Goal: Task Accomplishment & Management: Manage account settings

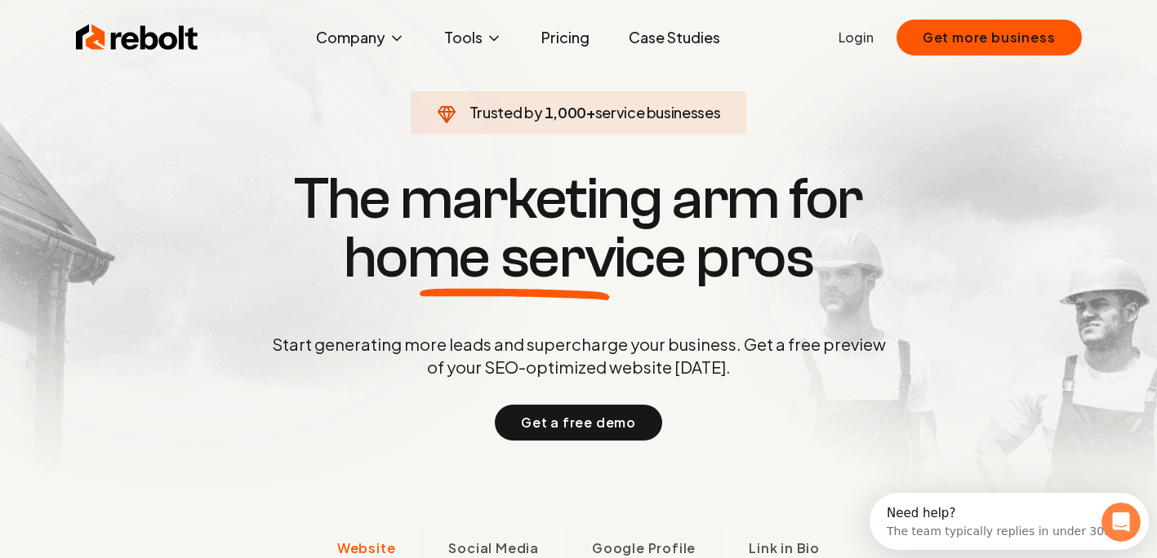
click at [860, 41] on link "Login" at bounding box center [855, 38] width 35 height 20
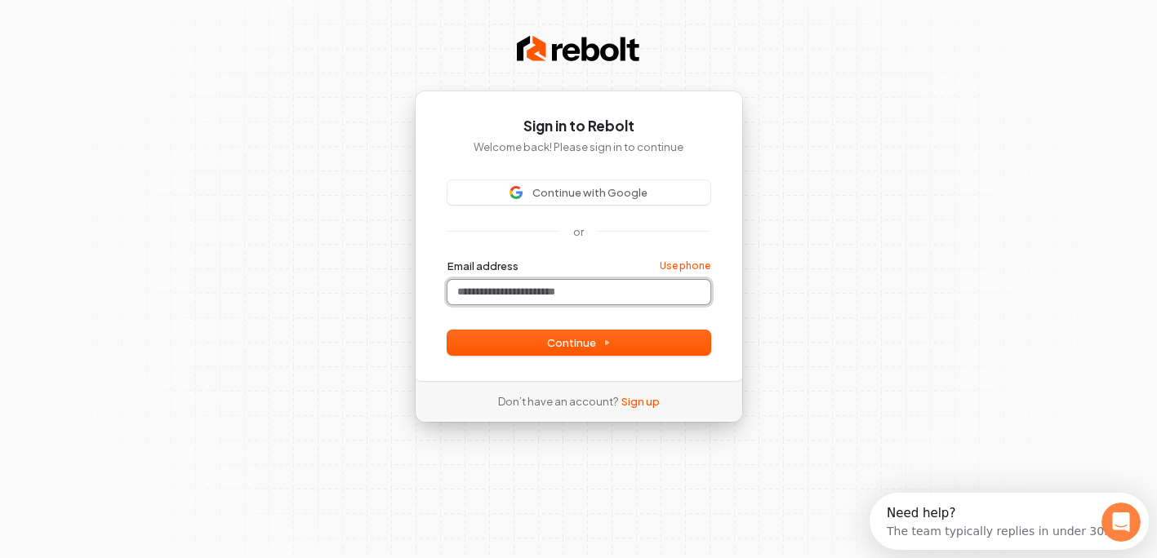
click at [574, 296] on input "Email address" at bounding box center [578, 292] width 263 height 24
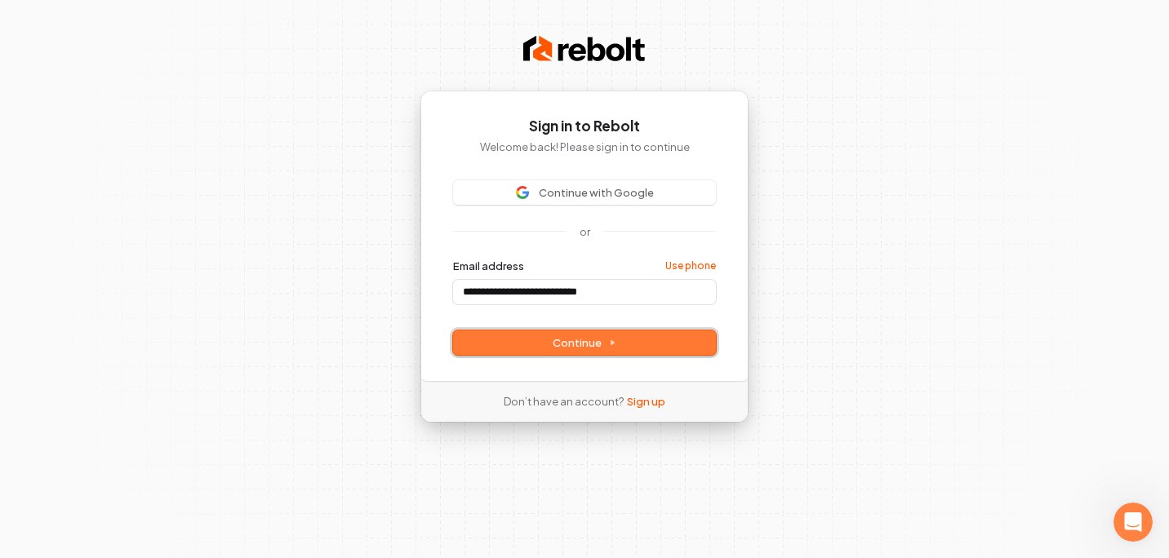
click at [576, 352] on button "Continue" at bounding box center [584, 343] width 263 height 24
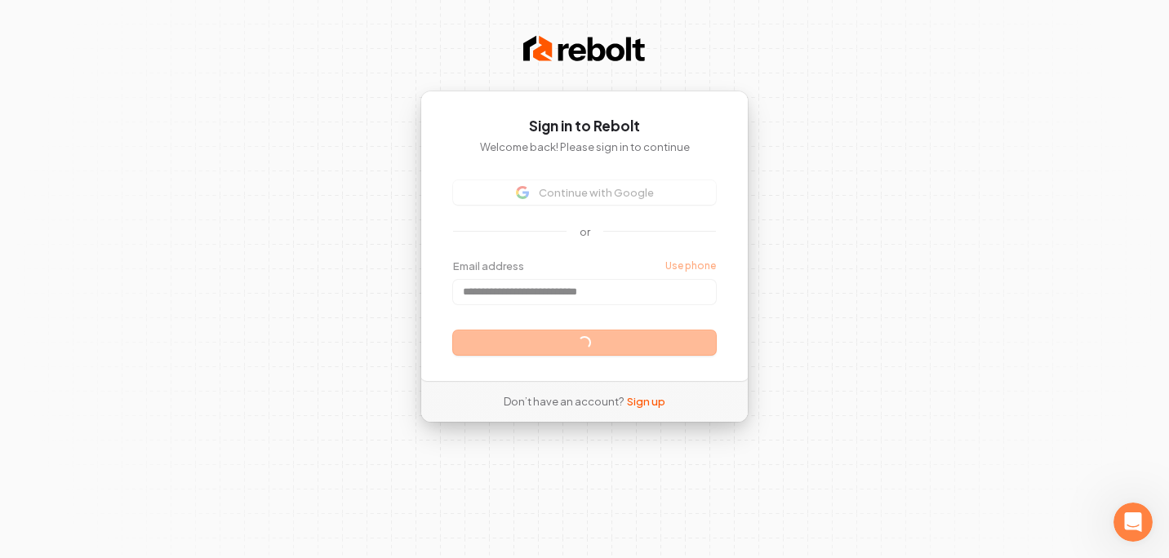
type input "**********"
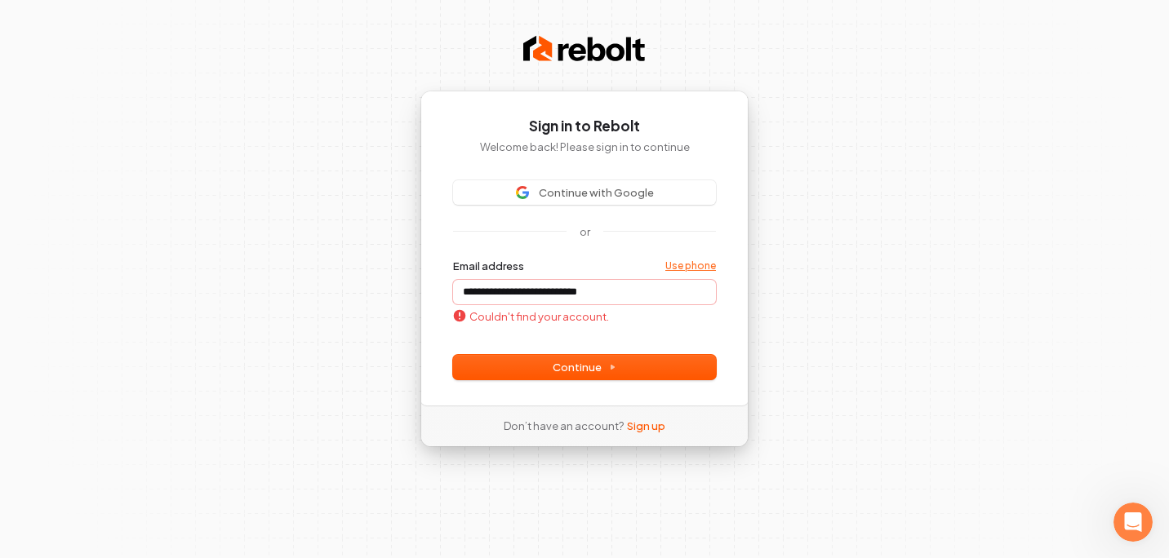
click at [681, 262] on link "Use phone" at bounding box center [690, 266] width 51 height 13
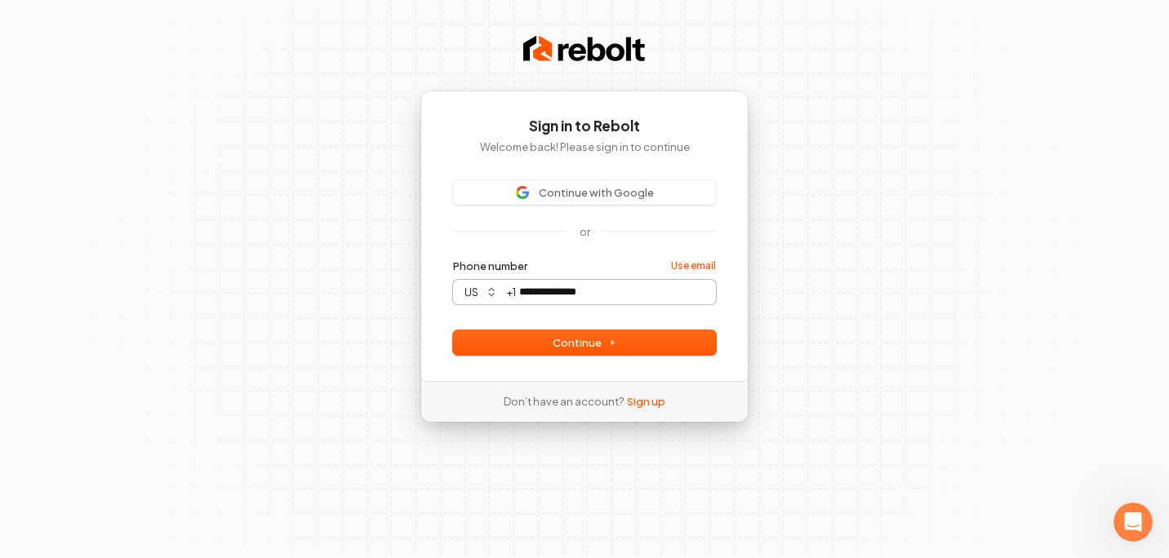
click at [453, 259] on button "submit" at bounding box center [453, 259] width 0 height 0
type input "**********"
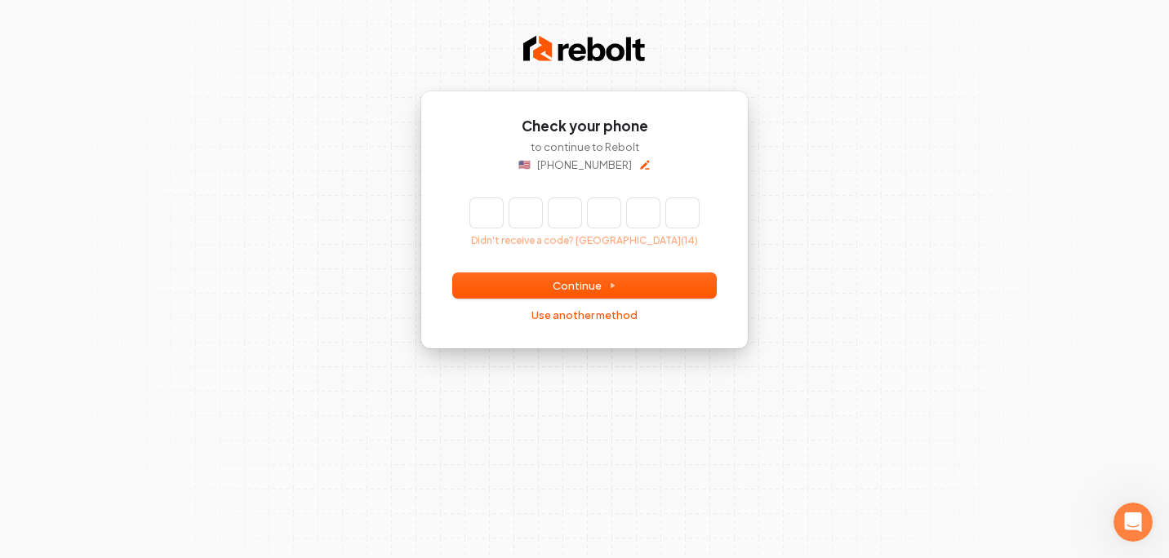
click at [474, 216] on input "Enter verification code" at bounding box center [584, 212] width 229 height 29
type input "******"
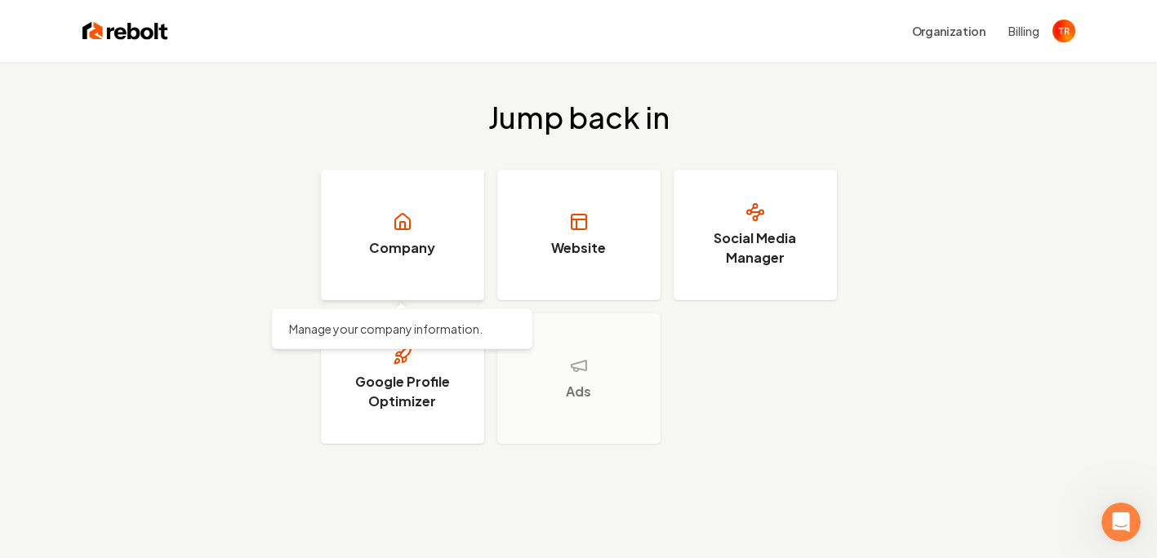
click at [349, 238] on link "Company" at bounding box center [402, 235] width 163 height 131
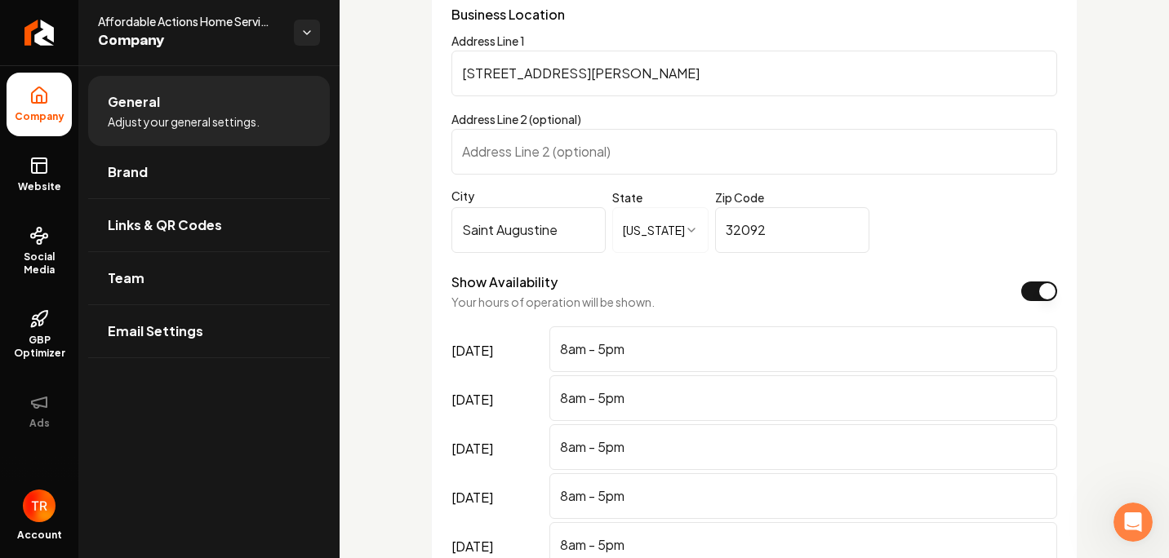
scroll to position [1225, 0]
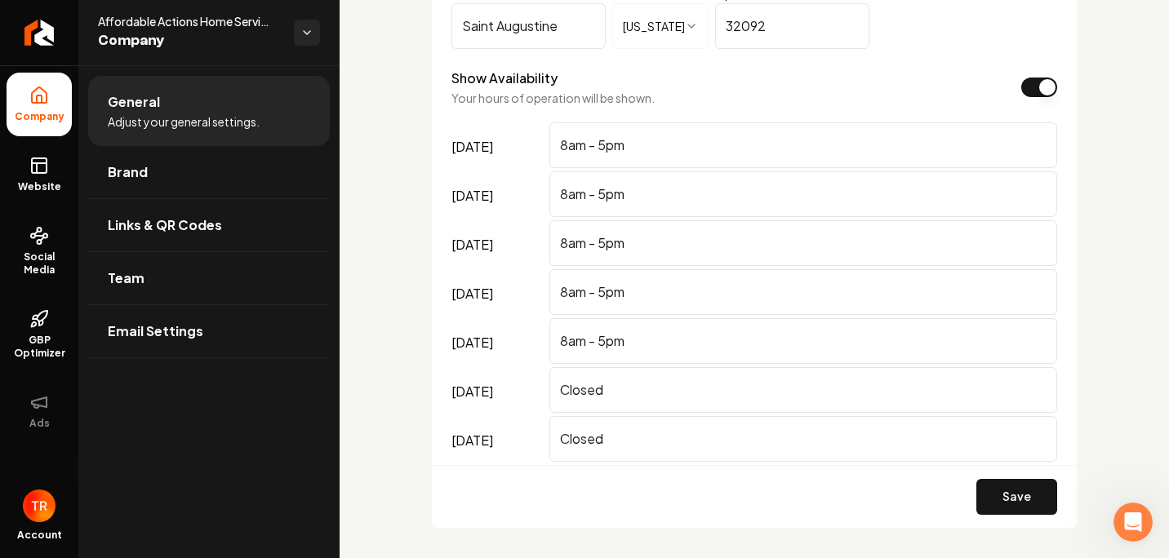
click at [736, 413] on input "Closed" at bounding box center [803, 390] width 508 height 46
drag, startPoint x: 643, startPoint y: 413, endPoint x: 545, endPoint y: 403, distance: 98.5
click at [545, 403] on div "saturday Closed" at bounding box center [754, 391] width 606 height 49
type input "8am-6pm"
click at [609, 360] on input "8am - 5pm" at bounding box center [803, 341] width 508 height 46
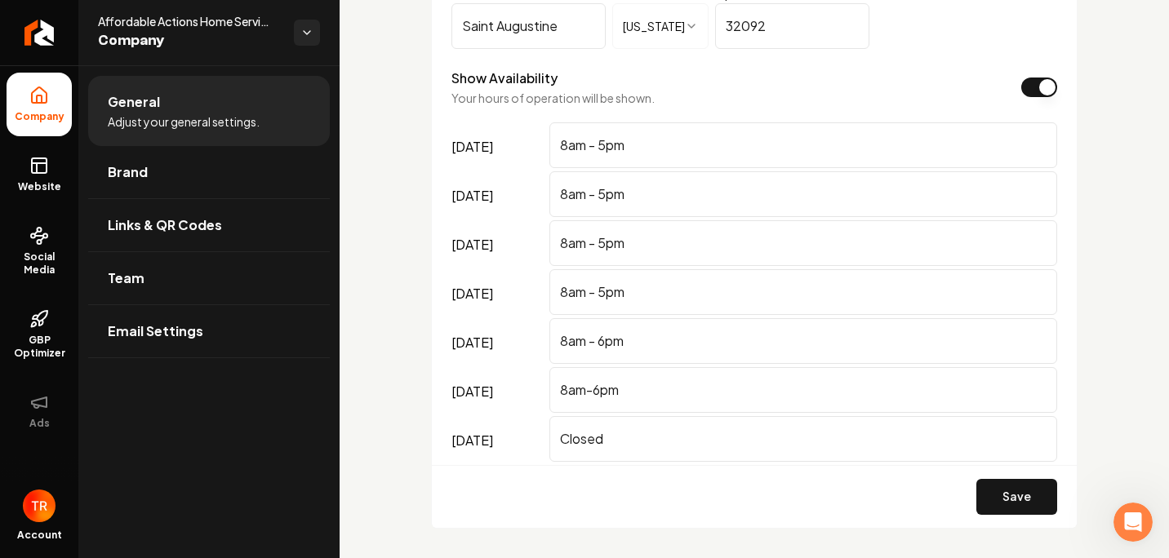
type input "8am - 6pm"
click at [605, 305] on input "8am - 5pm" at bounding box center [803, 292] width 508 height 46
type input "8am - 6pm"
click at [607, 265] on input "8am - 5pm" at bounding box center [803, 243] width 508 height 46
type input "8am - 6pm"
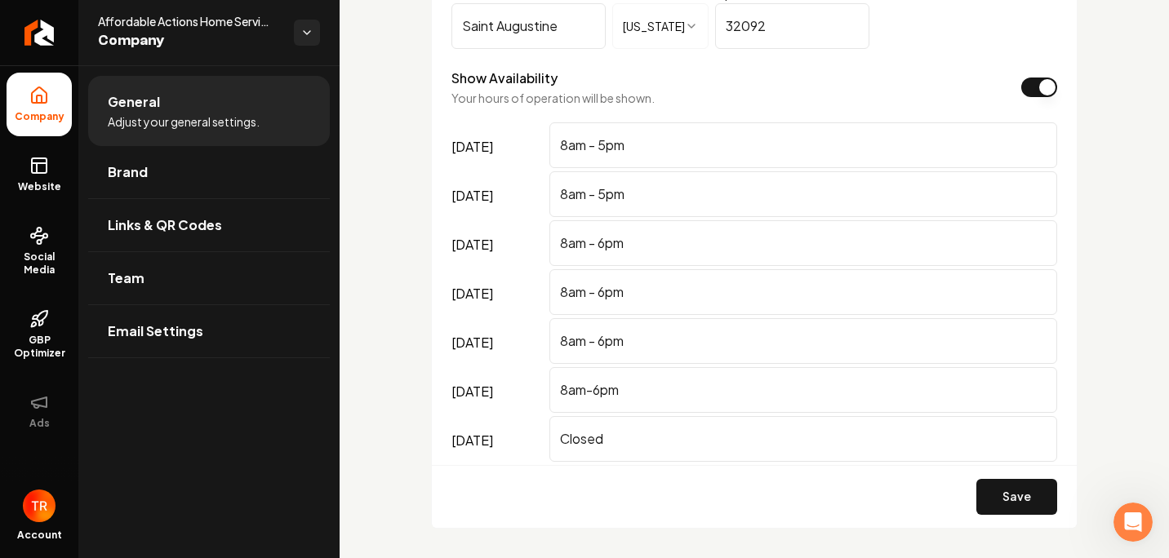
click at [607, 216] on input "8am - 5pm" at bounding box center [803, 194] width 508 height 46
type input "8am - 6pm"
click at [605, 168] on input "8am - 5pm" at bounding box center [803, 145] width 508 height 46
type input "8am - 6pm"
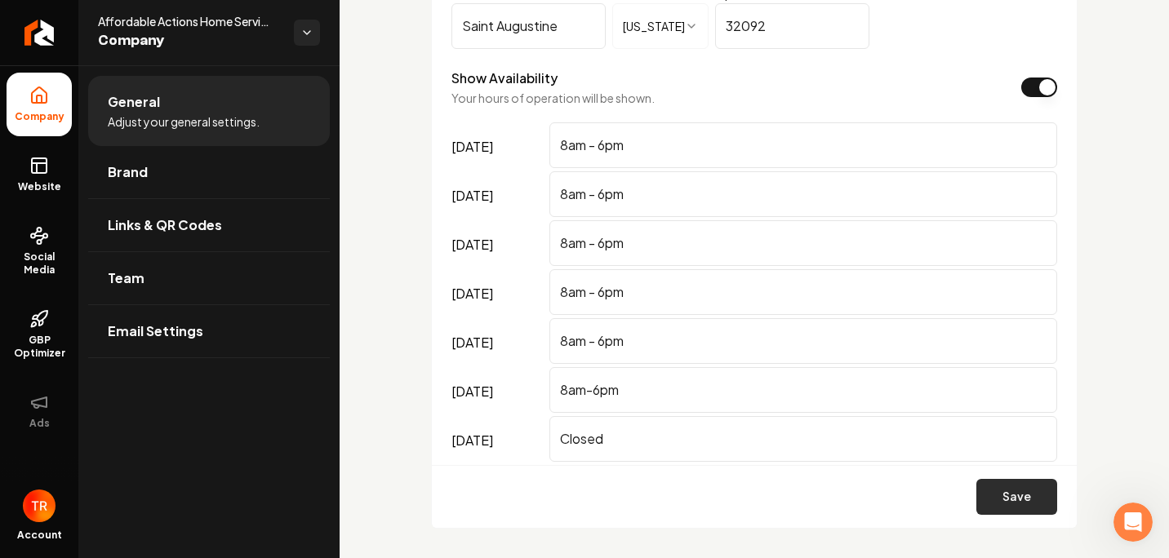
click at [1015, 514] on button "Save" at bounding box center [1016, 497] width 81 height 36
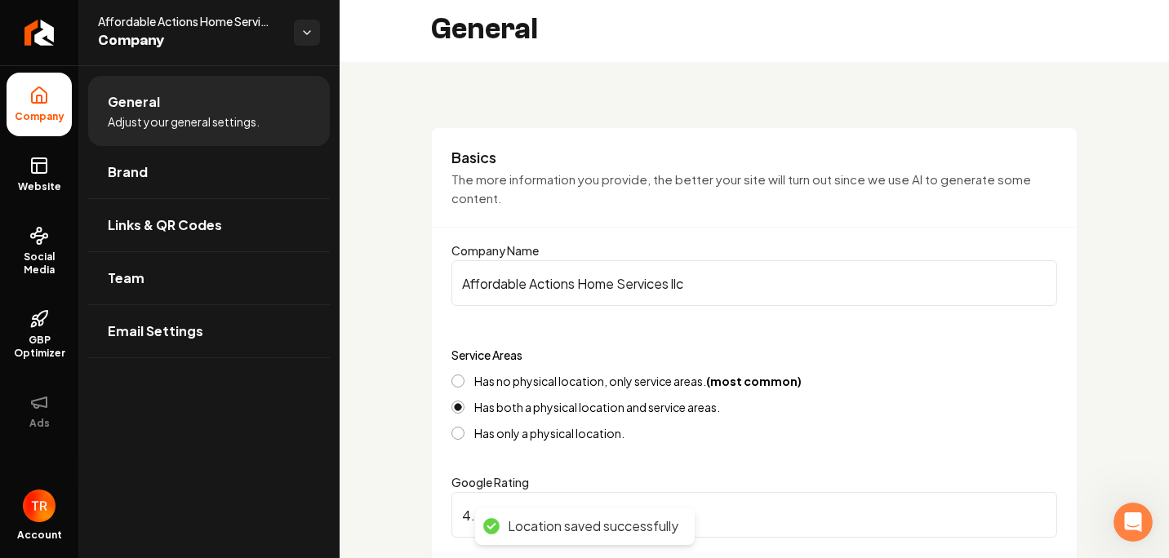
scroll to position [0, 0]
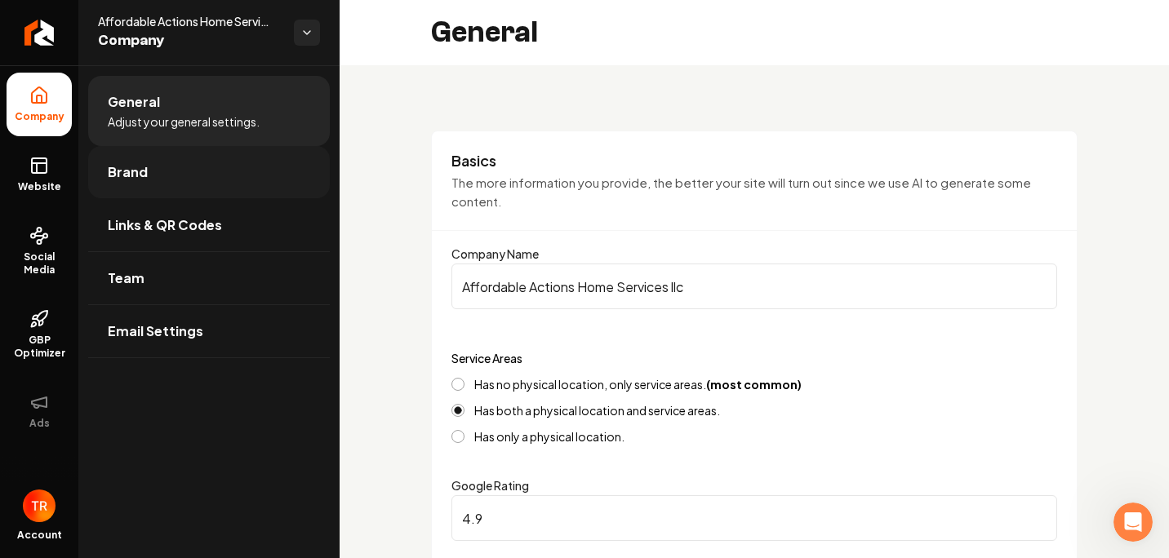
click at [172, 189] on link "Brand" at bounding box center [209, 172] width 242 height 52
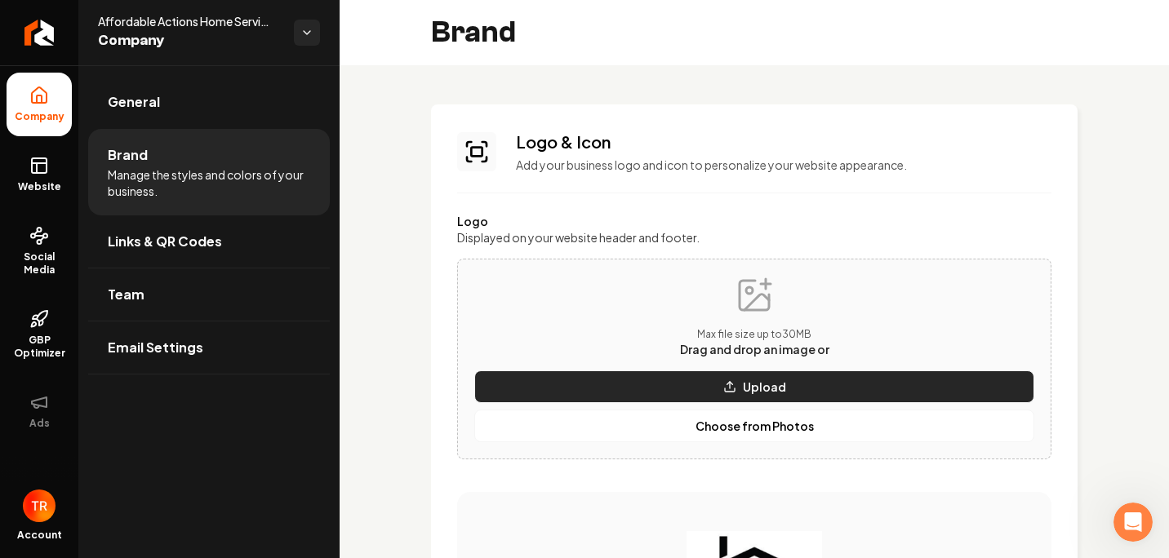
click at [585, 380] on button "Upload" at bounding box center [754, 387] width 560 height 33
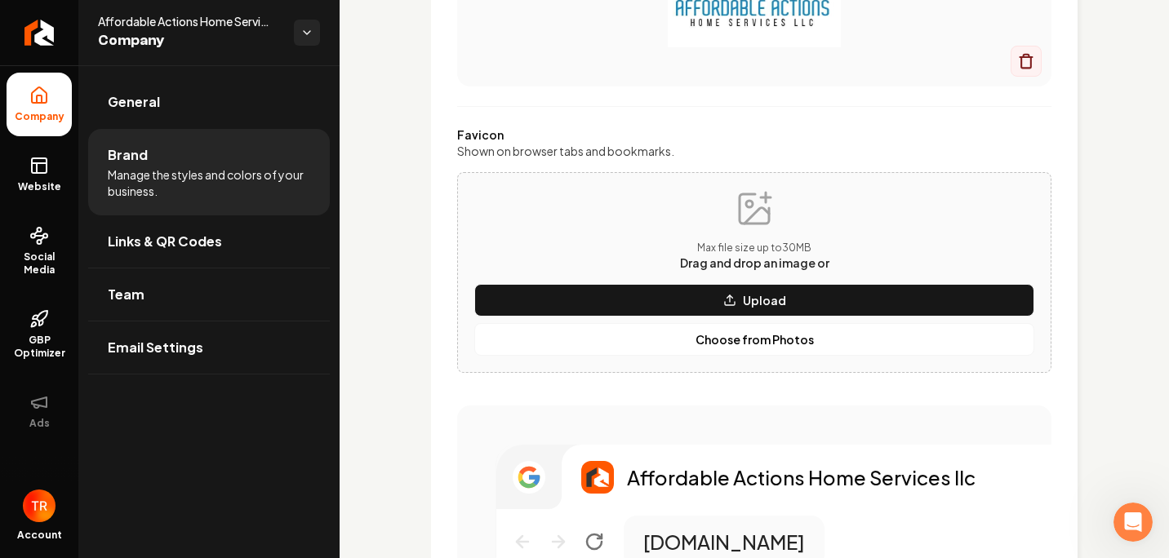
scroll to position [653, 0]
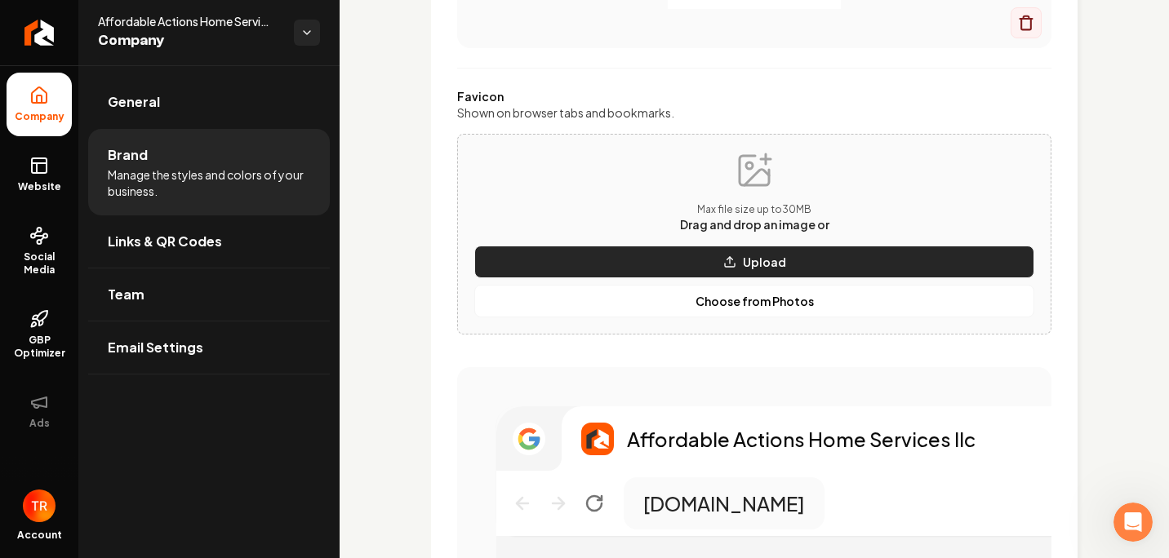
click at [661, 262] on button "Upload" at bounding box center [754, 262] width 560 height 33
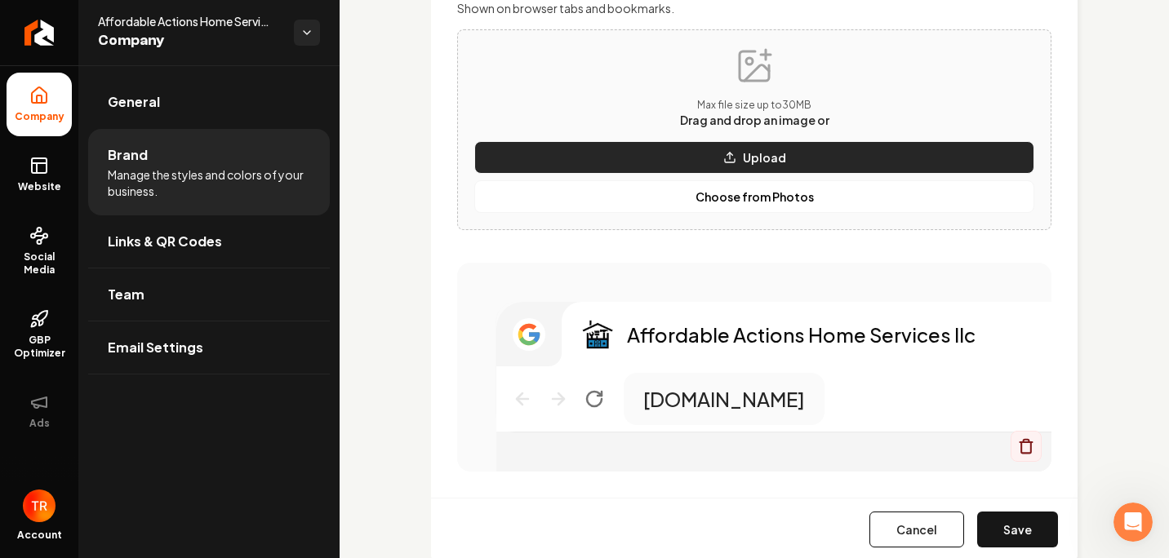
scroll to position [898, 0]
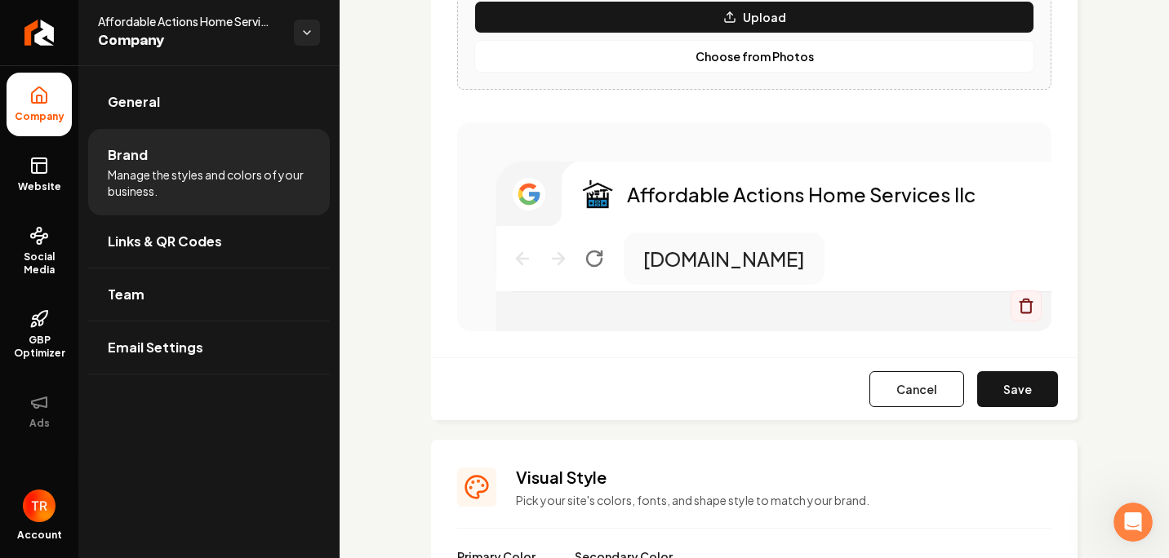
click at [981, 379] on button "Save" at bounding box center [1017, 389] width 81 height 36
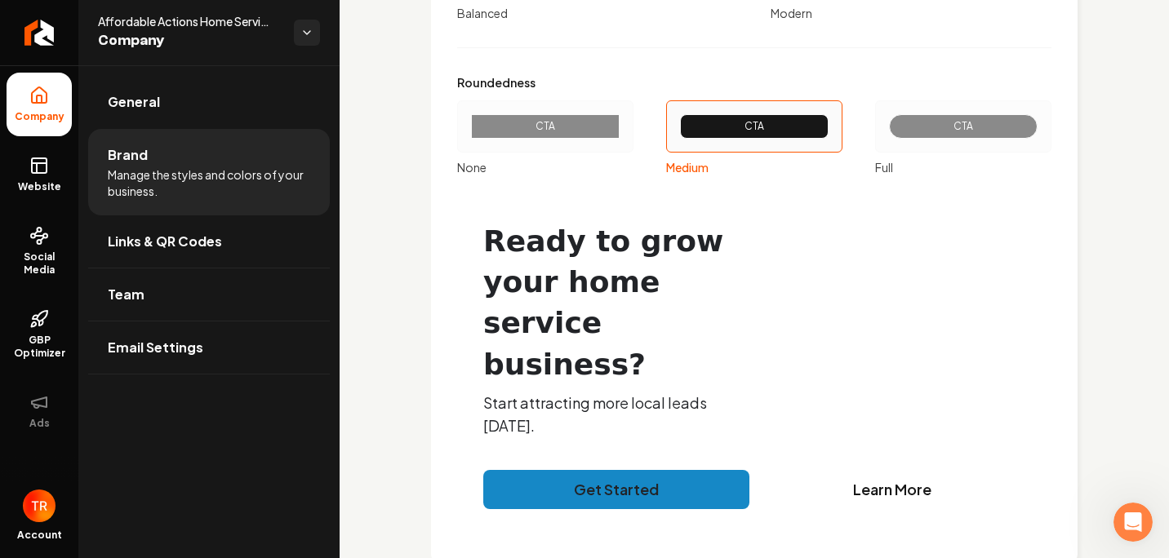
scroll to position [1988, 0]
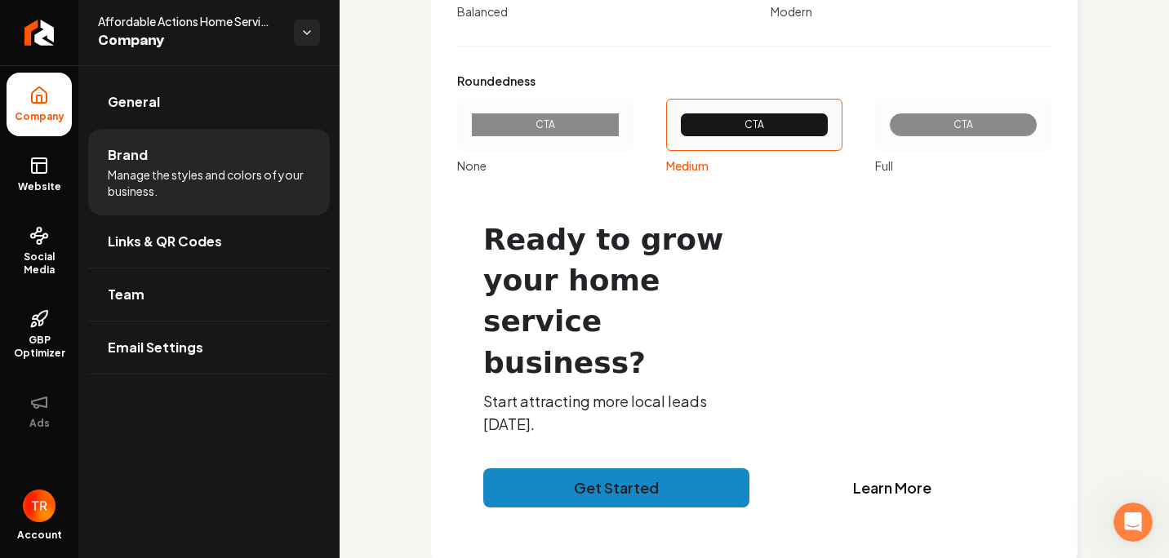
drag, startPoint x: 731, startPoint y: 337, endPoint x: 678, endPoint y: 321, distance: 56.3
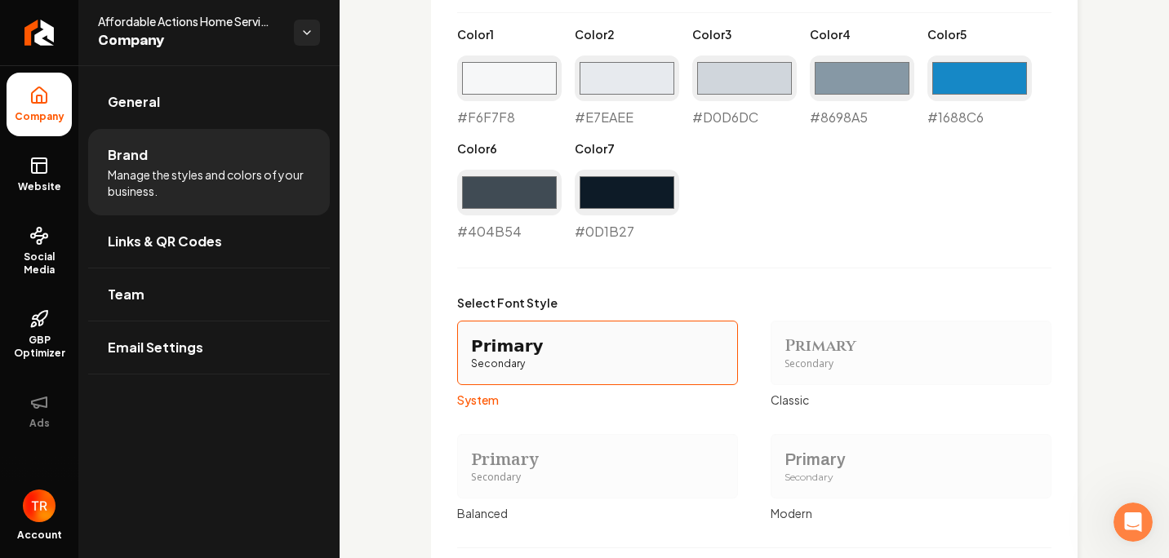
scroll to position [1633, 0]
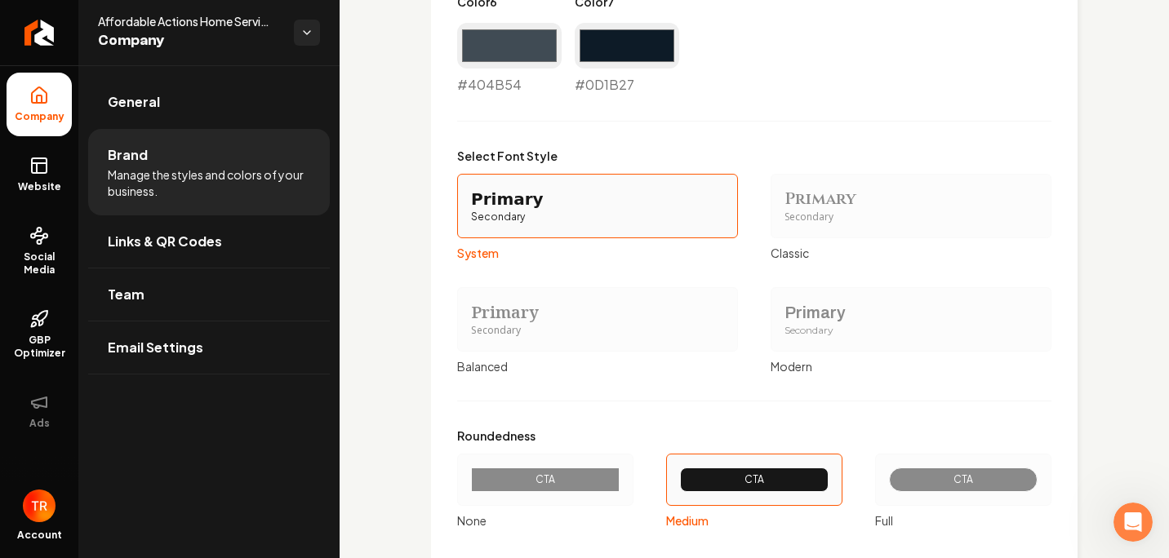
click at [785, 207] on div "Primary" at bounding box center [911, 199] width 253 height 23
click at [781, 207] on button "Primary Secondary Classic" at bounding box center [776, 205] width 13 height 13
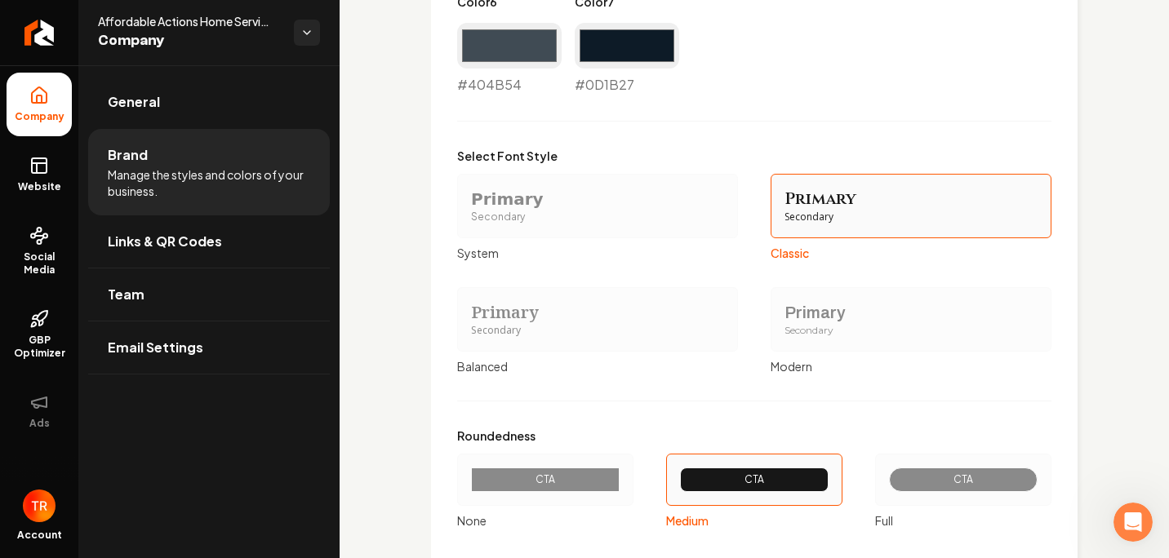
click at [569, 210] on div "Primary" at bounding box center [597, 199] width 253 height 23
click at [469, 210] on button "Primary Secondary System" at bounding box center [462, 205] width 13 height 13
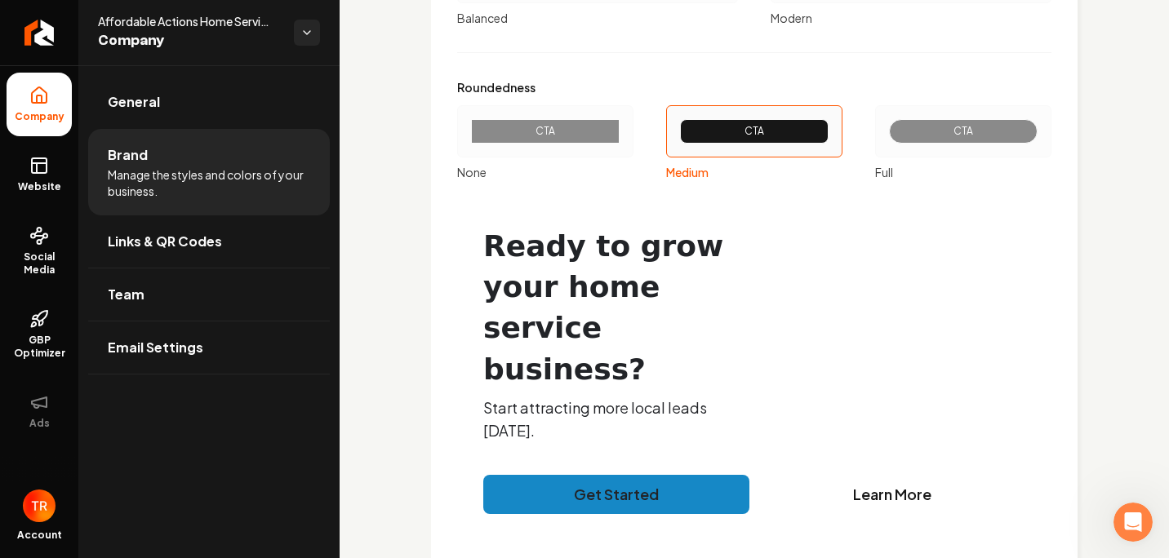
scroll to position [1988, 0]
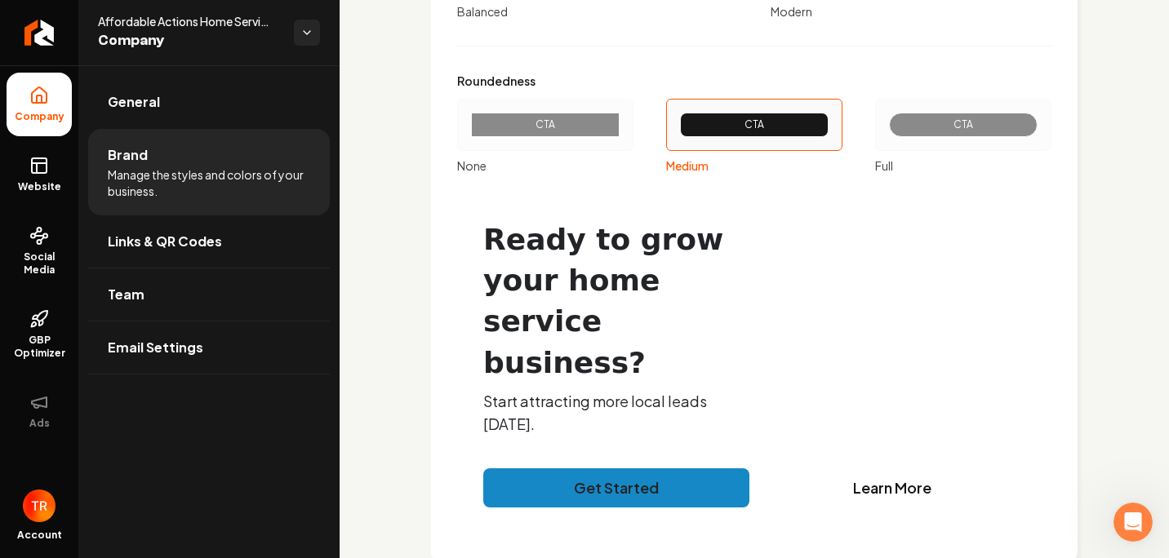
drag, startPoint x: 589, startPoint y: 453, endPoint x: 518, endPoint y: 430, distance: 75.4
click at [198, 251] on link "Links & QR Codes" at bounding box center [209, 242] width 242 height 52
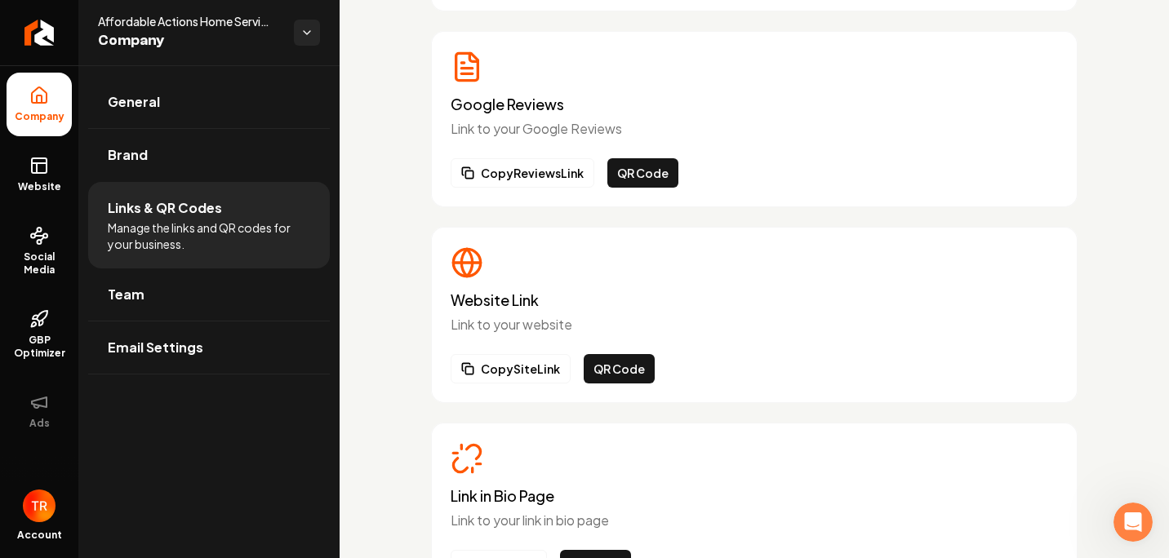
scroll to position [327, 0]
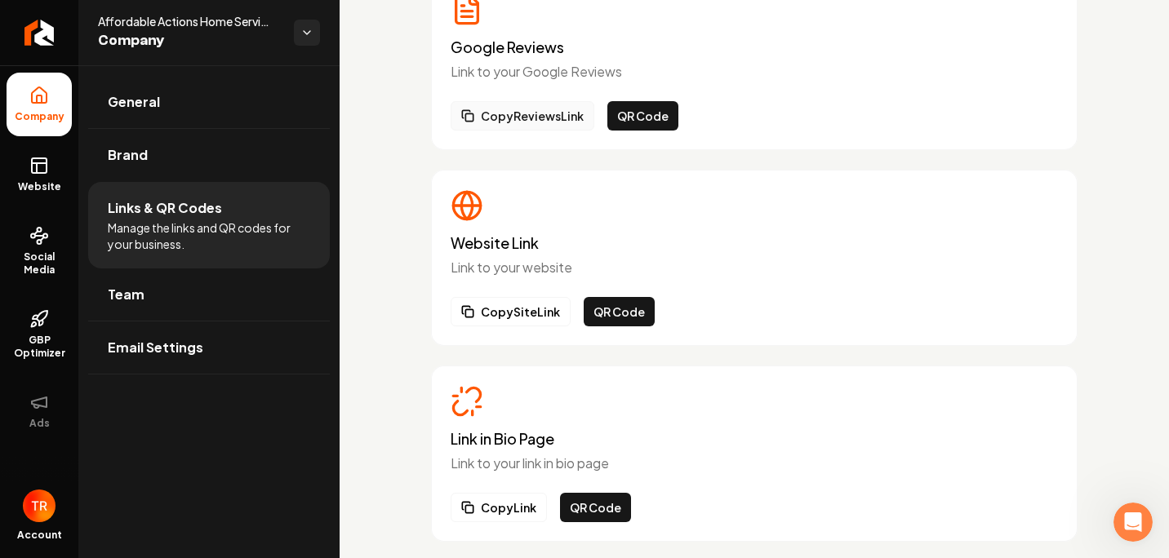
click at [540, 118] on button "Copy Reviews Link" at bounding box center [523, 115] width 144 height 29
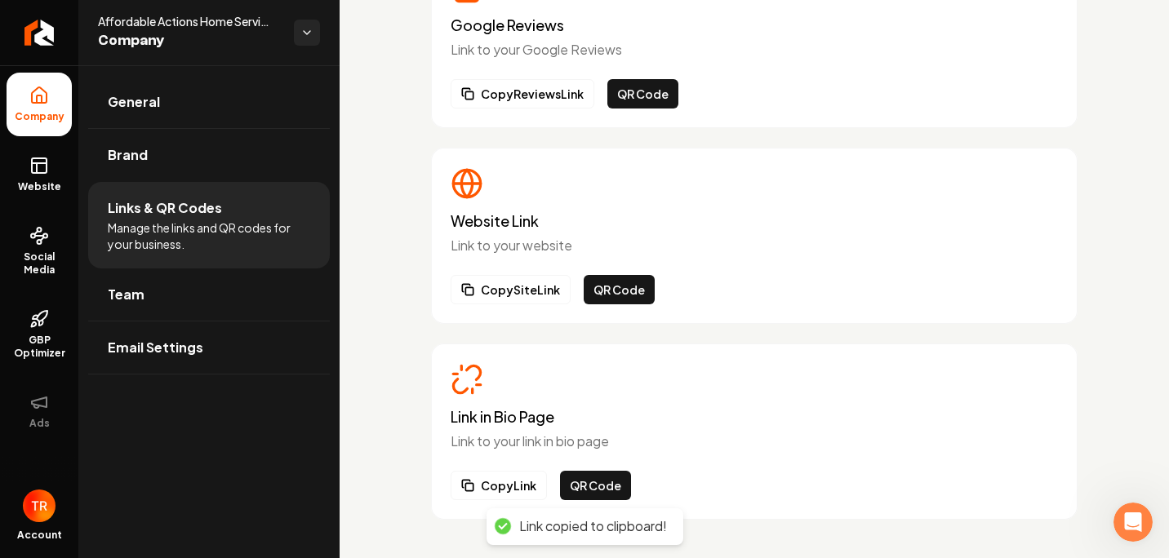
scroll to position [349, 0]
click at [151, 300] on link "Team" at bounding box center [209, 295] width 242 height 52
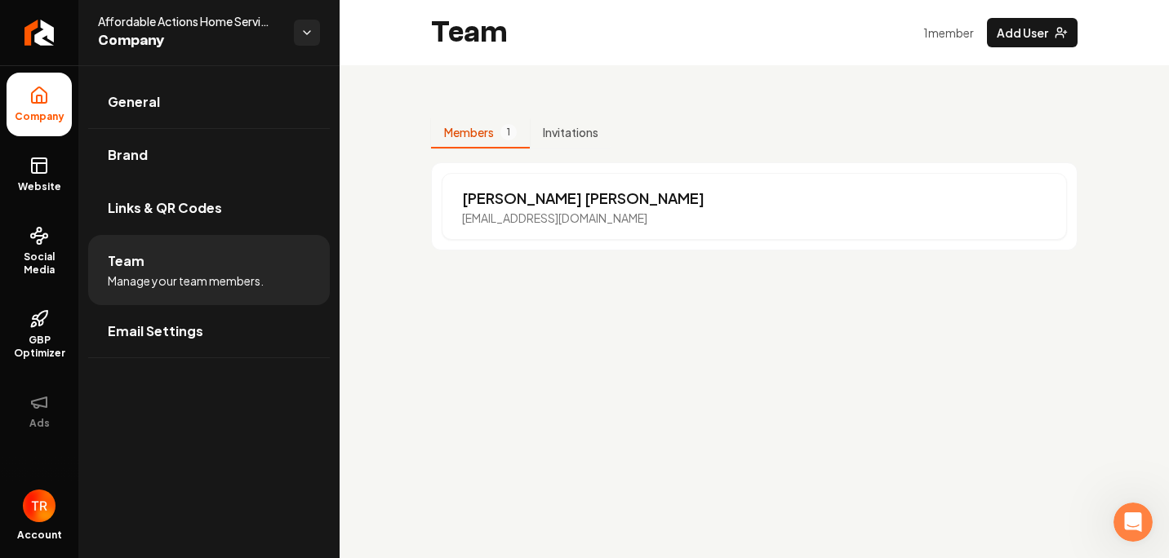
click at [416, 347] on main "Team 1 member Add User Members 1 Invitations Tyler Rob ty22allen@gmail.com" at bounding box center [754, 279] width 829 height 558
click at [145, 349] on link "Email Settings" at bounding box center [209, 331] width 242 height 52
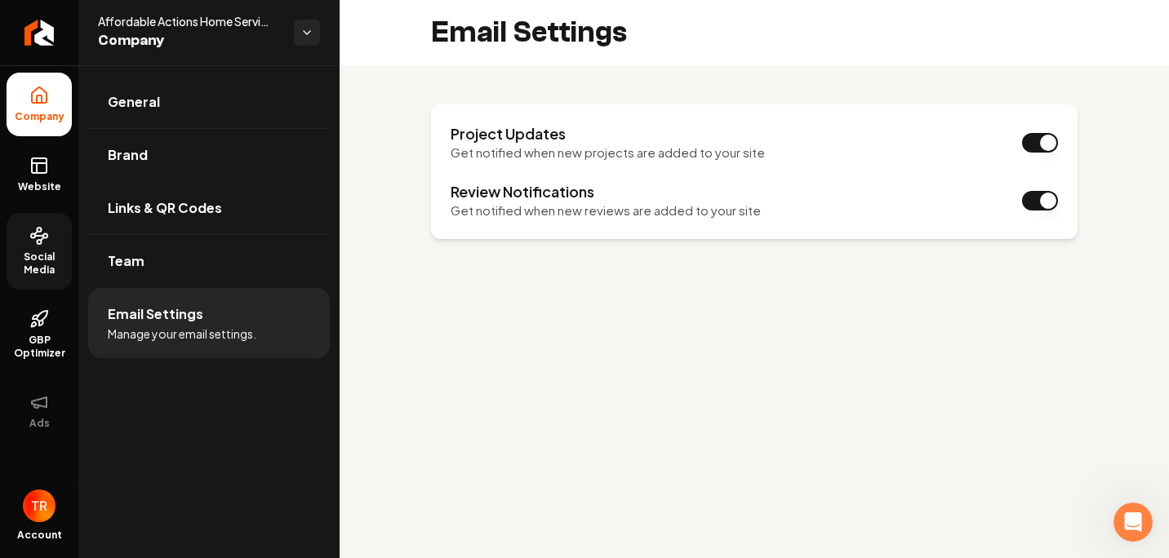
click at [57, 254] on span "Social Media" at bounding box center [39, 264] width 65 height 26
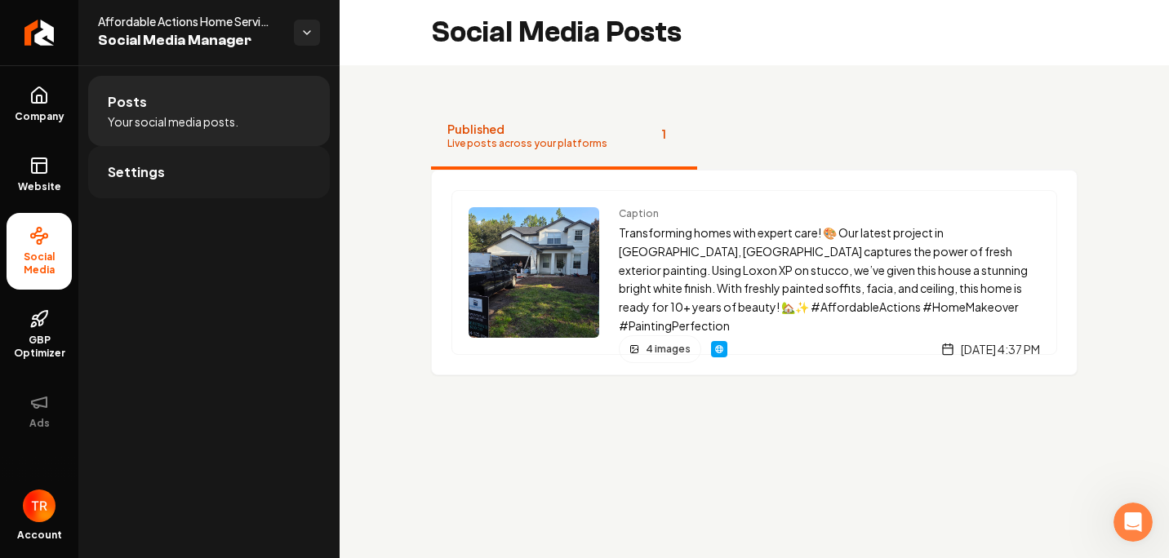
click at [134, 189] on link "Settings" at bounding box center [209, 172] width 242 height 52
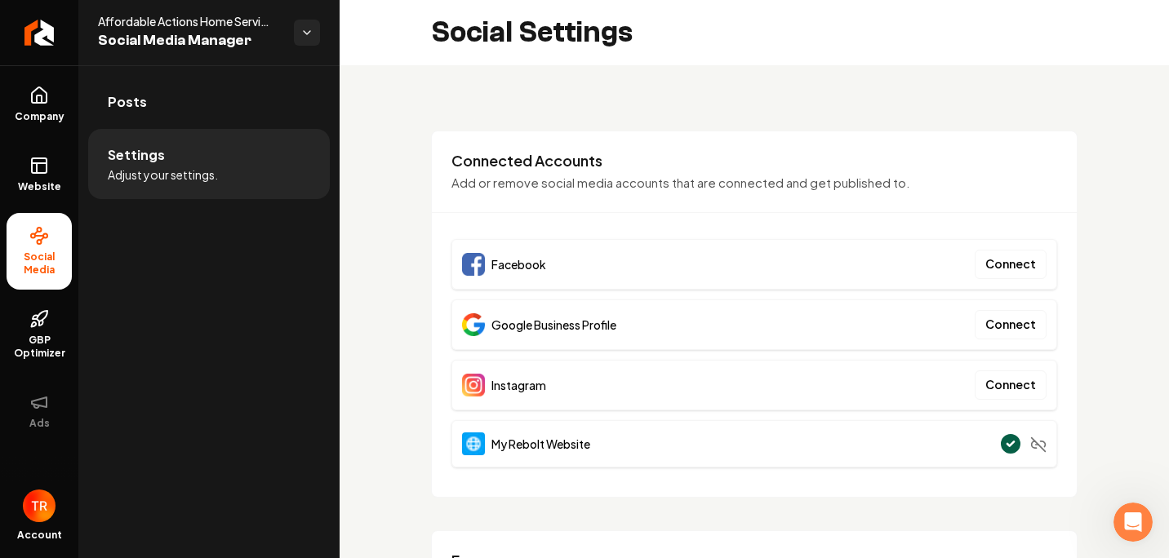
click at [589, 267] on div "Facebook Connect" at bounding box center [754, 264] width 606 height 51
click at [1012, 272] on button "Connect" at bounding box center [1011, 264] width 72 height 29
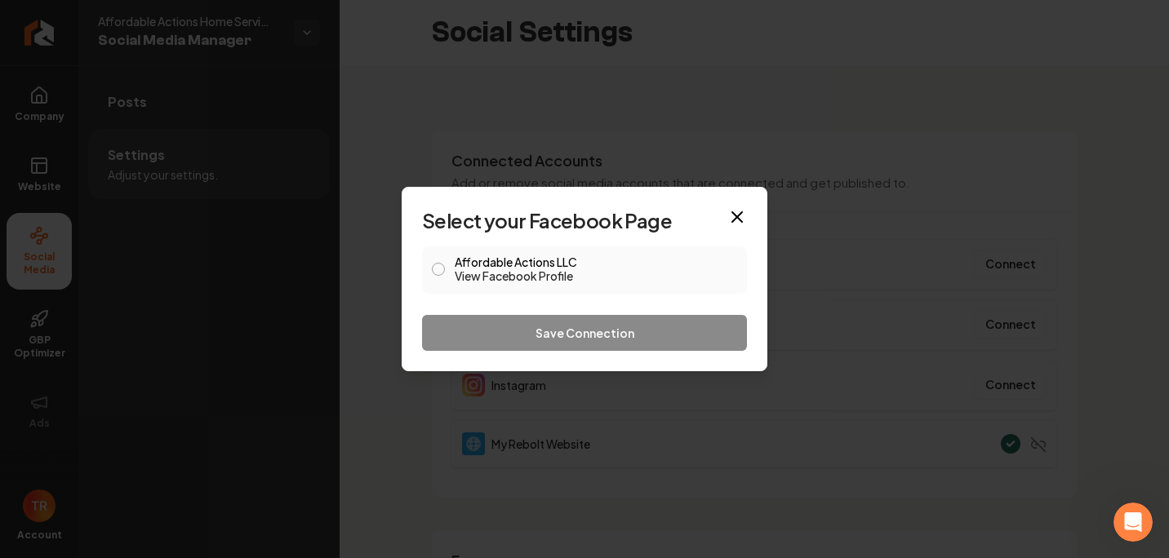
click at [438, 270] on button "Affordable Actions LLC View Facebook Profile" at bounding box center [438, 269] width 13 height 13
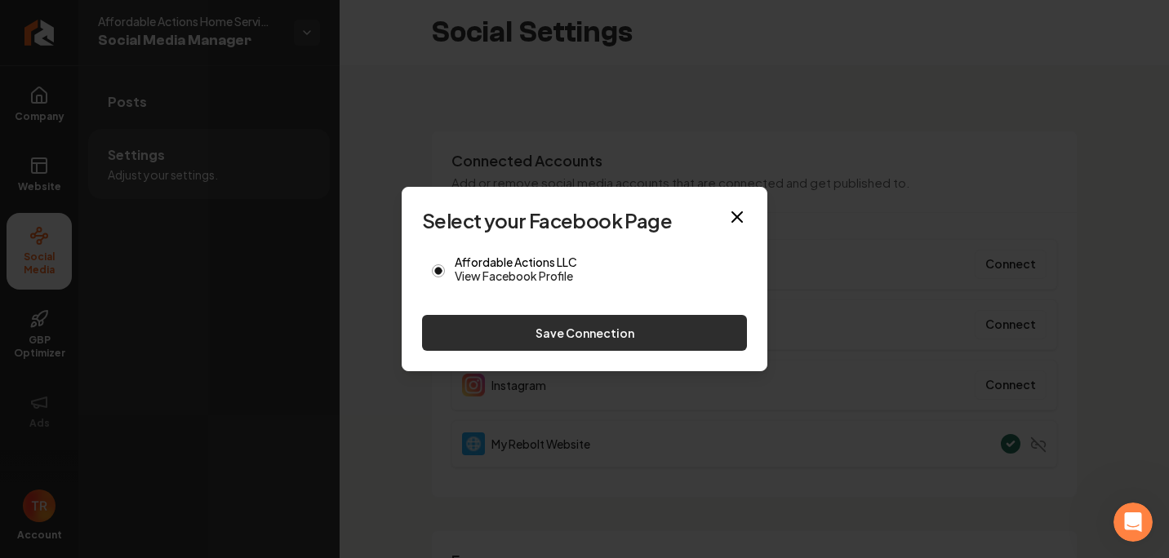
click at [455, 331] on button "Save Connection" at bounding box center [584, 333] width 325 height 36
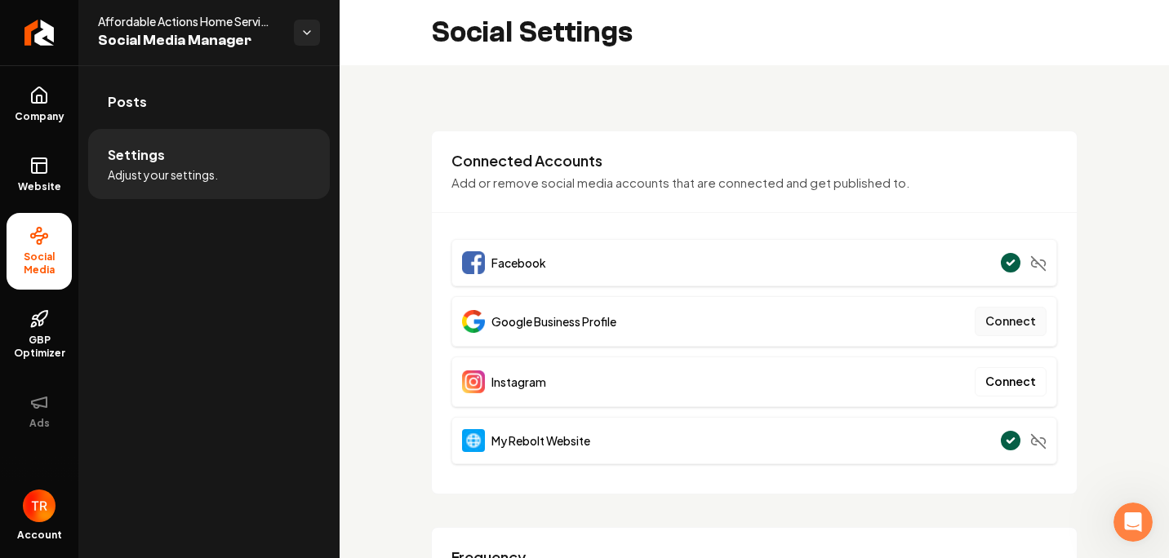
click at [996, 327] on button "Connect" at bounding box center [1011, 321] width 72 height 29
click at [997, 321] on button "Connect" at bounding box center [1011, 321] width 72 height 29
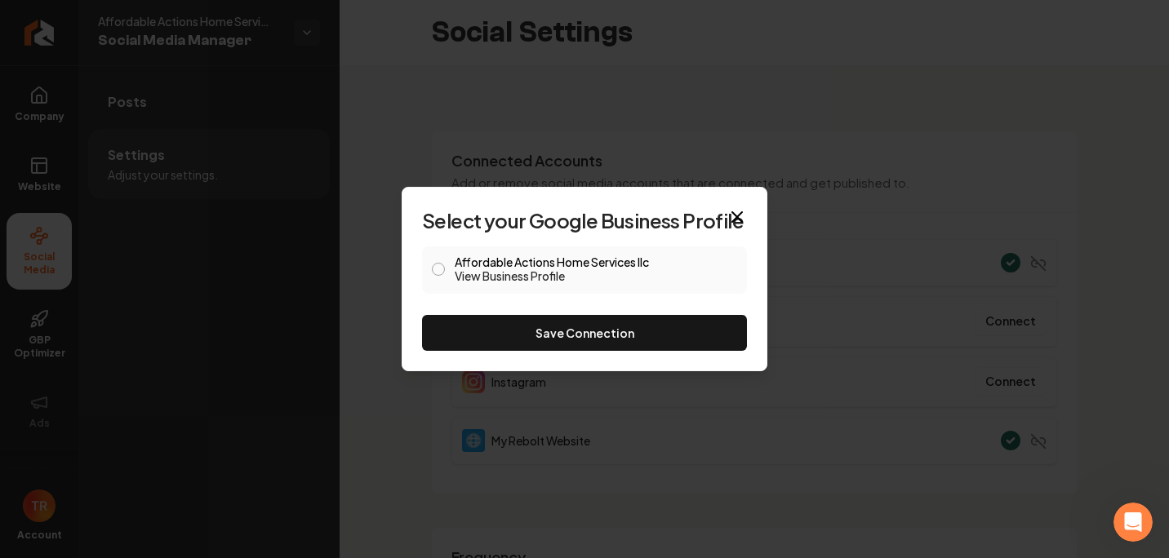
click at [469, 263] on label "Affordable Actions Home Services llc View Business Profile" at bounding box center [596, 270] width 282 height 28
click at [445, 263] on button "Affordable Actions Home Services llc View Business Profile" at bounding box center [438, 269] width 13 height 13
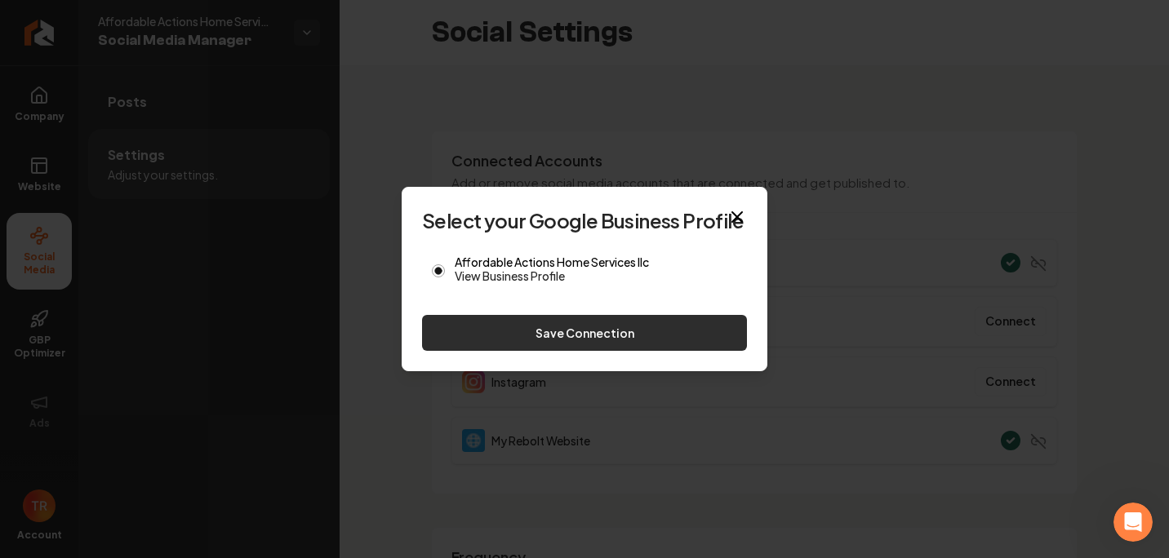
click at [562, 334] on button "Save Connection" at bounding box center [584, 333] width 325 height 36
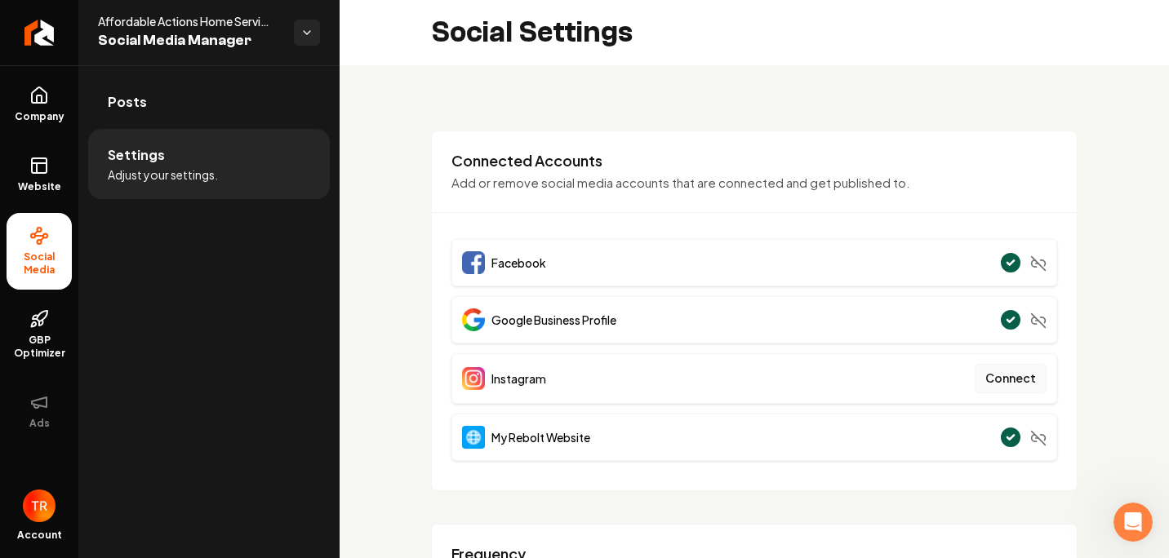
click at [985, 391] on button "Connect" at bounding box center [1011, 378] width 72 height 29
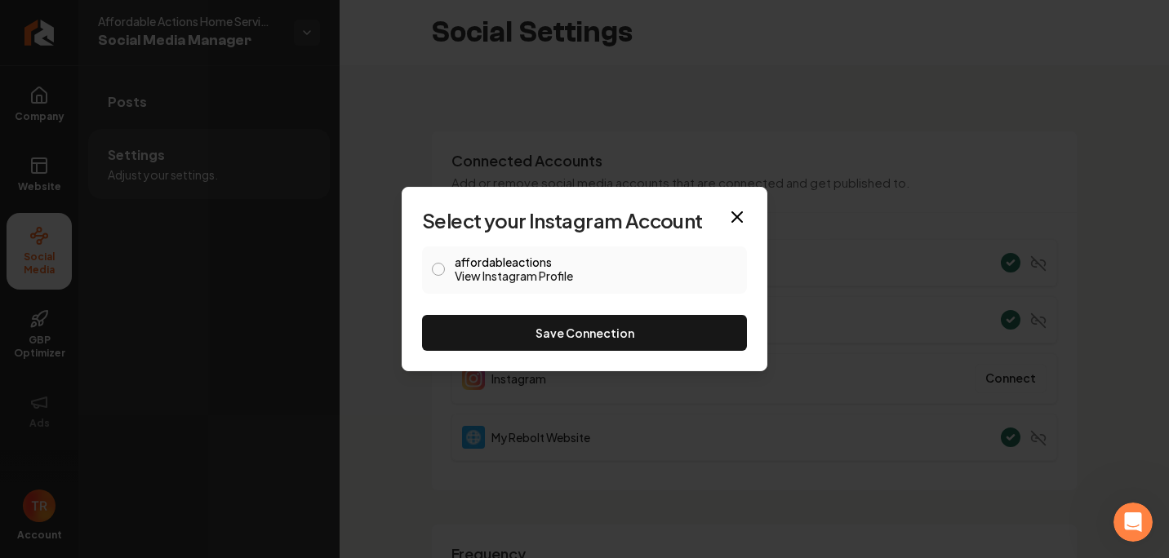
click at [466, 269] on link "View Instagram Profile" at bounding box center [596, 276] width 282 height 16
click at [440, 270] on button "affordableactions View Instagram Profile" at bounding box center [438, 269] width 13 height 13
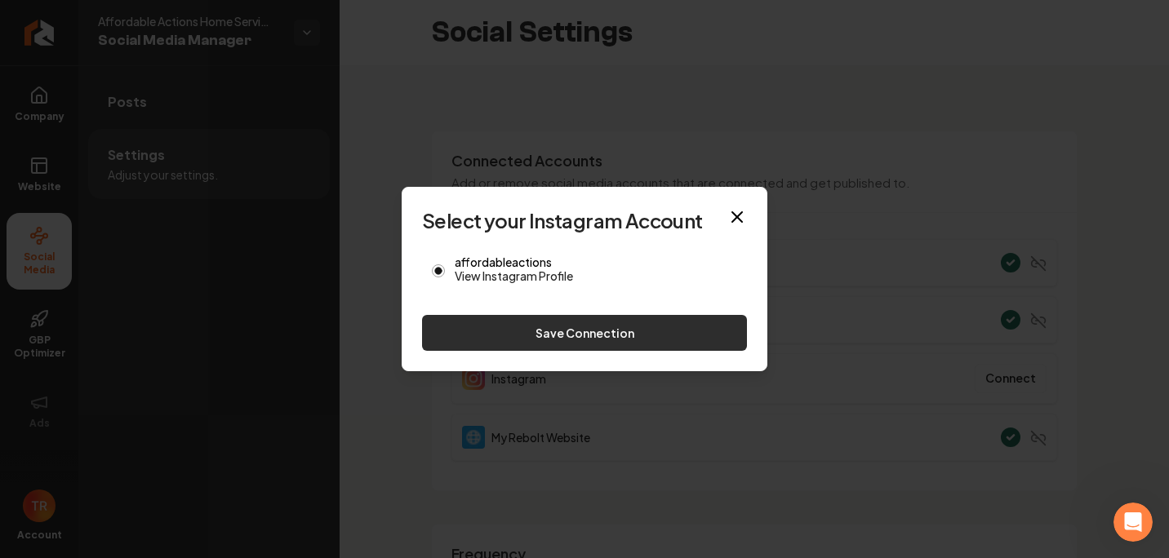
click at [470, 322] on button "Save Connection" at bounding box center [584, 333] width 325 height 36
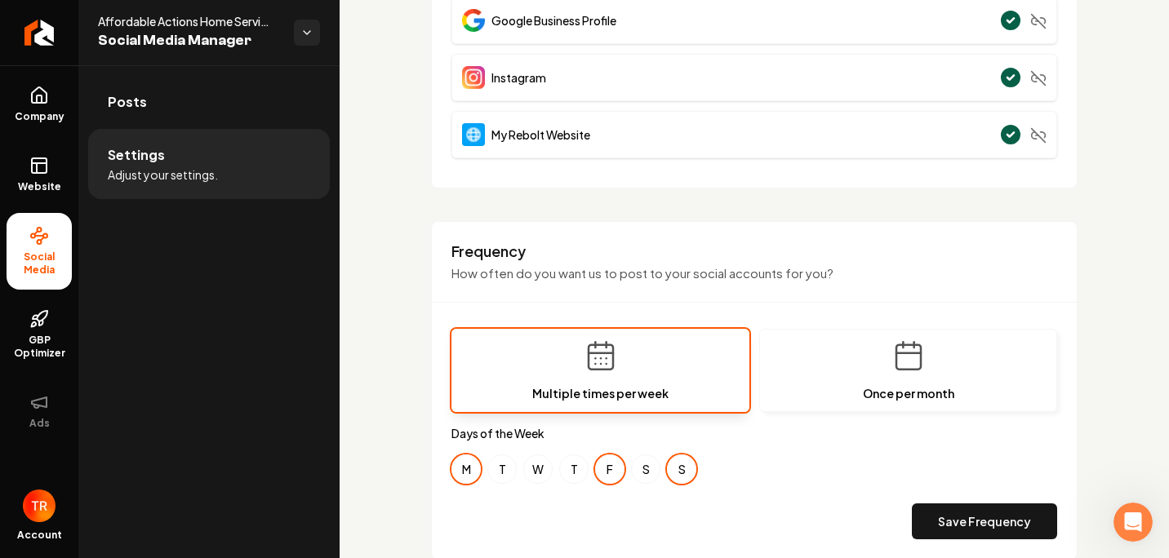
scroll to position [571, 0]
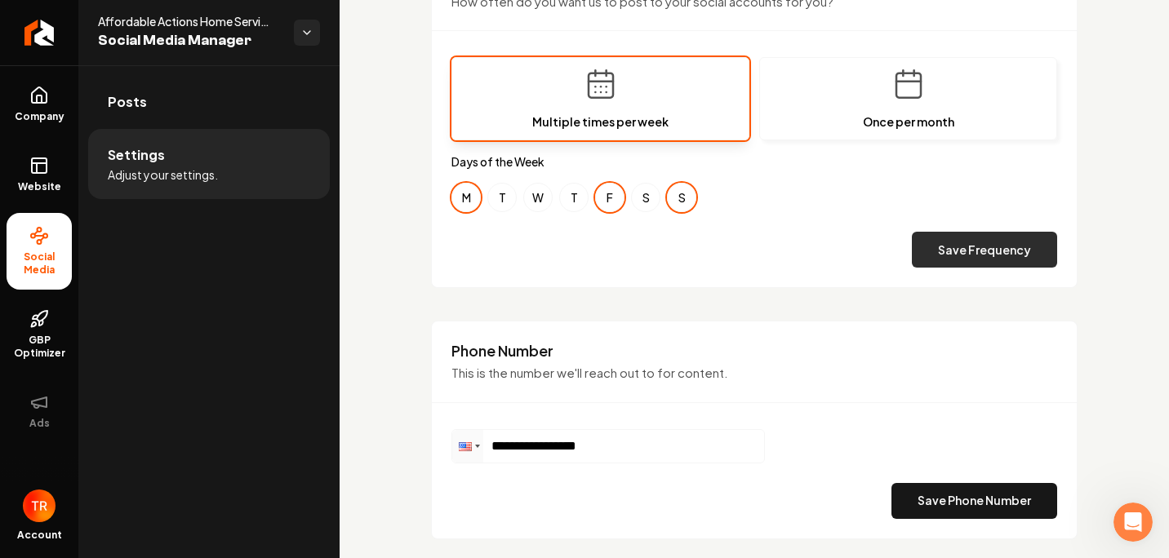
click at [931, 250] on button "Save Frequency" at bounding box center [984, 250] width 145 height 36
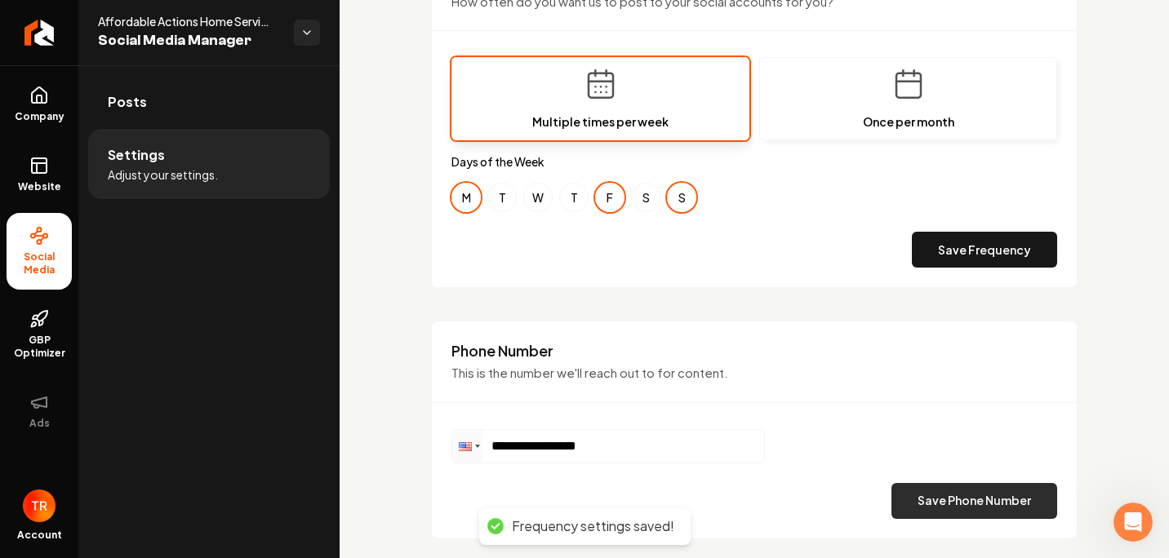
click at [924, 502] on button "Save Phone Number" at bounding box center [975, 501] width 166 height 36
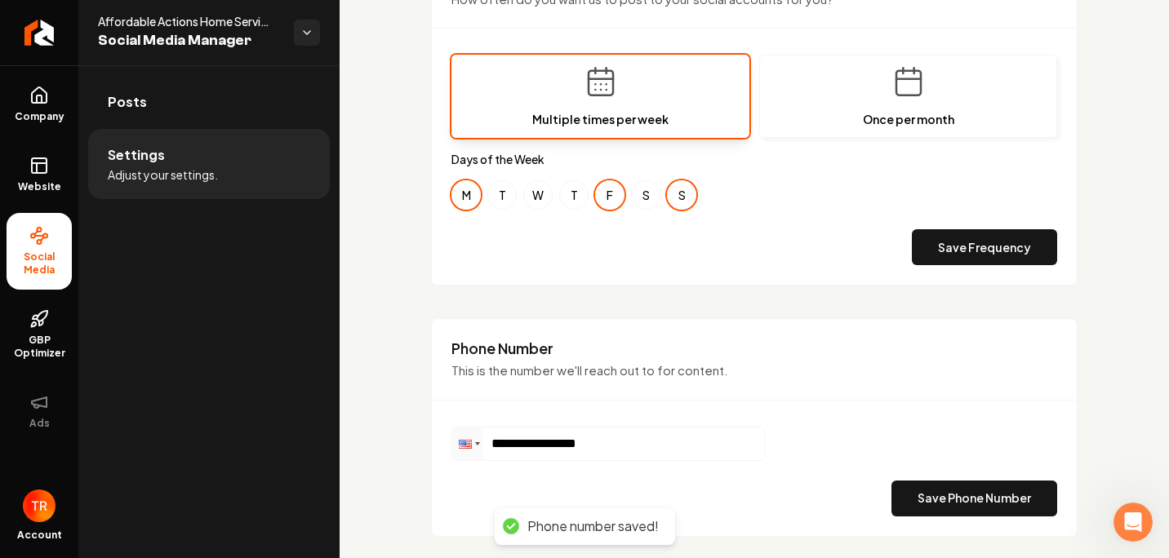
scroll to position [617, 0]
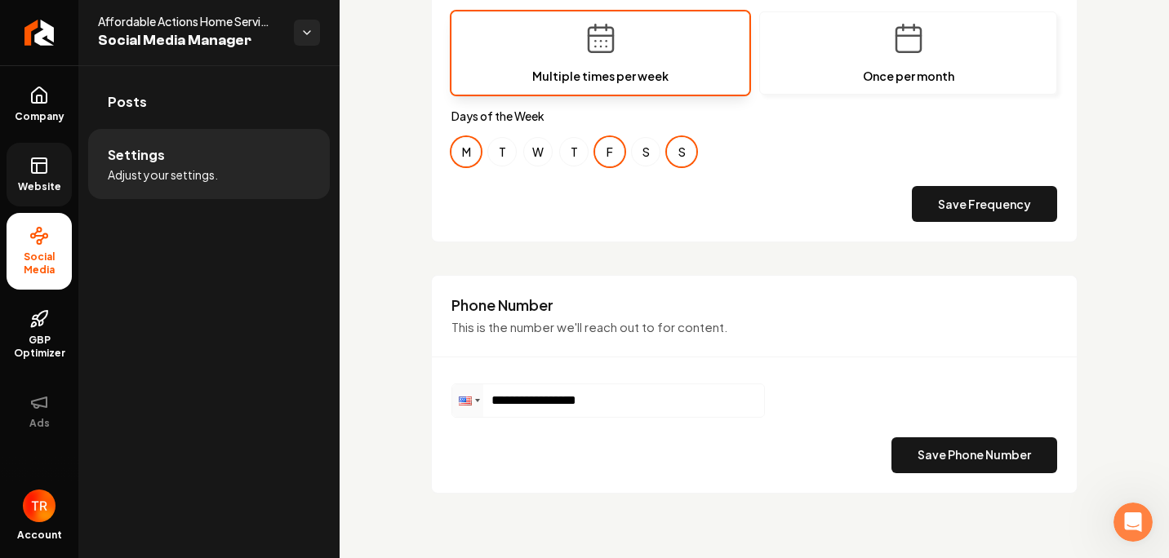
click at [41, 169] on icon at bounding box center [39, 166] width 20 height 20
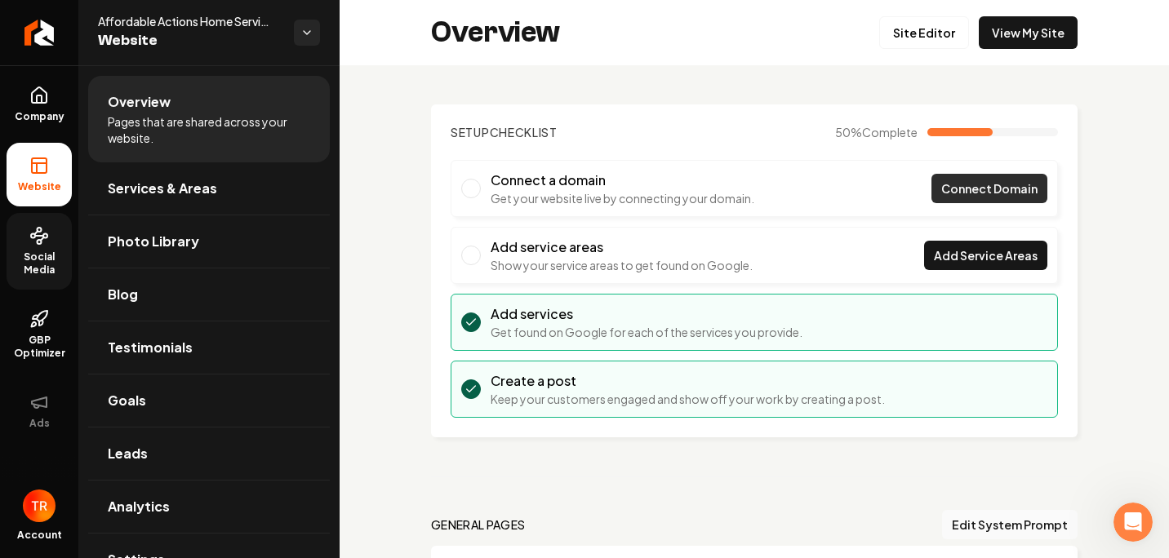
click at [976, 187] on span "Connect Domain" at bounding box center [989, 188] width 96 height 17
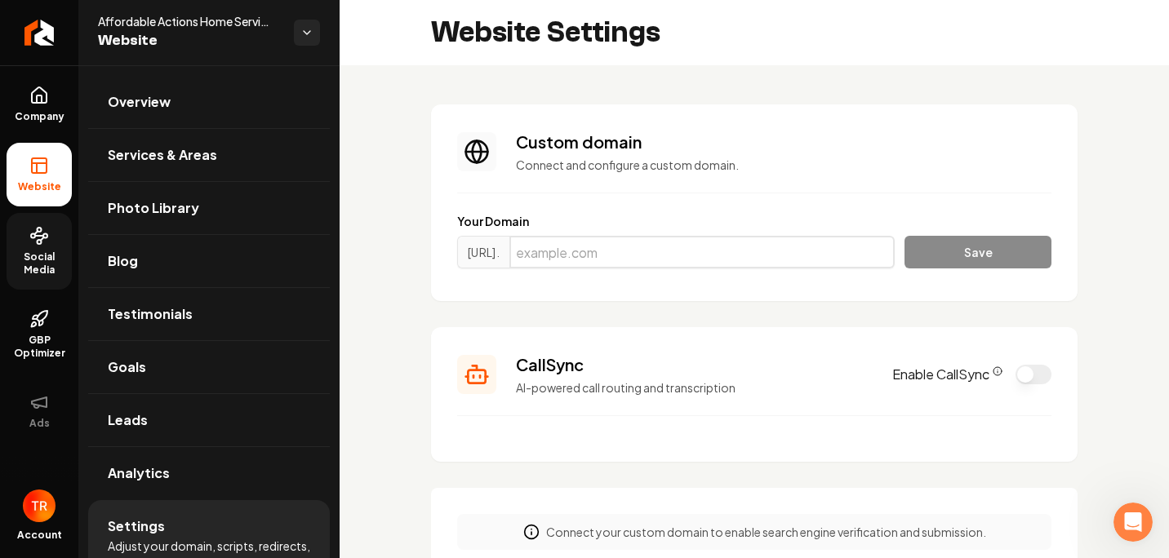
drag, startPoint x: 769, startPoint y: 242, endPoint x: 753, endPoint y: 252, distance: 19.0
click at [769, 243] on input "Main content area" at bounding box center [701, 252] width 385 height 33
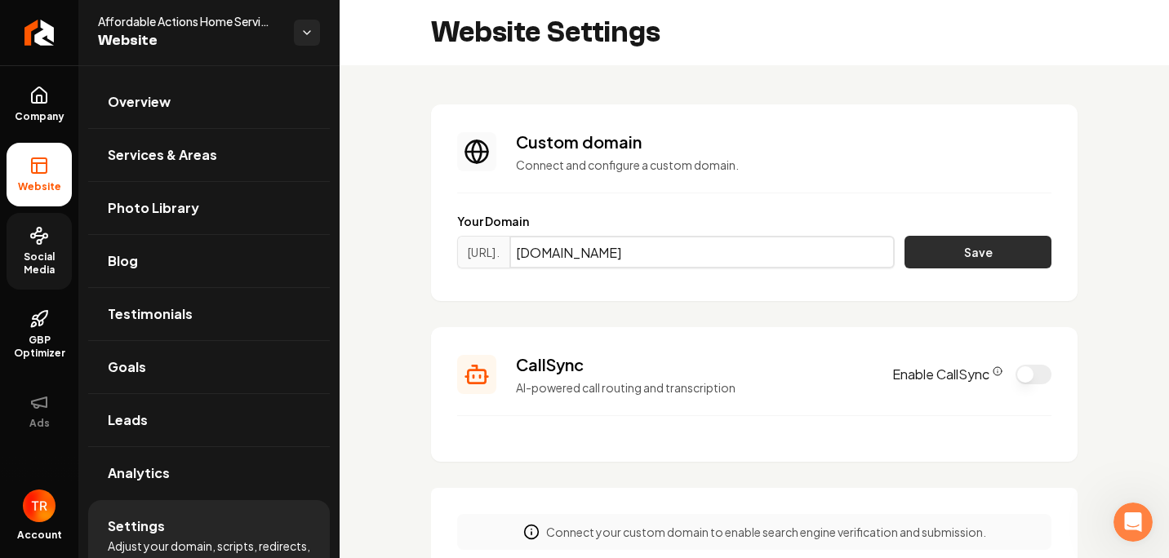
type input "affordableaction.com"
click at [982, 265] on button "Save" at bounding box center [978, 252] width 147 height 33
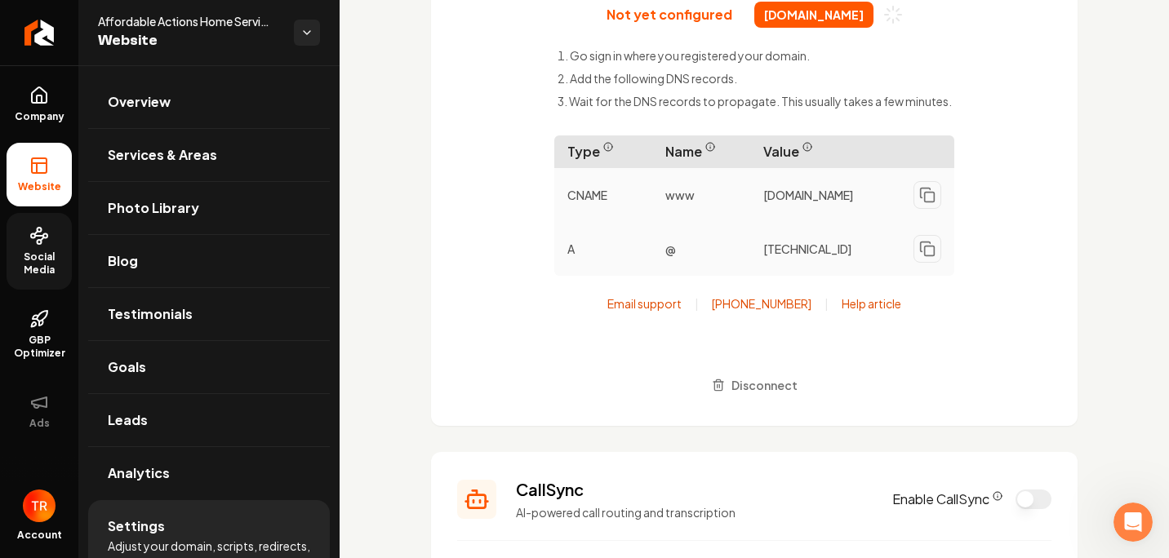
scroll to position [163, 0]
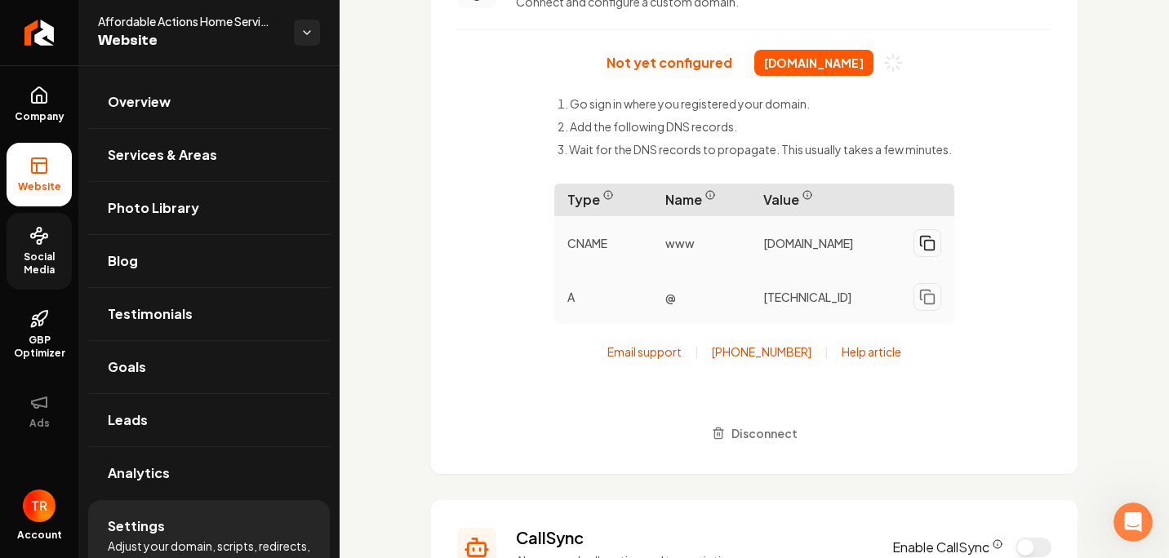
click at [927, 251] on rect "Main content area" at bounding box center [930, 246] width 10 height 10
click at [914, 299] on button "Main content area" at bounding box center [928, 297] width 28 height 28
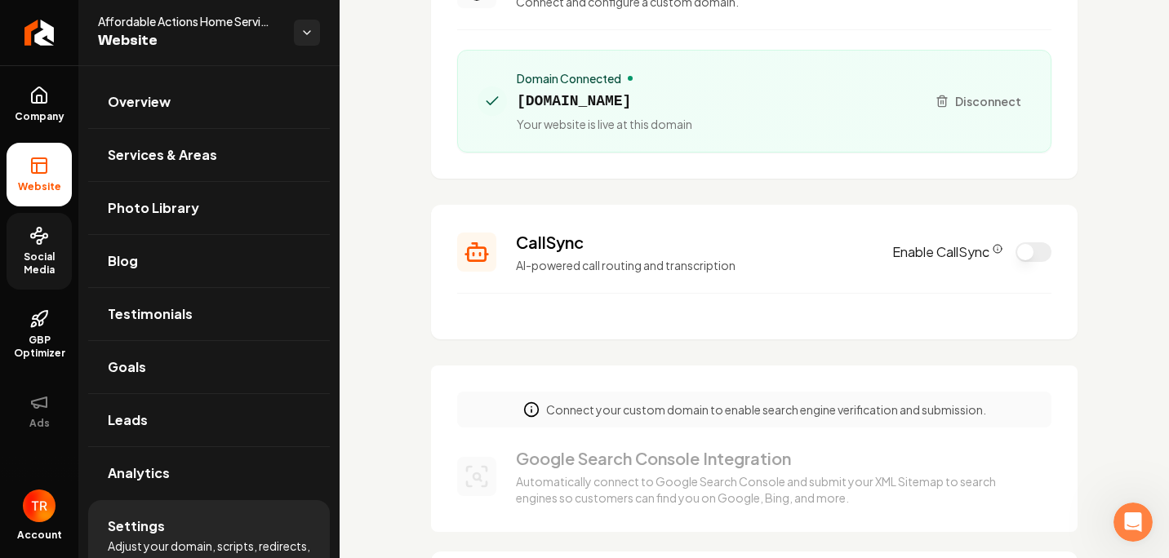
click at [829, 245] on h3 "CallSync" at bounding box center [694, 242] width 357 height 23
click at [1016, 253] on button "Enable CallSync" at bounding box center [1034, 252] width 36 height 20
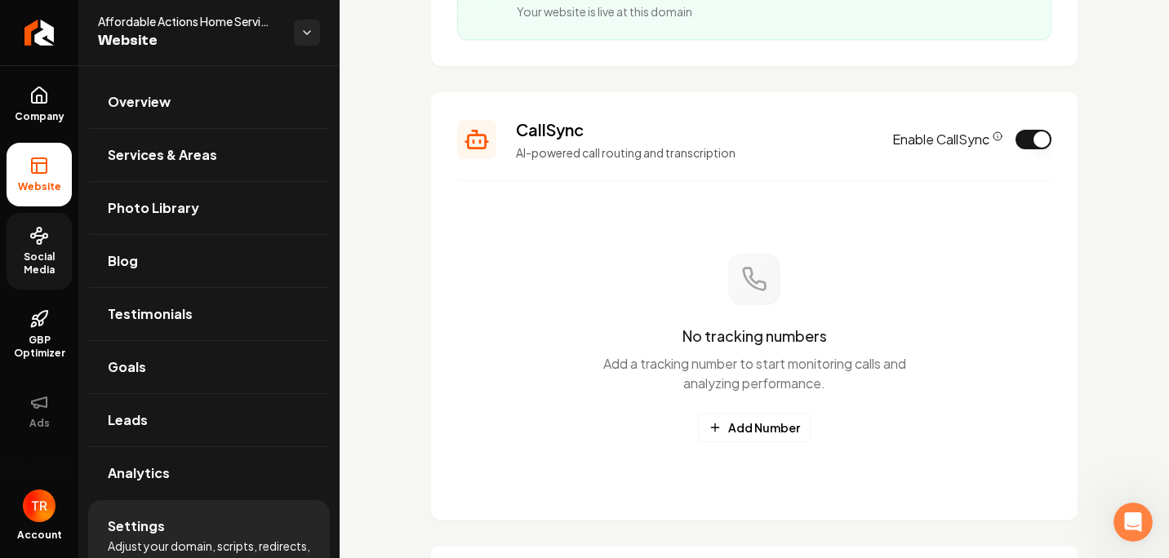
scroll to position [327, 0]
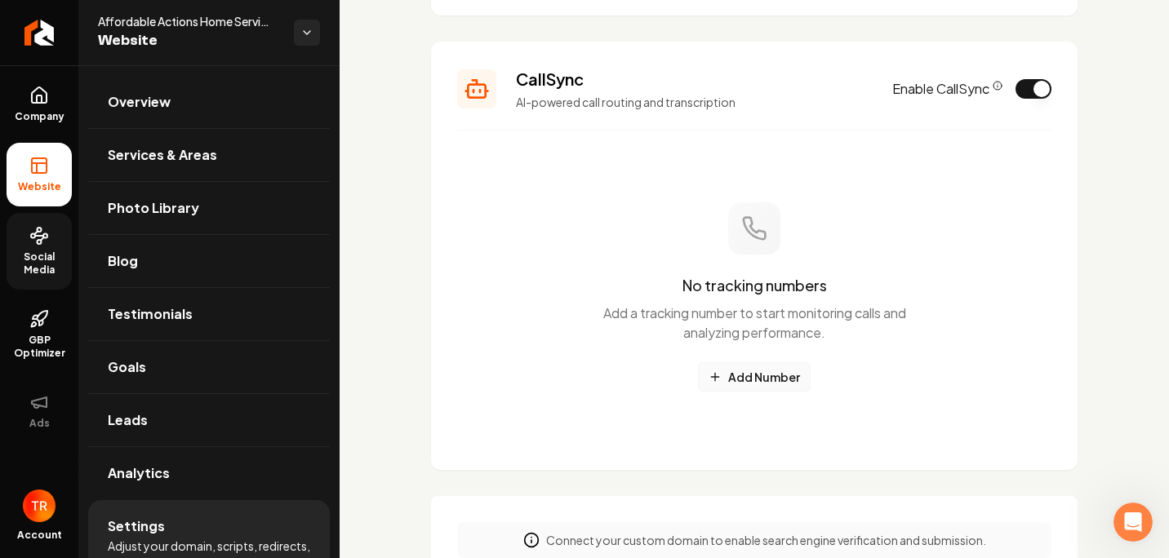
click at [757, 376] on button "Add Number" at bounding box center [754, 376] width 113 height 29
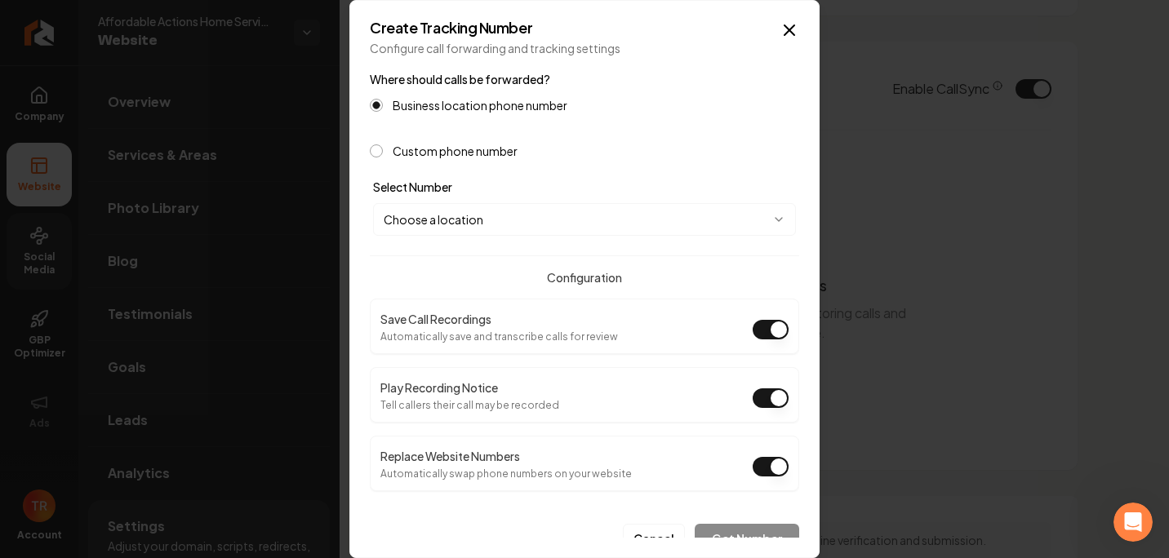
click at [445, 236] on form "**********" at bounding box center [584, 311] width 429 height 484
click at [446, 231] on body "Company Website Social Media GBP Optimizer Ads Account Affordable Actions Home …" at bounding box center [584, 279] width 1169 height 558
select select "**********"
click at [472, 238] on form "**********" at bounding box center [584, 311] width 429 height 484
click at [371, 152] on button "Custom phone number" at bounding box center [376, 151] width 13 height 13
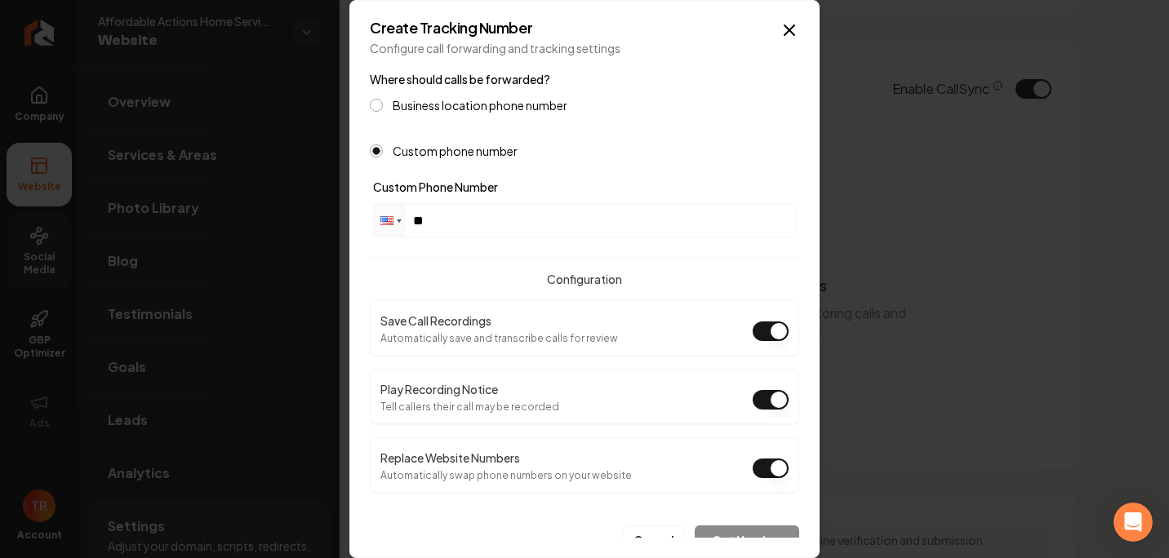
click at [389, 107] on div "Business location phone number" at bounding box center [584, 105] width 429 height 13
click at [380, 104] on button "Business location phone number" at bounding box center [376, 105] width 13 height 13
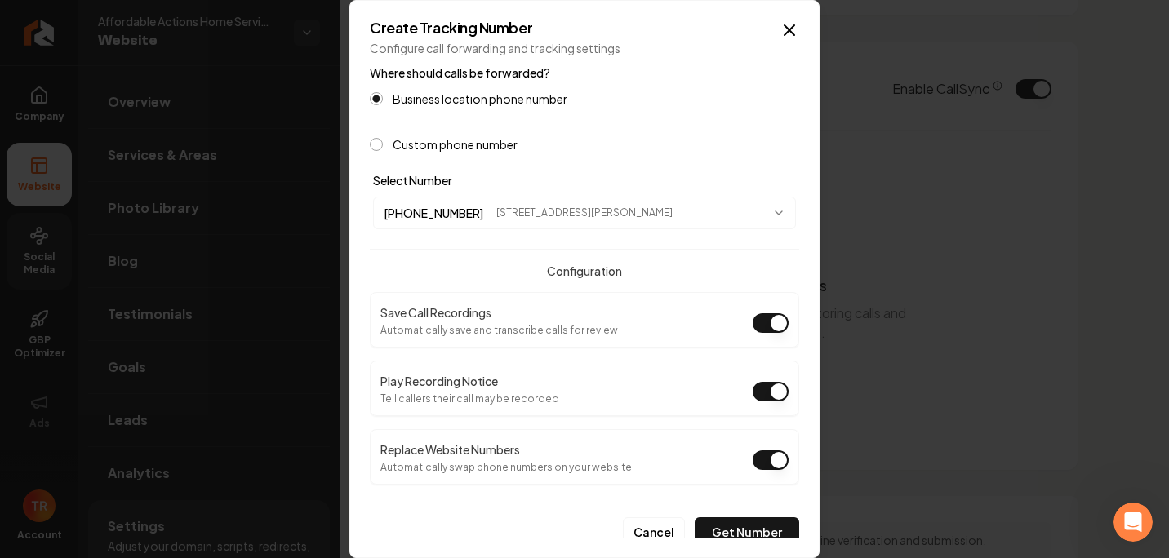
scroll to position [16, 0]
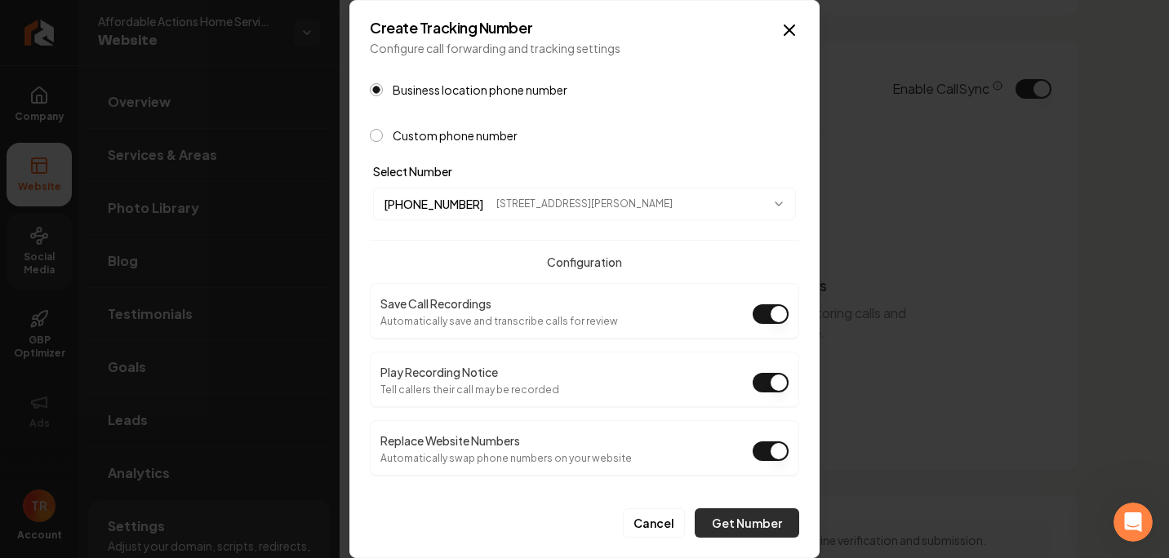
click at [710, 515] on button "Get Number" at bounding box center [747, 523] width 104 height 29
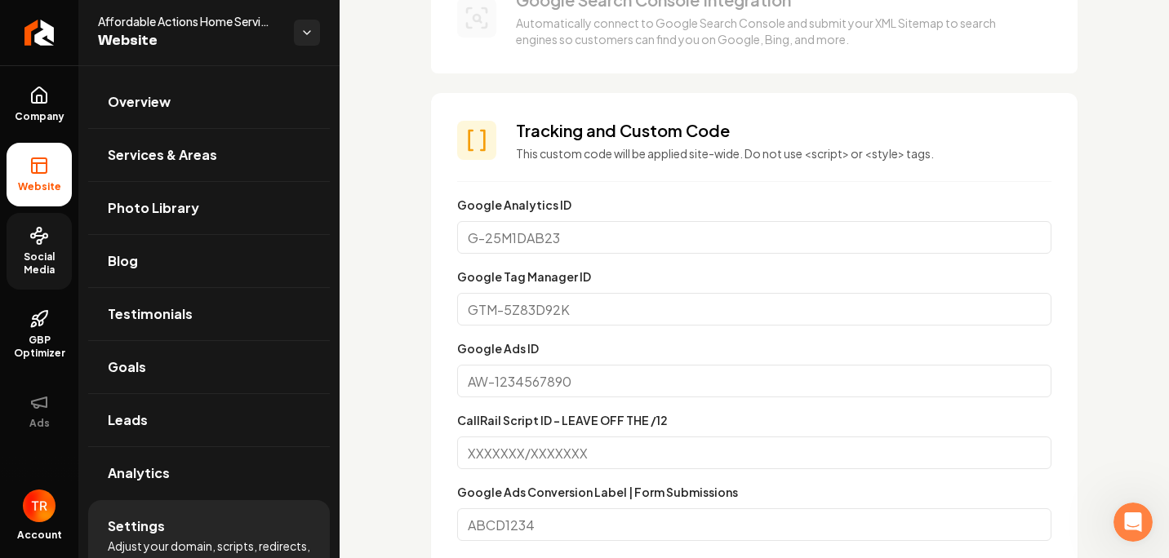
scroll to position [898, 0]
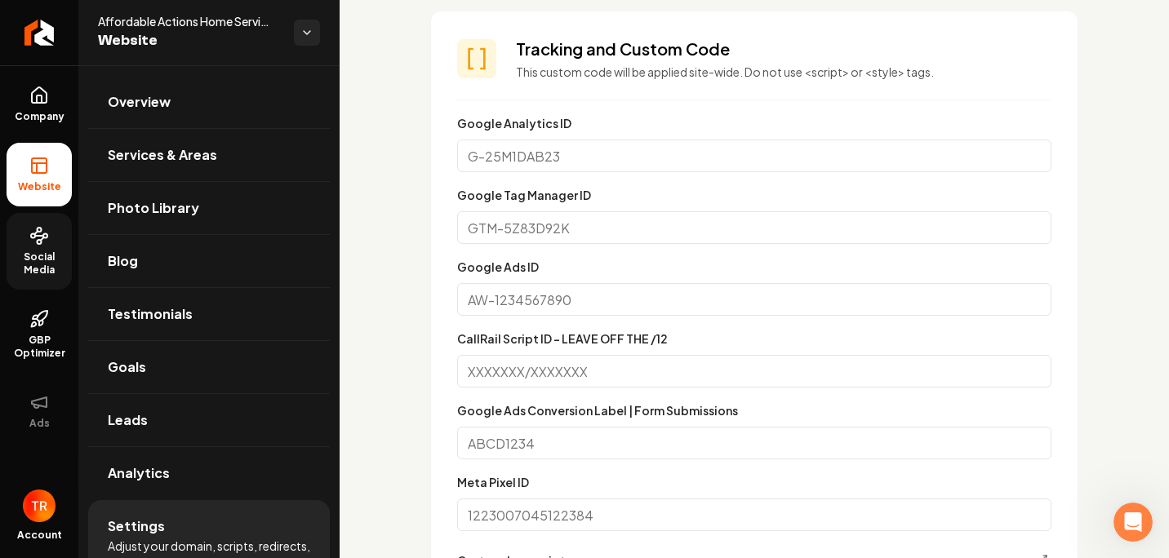
click at [642, 441] on input "Google Ads Conversion Label | Form Submissions" at bounding box center [754, 443] width 594 height 33
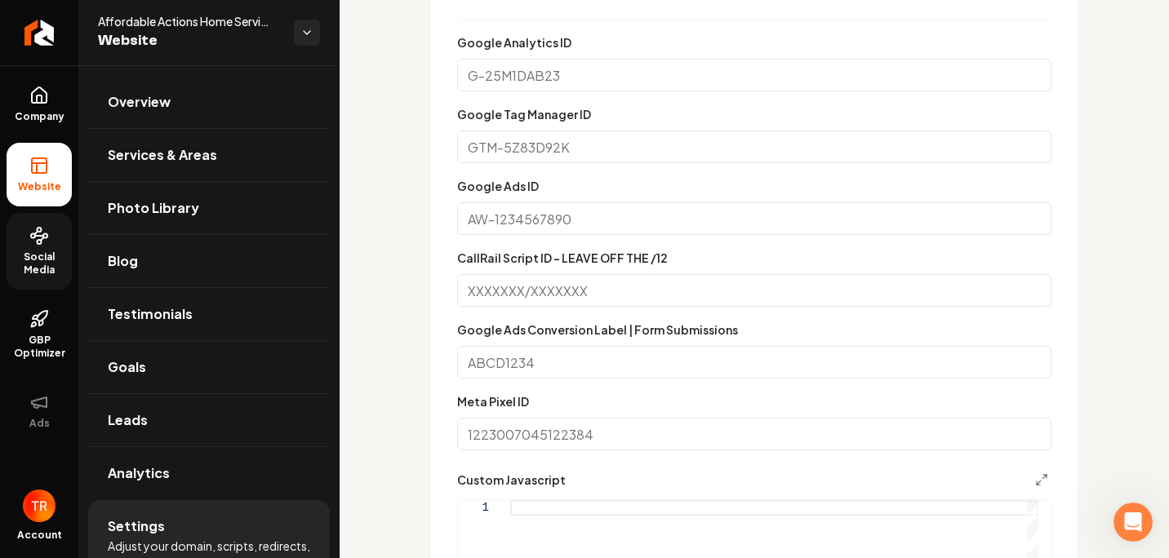
scroll to position [980, 0]
click at [627, 437] on input "Meta Pixel ID" at bounding box center [754, 433] width 594 height 33
paste input "684299897405153"
type input "684299897405153"
click at [1036, 349] on input "Google Ads Conversion Label | Form Submissions" at bounding box center [754, 361] width 594 height 33
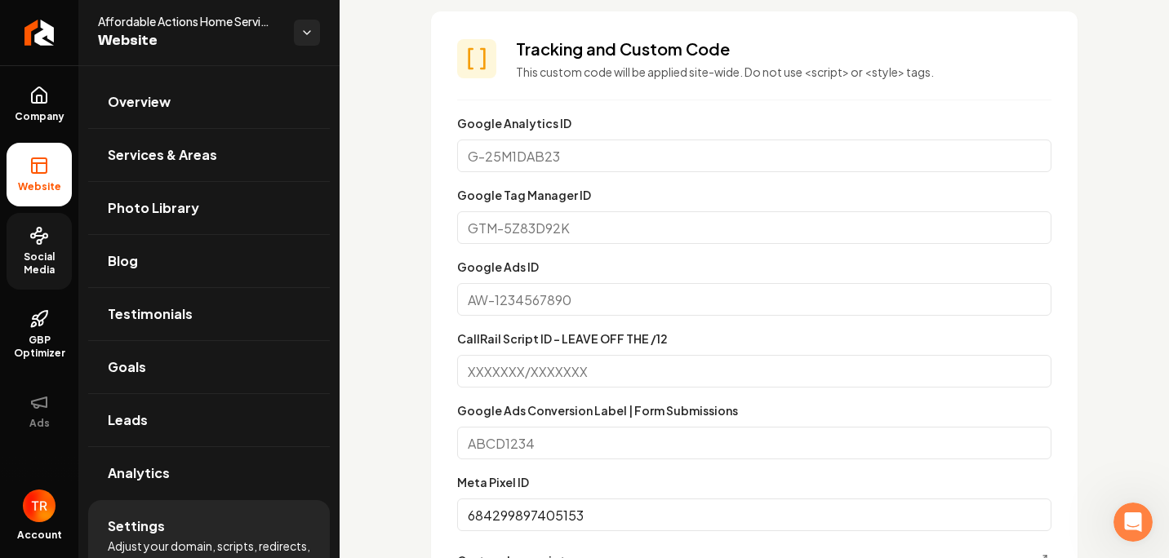
scroll to position [898, 0]
click at [565, 151] on input "Google Analytics ID" at bounding box center [754, 156] width 594 height 33
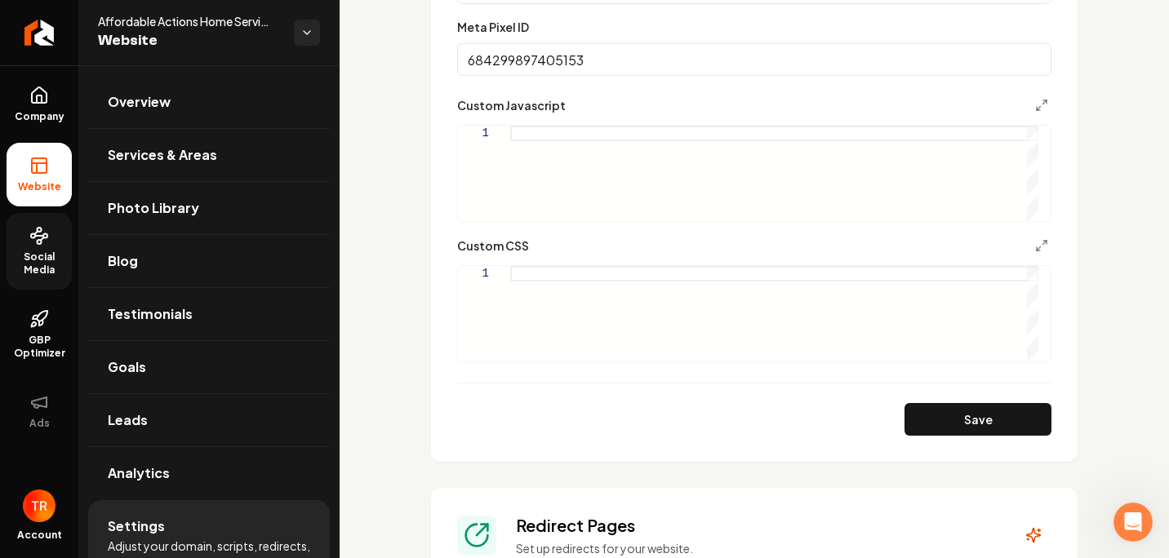
scroll to position [1708, 0]
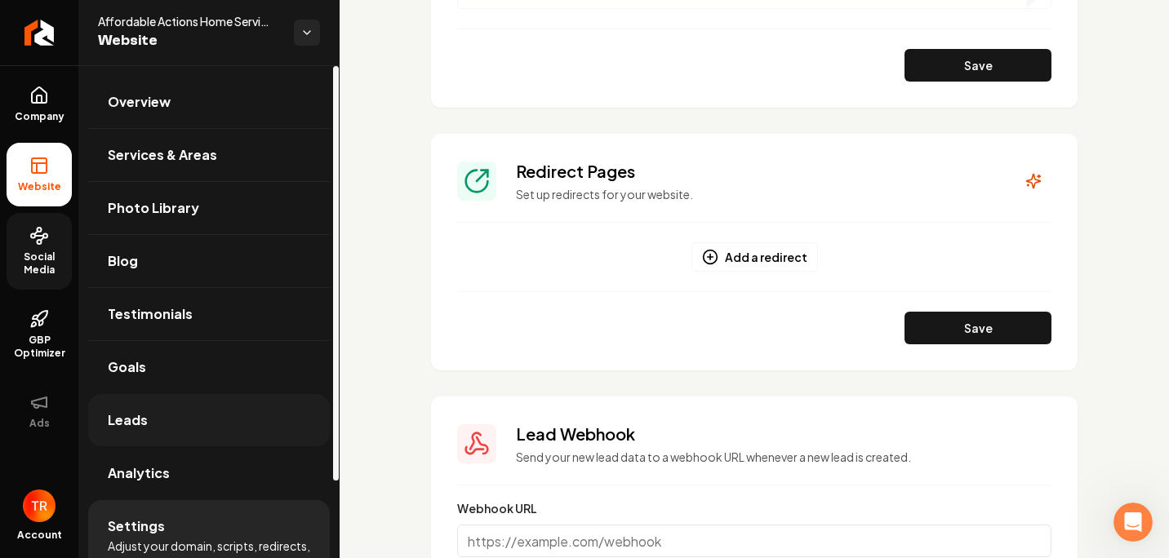
click at [152, 429] on link "Leads" at bounding box center [209, 420] width 242 height 52
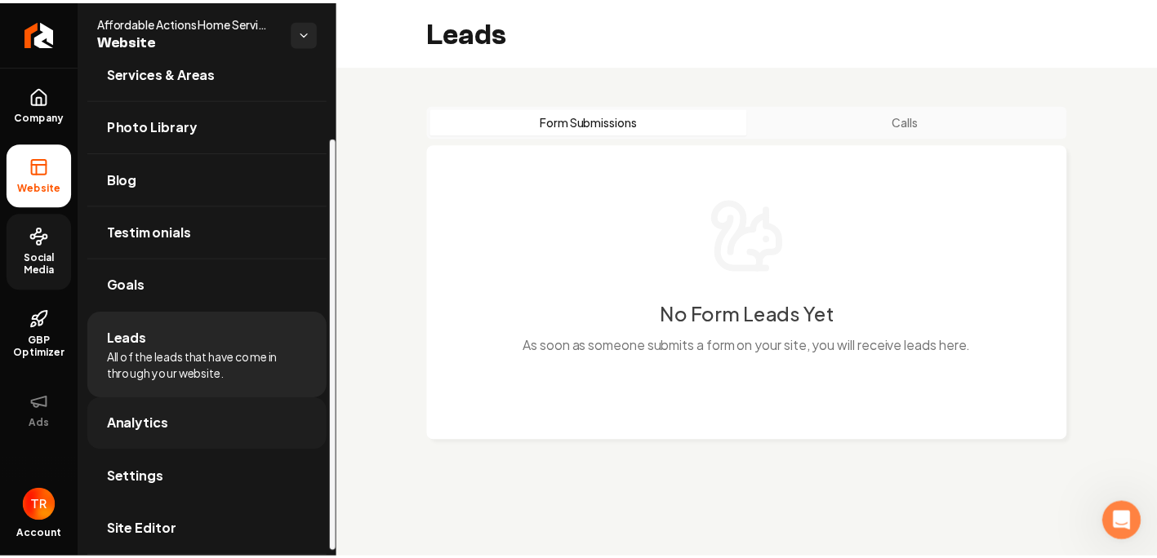
scroll to position [91, 0]
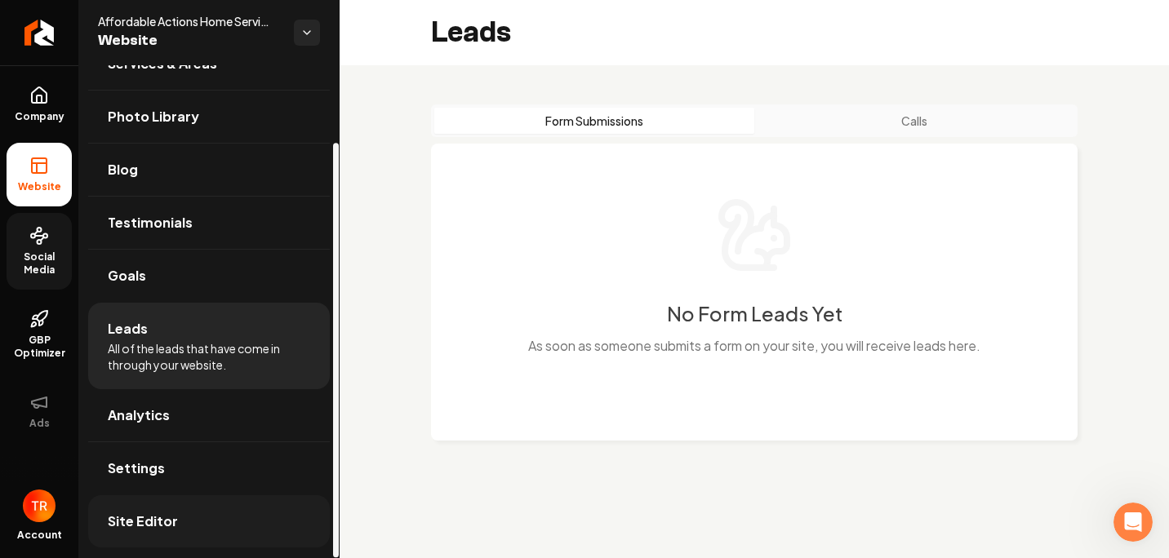
click at [145, 497] on link "Site Editor" at bounding box center [209, 522] width 242 height 52
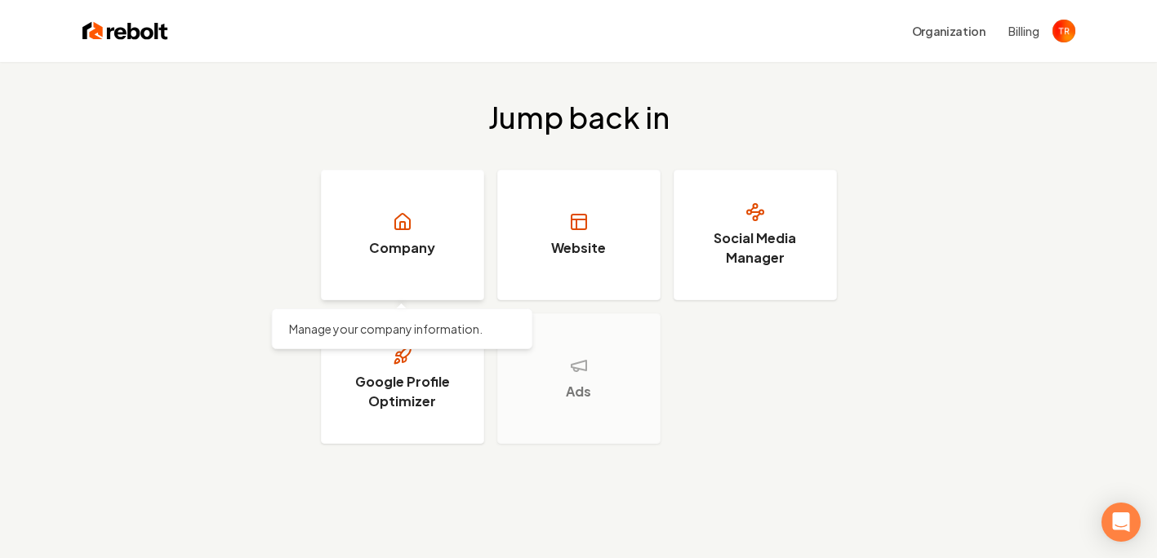
click at [384, 224] on link "Company" at bounding box center [402, 235] width 163 height 131
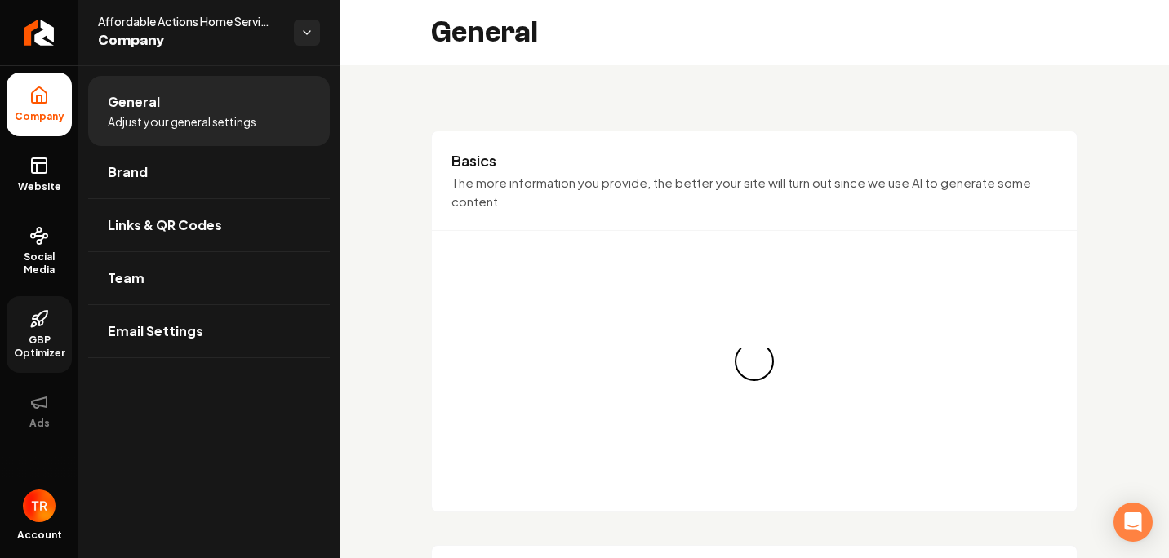
click at [44, 328] on icon at bounding box center [39, 319] width 20 height 20
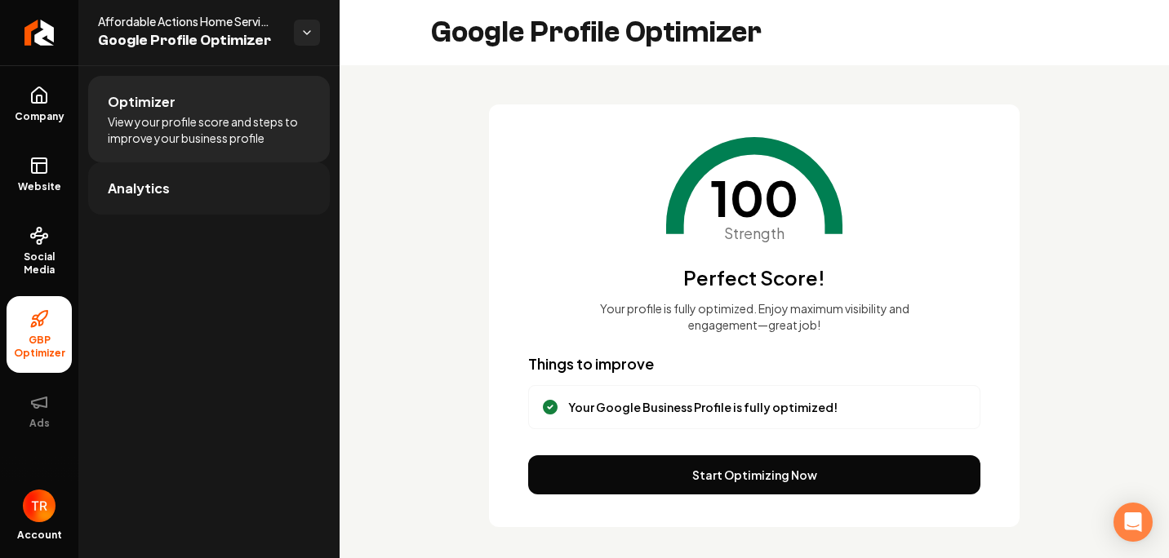
click at [131, 199] on link "Analytics" at bounding box center [209, 188] width 242 height 52
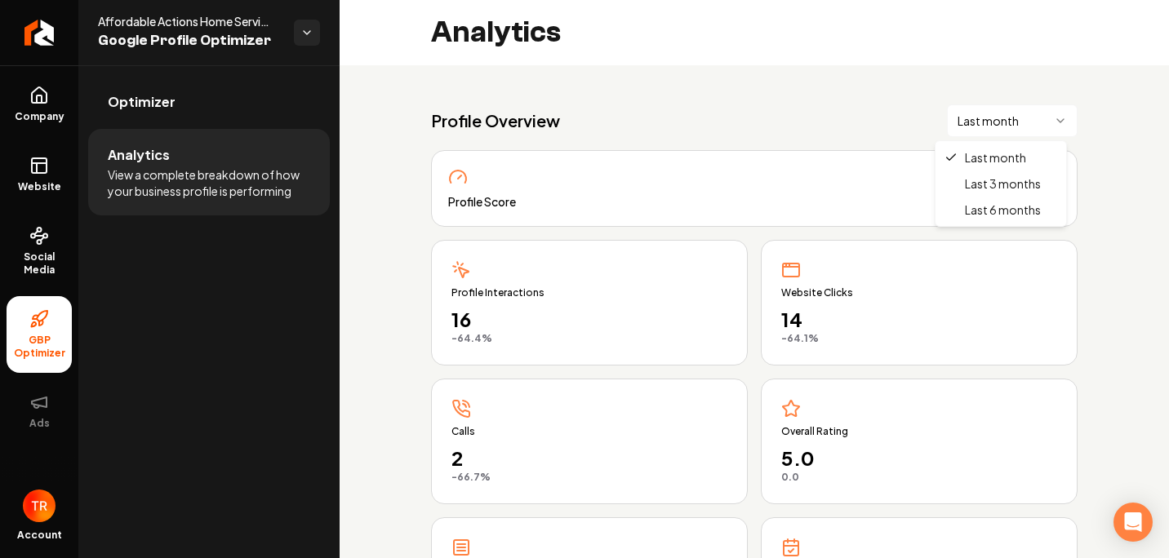
click at [1008, 115] on html "Company Website Social Media GBP Optimizer Ads Account Affordable Actions Home …" at bounding box center [584, 279] width 1169 height 558
click at [1080, 186] on html "Company Website Social Media GBP Optimizer Ads Account Affordable Actions Home …" at bounding box center [584, 279] width 1169 height 558
click at [166, 121] on link "Optimizer" at bounding box center [209, 102] width 242 height 52
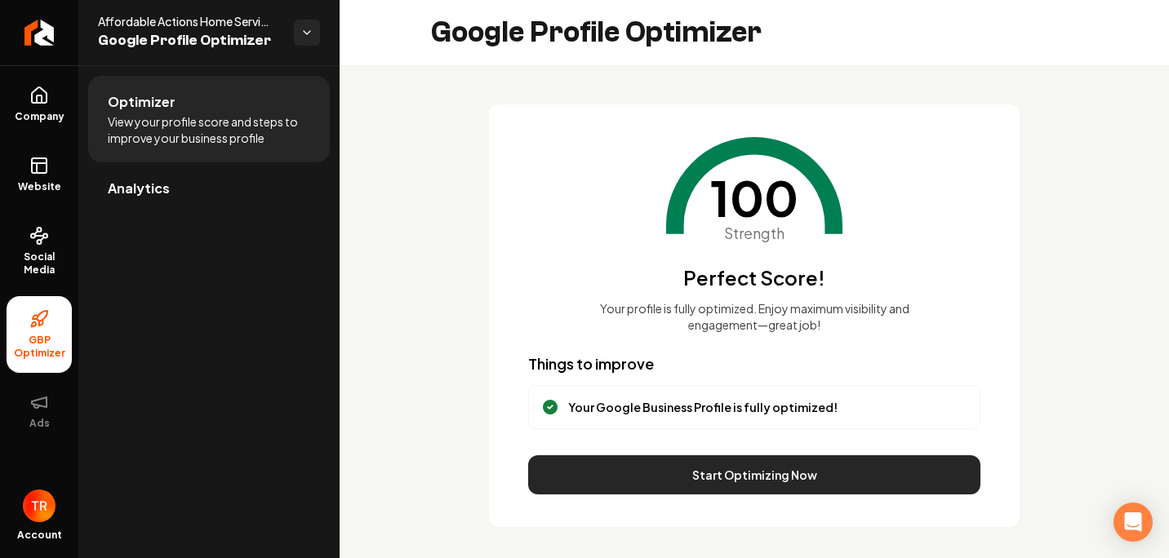
click at [865, 478] on button "Start Optimizing Now" at bounding box center [754, 475] width 452 height 39
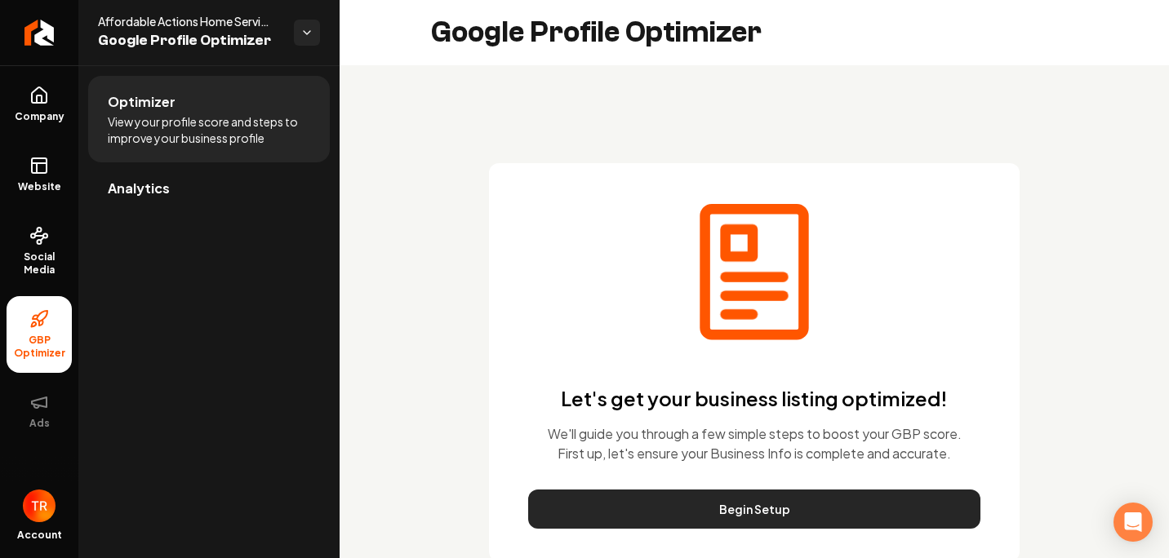
click at [724, 505] on button "Begin Setup" at bounding box center [754, 509] width 452 height 39
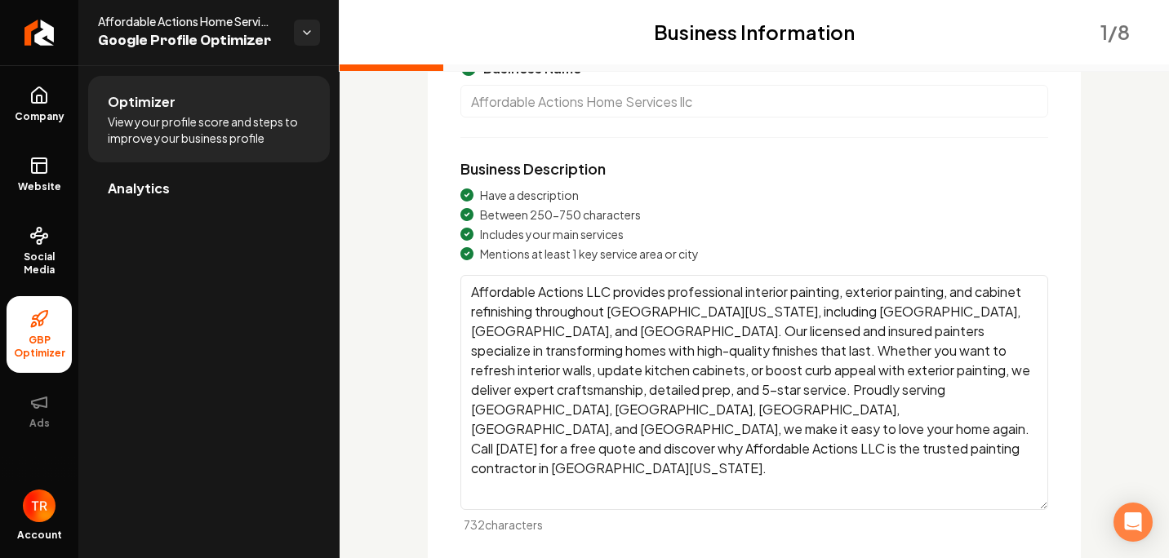
scroll to position [282, 0]
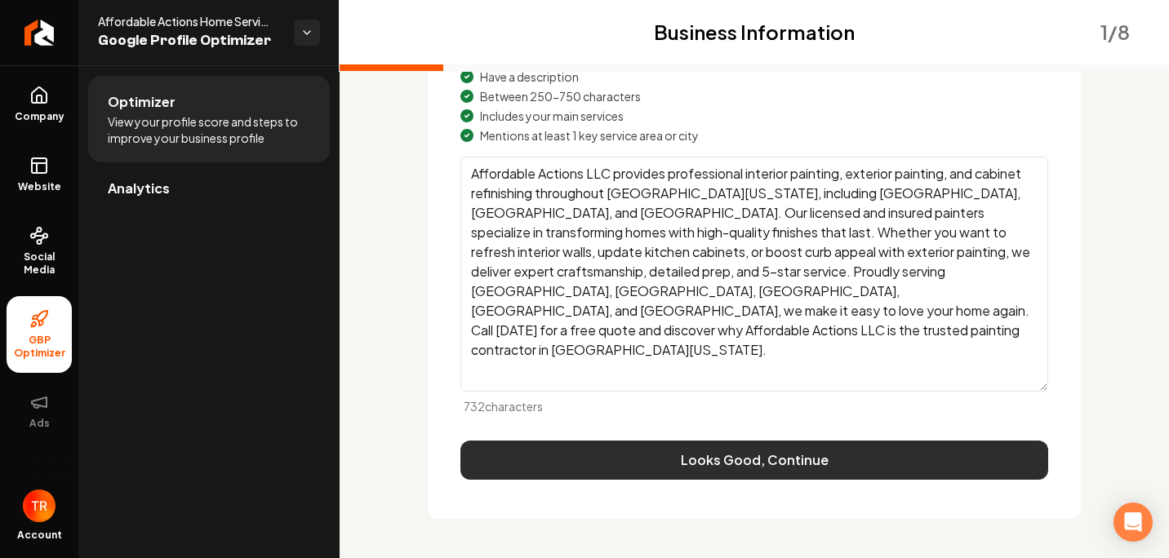
click at [967, 454] on button "Looks Good, Continue" at bounding box center [754, 460] width 588 height 39
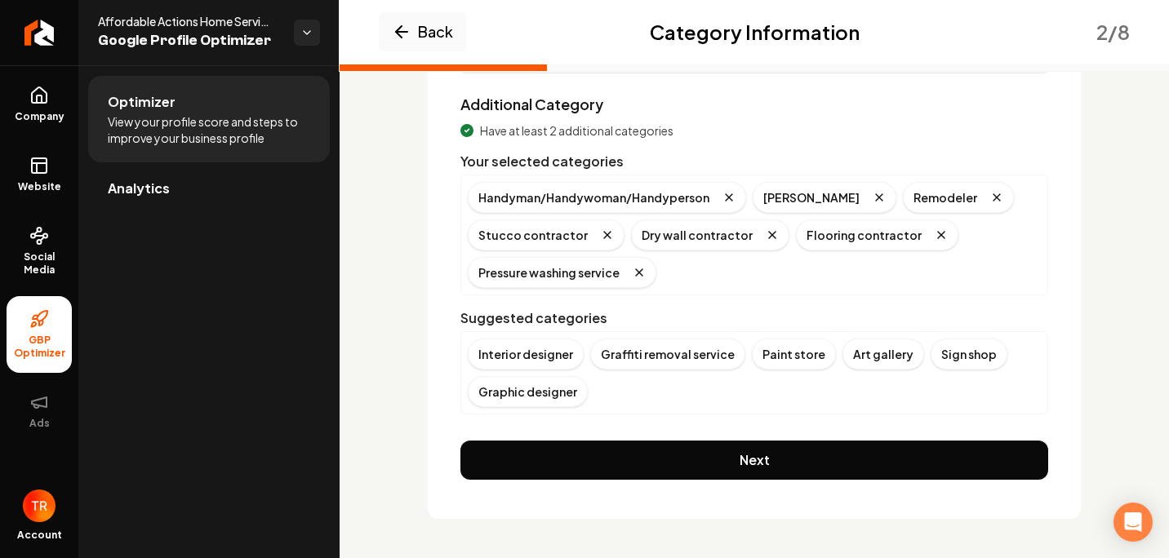
scroll to position [225, 0]
click at [726, 195] on icon "Remove badge" at bounding box center [729, 197] width 7 height 7
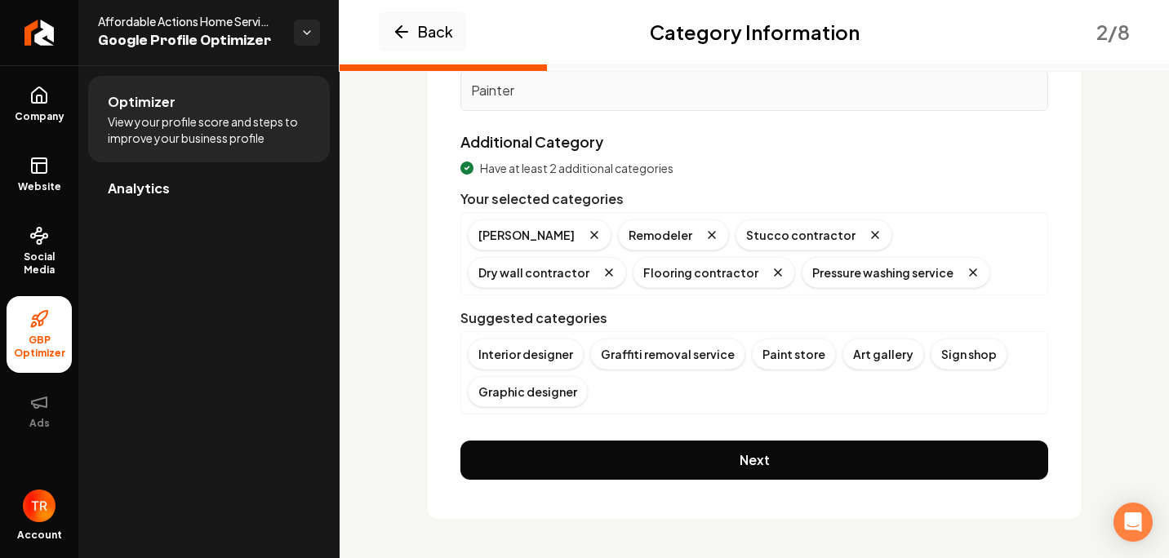
click at [1069, 278] on div "Primary Category Painter Additional Category Have at least 2 additional categor…" at bounding box center [754, 257] width 653 height 524
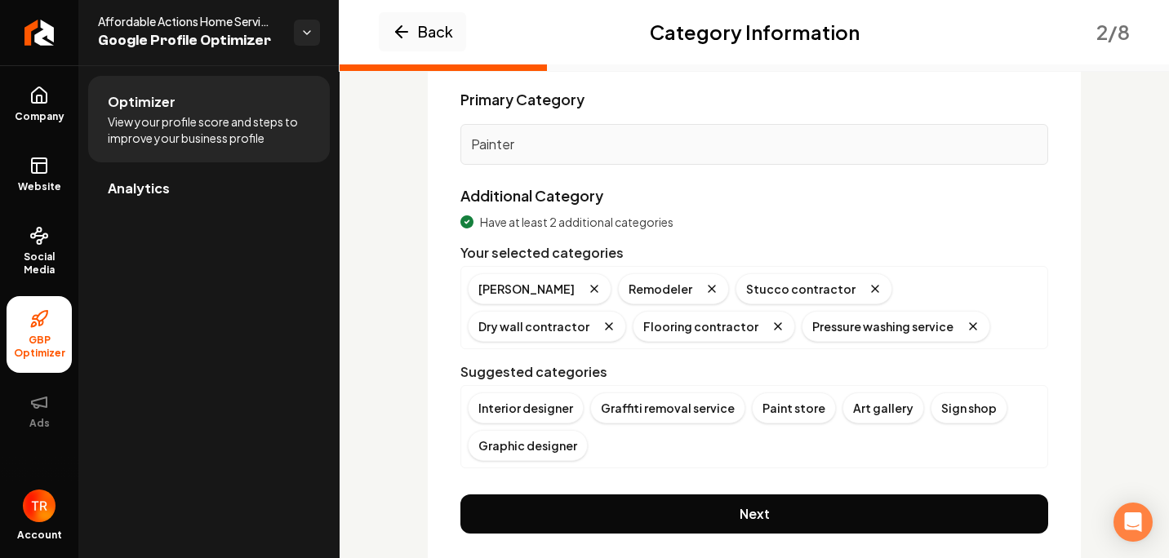
scroll to position [163, 0]
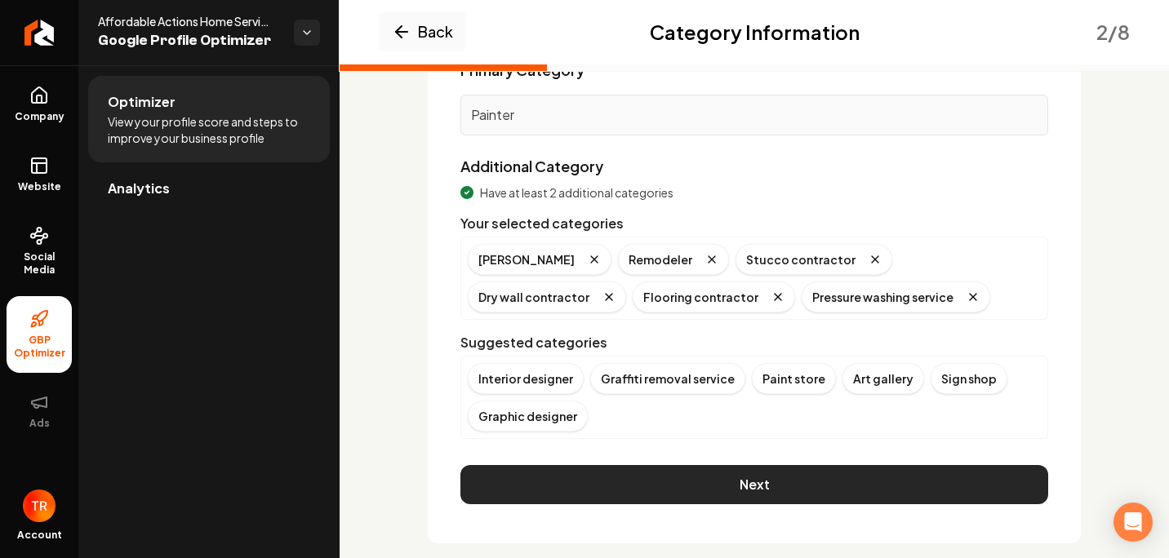
click at [772, 469] on button "Next" at bounding box center [754, 484] width 588 height 39
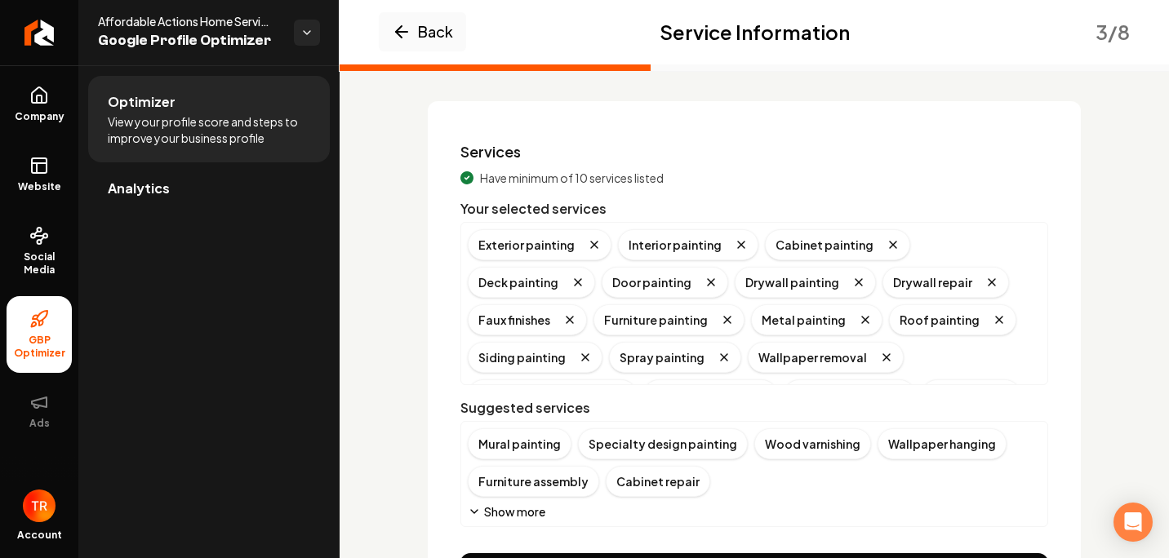
scroll to position [82, 0]
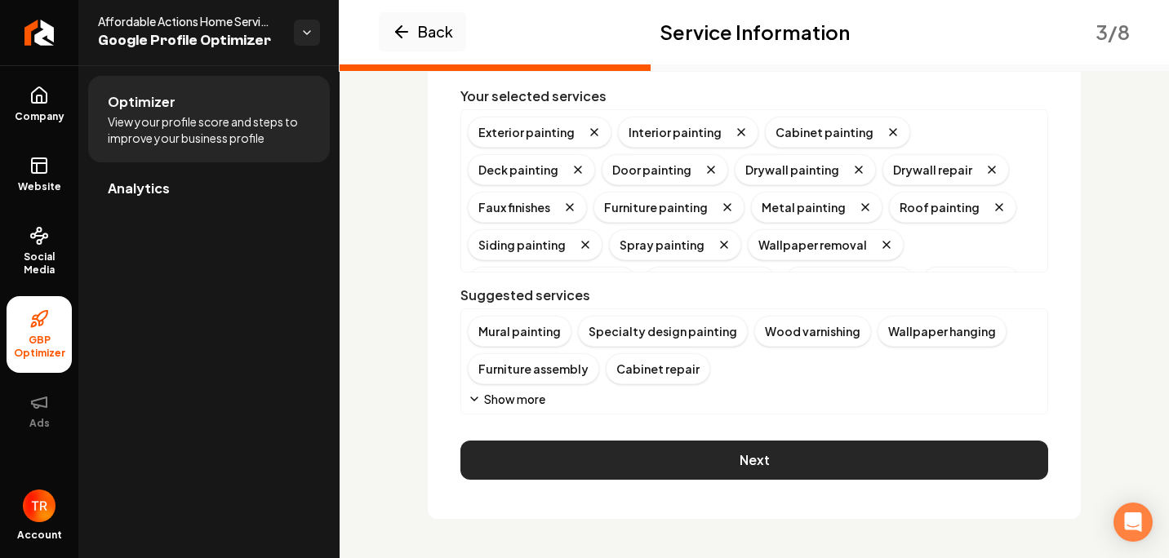
click at [682, 455] on button "Next" at bounding box center [754, 460] width 588 height 39
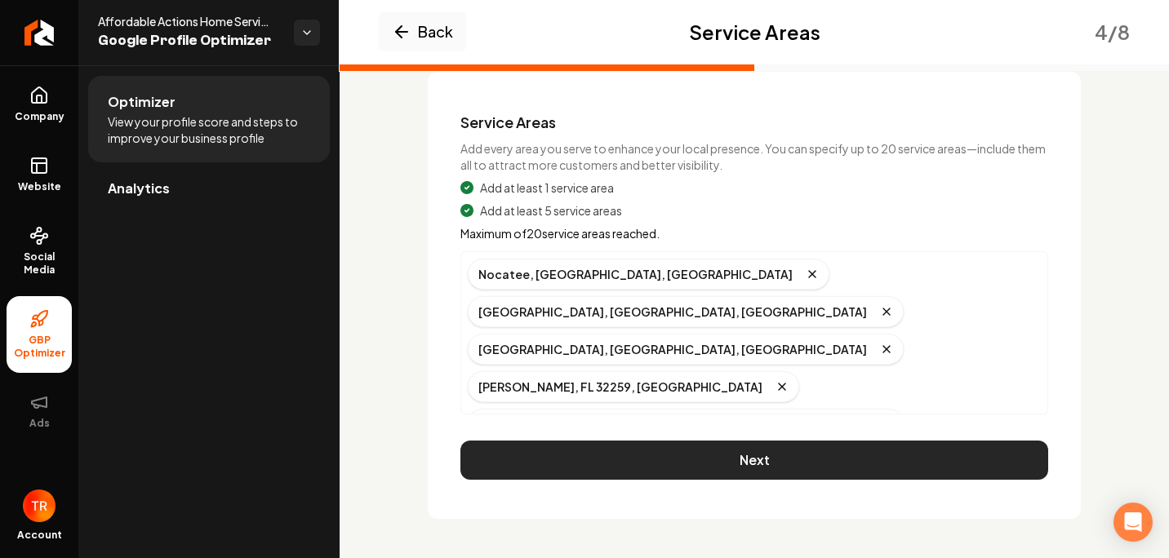
scroll to position [147, 0]
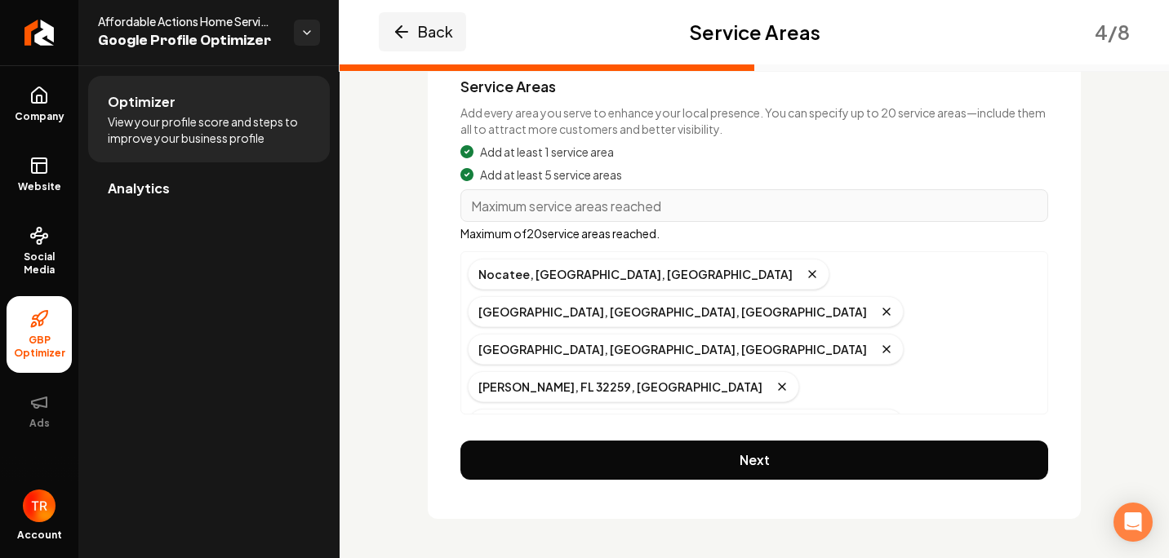
click at [448, 38] on button "Back" at bounding box center [422, 31] width 87 height 39
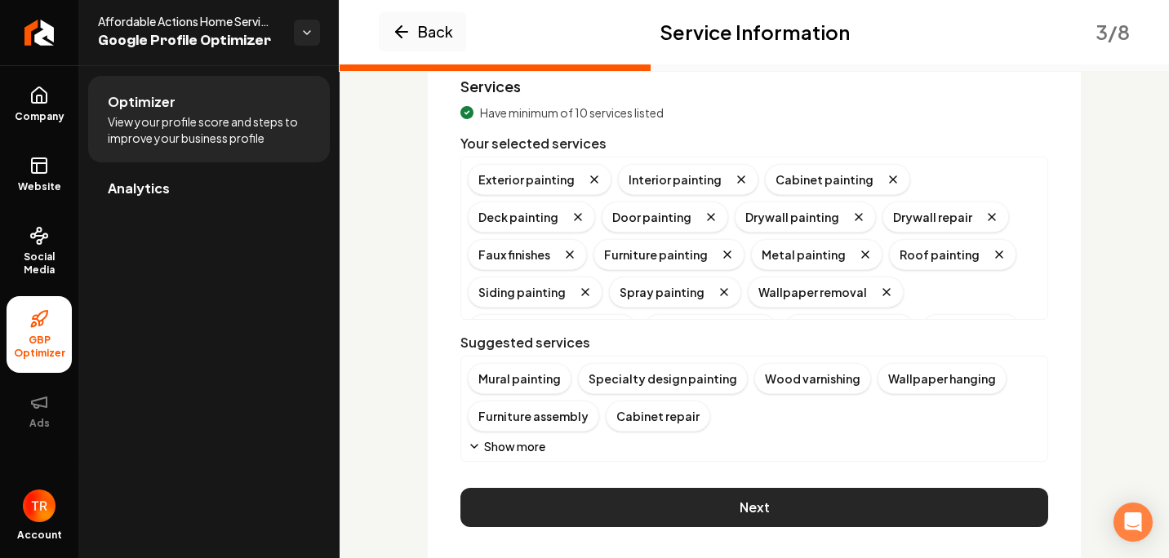
click at [698, 496] on button "Next" at bounding box center [754, 507] width 588 height 39
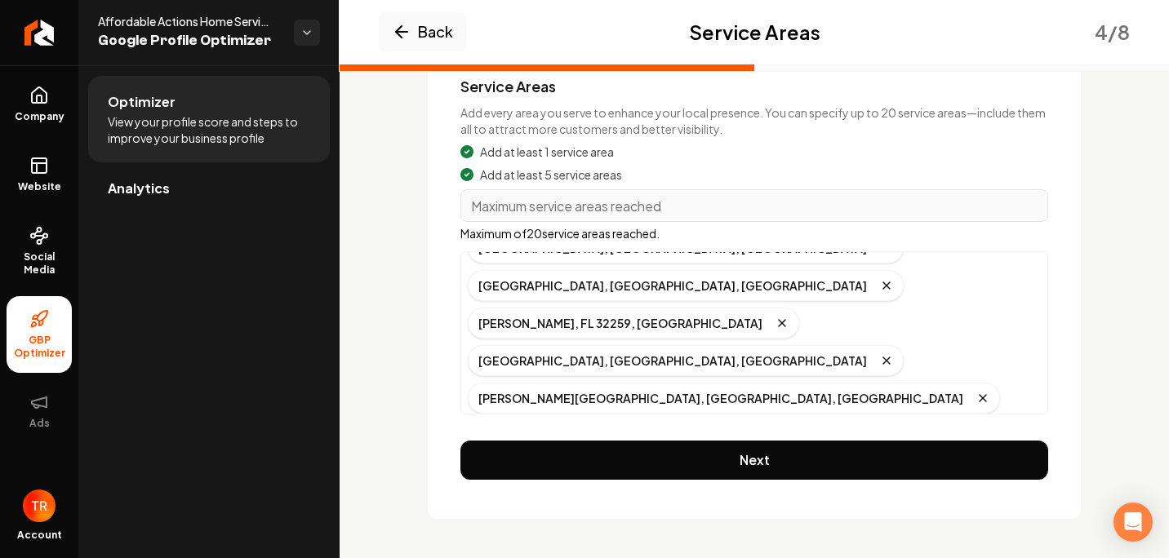
scroll to position [20, 0]
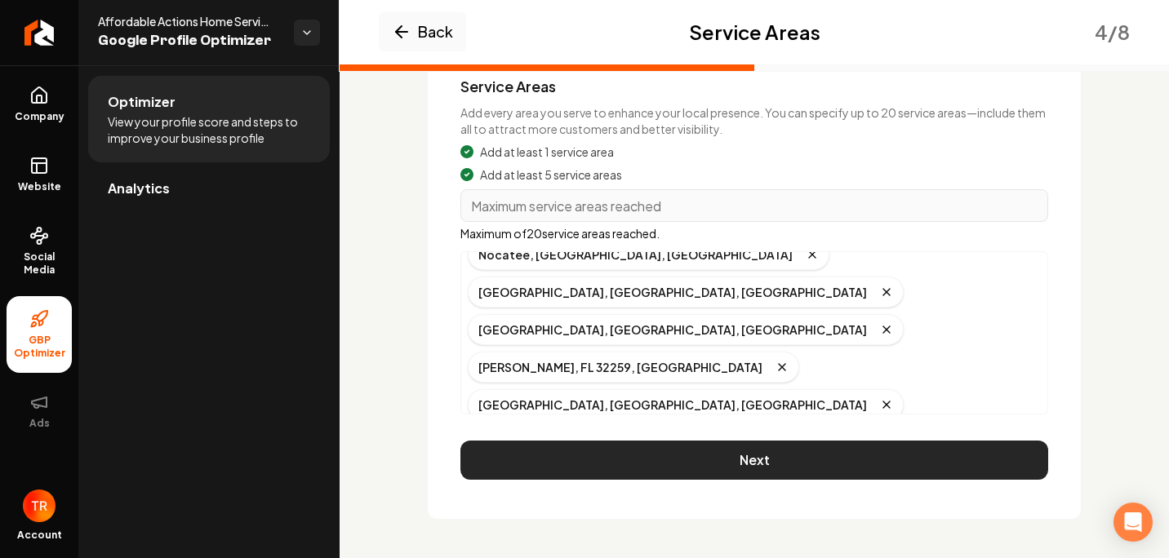
click at [769, 449] on button "Next" at bounding box center [754, 460] width 588 height 39
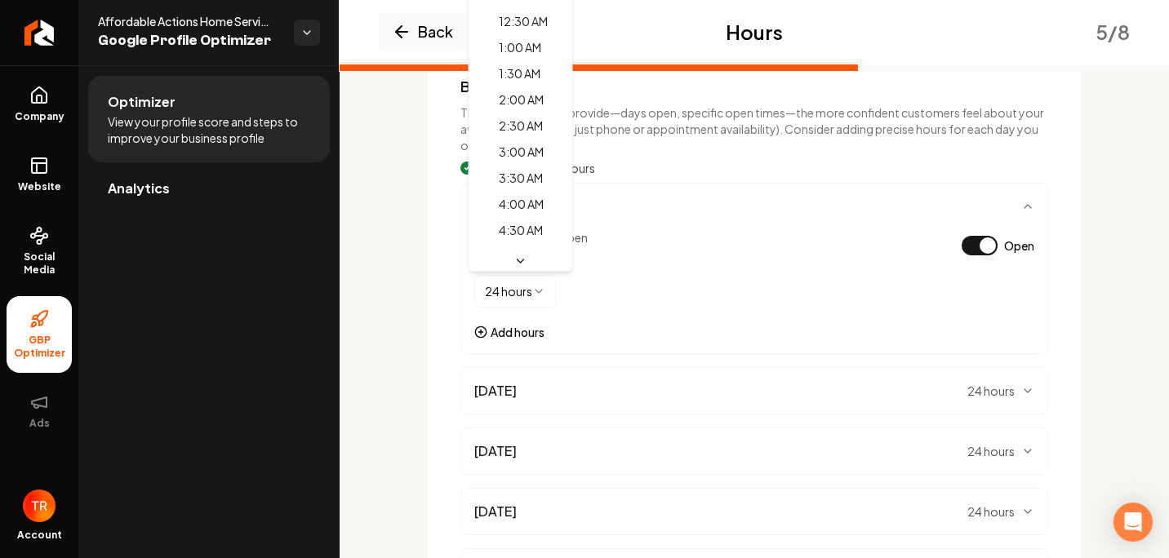
click at [512, 287] on html "Company Website Social Media GBP Optimizer Ads Account Affordable Actions Home …" at bounding box center [584, 279] width 1169 height 558
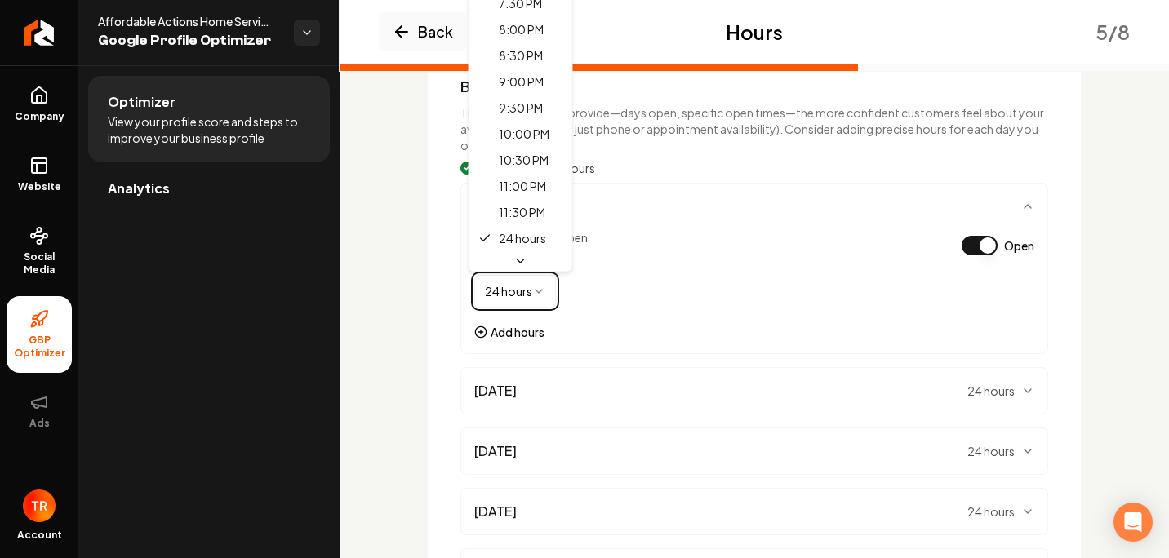
click at [619, 271] on html "Company Website Social Media GBP Optimizer Ads Account Affordable Actions Home …" at bounding box center [584, 279] width 1169 height 558
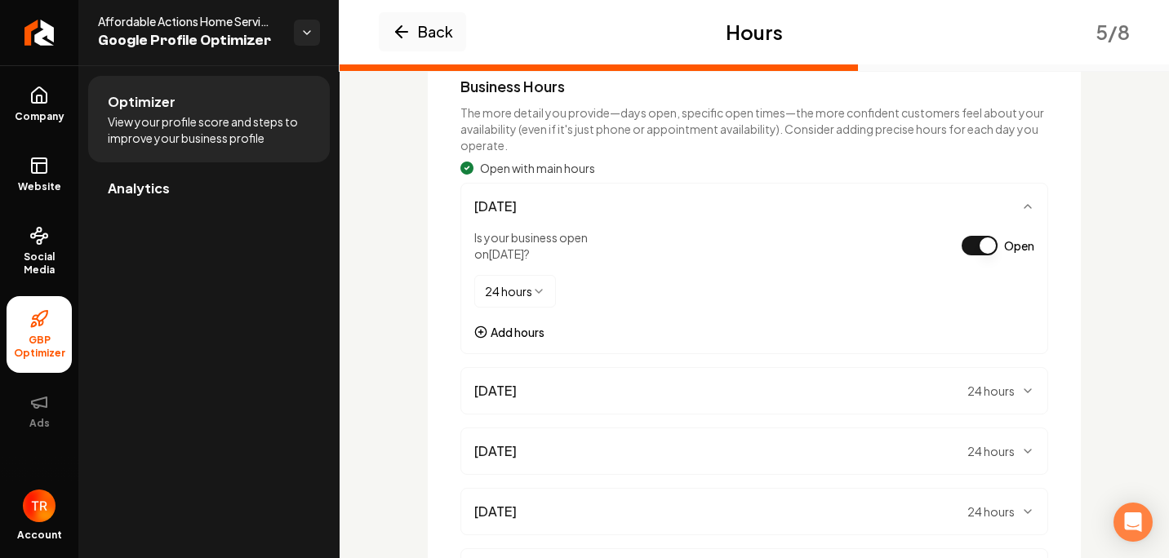
click at [980, 248] on button "Open" at bounding box center [980, 246] width 36 height 20
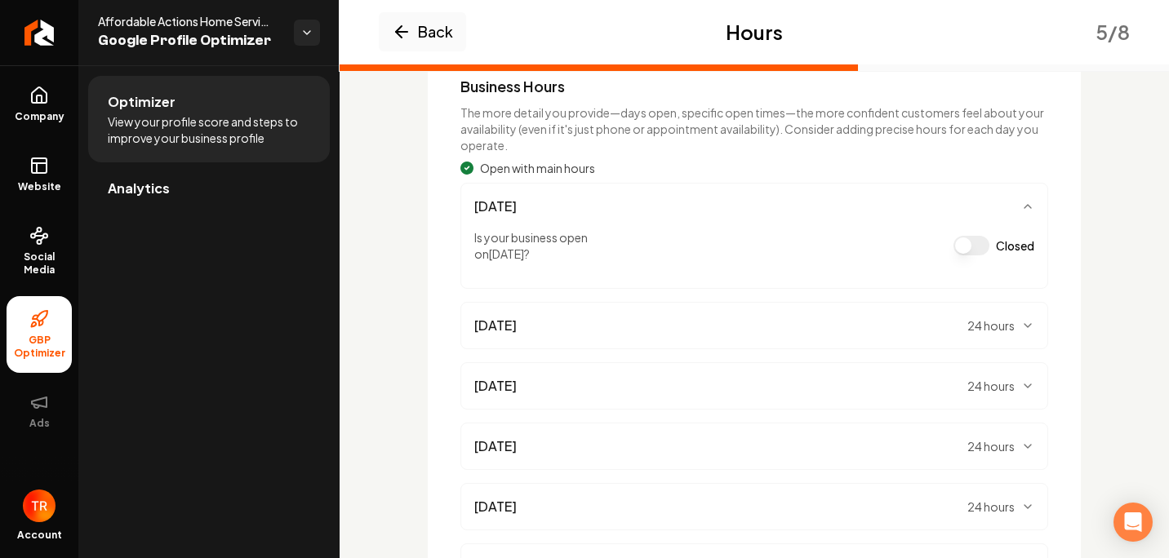
click at [1027, 323] on div "Monday 24 hours" at bounding box center [754, 325] width 588 height 47
click at [1026, 324] on icon "Main content area" at bounding box center [1027, 325] width 13 height 13
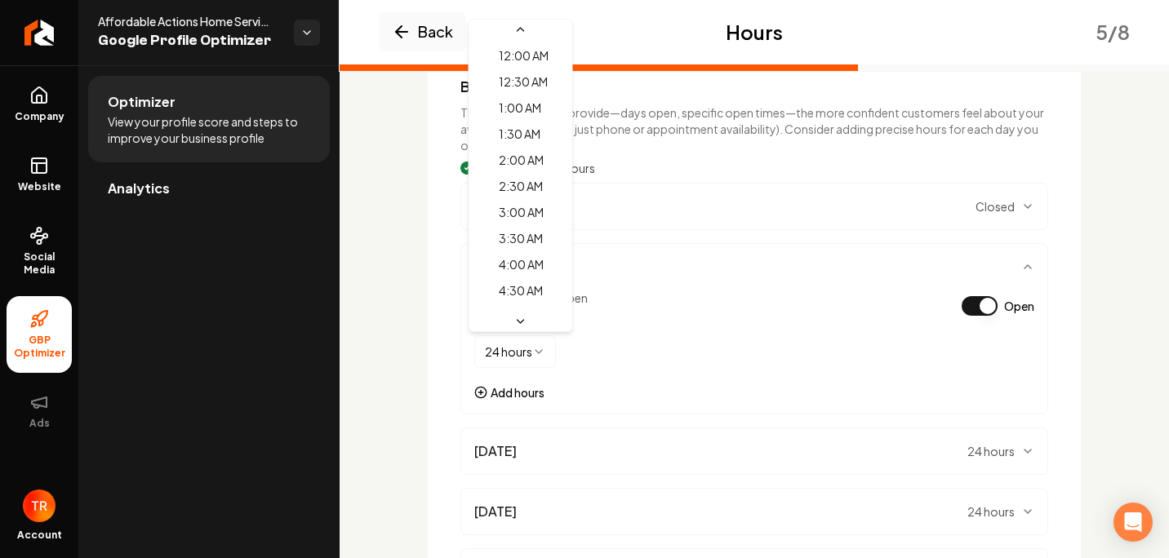
click at [525, 351] on html "Company Website Social Media GBP Optimizer Ads Account Affordable Actions Home …" at bounding box center [584, 279] width 1169 height 558
click at [529, 358] on html "Company Website Social Media GBP Optimizer Ads Account Affordable Actions Home …" at bounding box center [584, 279] width 1169 height 558
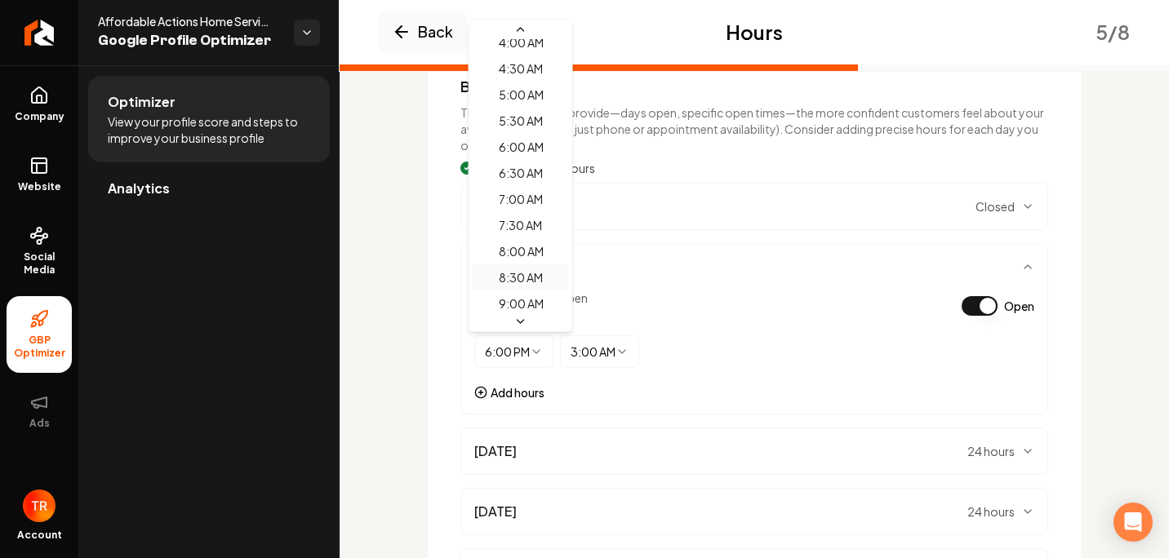
scroll to position [245, 0]
select select "****"
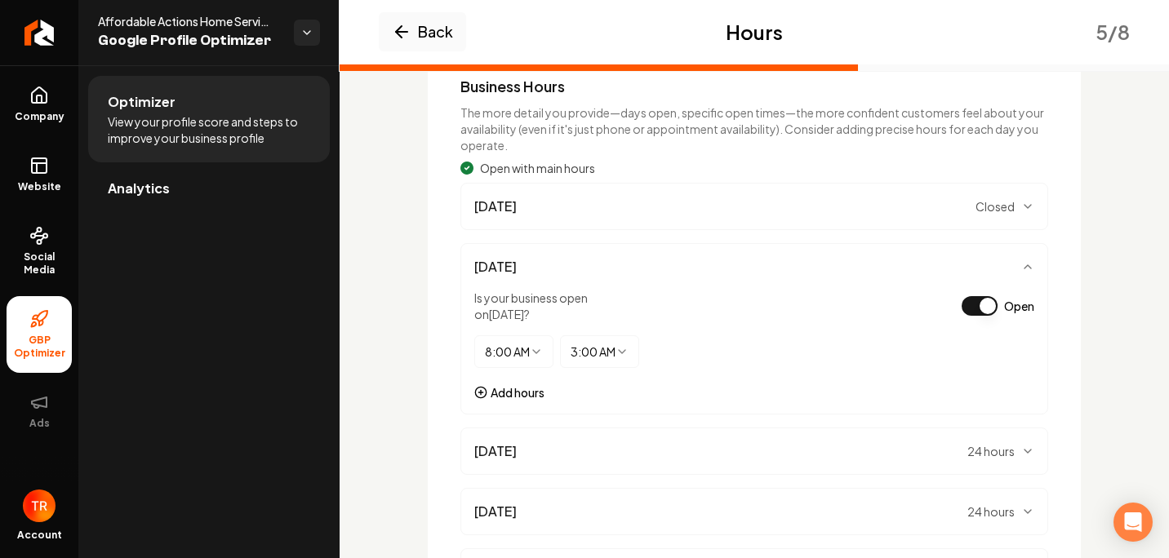
click at [571, 345] on html "Company Website Social Media GBP Optimizer Ads Account Affordable Actions Home …" at bounding box center [584, 279] width 1169 height 558
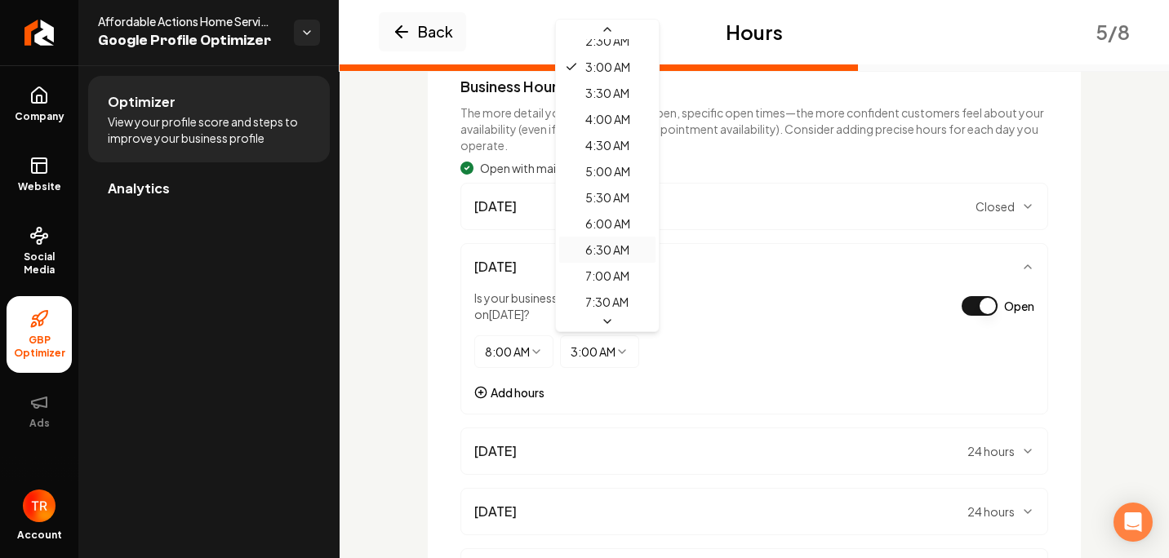
scroll to position [189, 0]
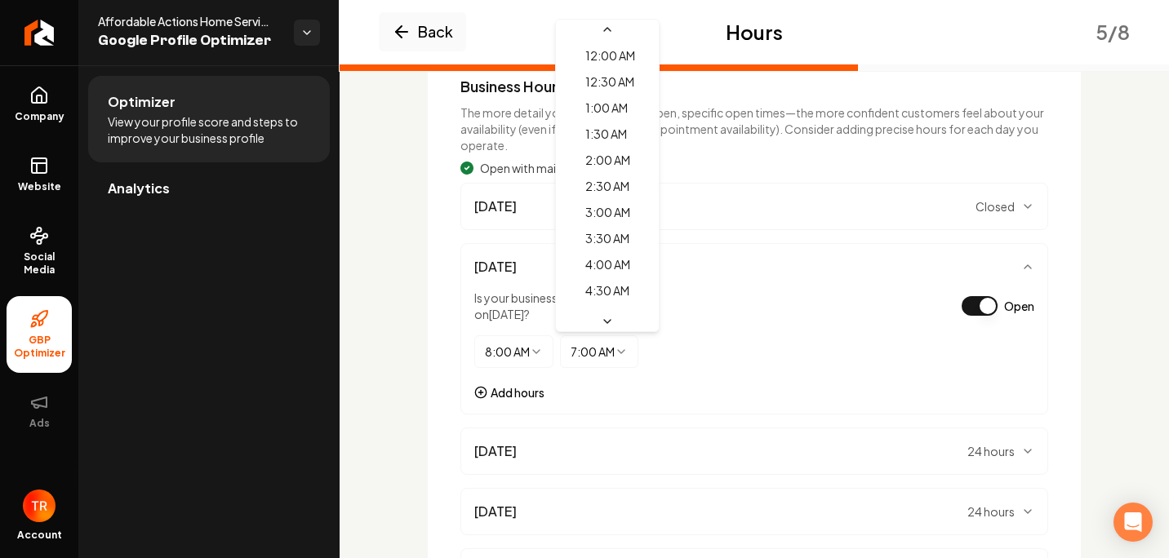
click at [581, 351] on html "Company Website Social Media GBP Optimizer Ads Account Affordable Actions Home …" at bounding box center [584, 279] width 1169 height 558
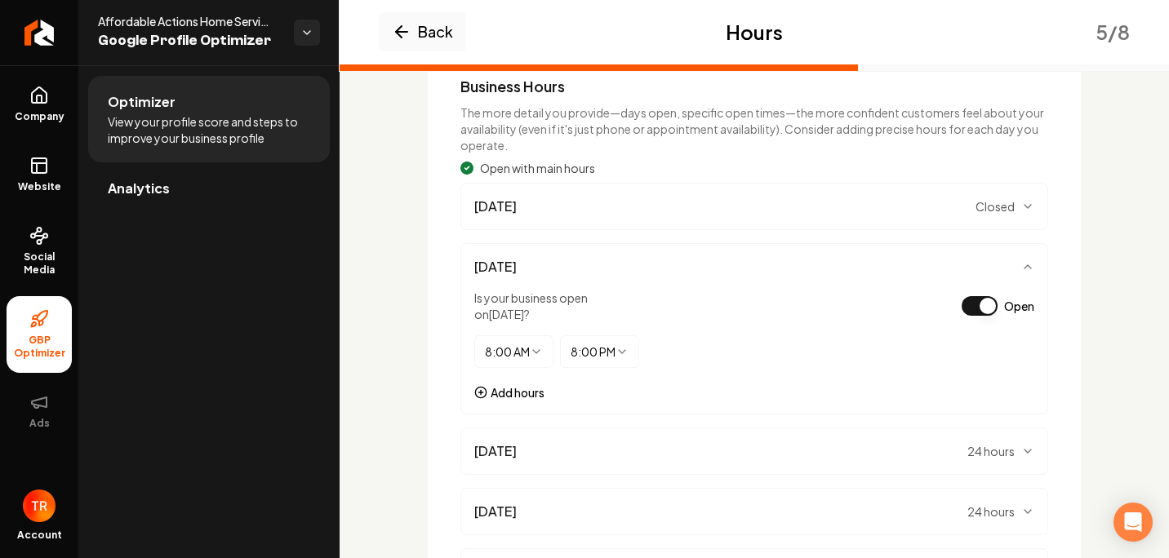
click at [609, 368] on html "Company Website Social Media GBP Optimizer Ads Account Affordable Actions Home …" at bounding box center [584, 279] width 1169 height 558
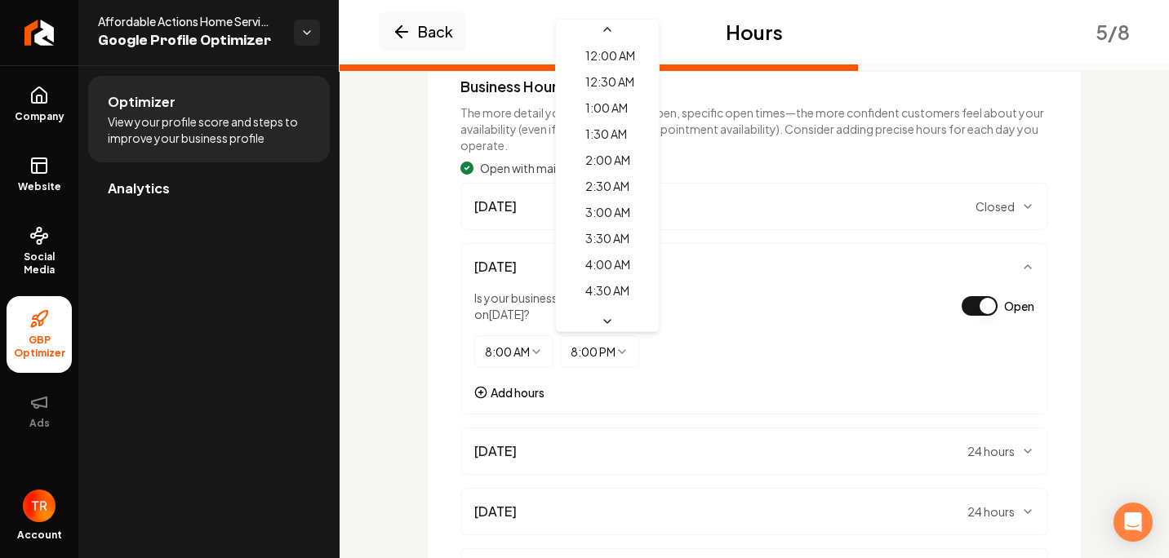
scroll to position [802, 0]
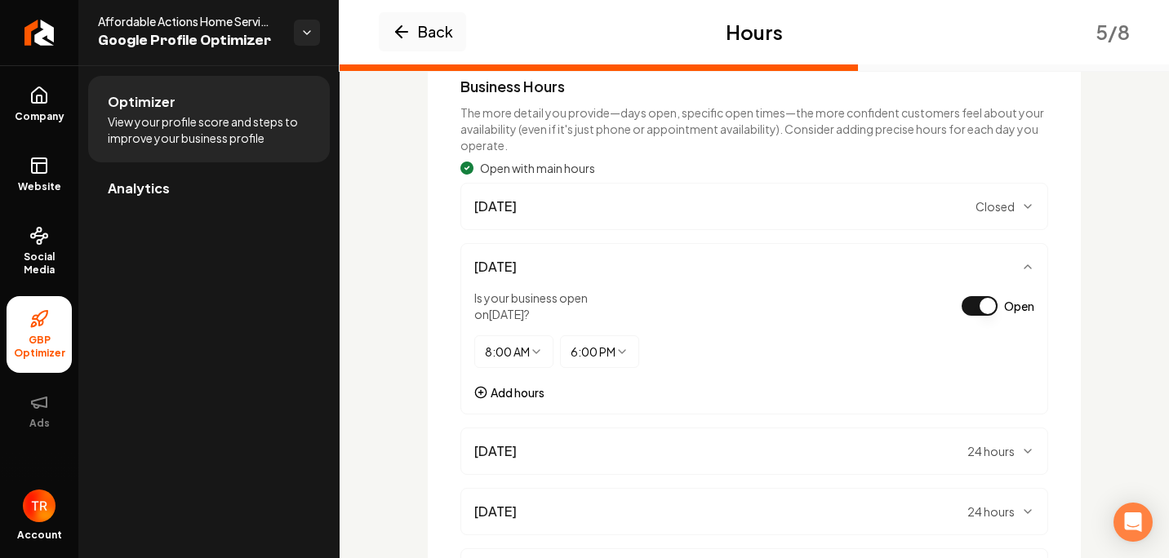
click at [631, 349] on html "Company Website Social Media GBP Optimizer Ads Account Affordable Actions Home …" at bounding box center [584, 279] width 1169 height 558
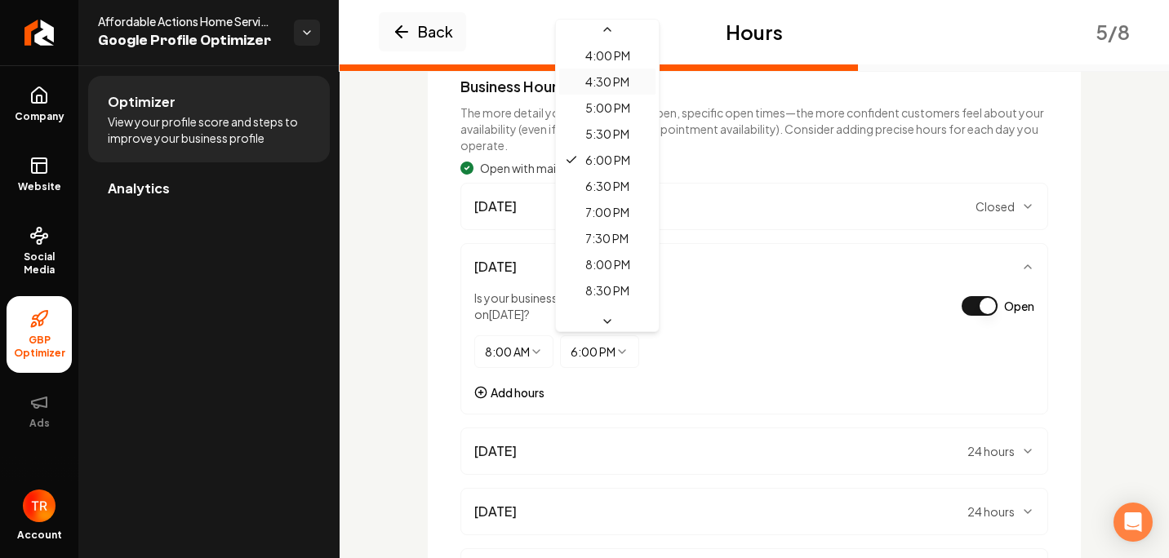
scroll to position [860, 0]
select select "*****"
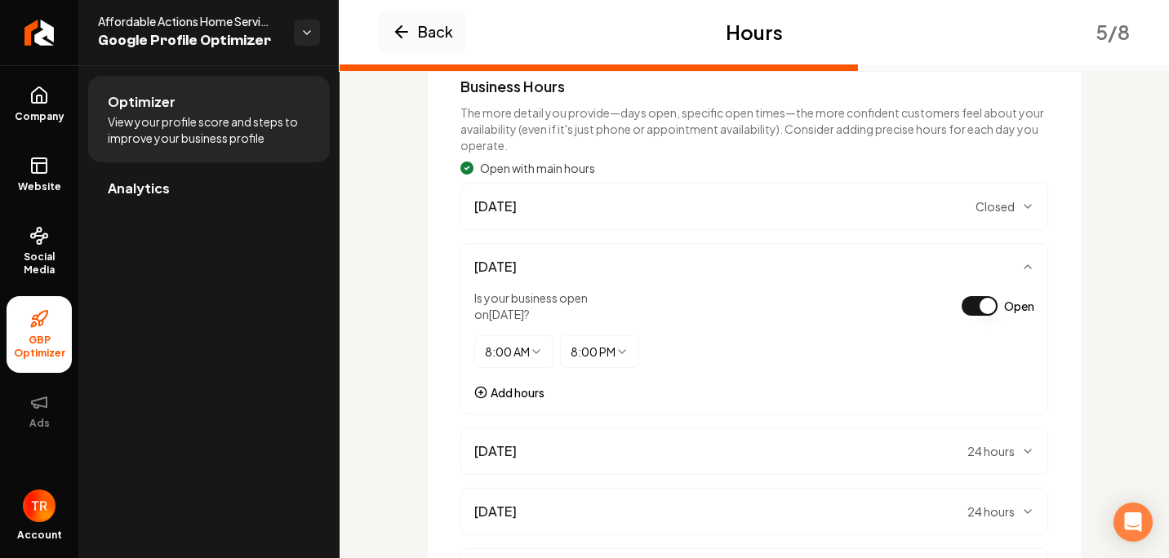
click at [654, 307] on div "Is your business open on Monday ? Open" at bounding box center [754, 306] width 560 height 33
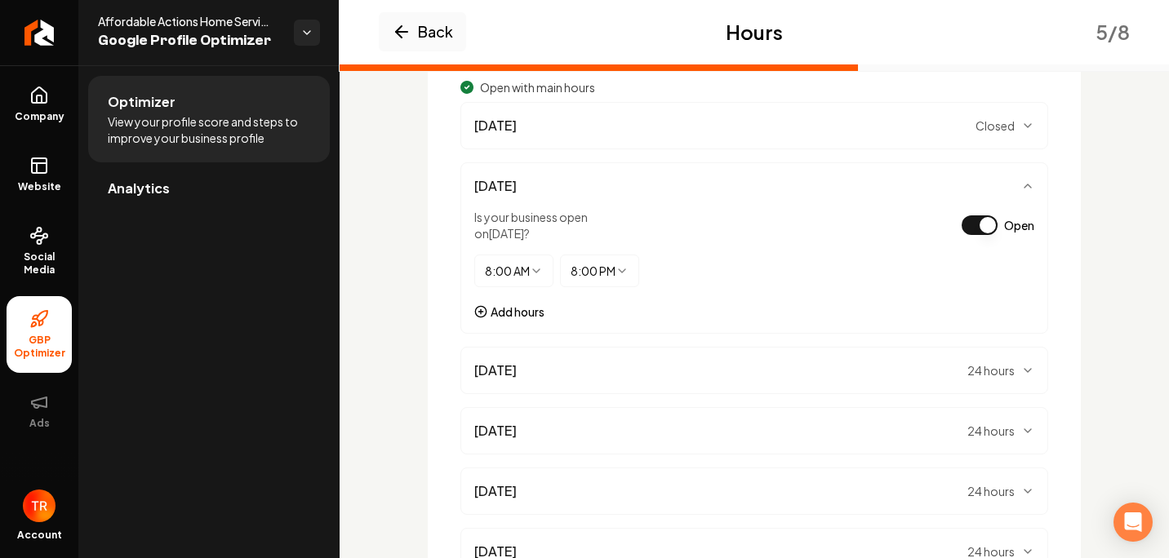
scroll to position [229, 0]
click at [554, 365] on div "Tuesday 24 hours" at bounding box center [754, 370] width 560 height 20
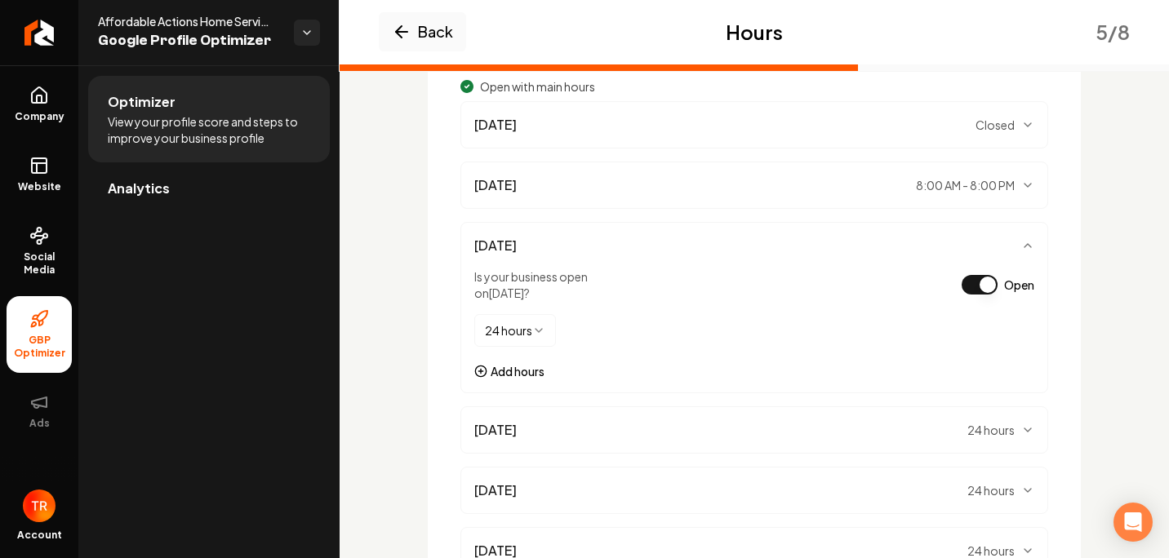
drag, startPoint x: 536, startPoint y: 349, endPoint x: 539, endPoint y: 340, distance: 8.5
click at [536, 348] on div "24 hours ******** ******** ******* ******* ******* ******* ******* ******* ****…" at bounding box center [515, 338] width 82 height 49
click at [539, 339] on html "Company Website Social Media GBP Optimizer Ads Account Affordable Actions Home …" at bounding box center [584, 279] width 1169 height 558
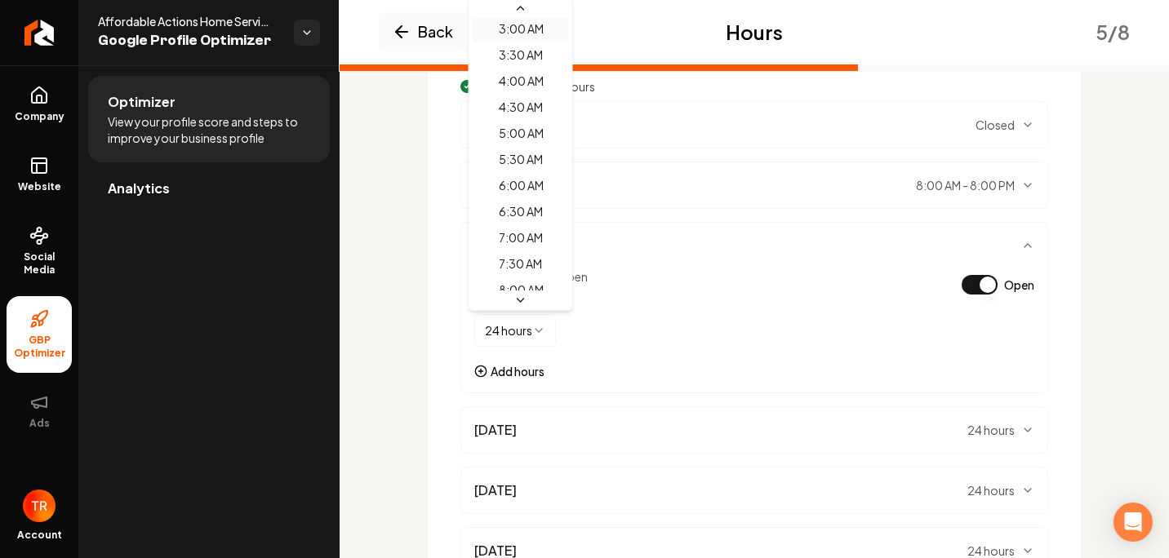
scroll to position [163, 0]
select select "****"
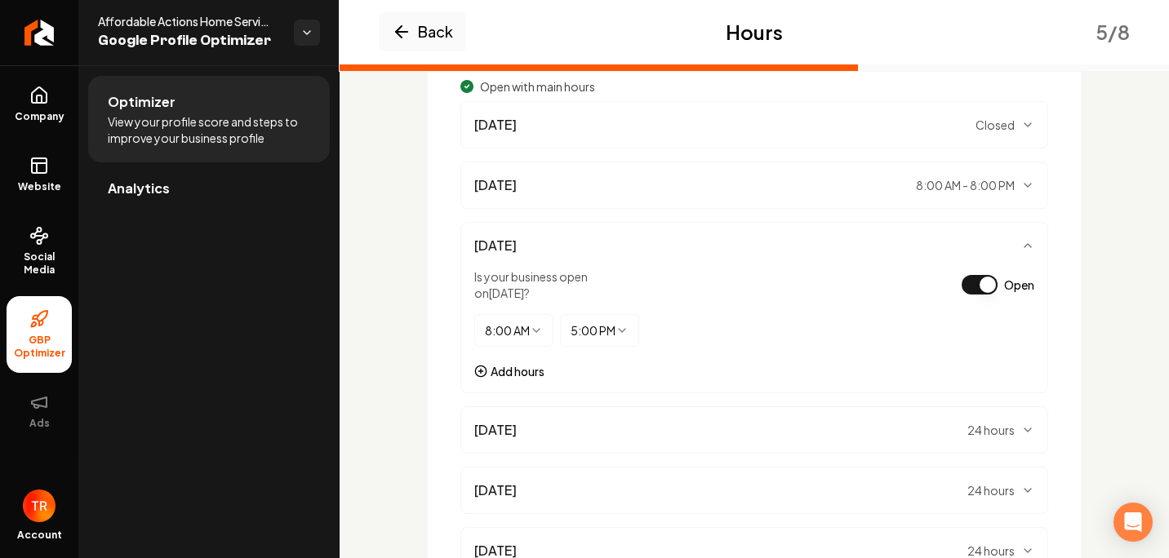
click at [594, 331] on html "Company Website Social Media GBP Optimizer Ads Account Affordable Actions Home …" at bounding box center [584, 279] width 1169 height 558
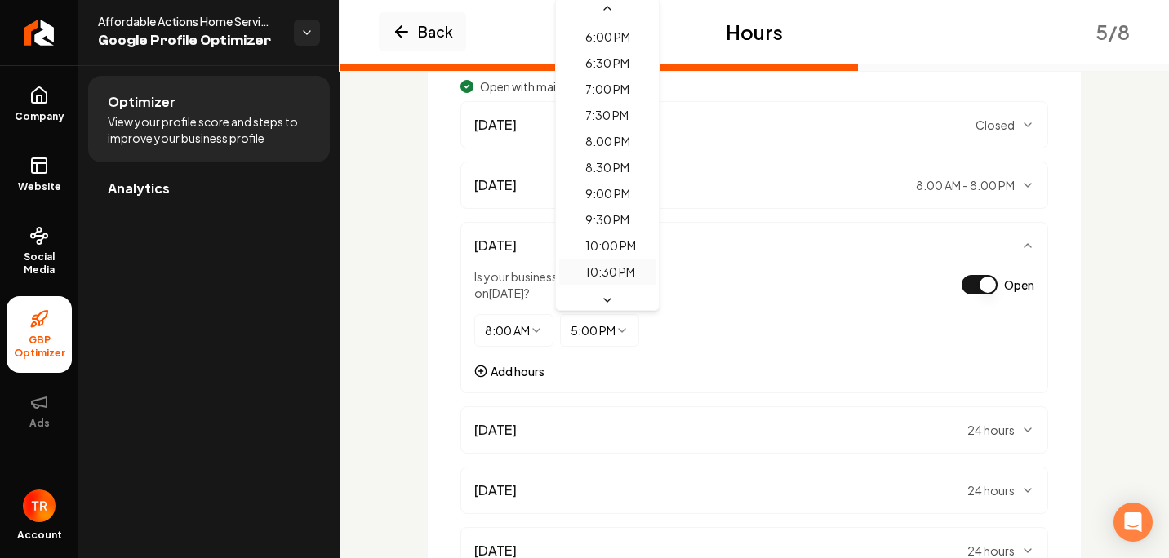
scroll to position [942, 0]
select select "*****"
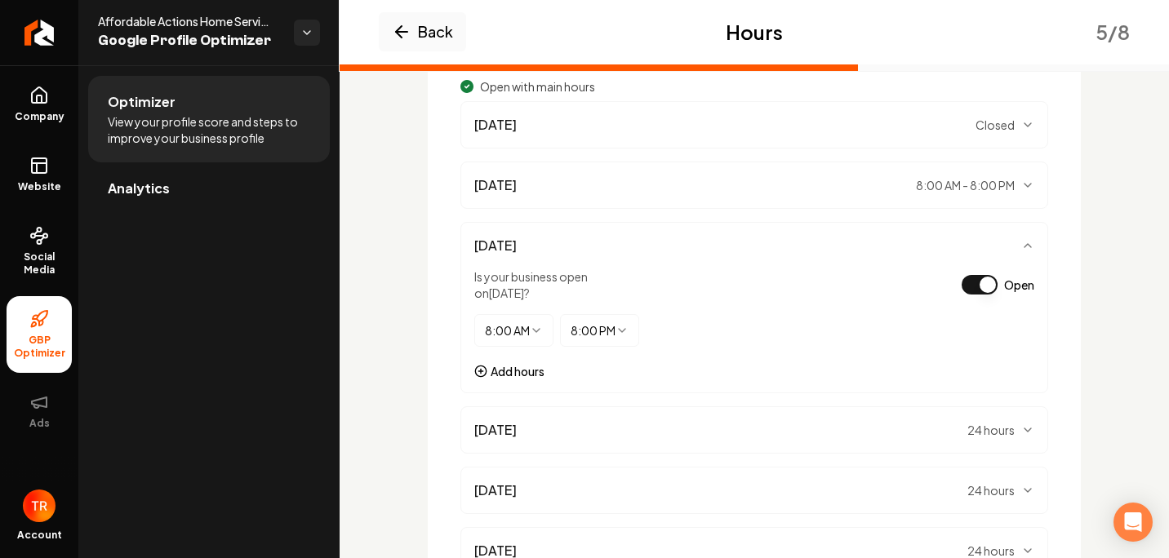
click at [736, 316] on div "8:00 AM ******** ******** ******* ******* ******* ******* ******* ******* *****…" at bounding box center [754, 338] width 560 height 49
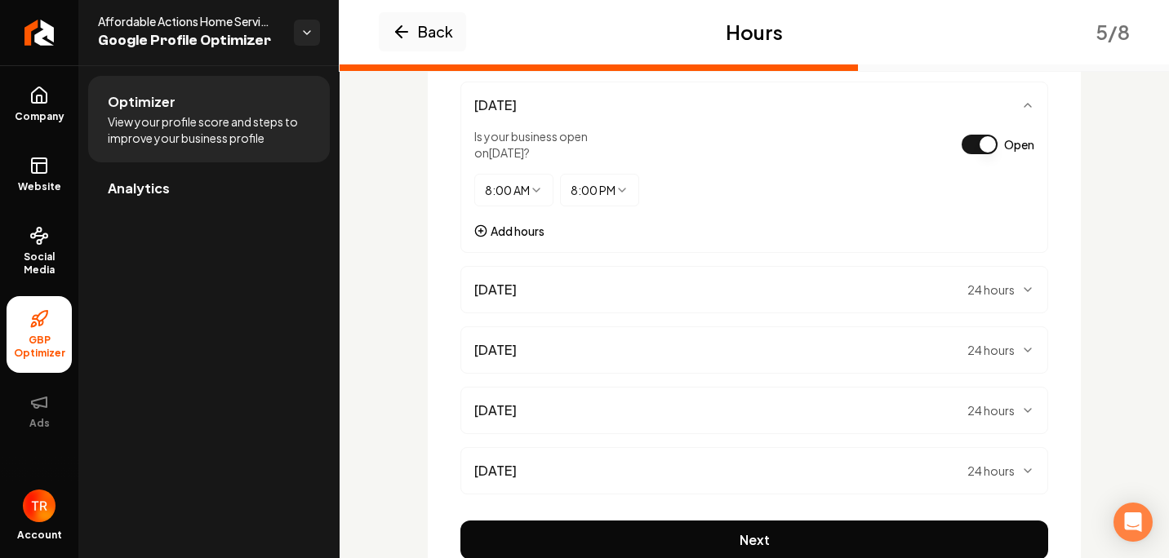
scroll to position [392, 0]
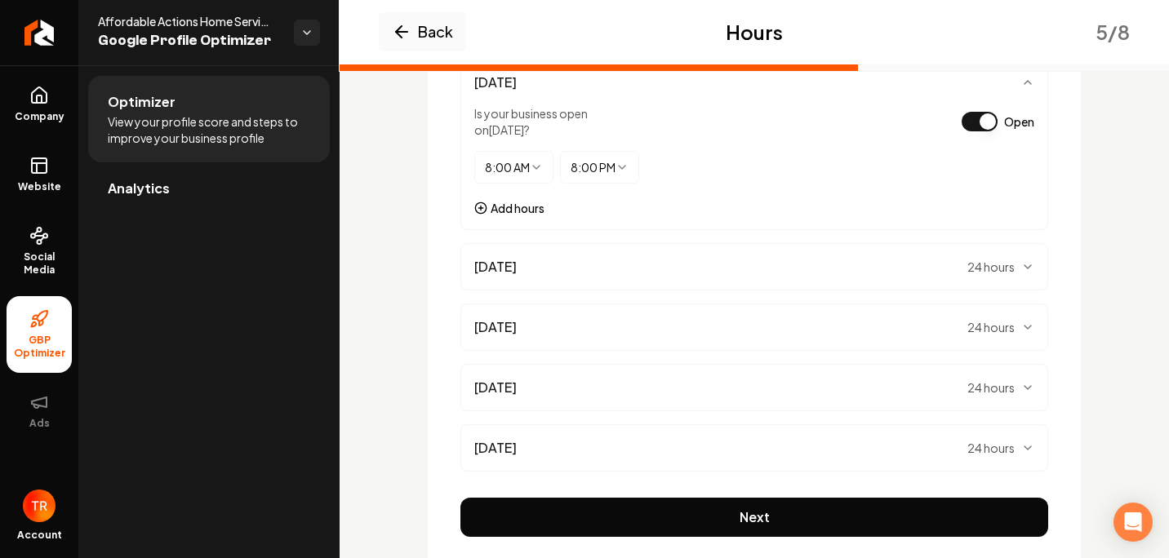
click at [562, 261] on div "Wednesday 24 hours" at bounding box center [754, 267] width 560 height 20
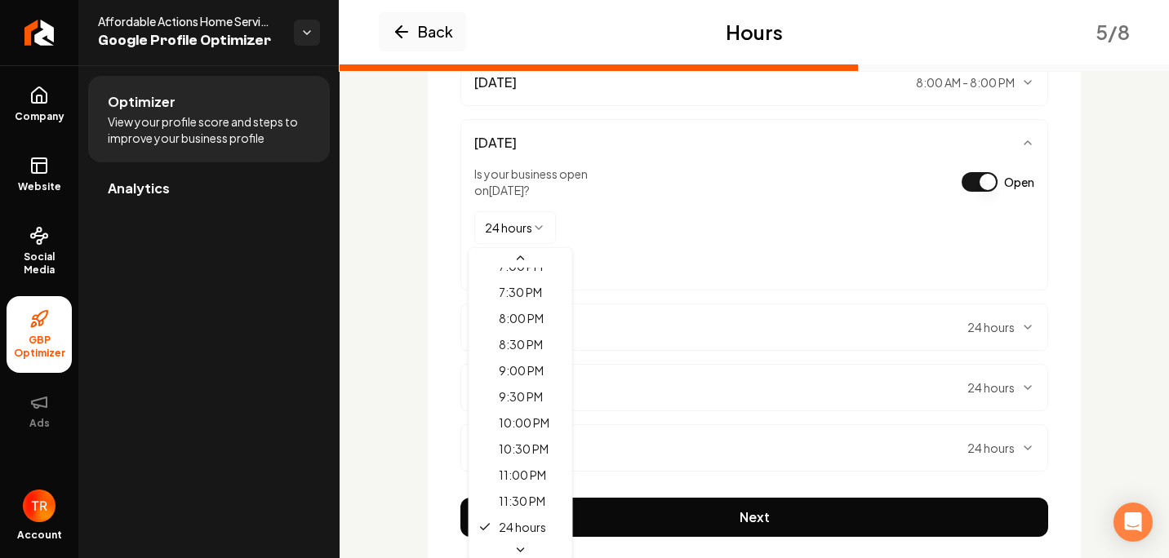
click at [536, 238] on html "Company Website Social Media GBP Optimizer Ads Account Affordable Actions Home …" at bounding box center [584, 279] width 1169 height 558
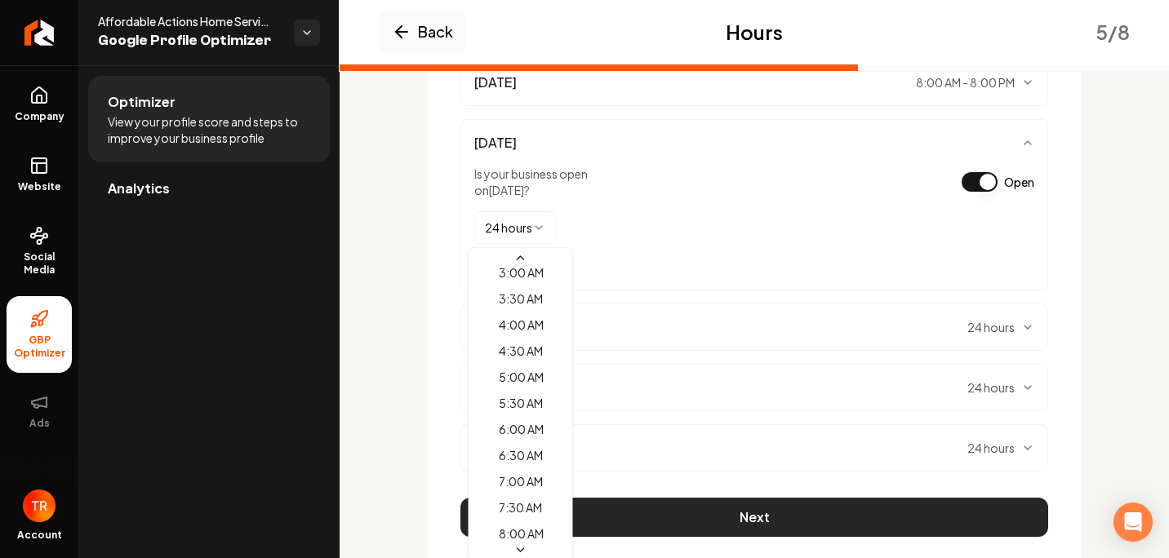
select select "****"
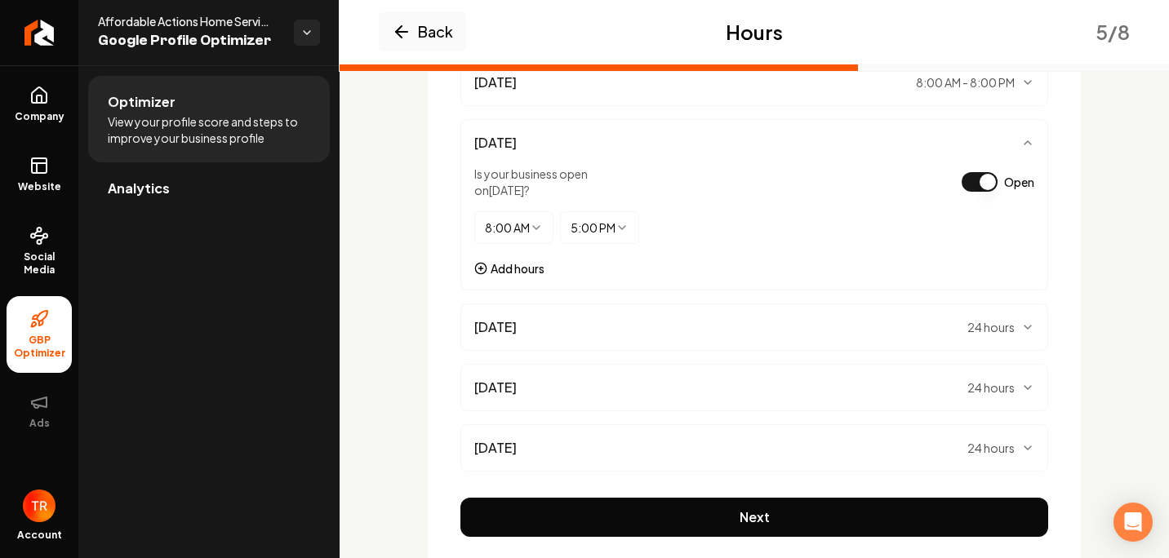
click at [588, 234] on html "Company Website Social Media GBP Optimizer Ads Account Affordable Actions Home …" at bounding box center [584, 279] width 1169 height 558
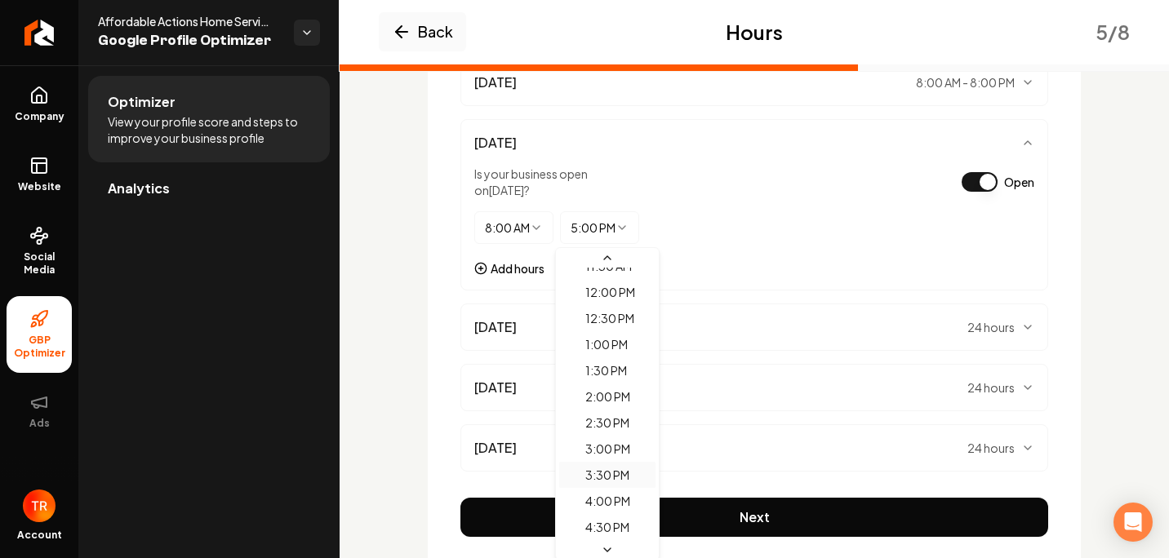
scroll to position [864, 0]
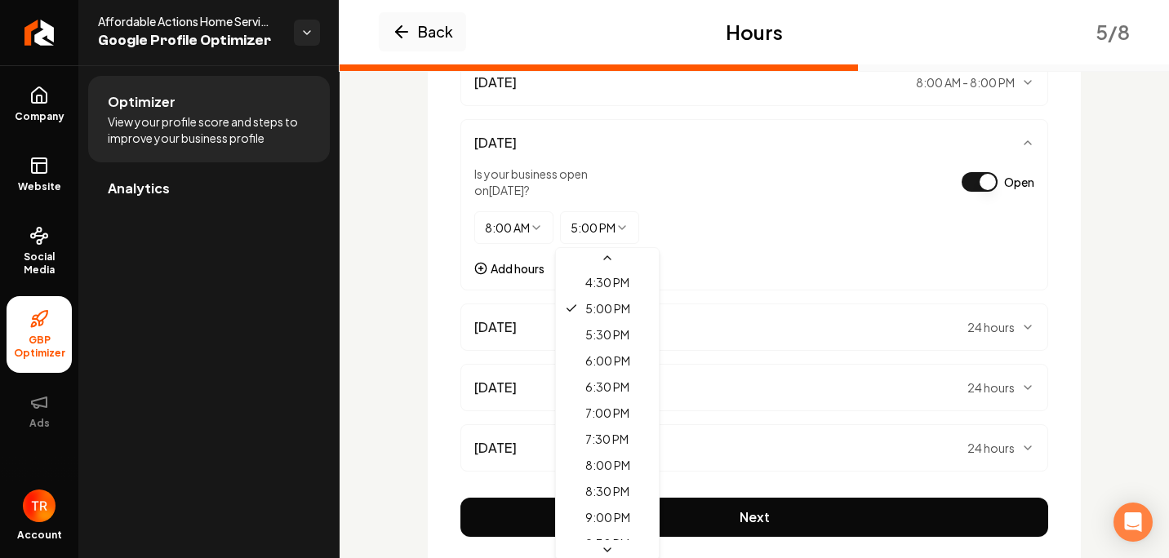
select select "*****"
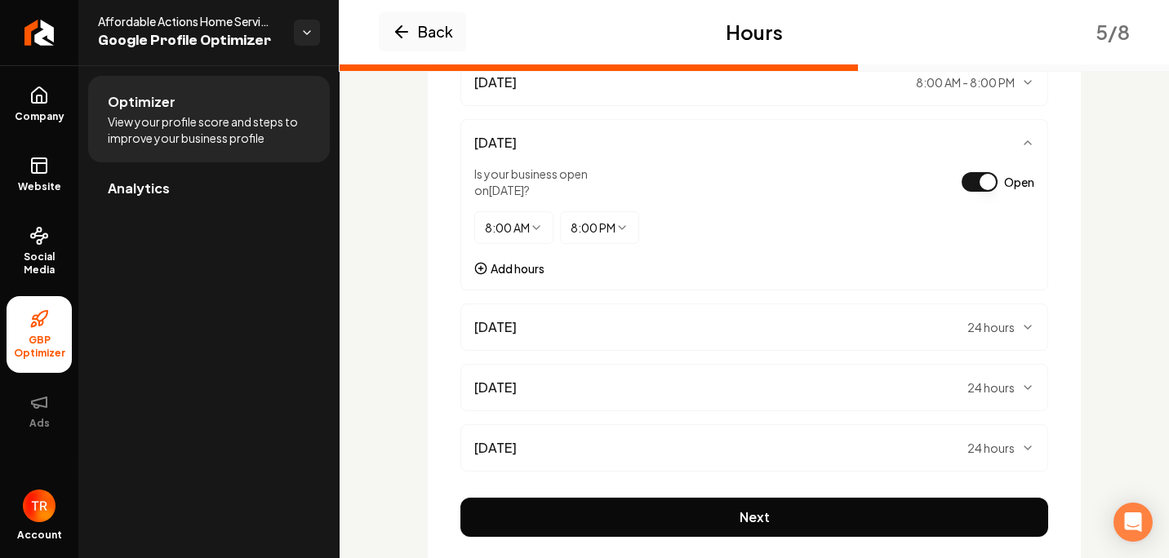
click at [675, 238] on div "8:00 AM ******** ******** ******* ******* ******* ******* ******* ******* *****…" at bounding box center [754, 235] width 560 height 49
click at [502, 326] on span "Thursday" at bounding box center [495, 328] width 42 height 20
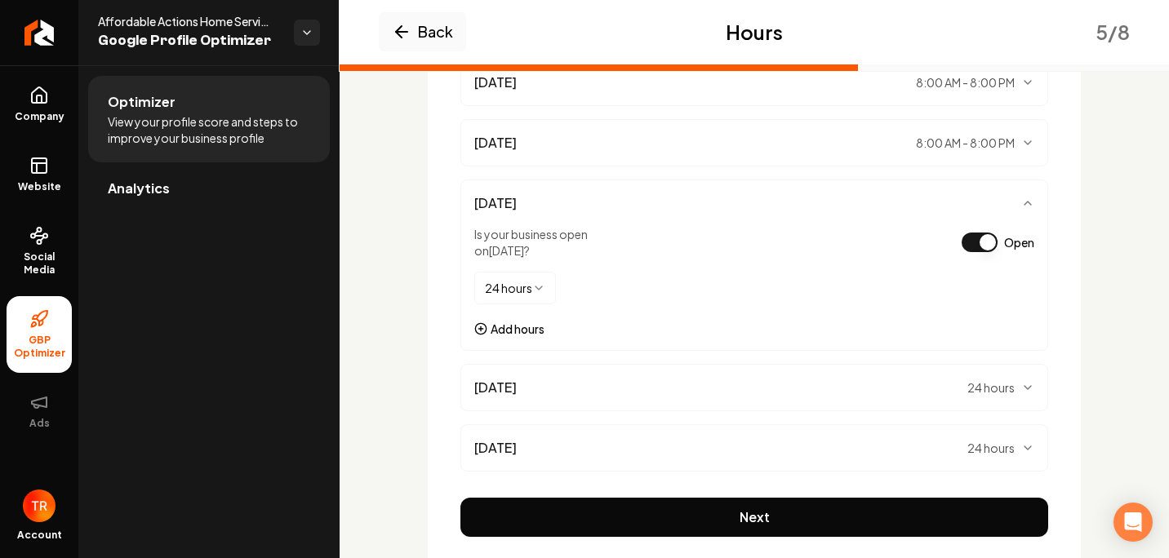
click at [513, 291] on html "Company Website Social Media GBP Optimizer Ads Account Affordable Actions Home …" at bounding box center [584, 279] width 1169 height 558
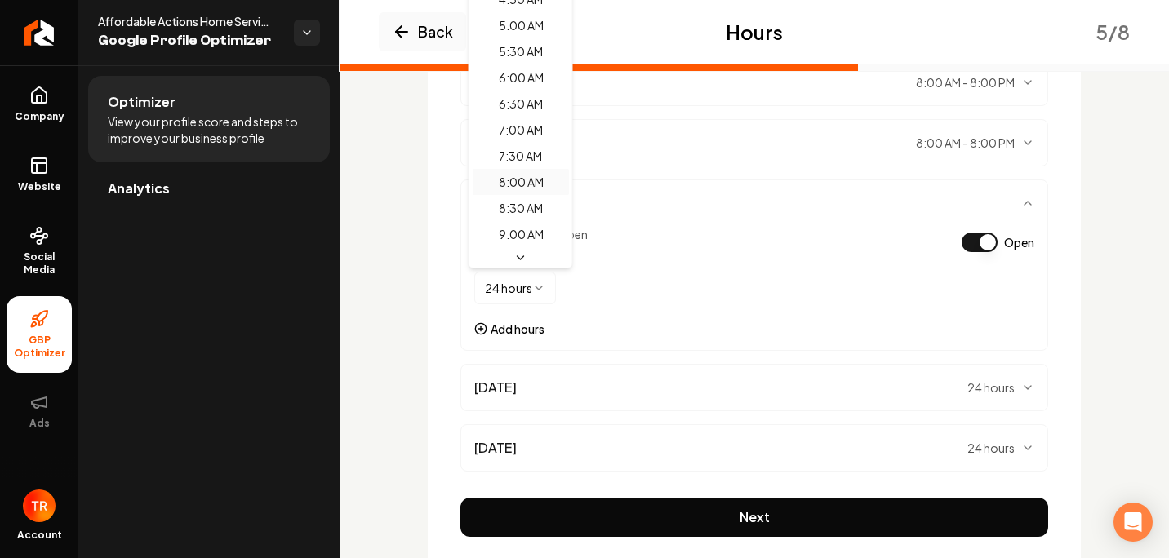
scroll to position [245, 0]
select select "****"
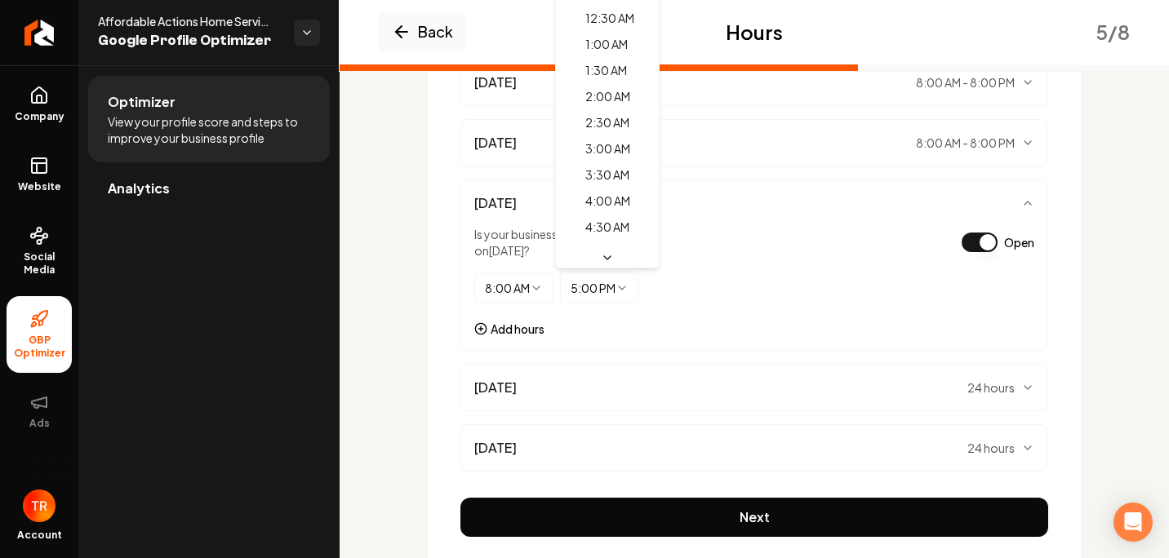
click at [571, 288] on html "Company Website Social Media GBP Optimizer Ads Account Affordable Actions Home …" at bounding box center [584, 279] width 1169 height 558
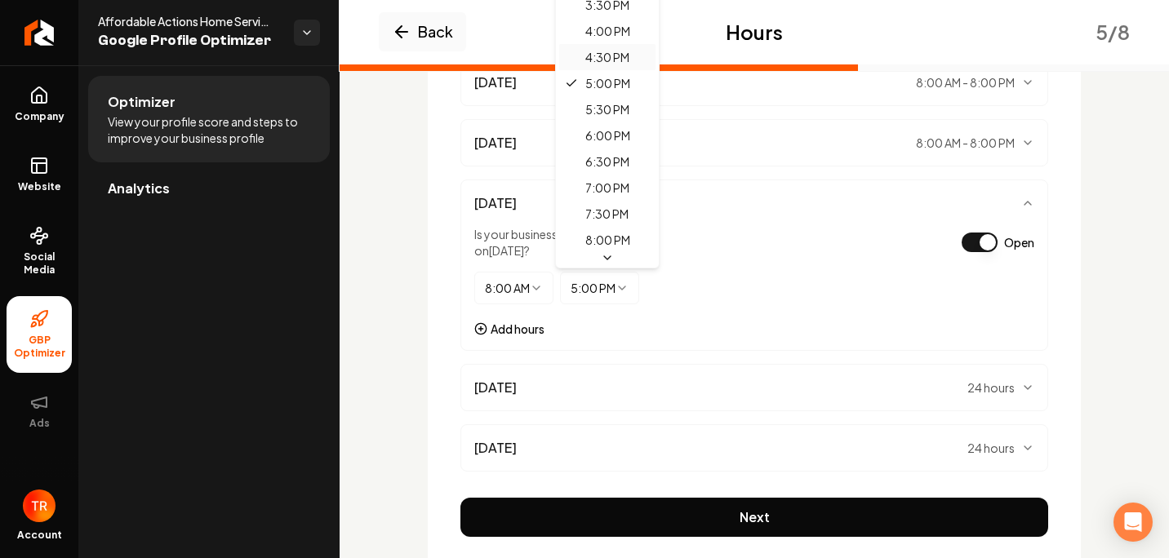
scroll to position [808, 0]
select select "*****"
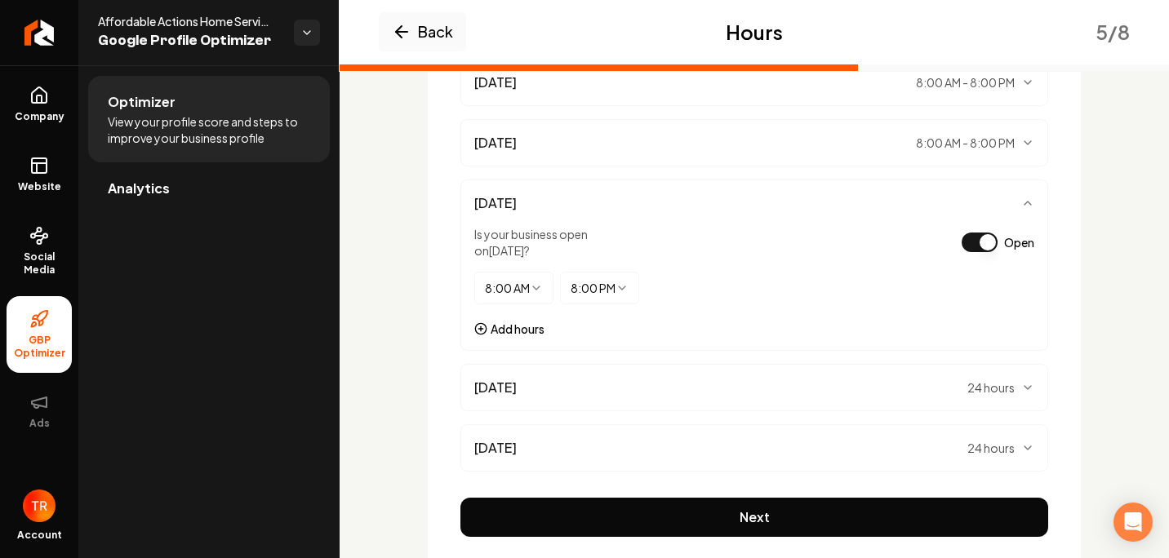
click at [525, 380] on div "Friday 24 hours" at bounding box center [754, 388] width 560 height 20
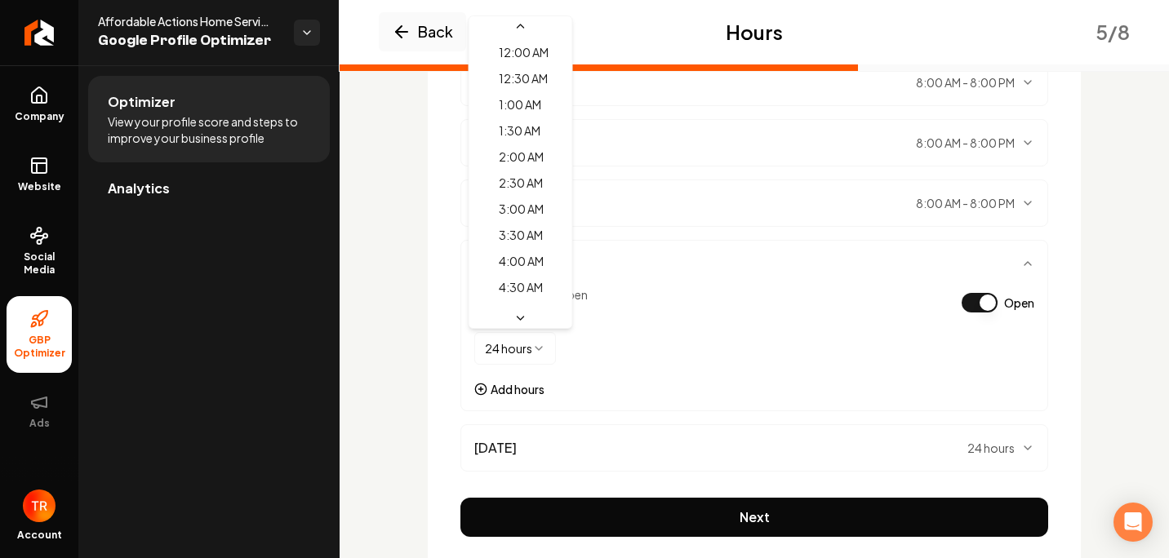
click at [538, 345] on html "Company Website Social Media GBP Optimizer Ads Account Affordable Actions Home …" at bounding box center [584, 279] width 1169 height 558
select select "****"
drag, startPoint x: 532, startPoint y: 111, endPoint x: 540, endPoint y: 223, distance: 112.1
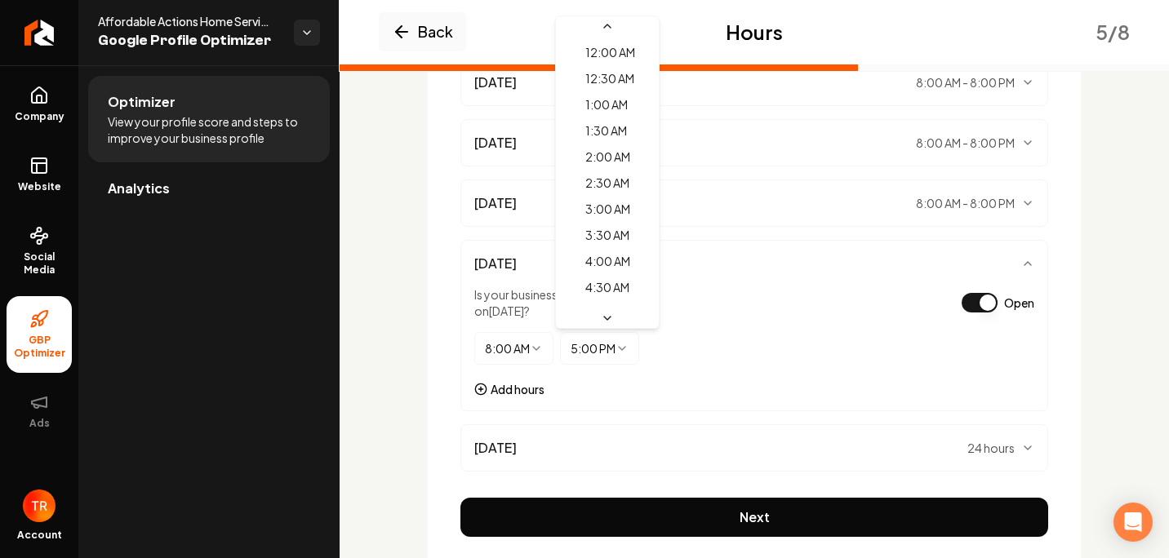
click at [571, 342] on html "Company Website Social Media GBP Optimizer Ads Account Affordable Actions Home …" at bounding box center [584, 279] width 1169 height 558
select select "*****"
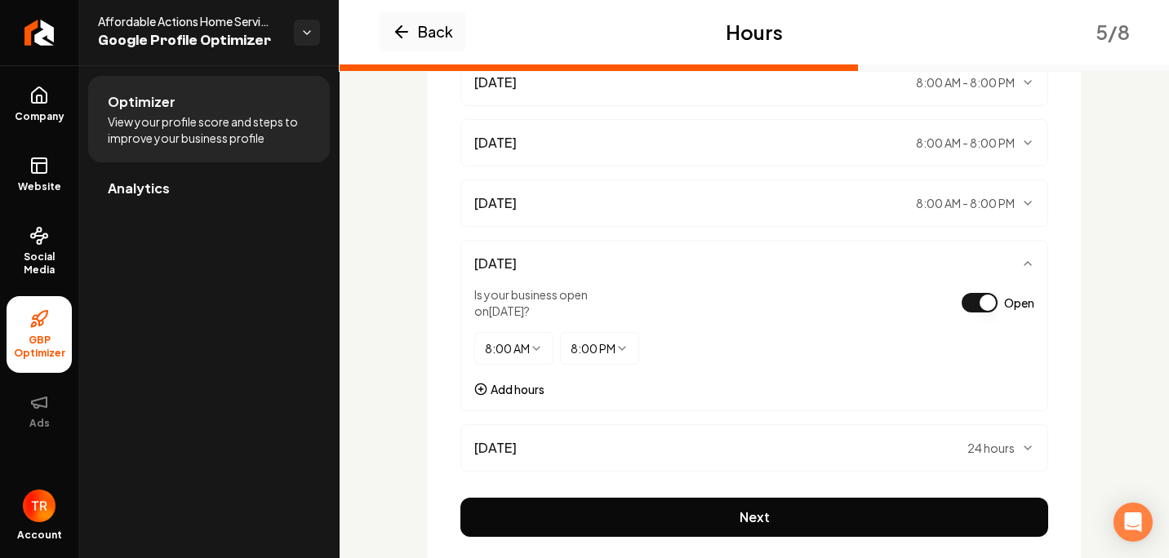
click at [678, 299] on div "Is your business open on Friday ? Open" at bounding box center [754, 303] width 560 height 33
click at [531, 447] on div "Saturday 24 hours" at bounding box center [754, 448] width 560 height 20
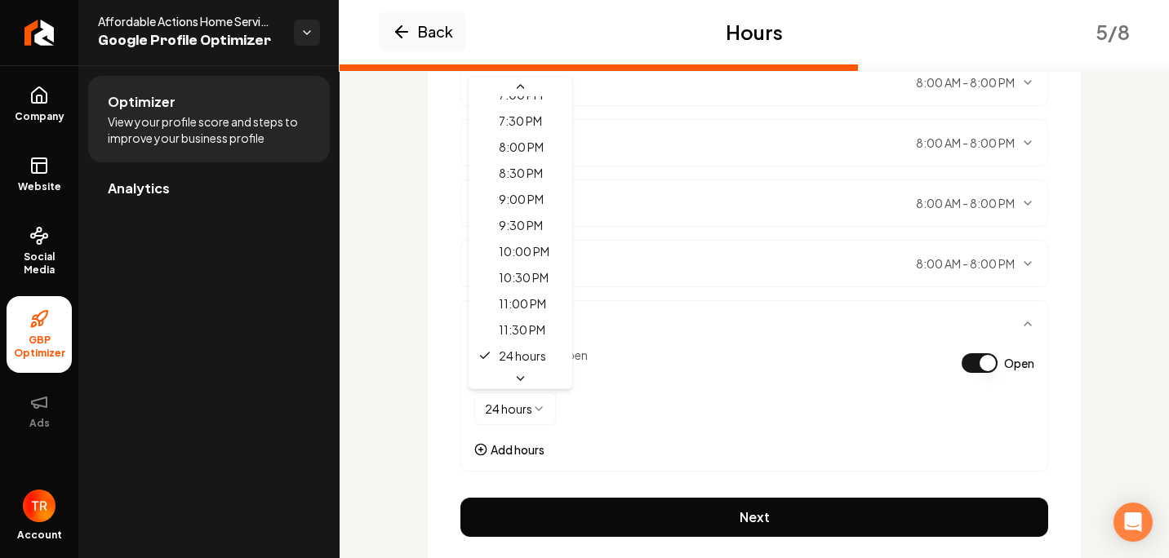
click at [531, 412] on html "Company Website Social Media GBP Optimizer Ads Account Affordable Actions Home …" at bounding box center [584, 279] width 1169 height 558
select select "****"
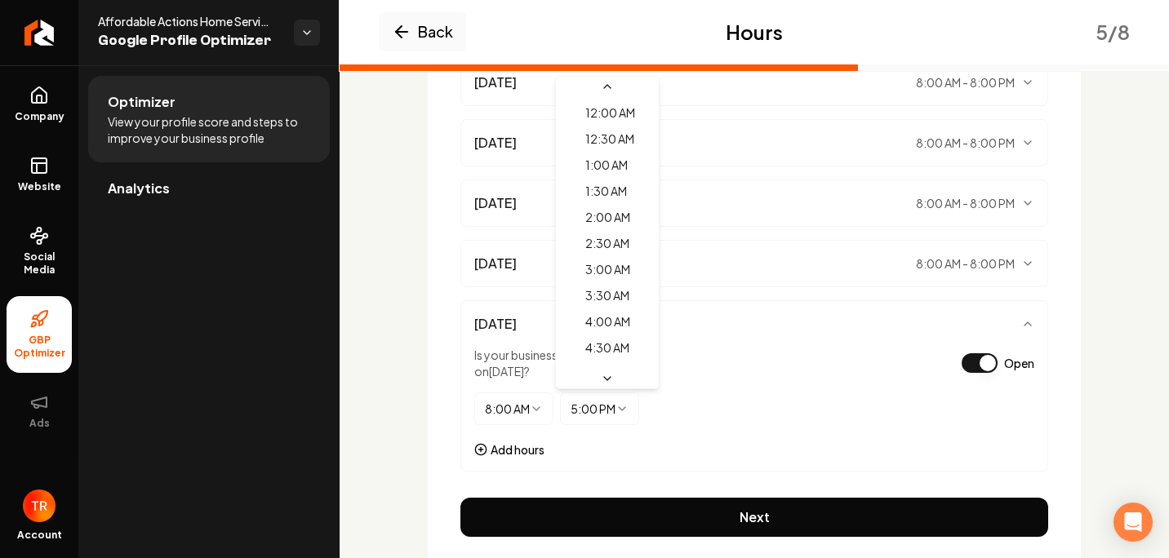
click at [586, 414] on html "Company Website Social Media GBP Optimizer Ads Account Affordable Actions Home …" at bounding box center [584, 279] width 1169 height 558
select select "*****"
click at [814, 389] on div "Saturday Is your business open on Saturday ? Open 8:00 AM ******** ******** ***…" at bounding box center [754, 385] width 588 height 171
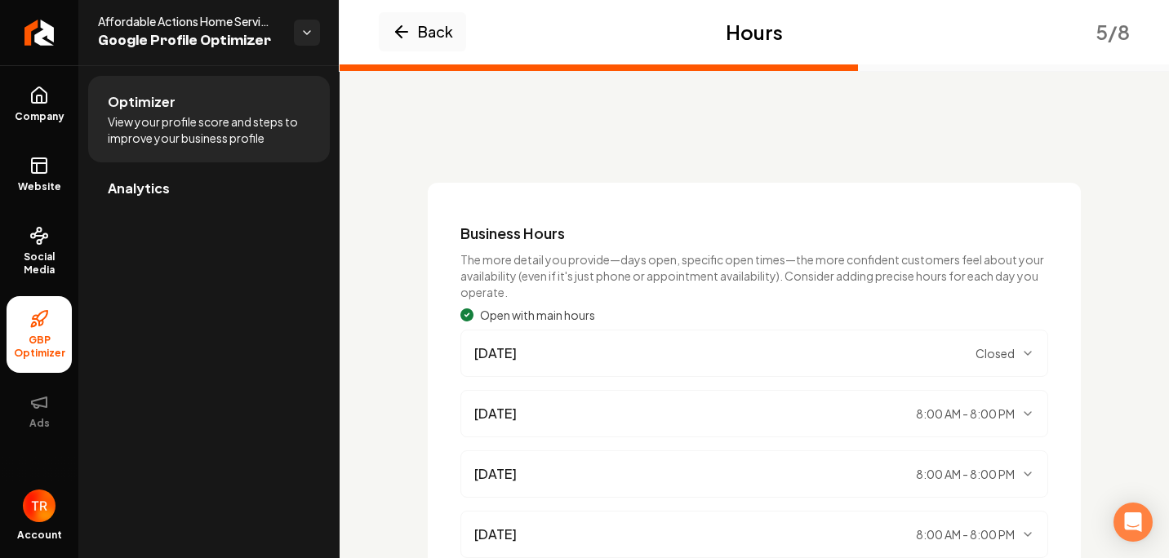
scroll to position [449, 0]
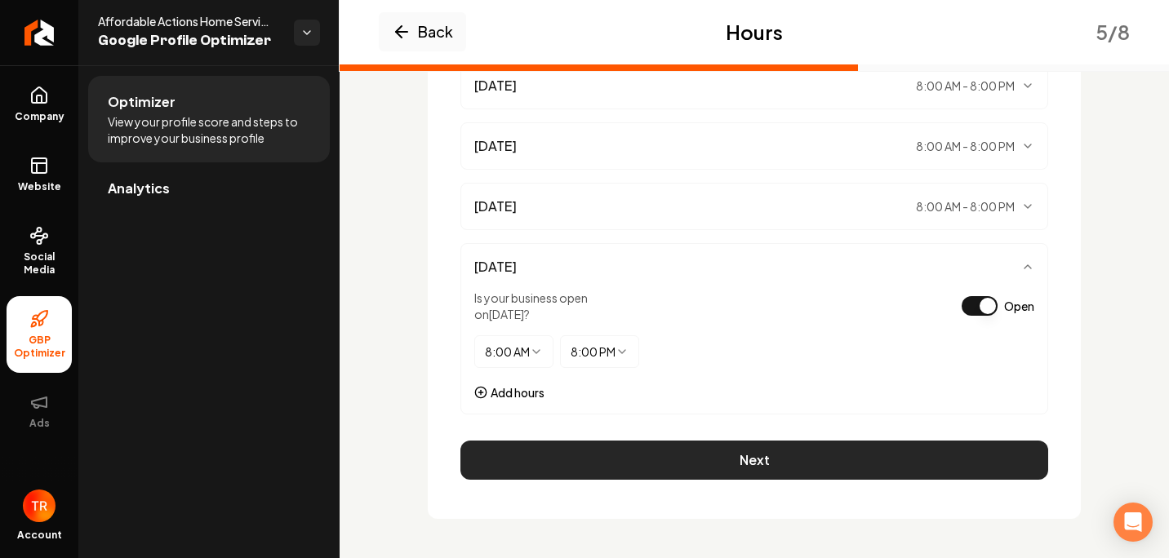
click at [725, 450] on button "Next" at bounding box center [754, 460] width 588 height 39
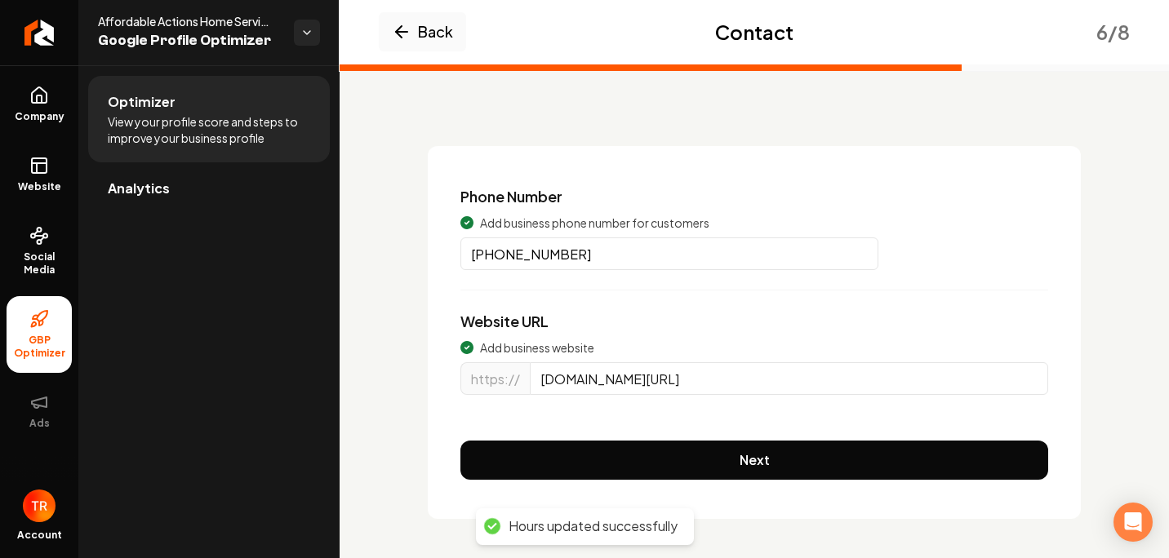
scroll to position [69, 0]
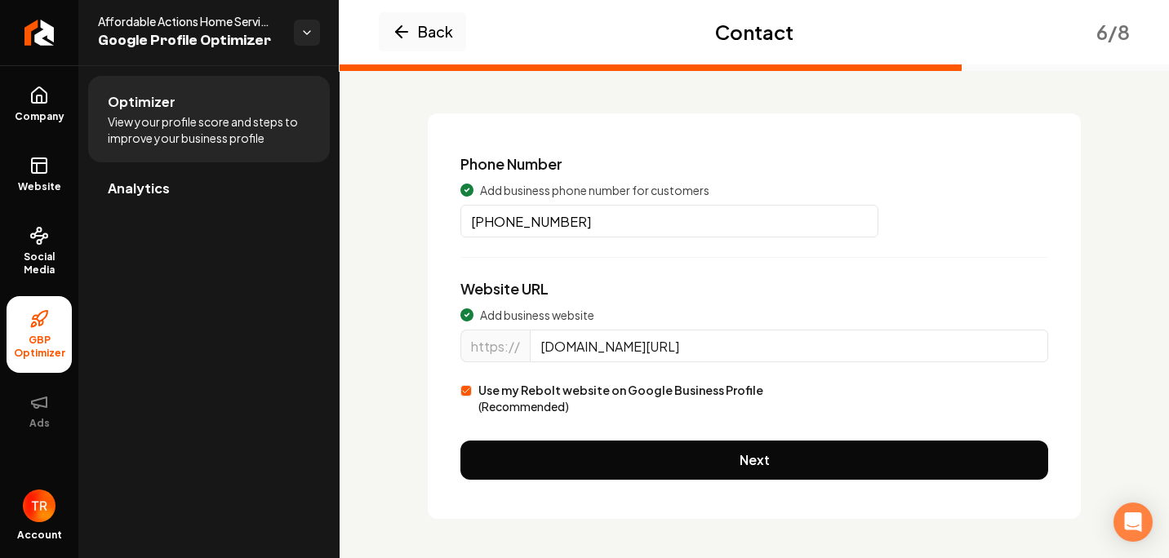
click at [712, 454] on button "Next" at bounding box center [754, 460] width 588 height 39
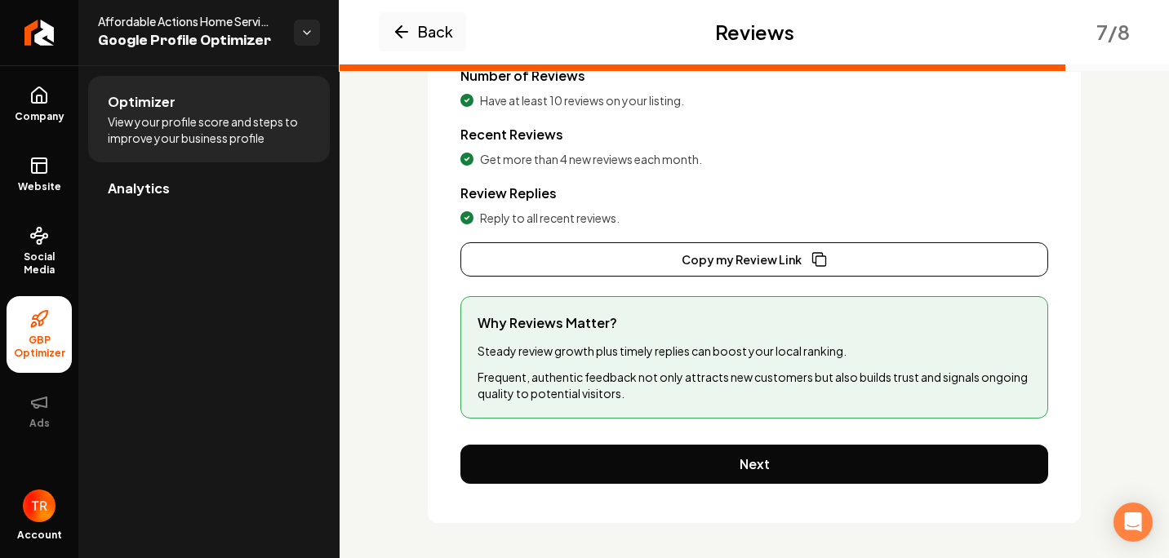
scroll to position [272, 0]
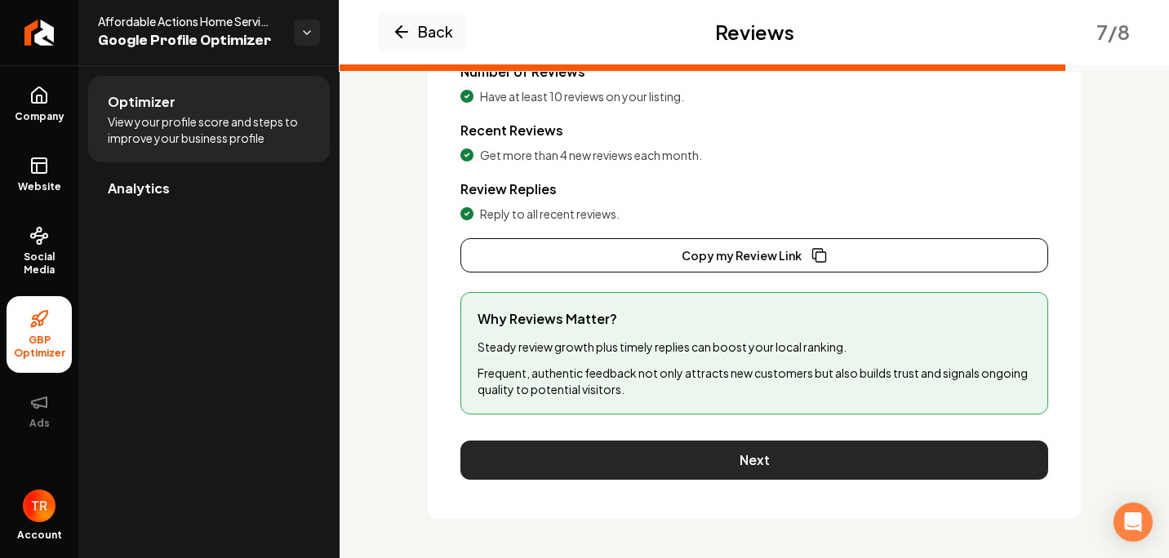
click at [531, 463] on button "Next" at bounding box center [754, 460] width 588 height 39
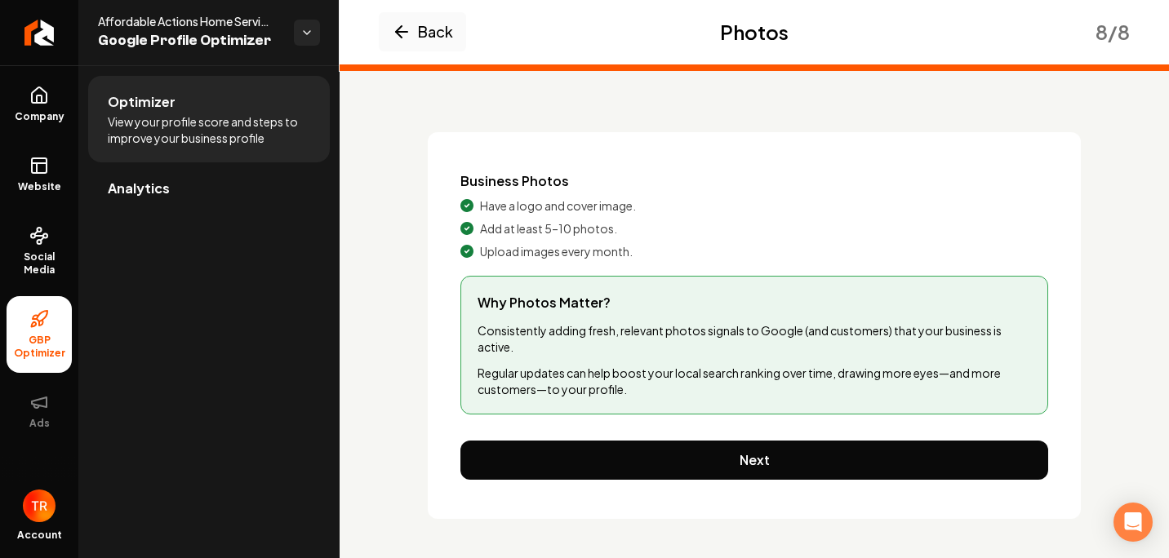
click at [531, 463] on button "Next" at bounding box center [754, 460] width 588 height 39
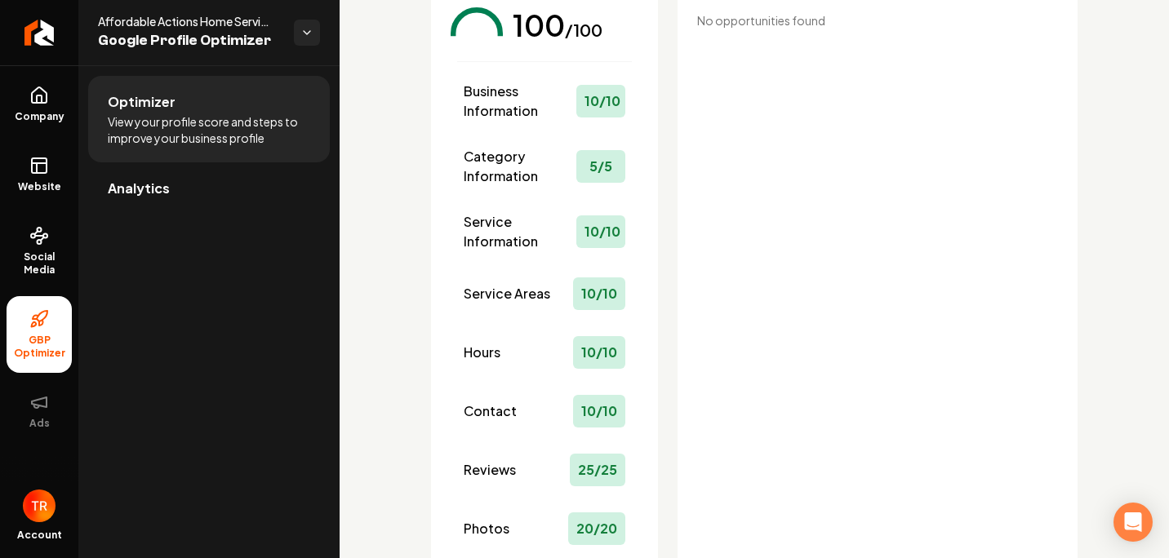
scroll to position [337, 0]
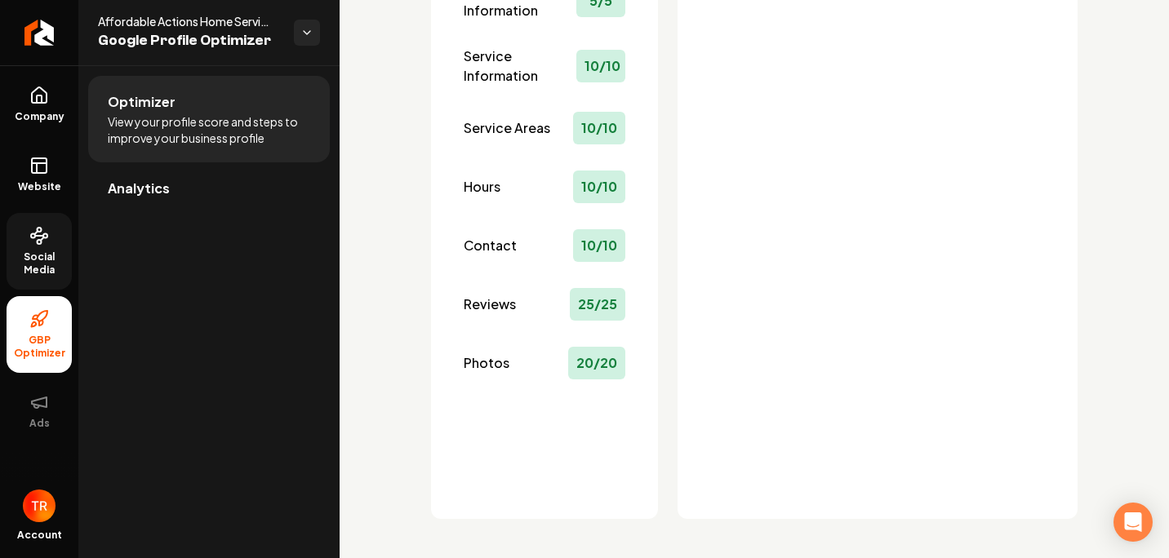
click at [23, 224] on link "Social Media" at bounding box center [39, 251] width 65 height 77
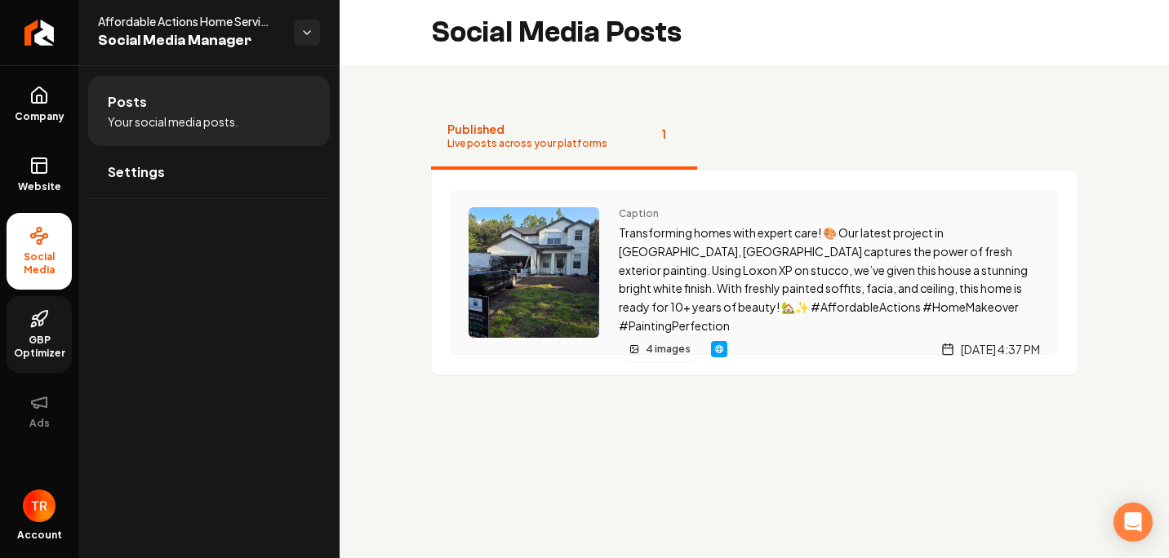
click at [720, 343] on img "Main content area" at bounding box center [719, 349] width 13 height 13
drag, startPoint x: 73, startPoint y: 159, endPoint x: 65, endPoint y: 164, distance: 8.8
click at [65, 164] on ul "Company Website Social Media GBP Optimizer Ads" at bounding box center [39, 257] width 78 height 385
click at [65, 164] on link "Website" at bounding box center [39, 175] width 65 height 64
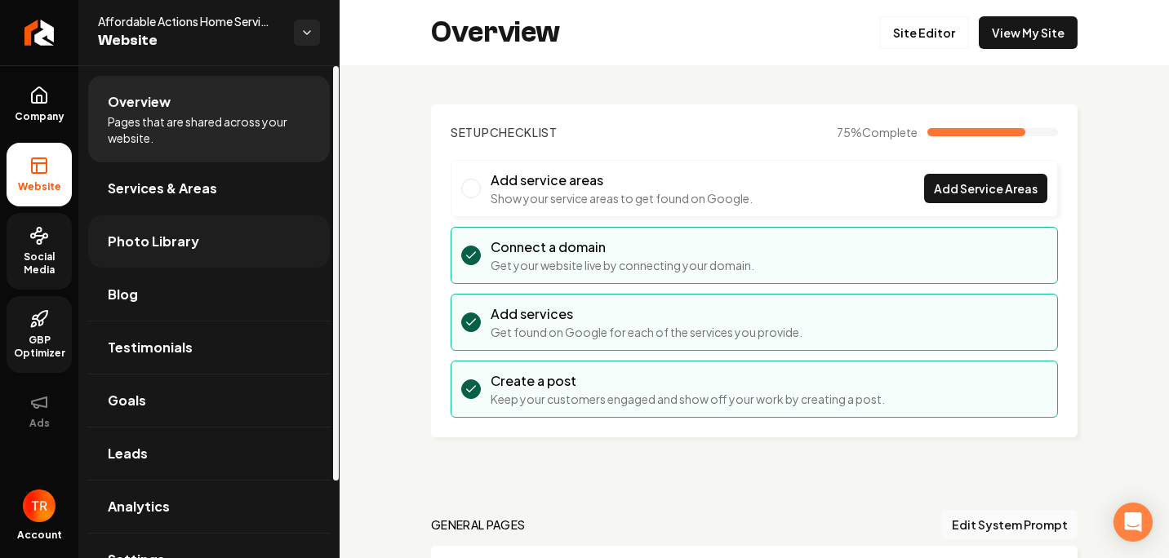
click at [242, 244] on link "Photo Library" at bounding box center [209, 242] width 242 height 52
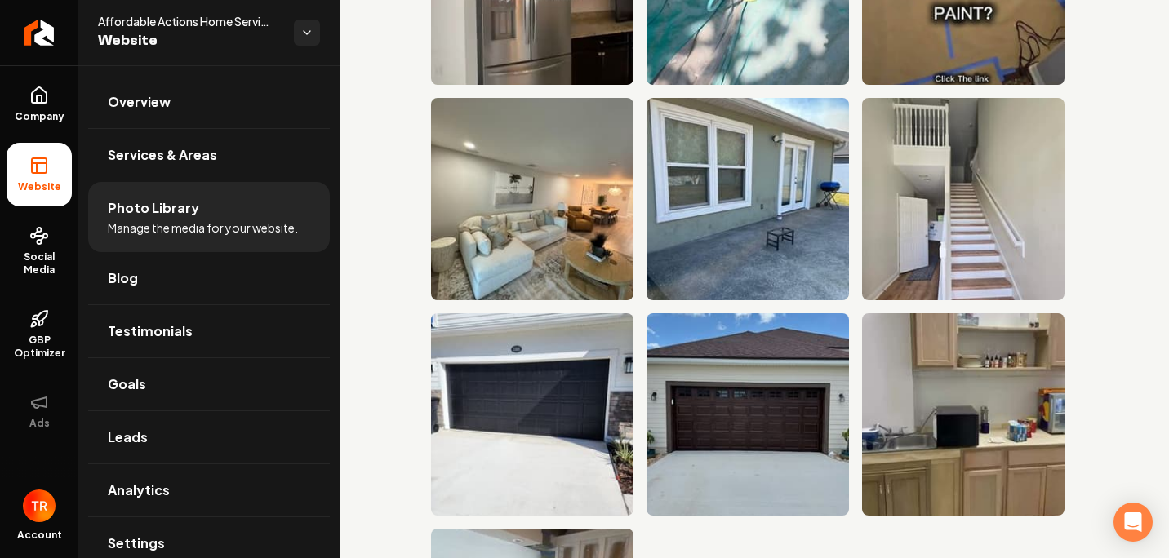
scroll to position [6973, 0]
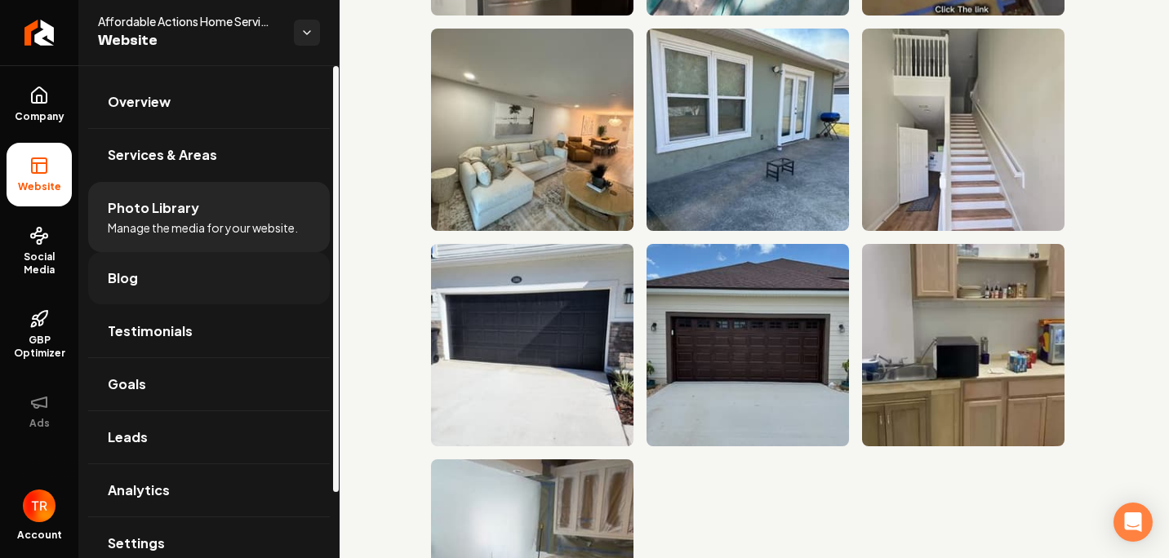
click at [158, 296] on link "Blog" at bounding box center [209, 278] width 242 height 52
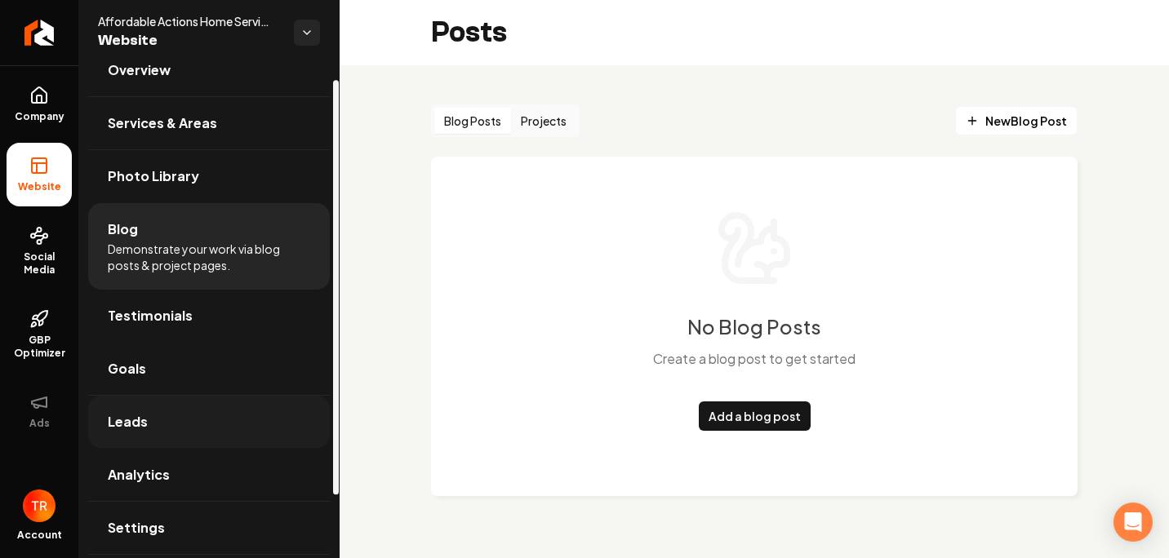
scroll to position [91, 0]
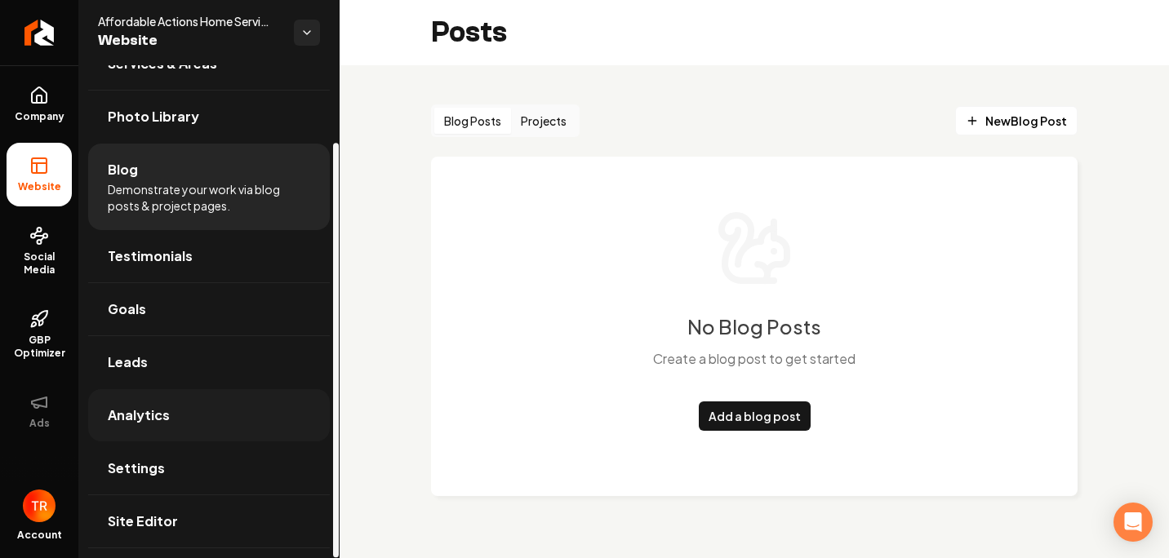
click at [183, 403] on link "Analytics" at bounding box center [209, 415] width 242 height 52
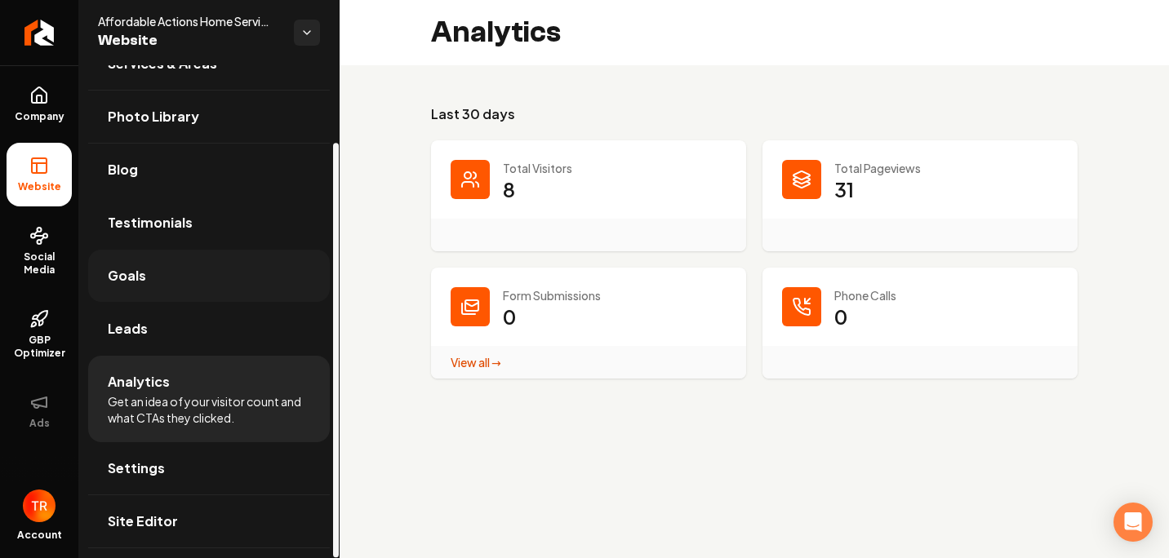
click at [128, 274] on span "Goals" at bounding box center [127, 276] width 38 height 20
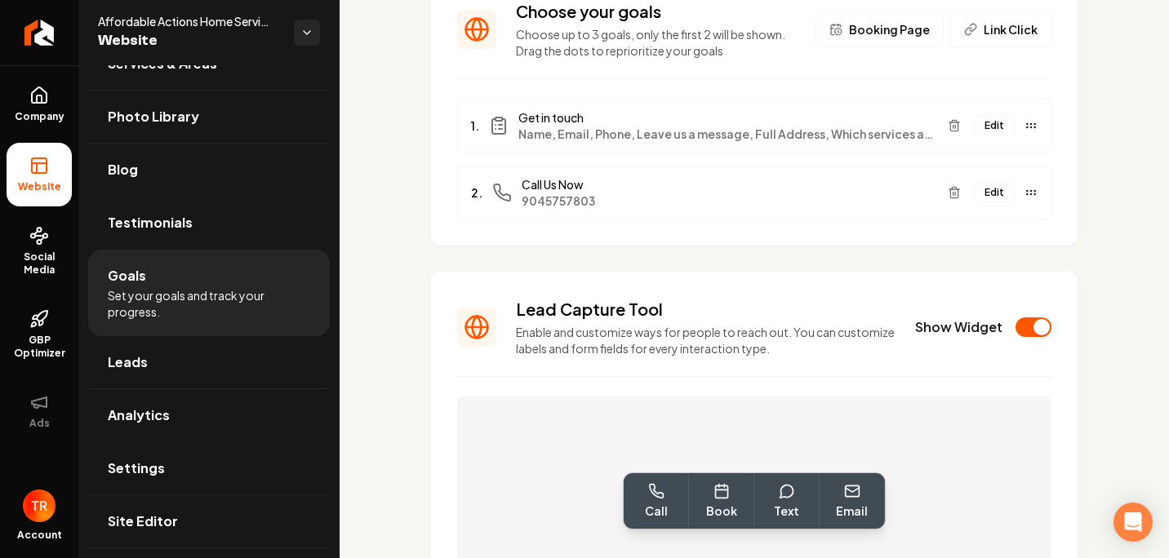
scroll to position [163, 0]
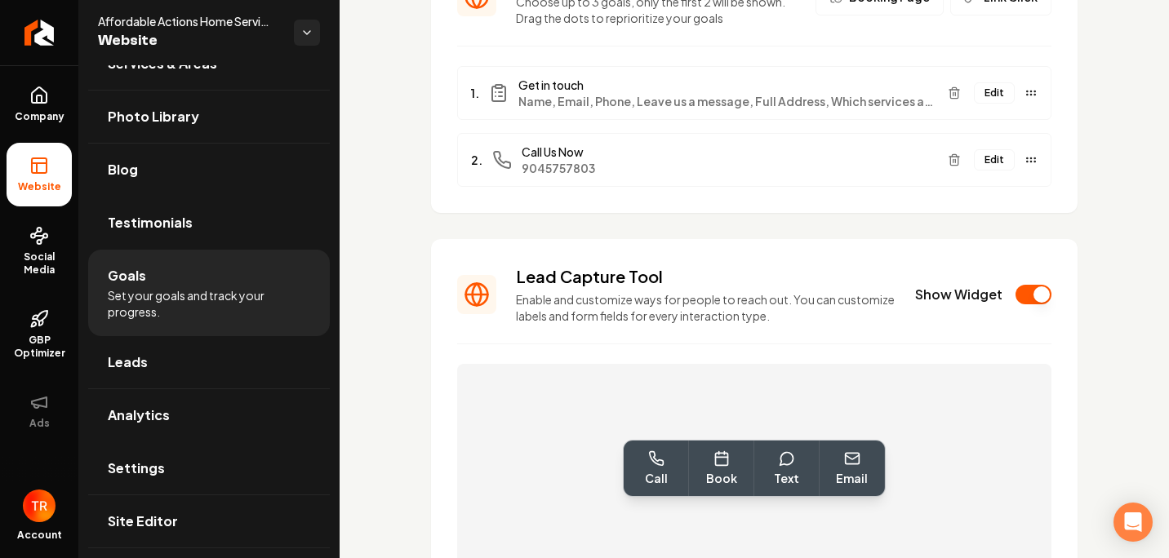
click at [929, 413] on div "Call Book Text Email" at bounding box center [754, 468] width 594 height 209
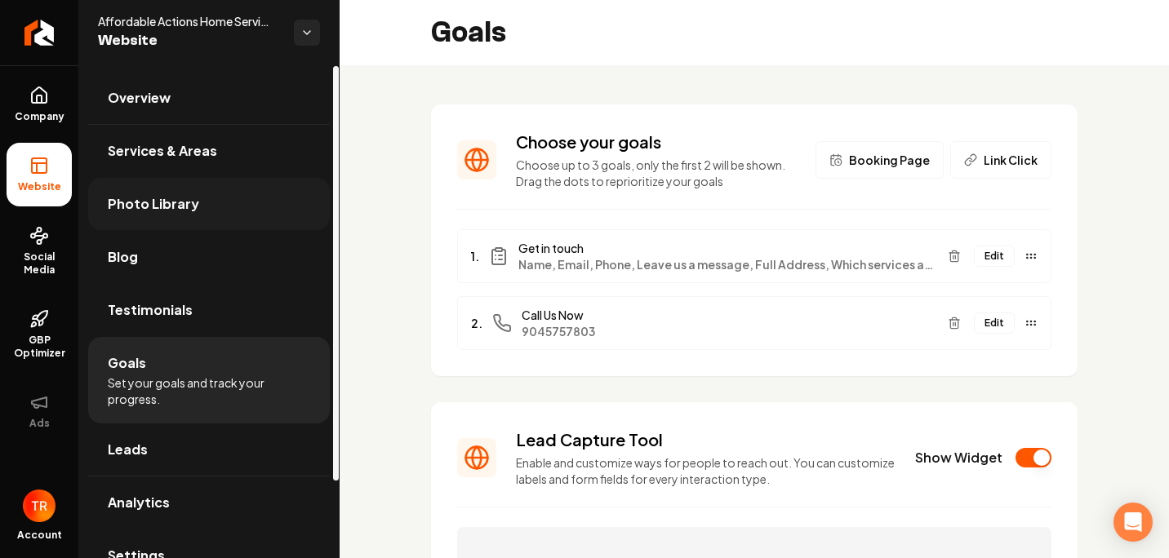
scroll to position [0, 0]
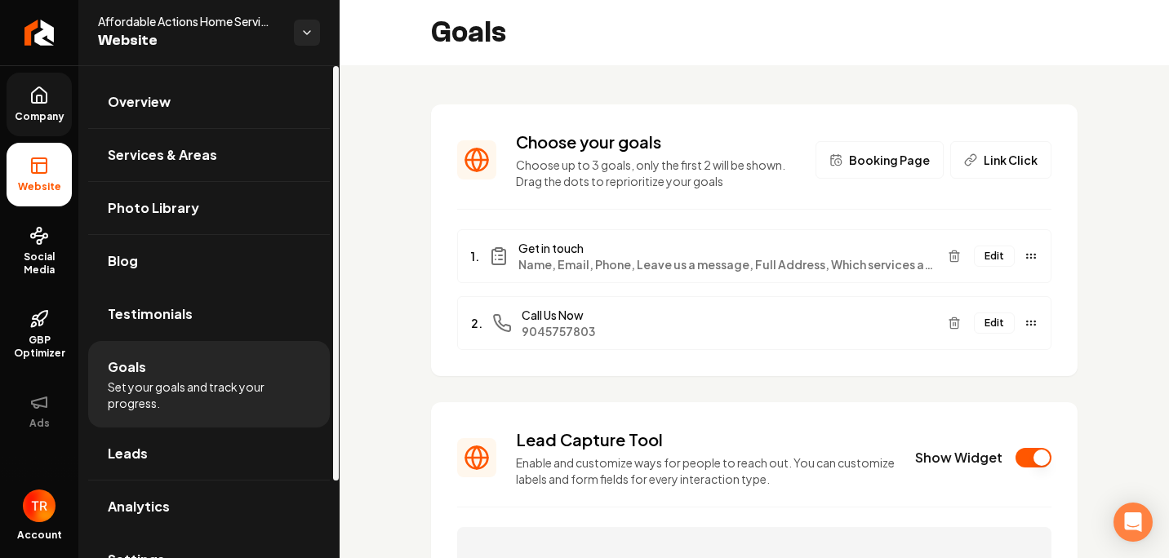
click at [34, 95] on icon at bounding box center [39, 96] width 20 height 20
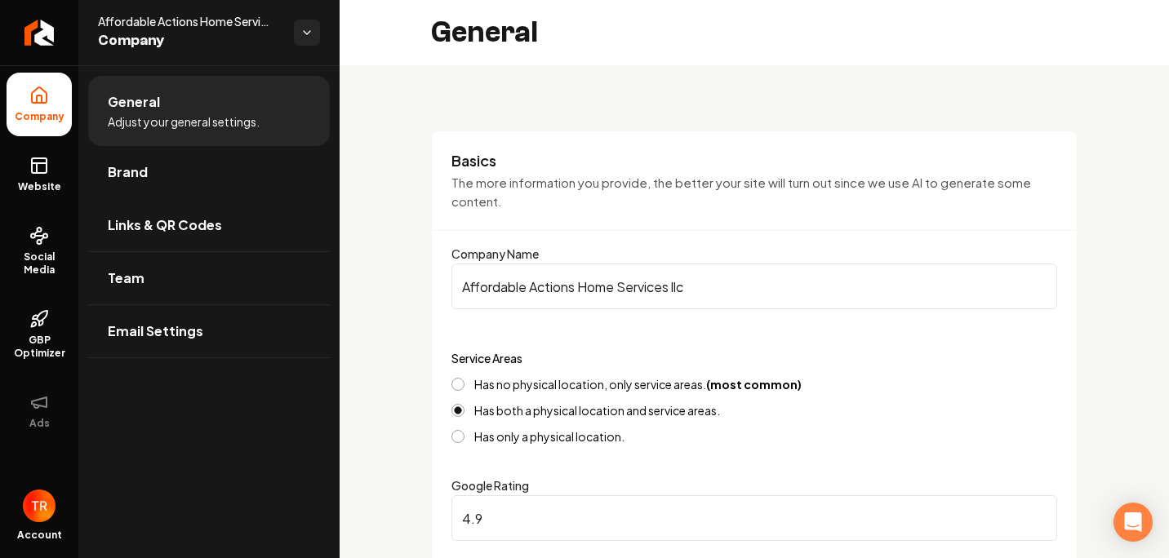
click at [163, 155] on link "Brand" at bounding box center [209, 172] width 242 height 52
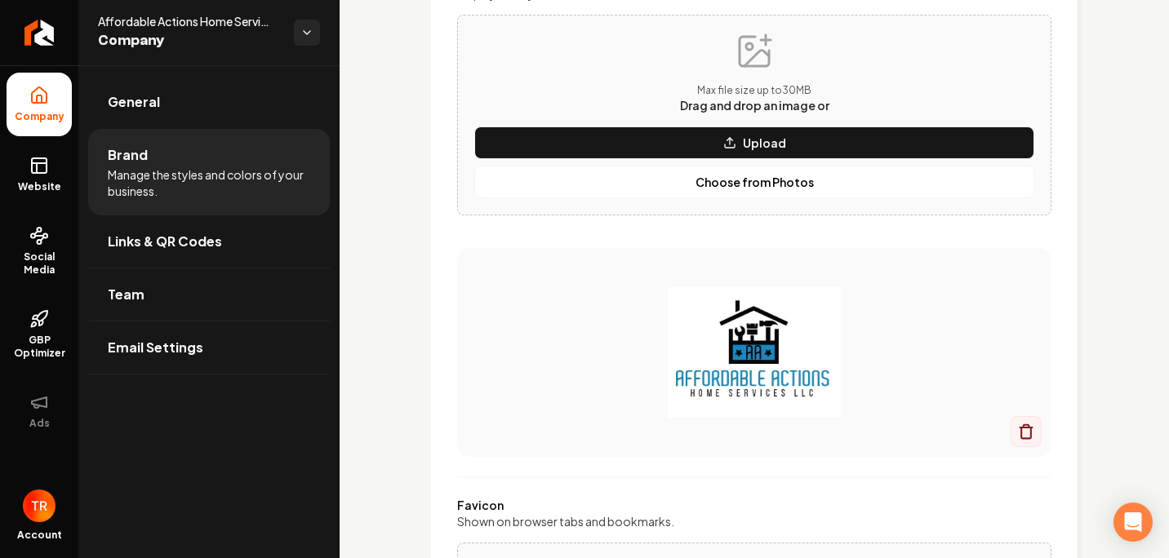
scroll to position [245, 0]
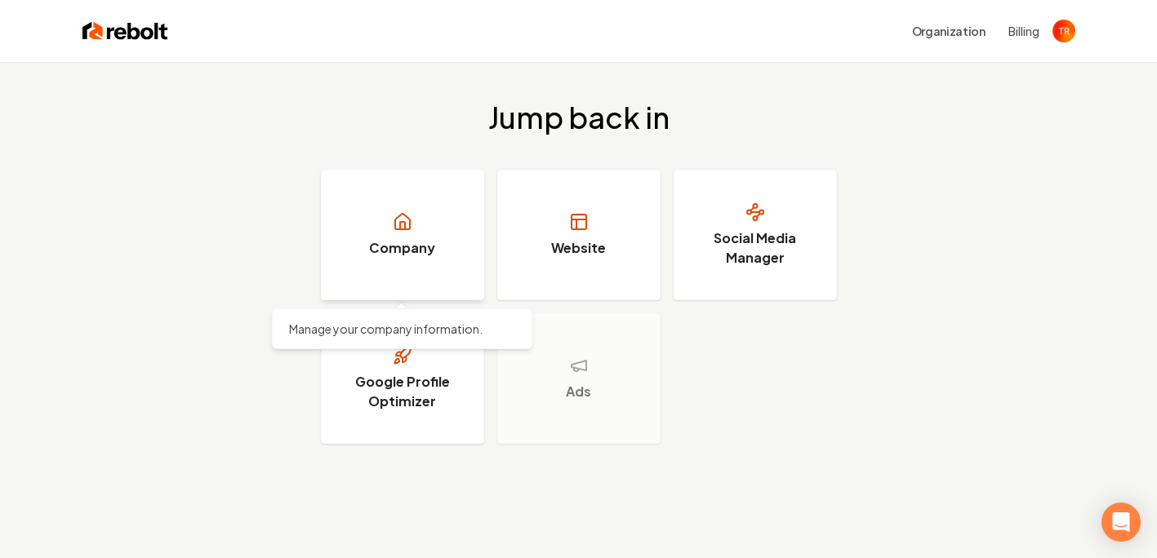
click at [438, 289] on link "Company" at bounding box center [402, 235] width 163 height 131
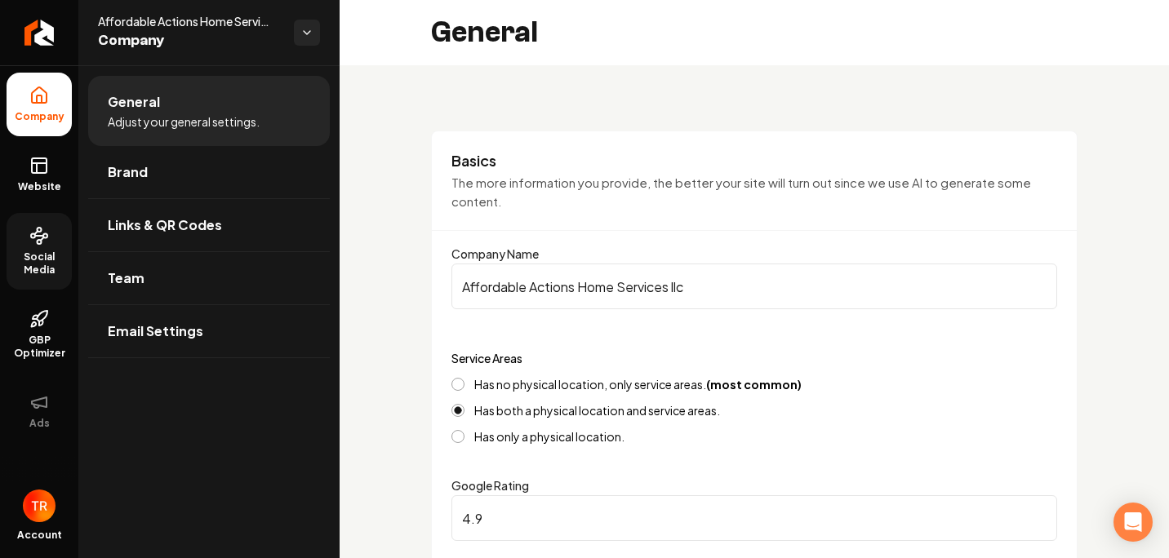
click at [49, 263] on span "Social Media" at bounding box center [39, 264] width 65 height 26
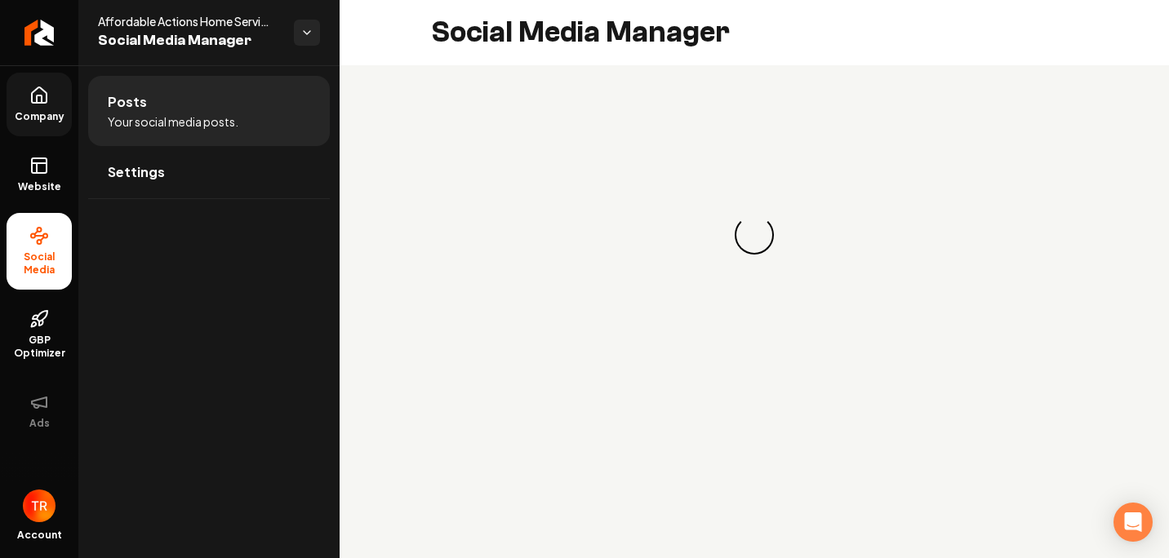
drag, startPoint x: 29, startPoint y: 104, endPoint x: 64, endPoint y: 109, distance: 36.2
click at [29, 104] on link "Company" at bounding box center [39, 105] width 65 height 64
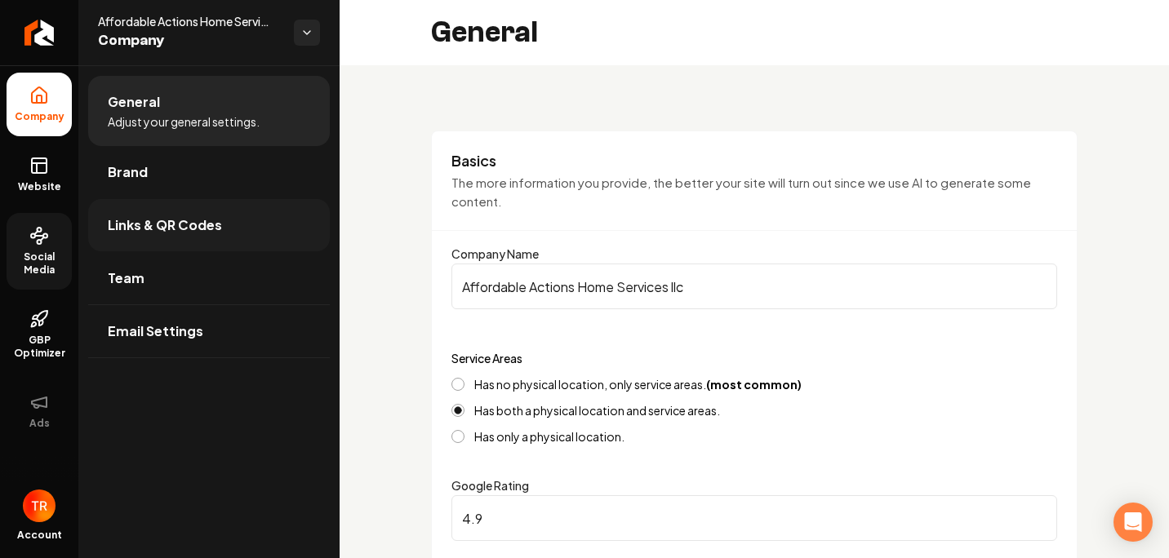
click at [241, 239] on link "Links & QR Codes" at bounding box center [209, 225] width 242 height 52
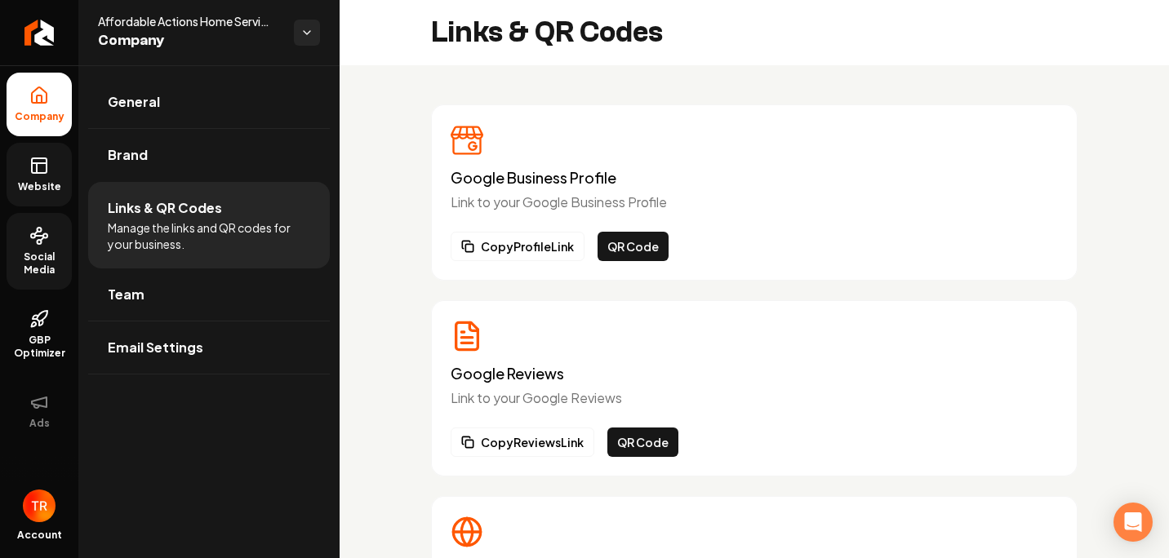
click at [67, 176] on link "Website" at bounding box center [39, 175] width 65 height 64
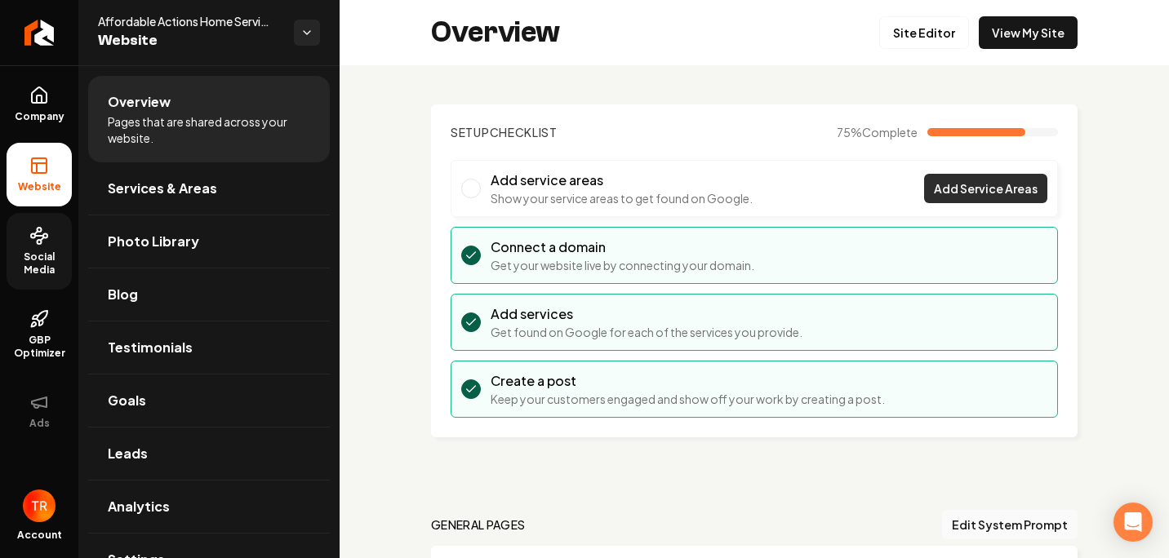
click at [982, 195] on span "Add Service Areas" at bounding box center [986, 188] width 104 height 17
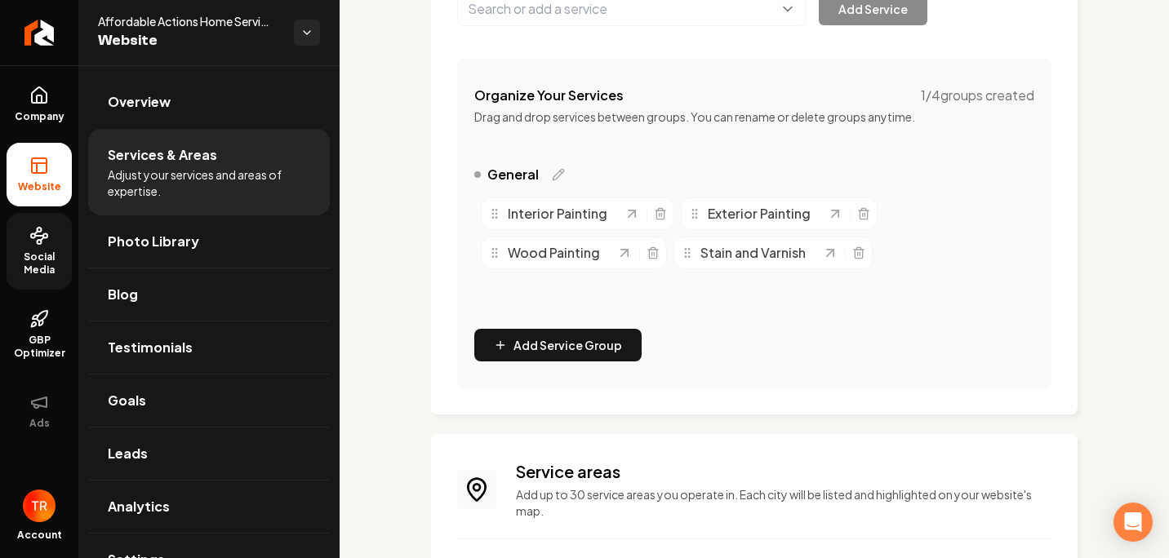
scroll to position [245, 0]
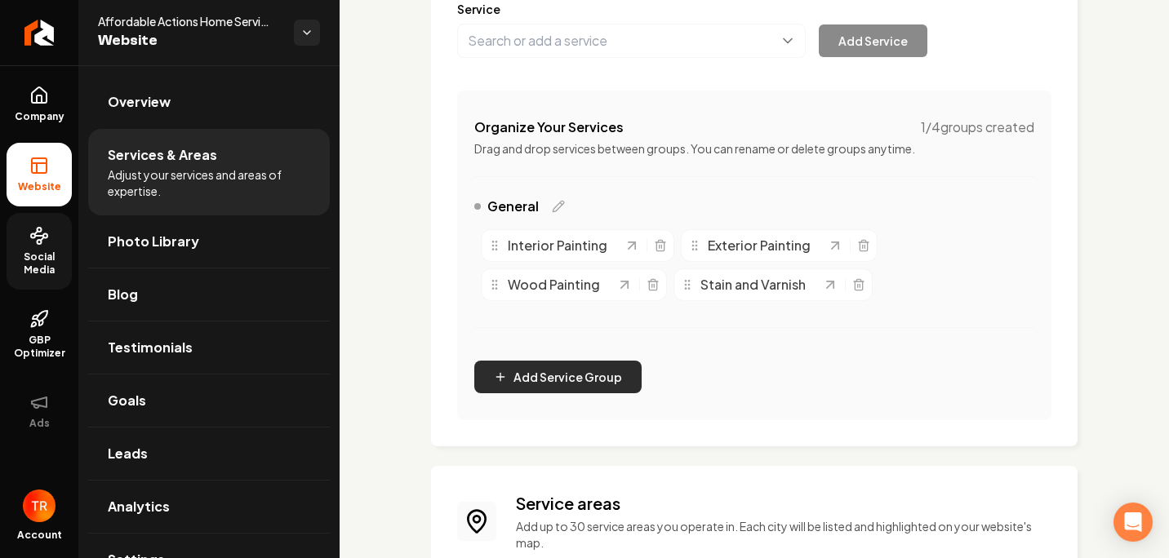
click at [554, 373] on button "Add Service Group" at bounding box center [557, 377] width 167 height 33
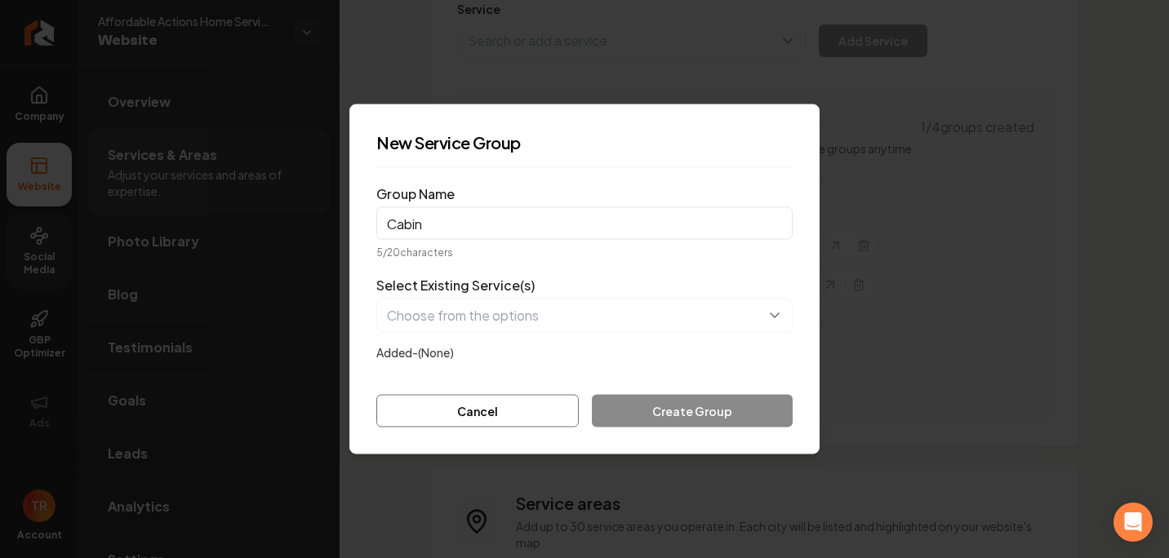
type input "Cabinet Painting"
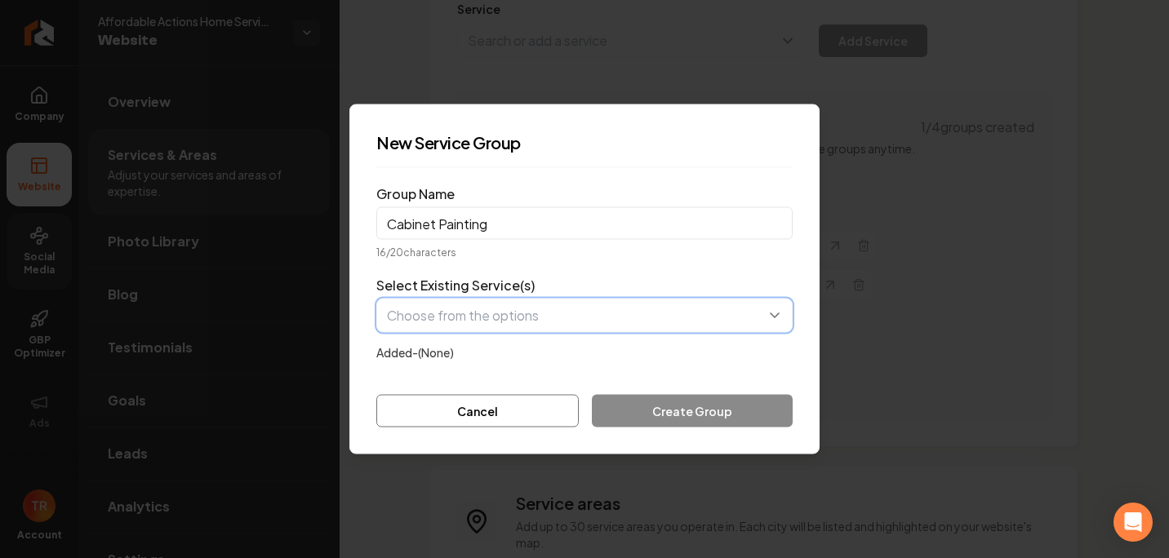
click at [491, 314] on button "button" at bounding box center [584, 316] width 416 height 34
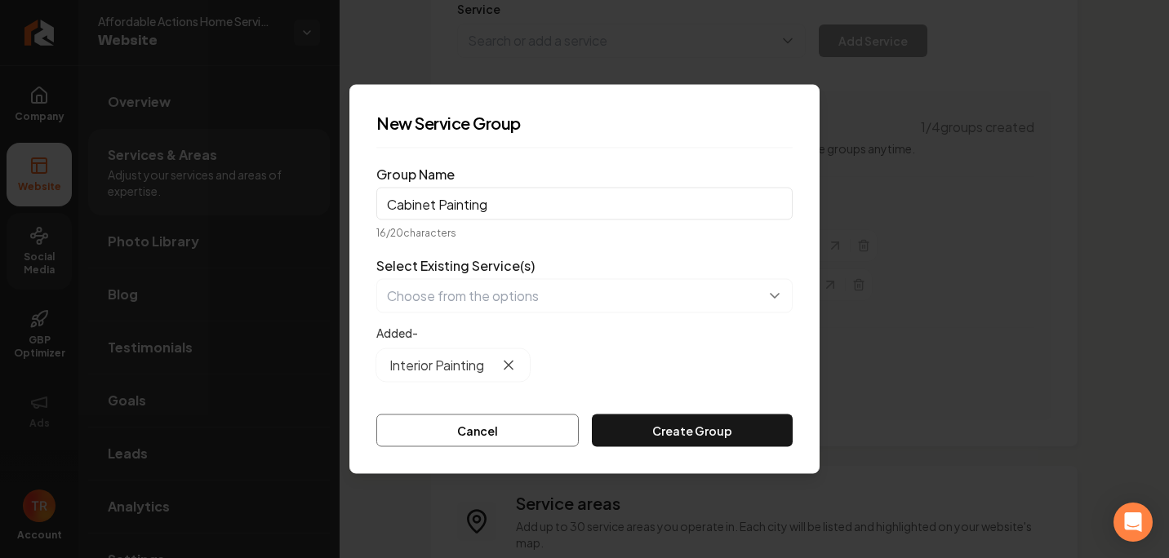
click at [505, 369] on icon "button" at bounding box center [509, 366] width 8 height 8
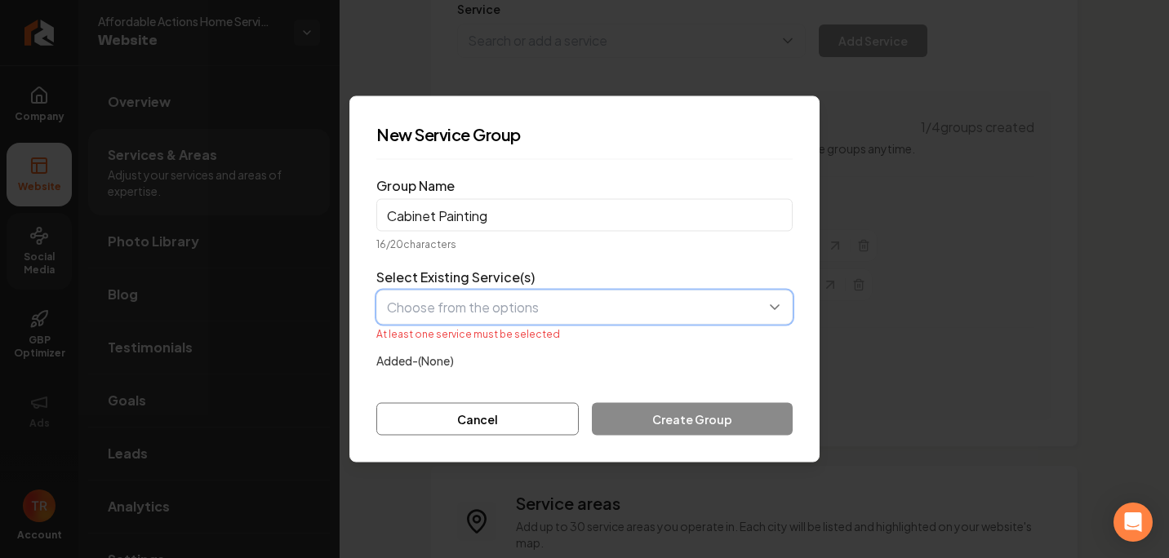
click at [501, 308] on button "button" at bounding box center [584, 308] width 416 height 34
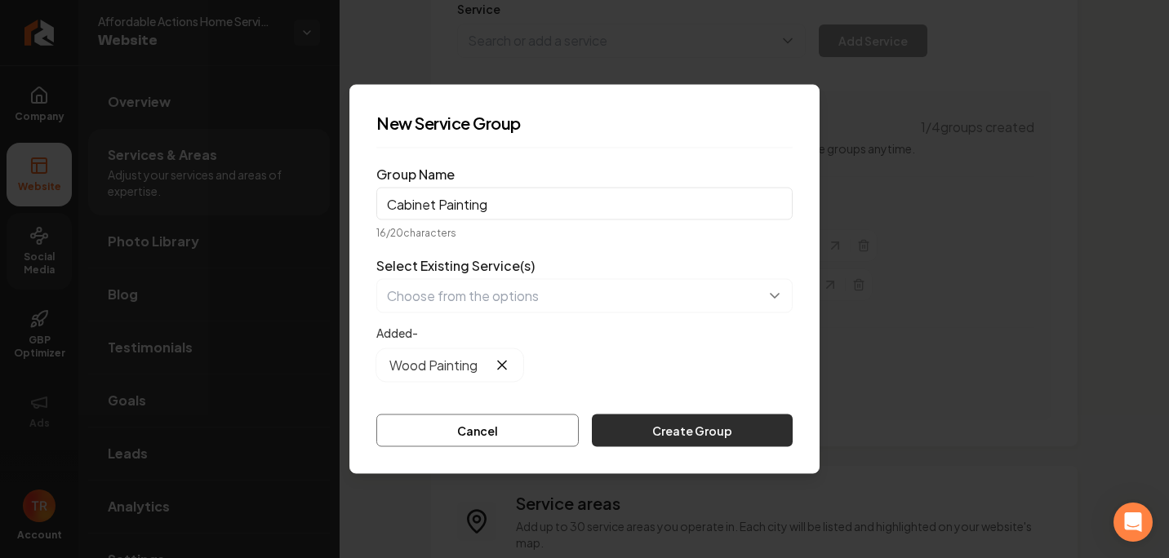
click at [664, 439] on button "Create Group" at bounding box center [692, 431] width 201 height 33
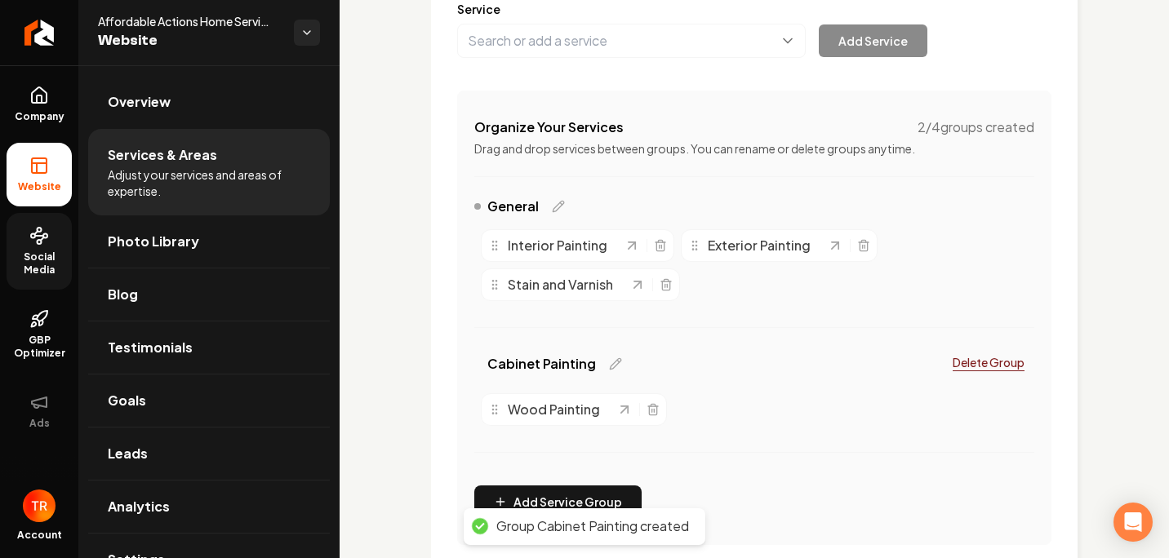
click at [745, 451] on div "Cabinet Painting Delete Group Wood Painting" at bounding box center [754, 410] width 560 height 125
click at [974, 364] on p "Delete Group" at bounding box center [989, 362] width 72 height 16
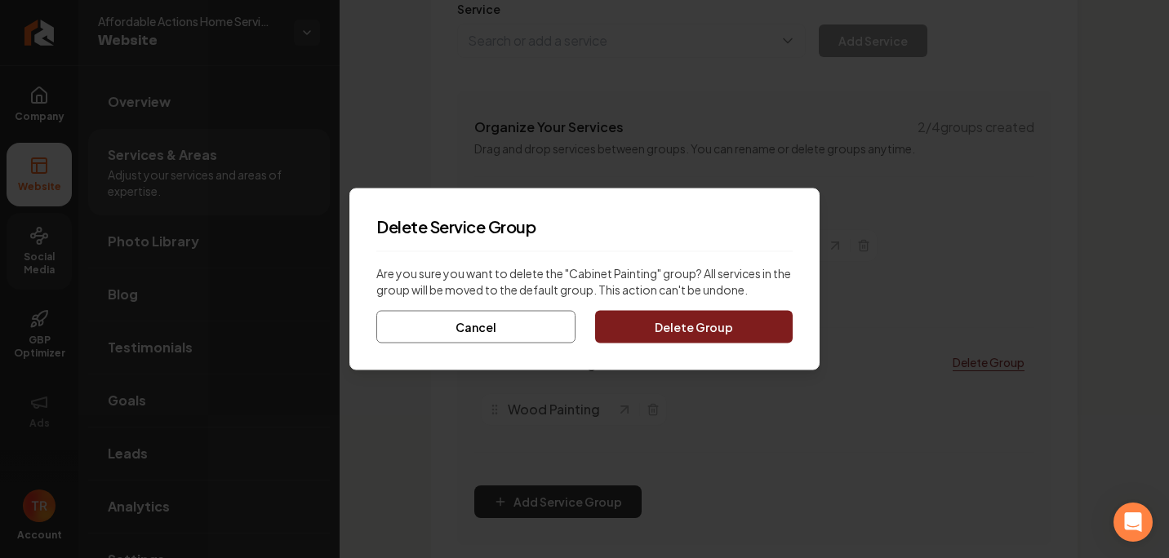
click at [738, 331] on button "Delete Group" at bounding box center [694, 327] width 198 height 33
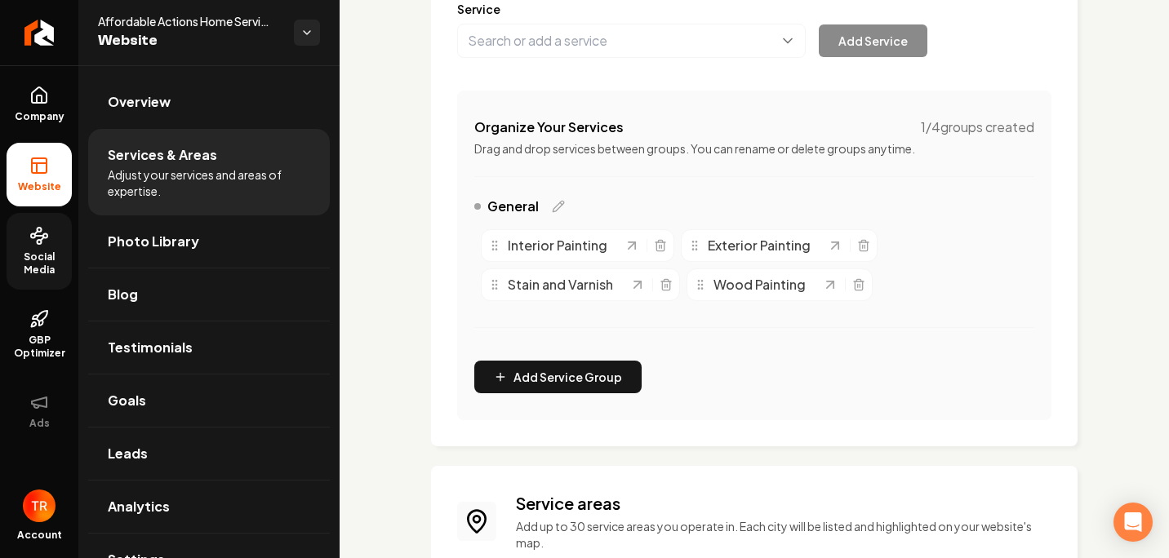
click at [937, 192] on div "Organize Your Services 1 / 4 groups created Drag and drop services between grou…" at bounding box center [754, 256] width 594 height 330
click at [556, 203] on icon "Main content area" at bounding box center [558, 206] width 13 height 13
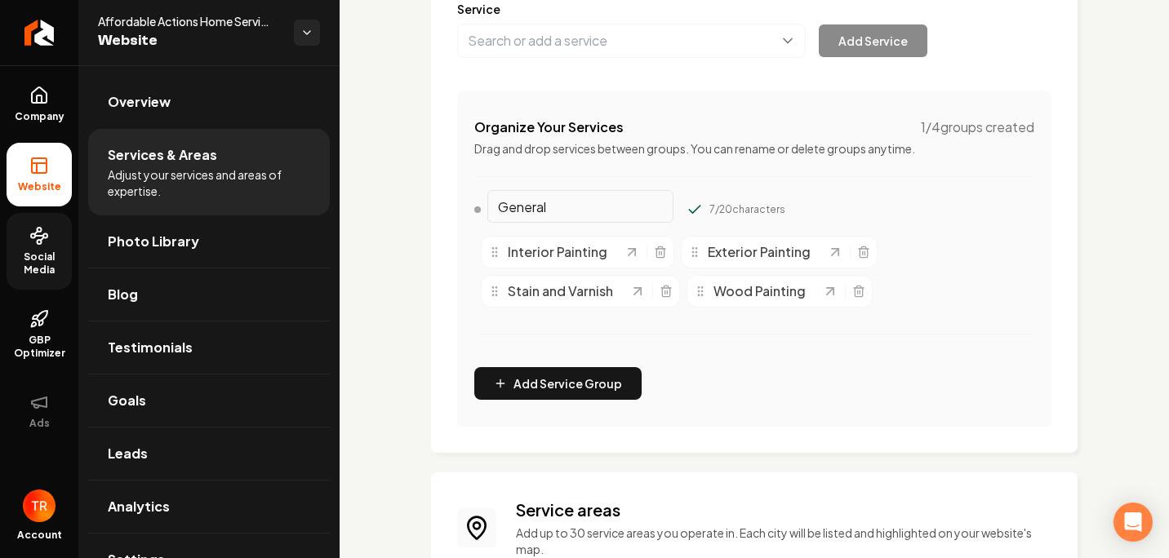
click at [556, 203] on input "General" at bounding box center [580, 206] width 186 height 33
type input "G"
type input "C"
type input "General"
click at [846, 385] on div "Organize Your Services 1 / 4 groups created Drag and drop services between grou…" at bounding box center [754, 259] width 594 height 336
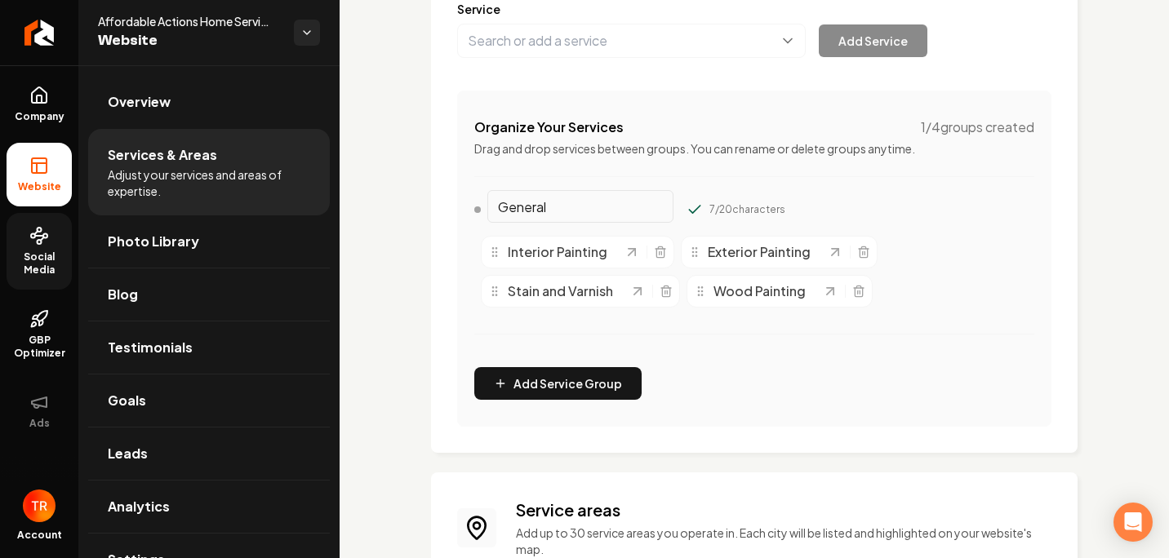
click at [705, 292] on icon "Main content area" at bounding box center [700, 291] width 13 height 13
click at [751, 294] on span "Wood Painting" at bounding box center [760, 292] width 92 height 20
click at [860, 300] on div "Wood Painting" at bounding box center [780, 291] width 186 height 33
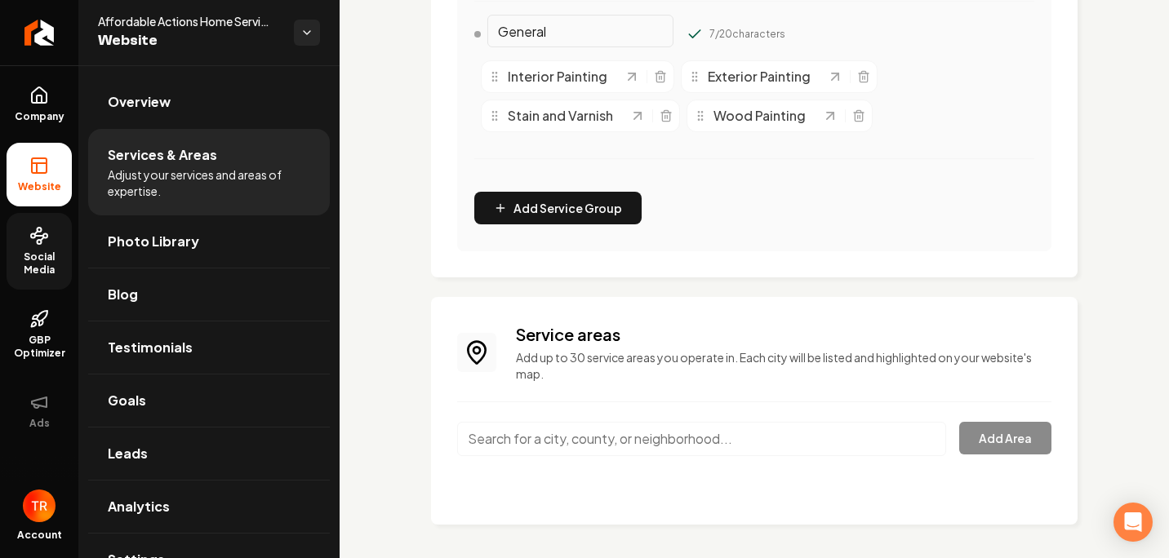
scroll to position [426, 0]
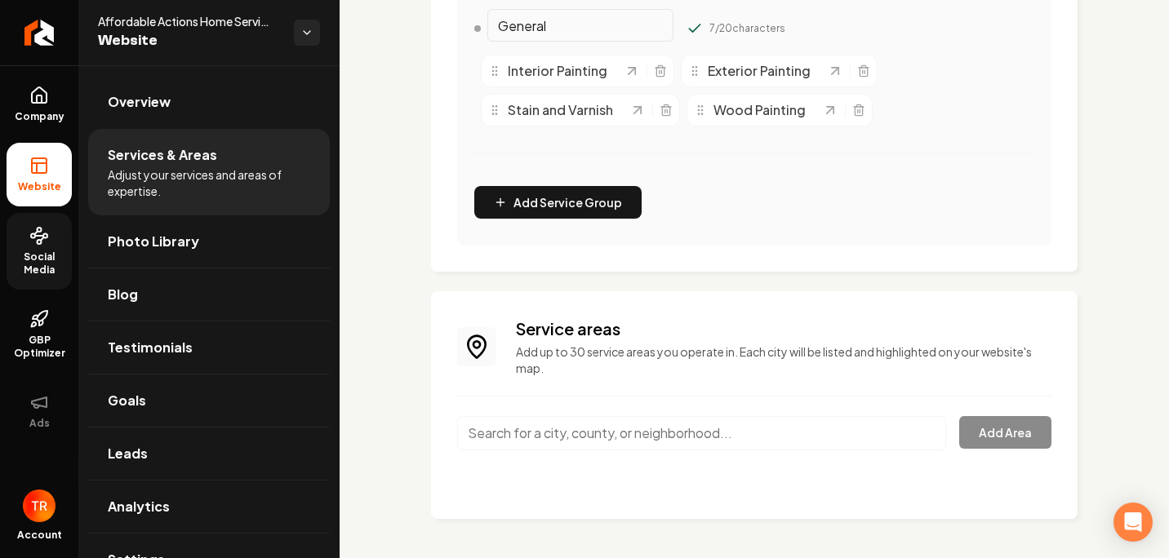
click at [595, 431] on input "Main content area" at bounding box center [701, 433] width 489 height 34
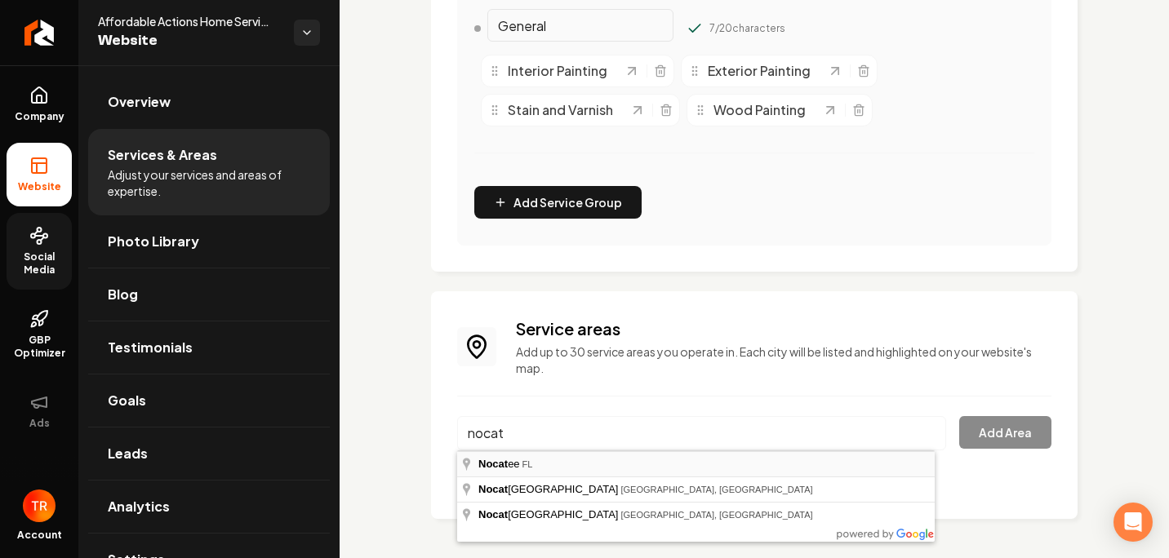
type input "Nocatee, [GEOGRAPHIC_DATA]"
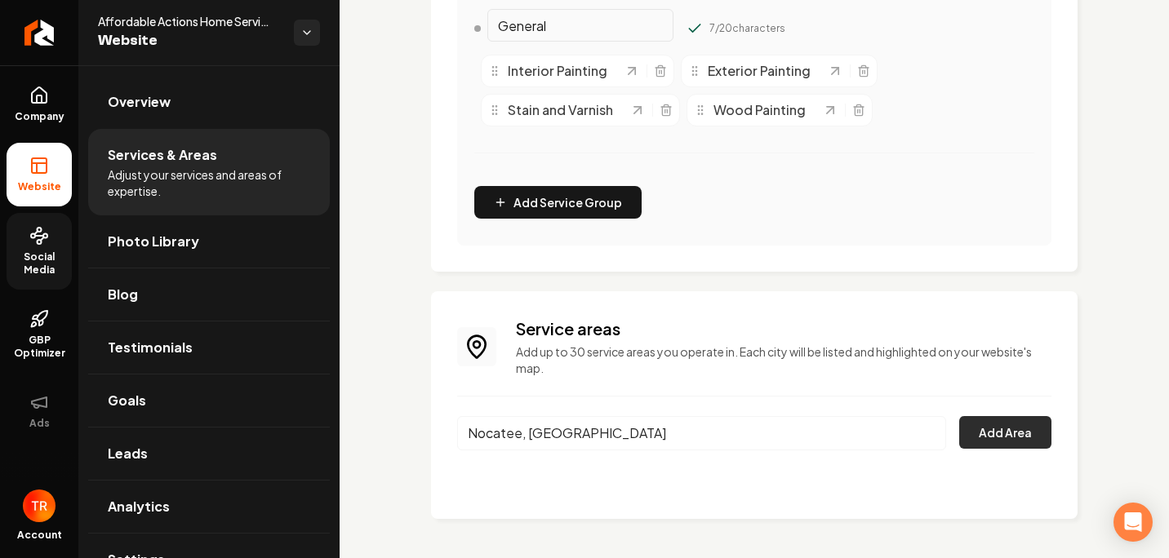
click at [1028, 434] on button "Add Area" at bounding box center [1005, 432] width 92 height 33
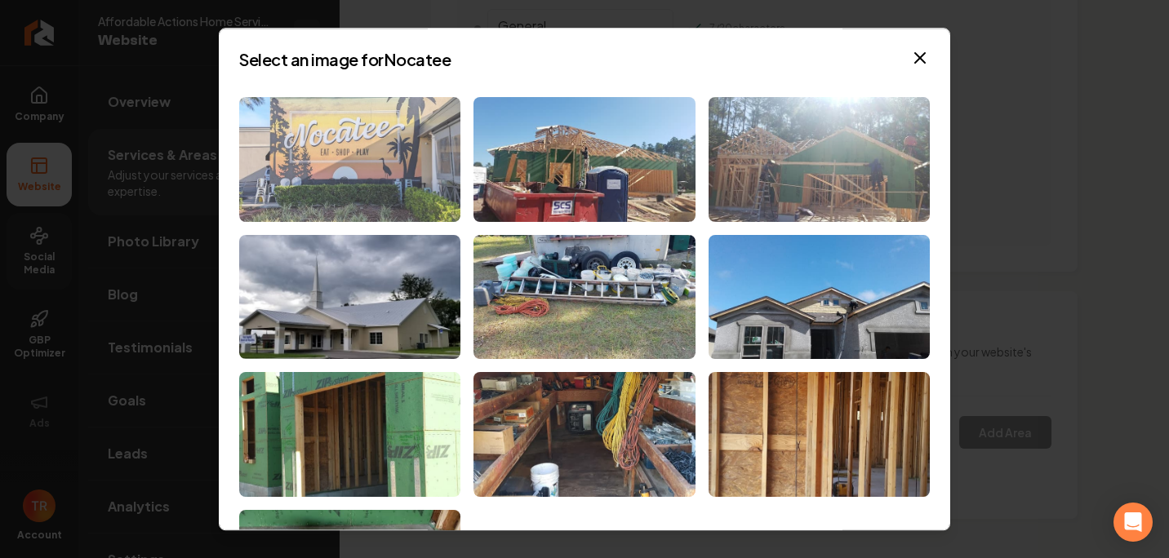
click at [362, 197] on img at bounding box center [349, 159] width 221 height 125
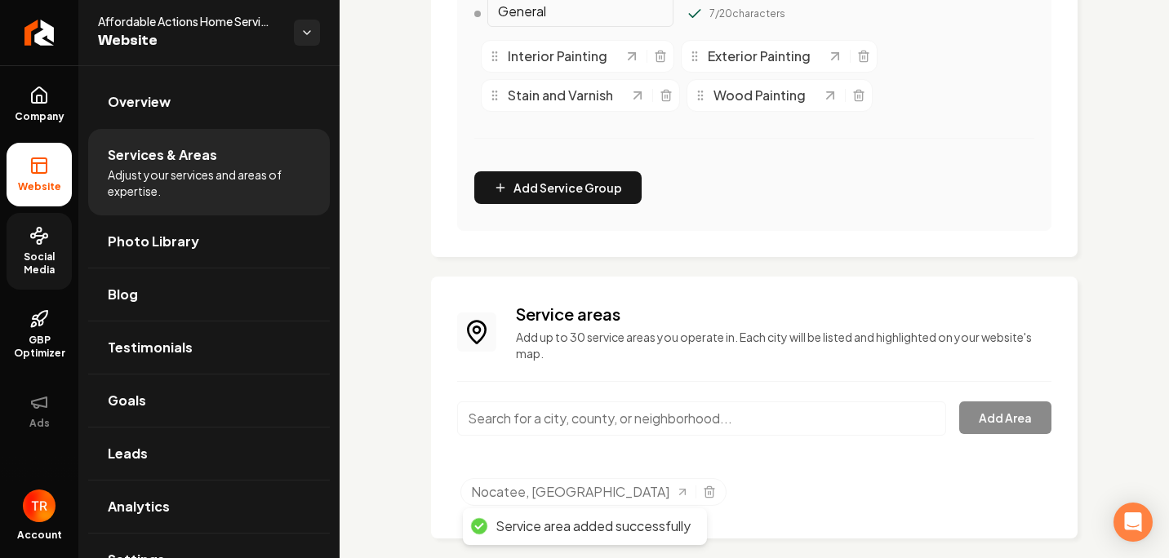
scroll to position [460, 0]
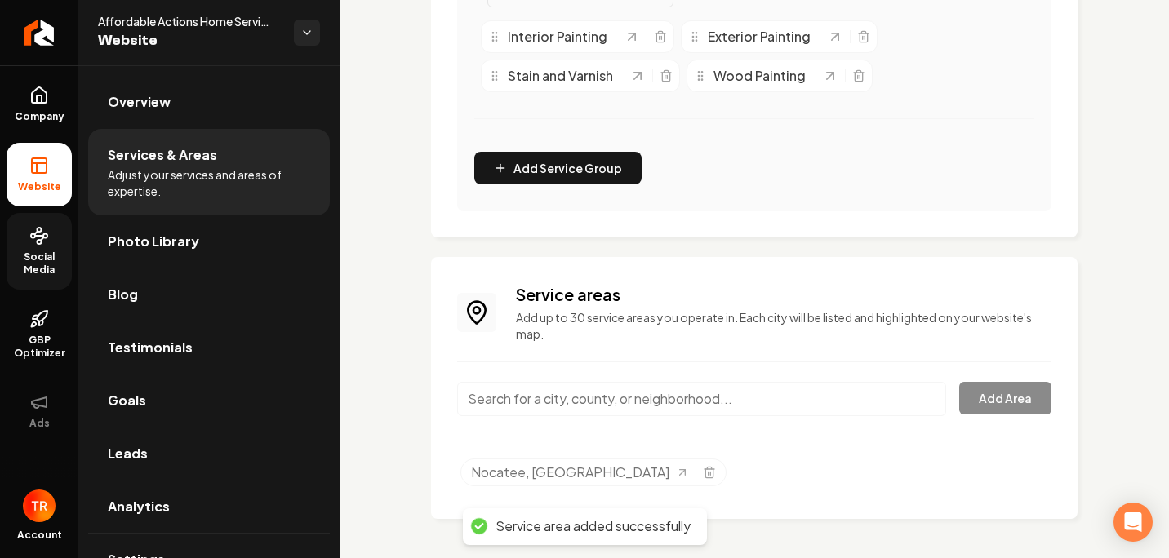
click at [636, 395] on input "Main content area" at bounding box center [701, 399] width 489 height 34
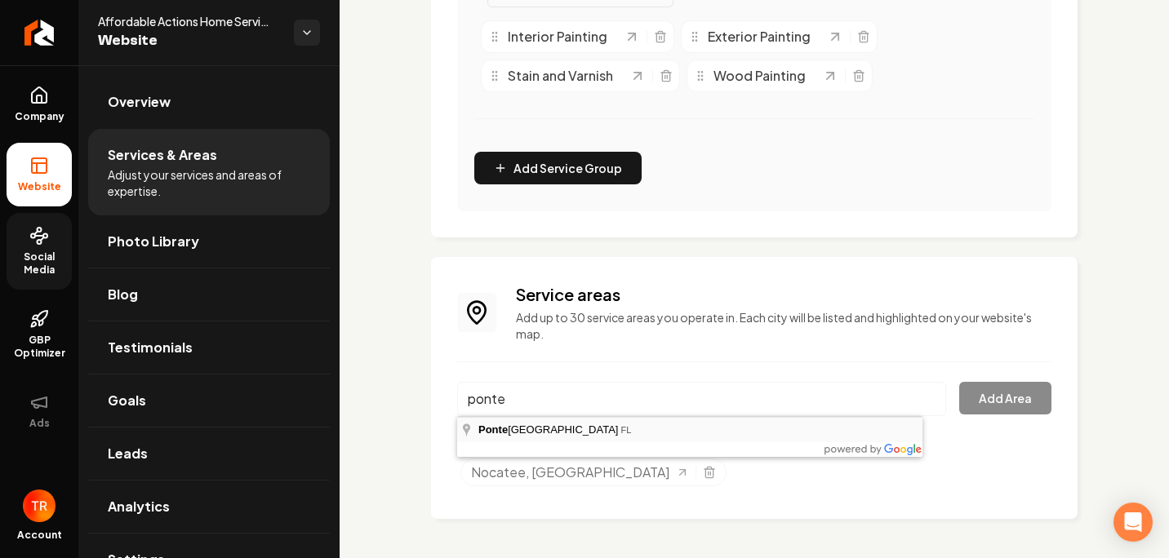
type input "[GEOGRAPHIC_DATA], [GEOGRAPHIC_DATA]"
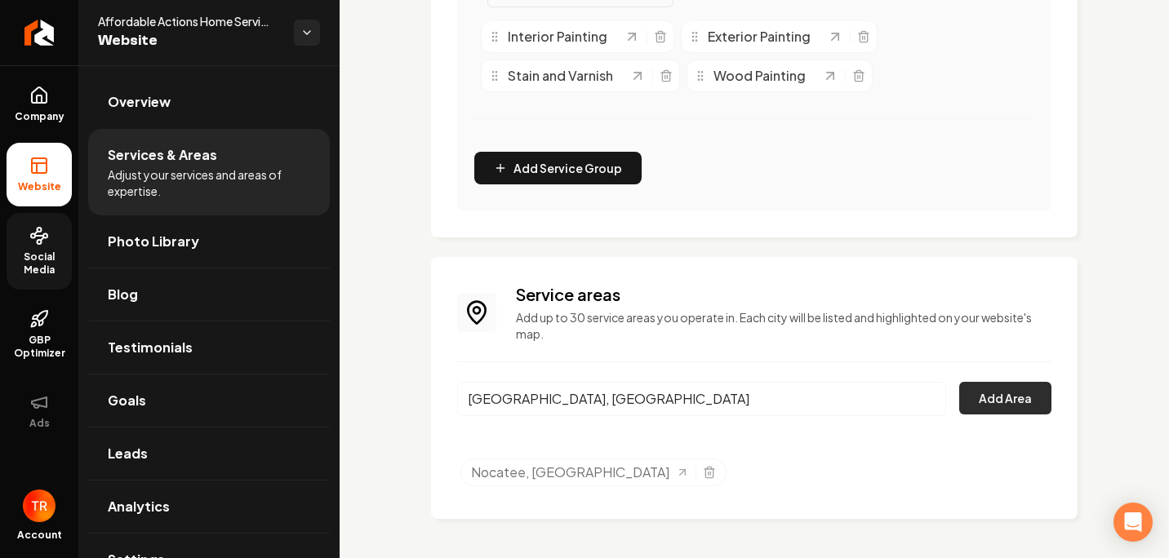
click at [982, 403] on button "Add Area" at bounding box center [1005, 398] width 92 height 33
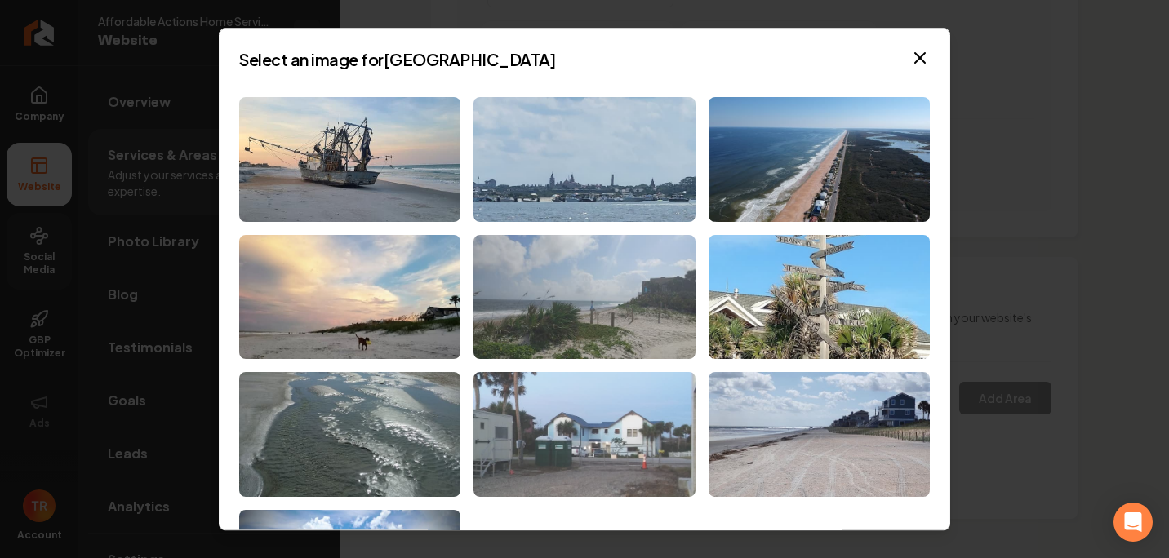
click at [652, 426] on img at bounding box center [584, 434] width 221 height 125
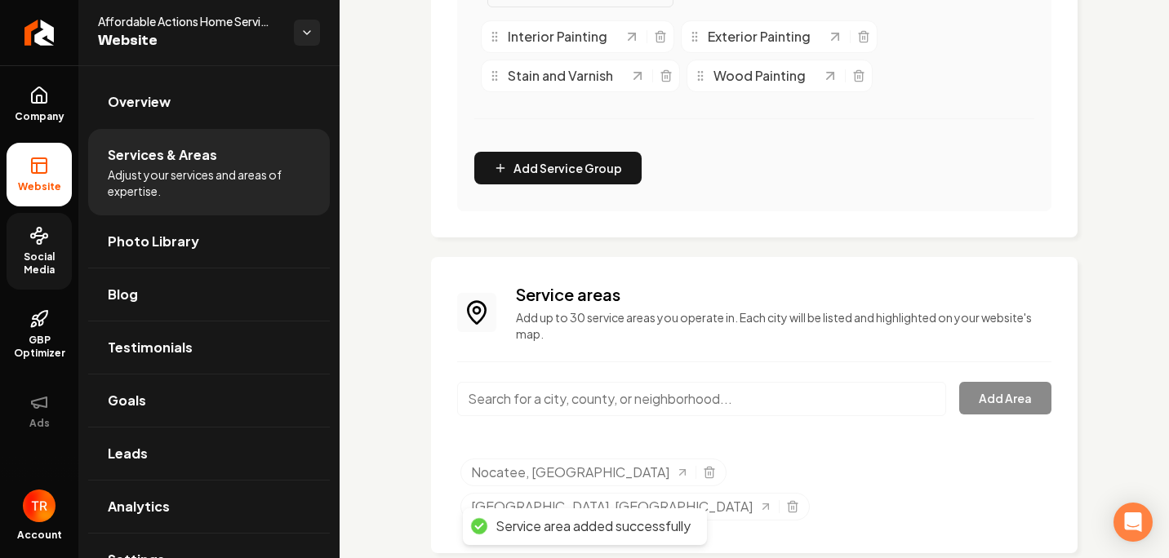
click at [604, 407] on input "Main content area" at bounding box center [701, 399] width 489 height 34
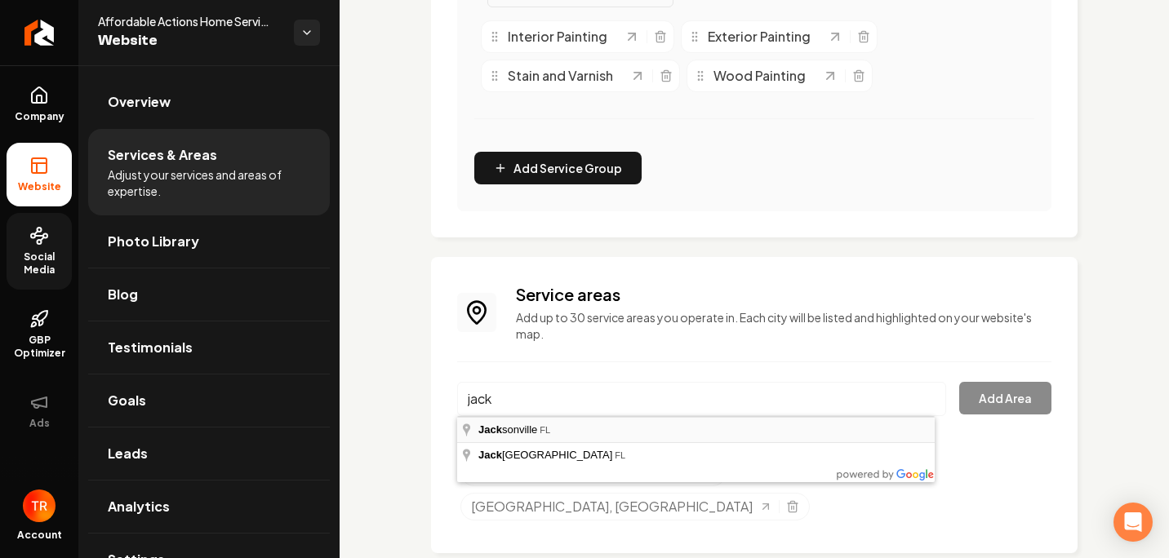
type input "[GEOGRAPHIC_DATA], [GEOGRAPHIC_DATA]"
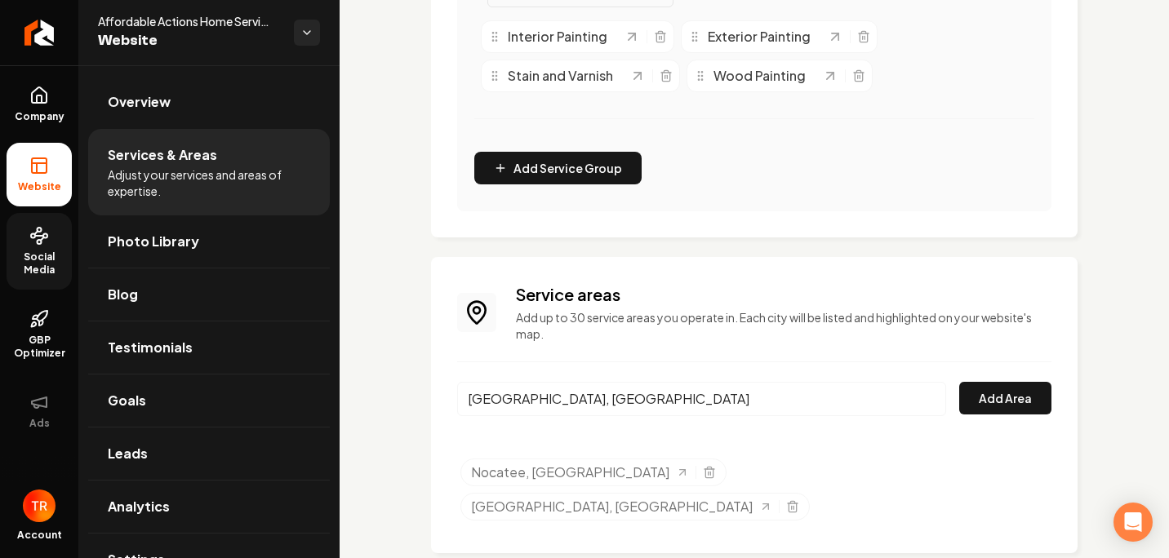
click at [1003, 420] on div "[GEOGRAPHIC_DATA], [GEOGRAPHIC_DATA] Add Area" at bounding box center [754, 409] width 594 height 54
click at [997, 406] on button "Add Area" at bounding box center [1005, 398] width 92 height 33
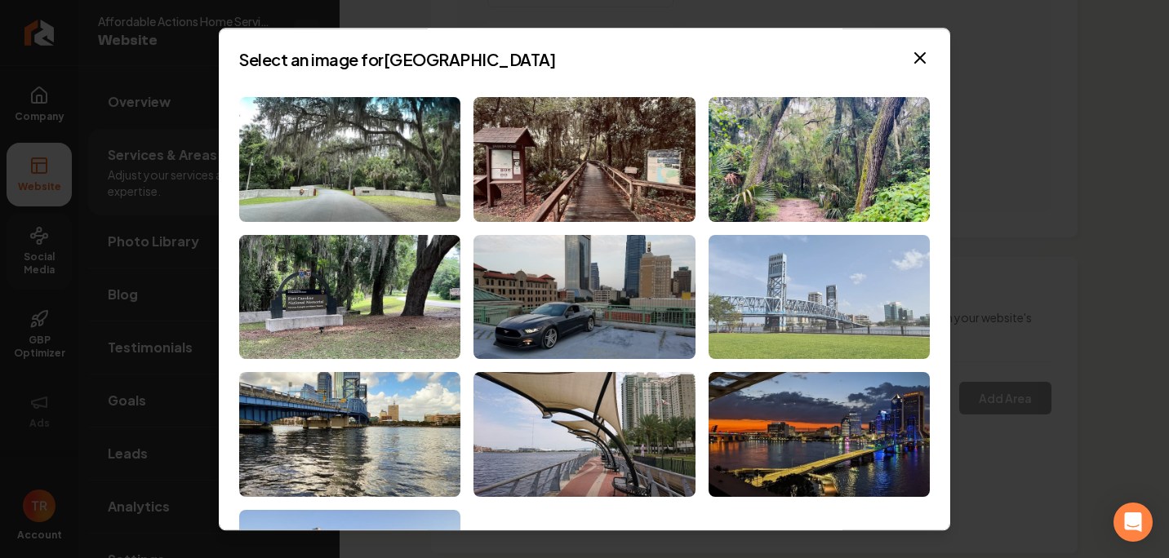
click at [723, 298] on img at bounding box center [819, 297] width 221 height 125
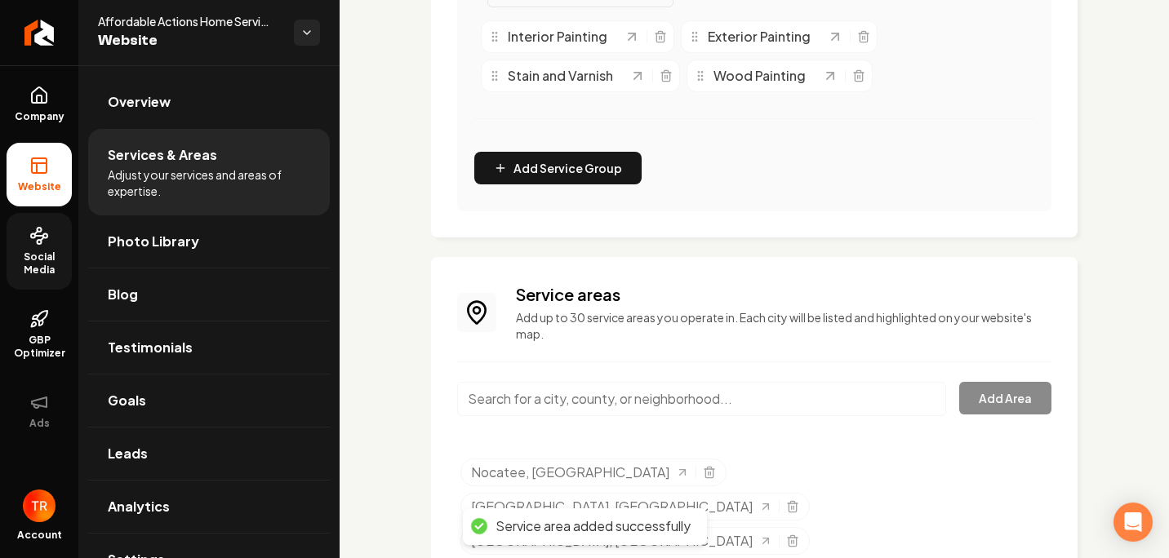
click at [682, 389] on input "Main content area" at bounding box center [701, 399] width 489 height 34
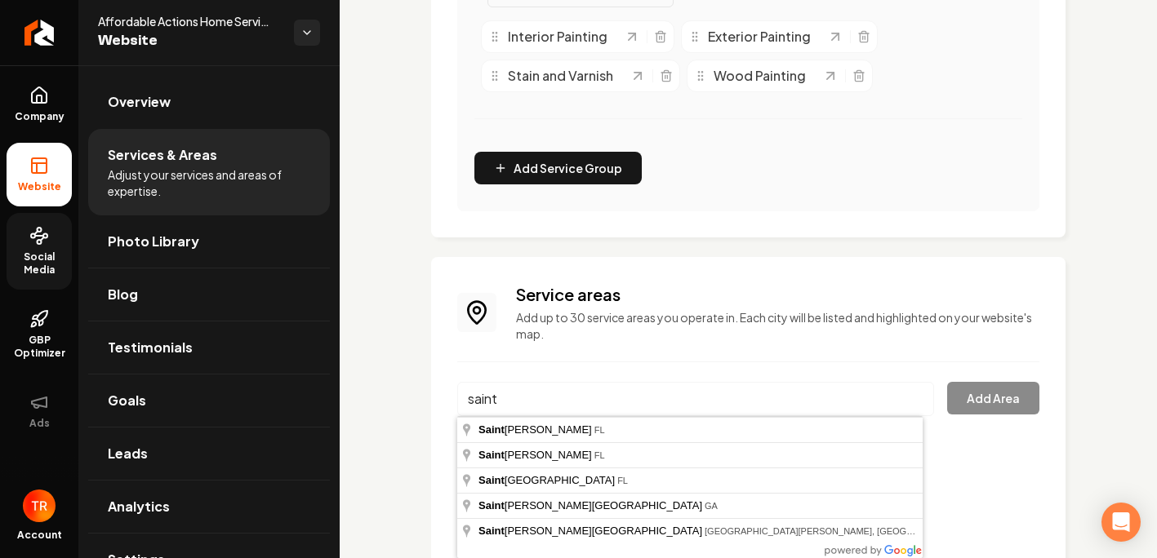
type input "[GEOGRAPHIC_DATA][PERSON_NAME], [GEOGRAPHIC_DATA]"
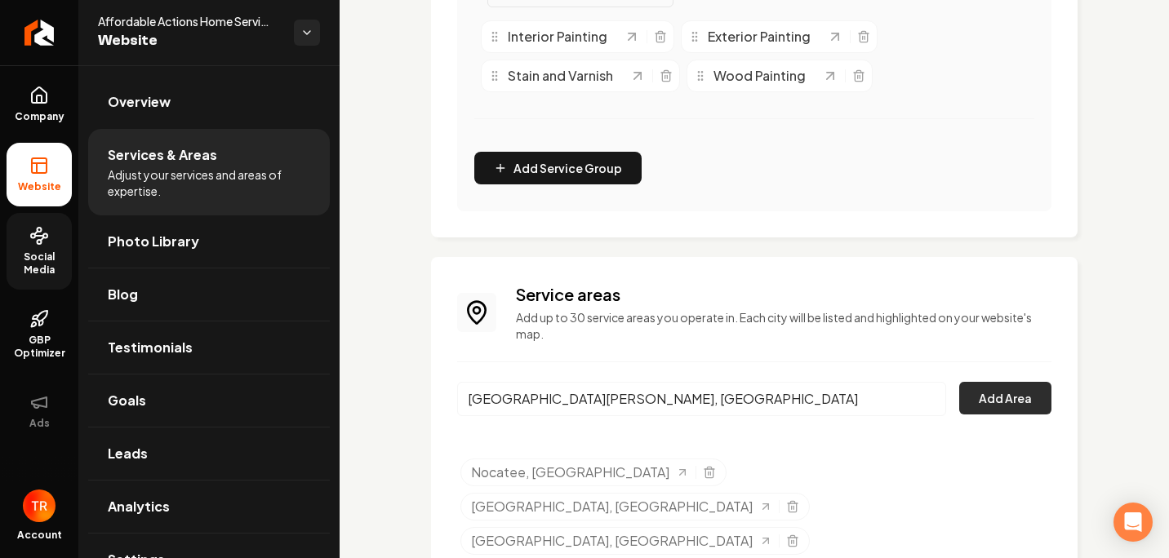
click at [1021, 407] on button "Add Area" at bounding box center [1005, 398] width 92 height 33
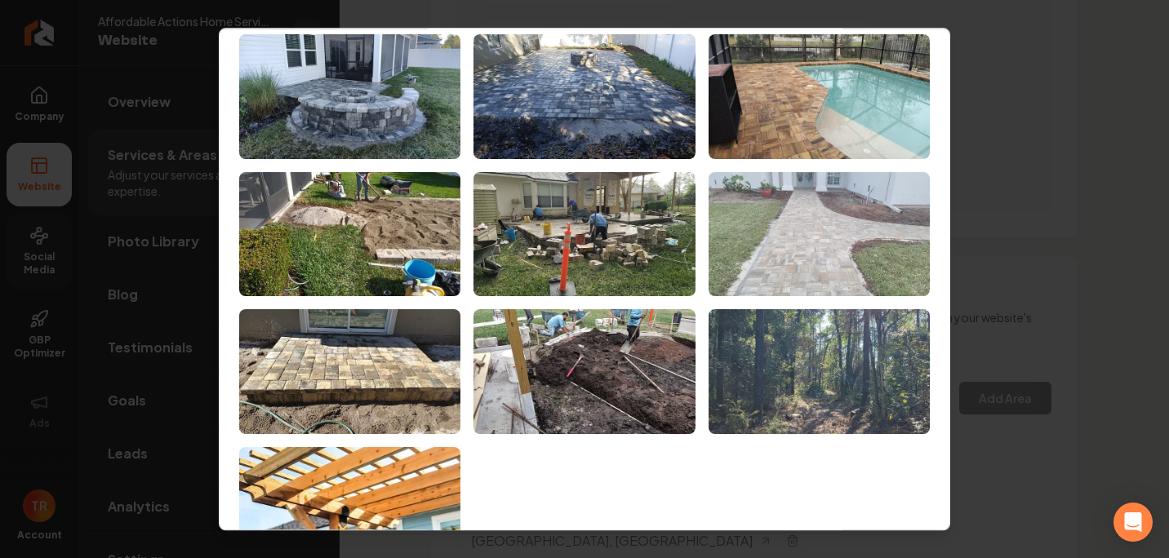
scroll to position [128, 0]
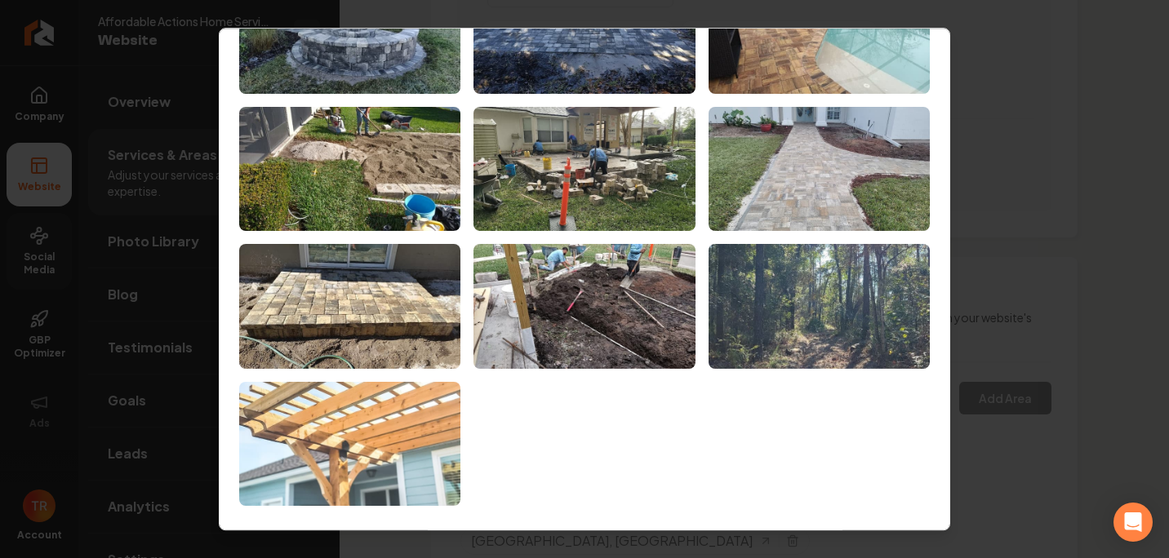
click at [402, 435] on img at bounding box center [349, 444] width 221 height 125
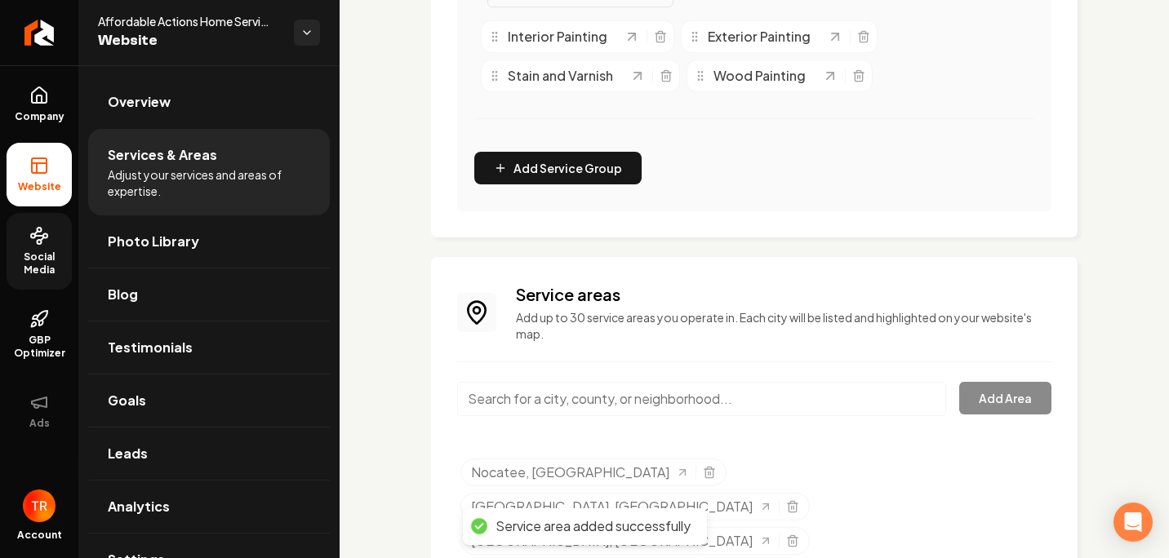
click at [622, 398] on input "Main content area" at bounding box center [701, 399] width 489 height 34
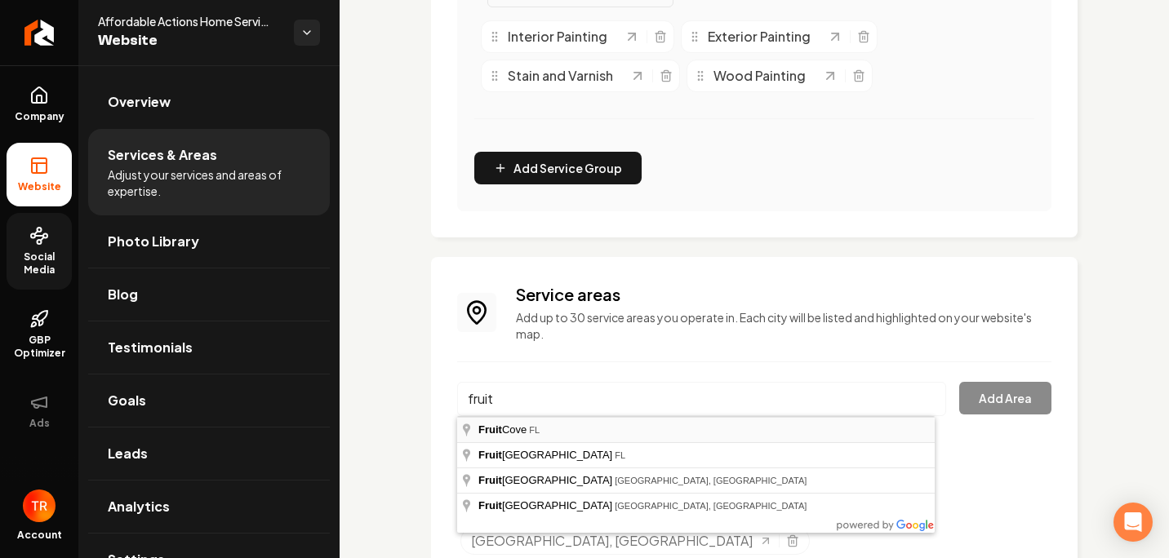
type input "[GEOGRAPHIC_DATA], [GEOGRAPHIC_DATA]"
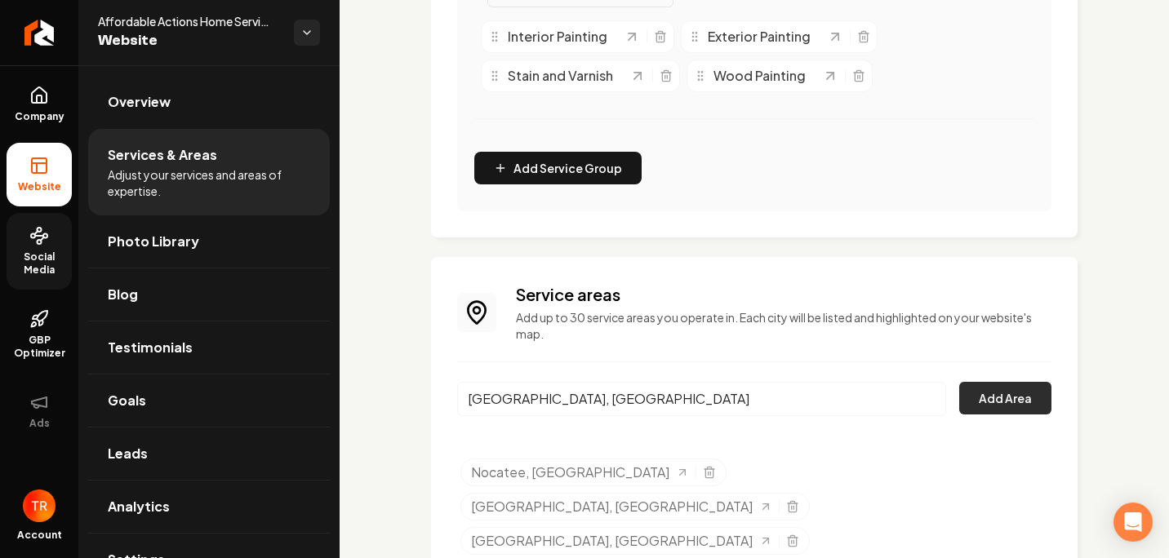
click at [980, 399] on button "Add Area" at bounding box center [1005, 398] width 92 height 33
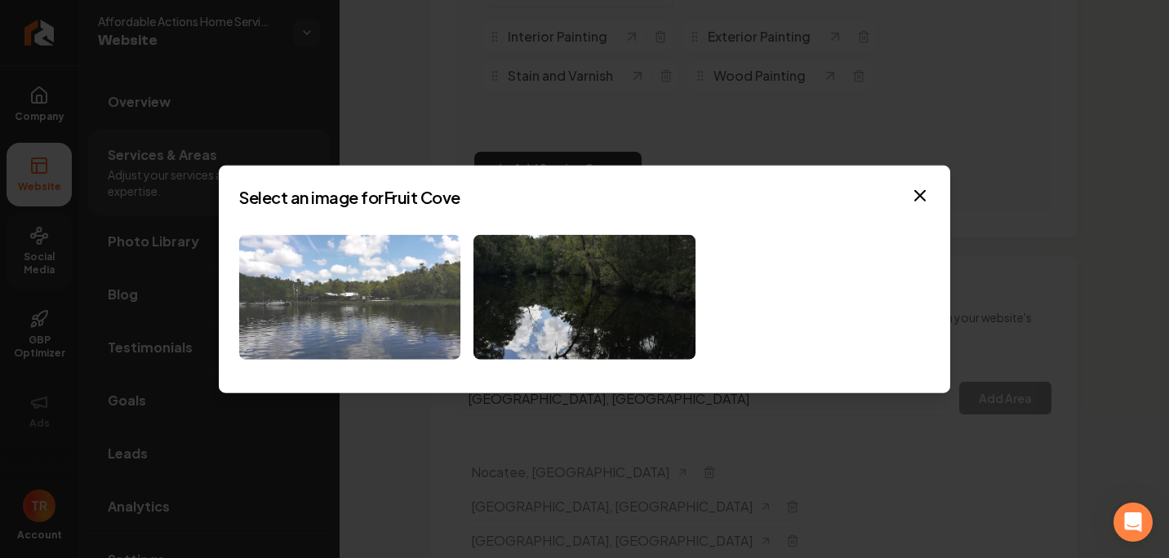
click at [383, 340] on img at bounding box center [349, 297] width 221 height 125
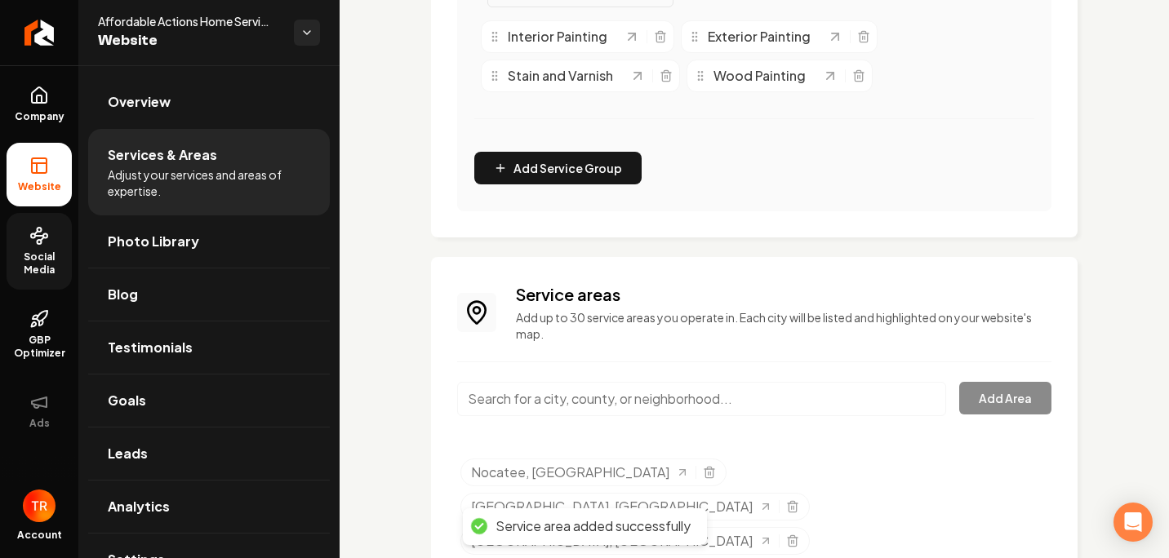
click at [647, 407] on input "Main content area" at bounding box center [701, 399] width 489 height 34
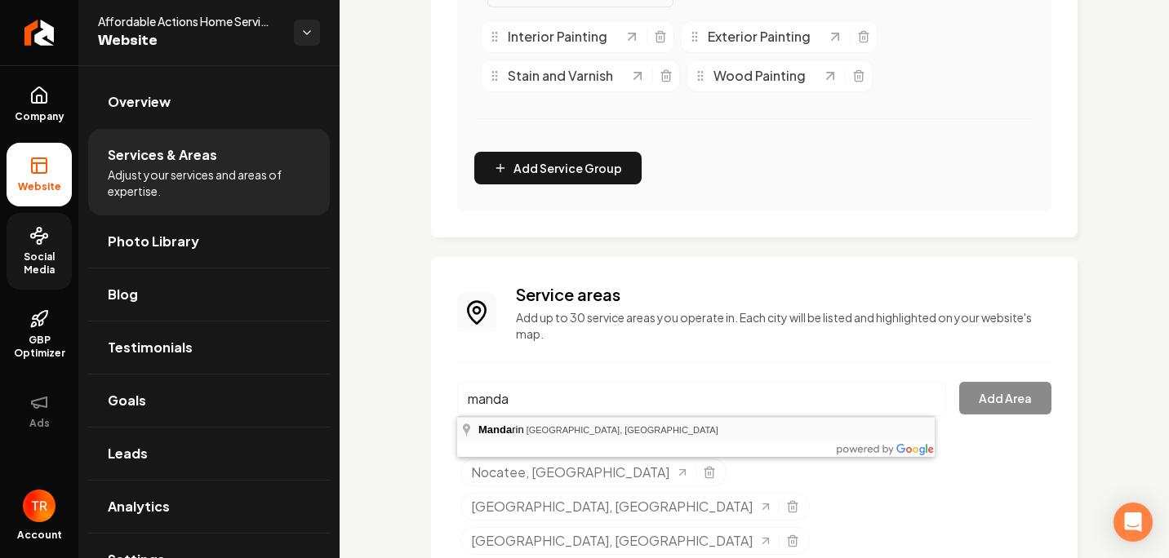
type input "Mandarin, [GEOGRAPHIC_DATA], [GEOGRAPHIC_DATA]"
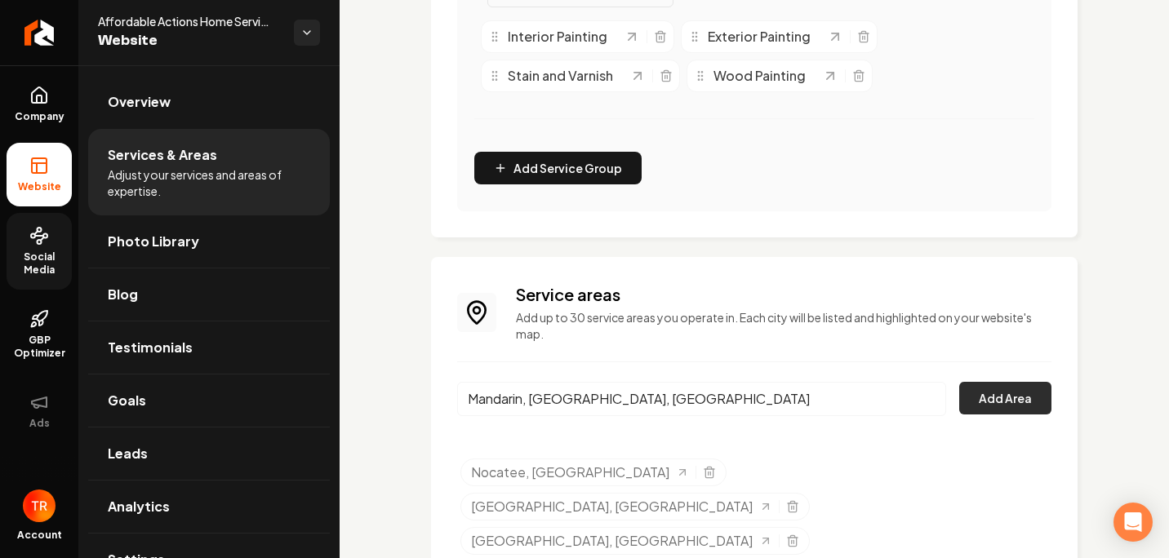
click at [982, 402] on button "Add Area" at bounding box center [1005, 398] width 92 height 33
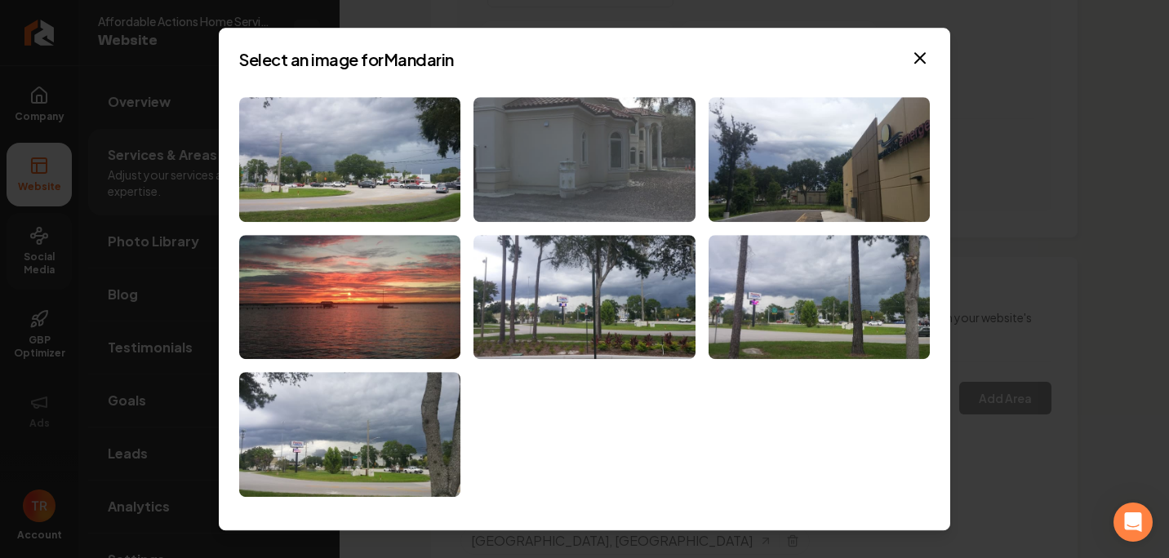
click at [491, 182] on img at bounding box center [584, 159] width 221 height 125
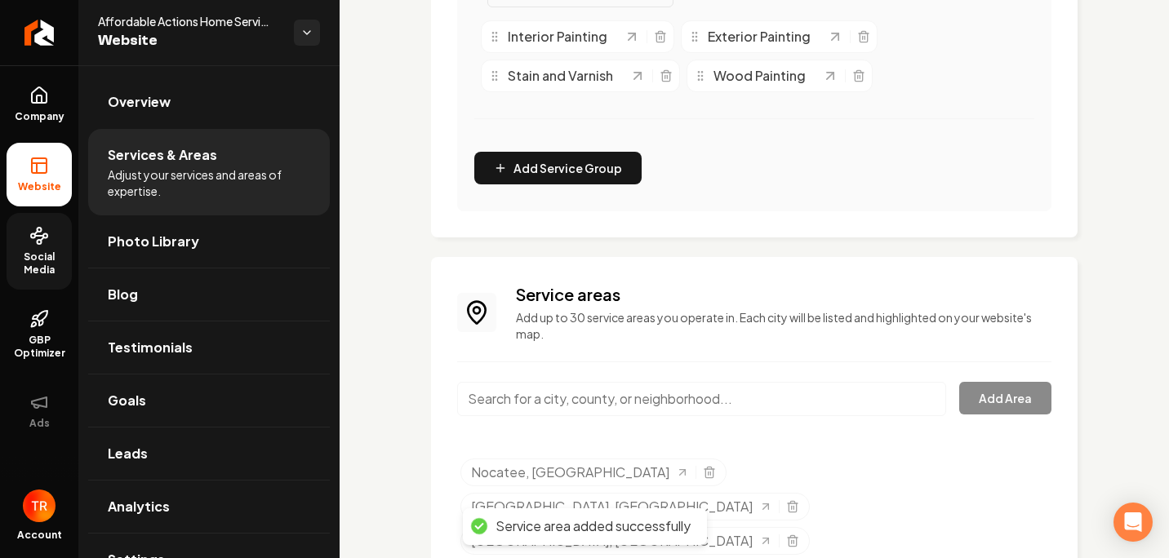
click at [579, 405] on input "Main content area" at bounding box center [701, 399] width 489 height 34
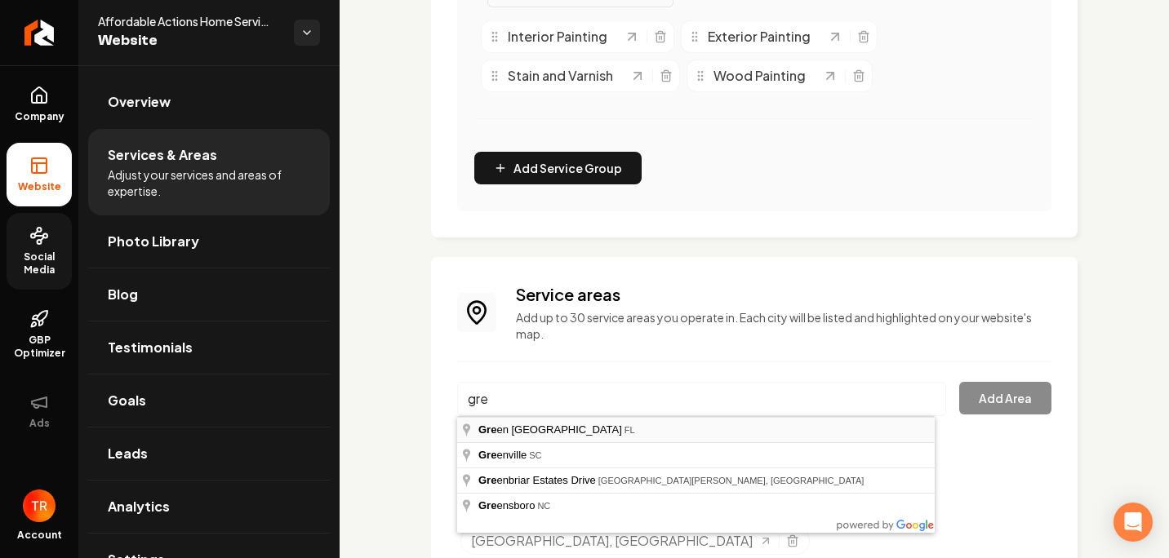
type input "[GEOGRAPHIC_DATA], [GEOGRAPHIC_DATA]"
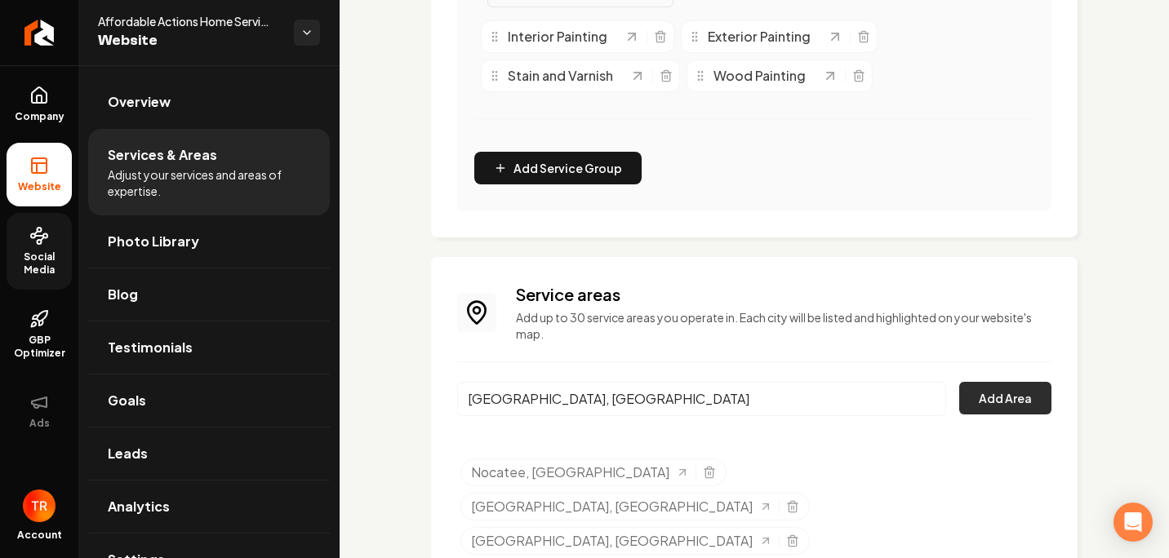
click at [1012, 409] on button "Add Area" at bounding box center [1005, 398] width 92 height 33
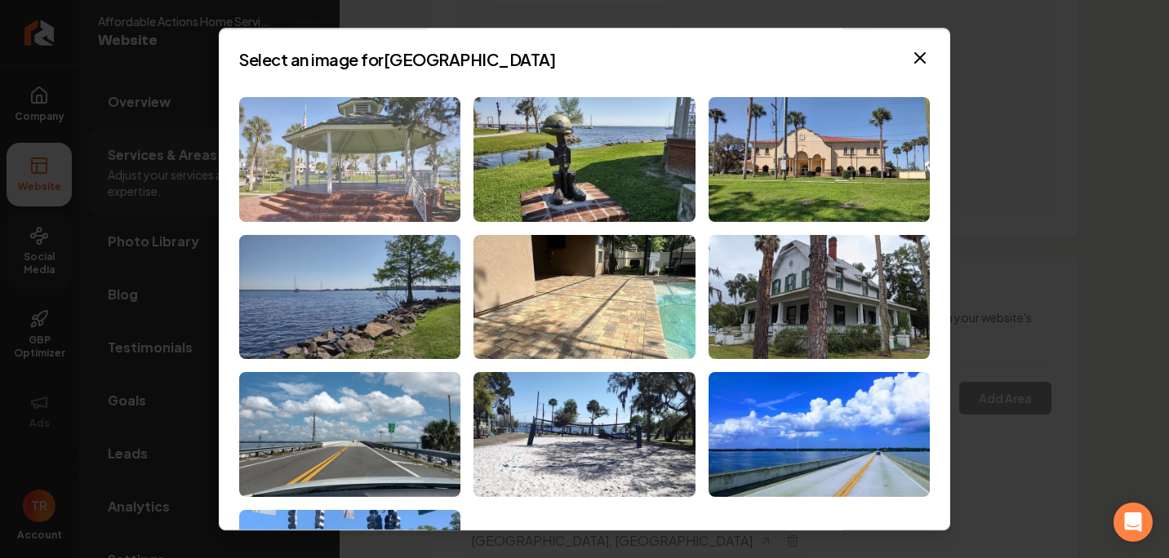
click at [387, 188] on img at bounding box center [349, 159] width 221 height 125
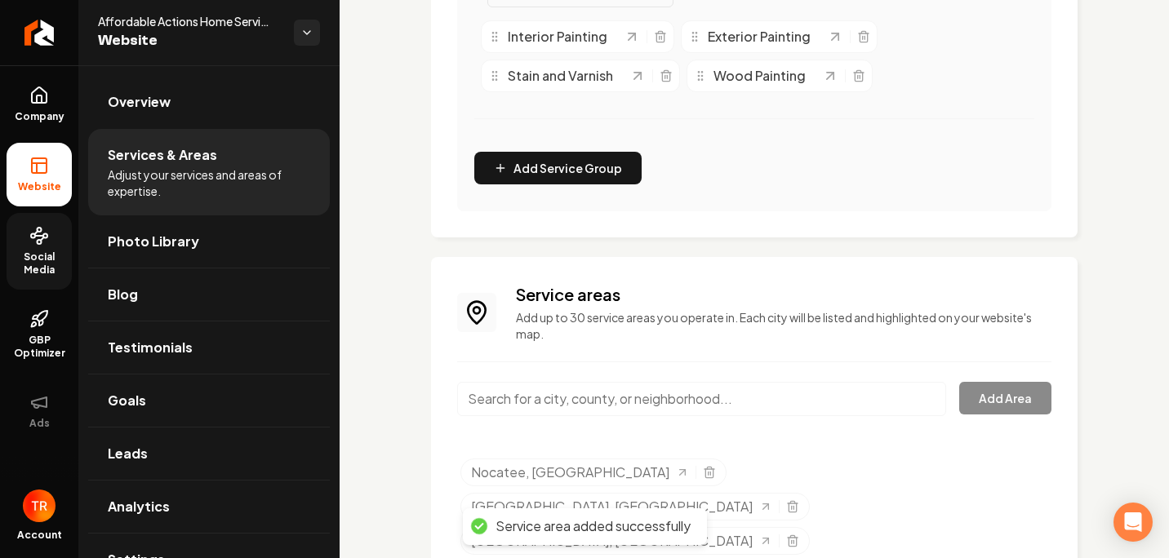
click at [558, 398] on input "Main content area" at bounding box center [701, 399] width 489 height 34
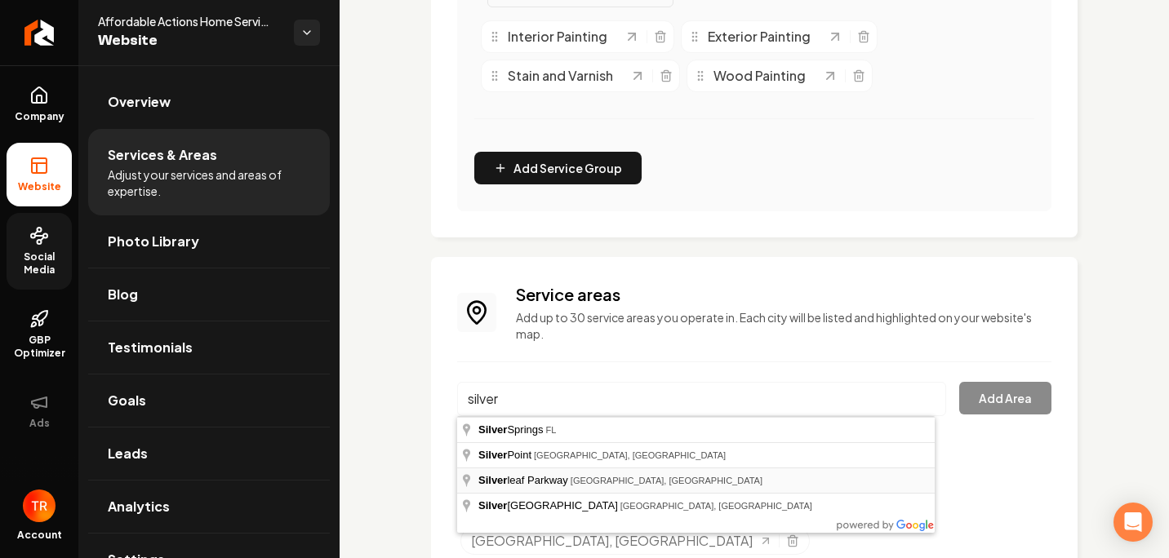
type input "[GEOGRAPHIC_DATA], [GEOGRAPHIC_DATA]"
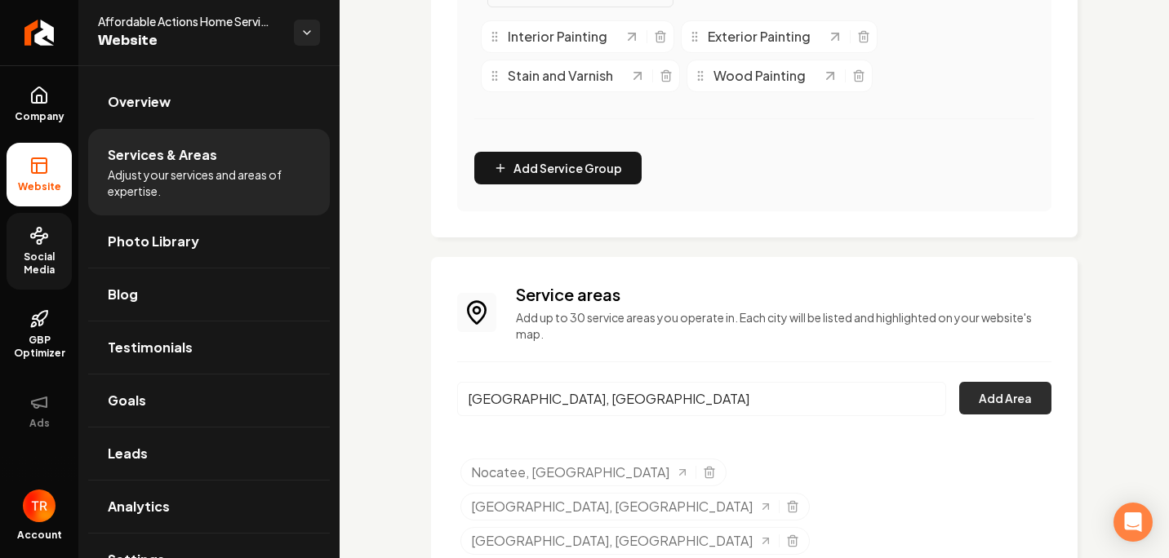
click at [970, 402] on button "Add Area" at bounding box center [1005, 398] width 92 height 33
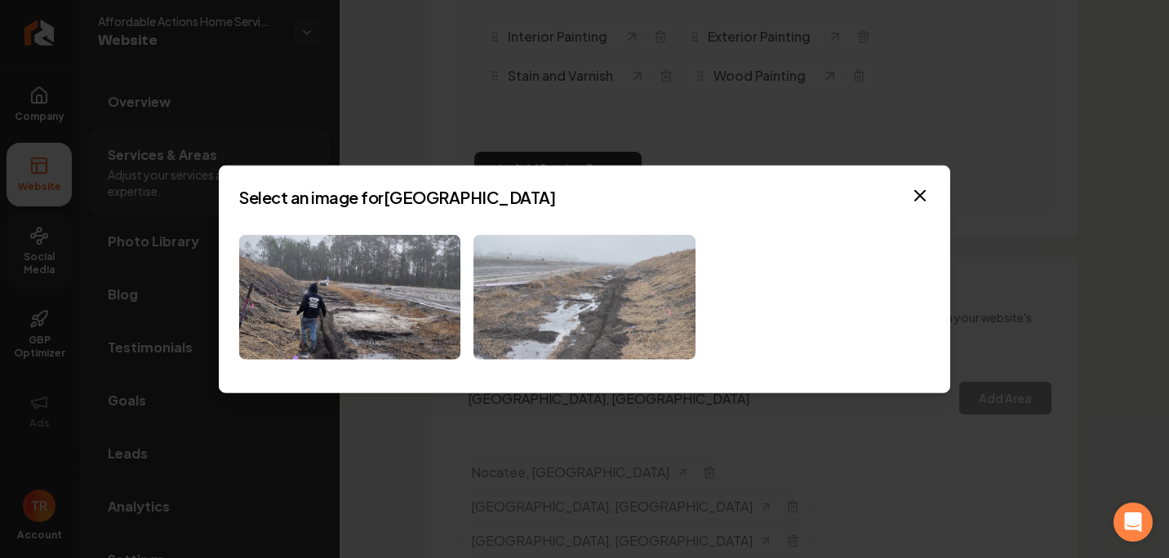
click at [505, 293] on img at bounding box center [584, 297] width 221 height 125
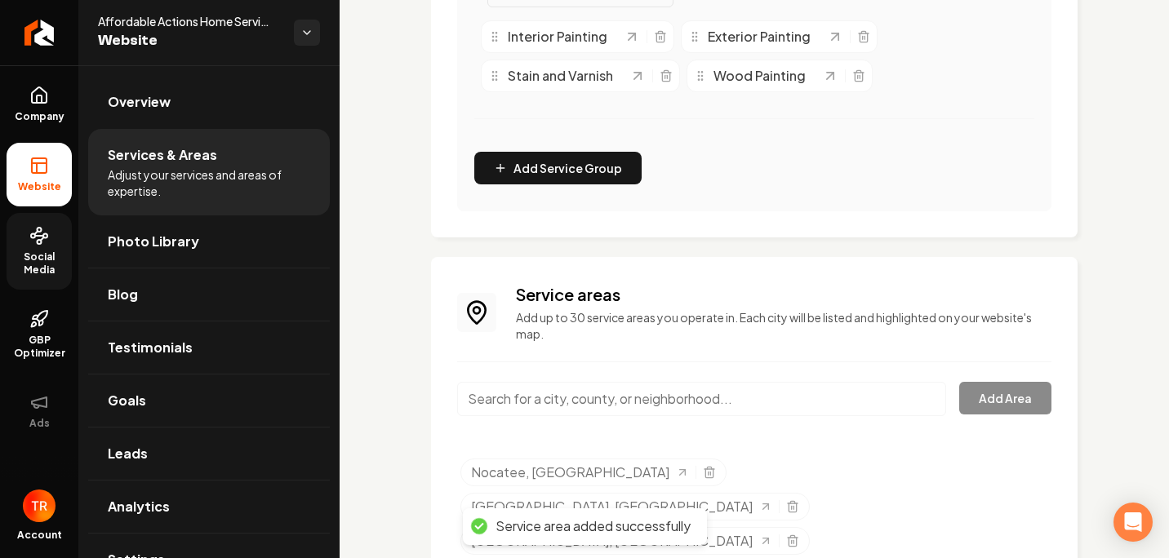
click at [634, 404] on input "Main content area" at bounding box center [701, 399] width 489 height 34
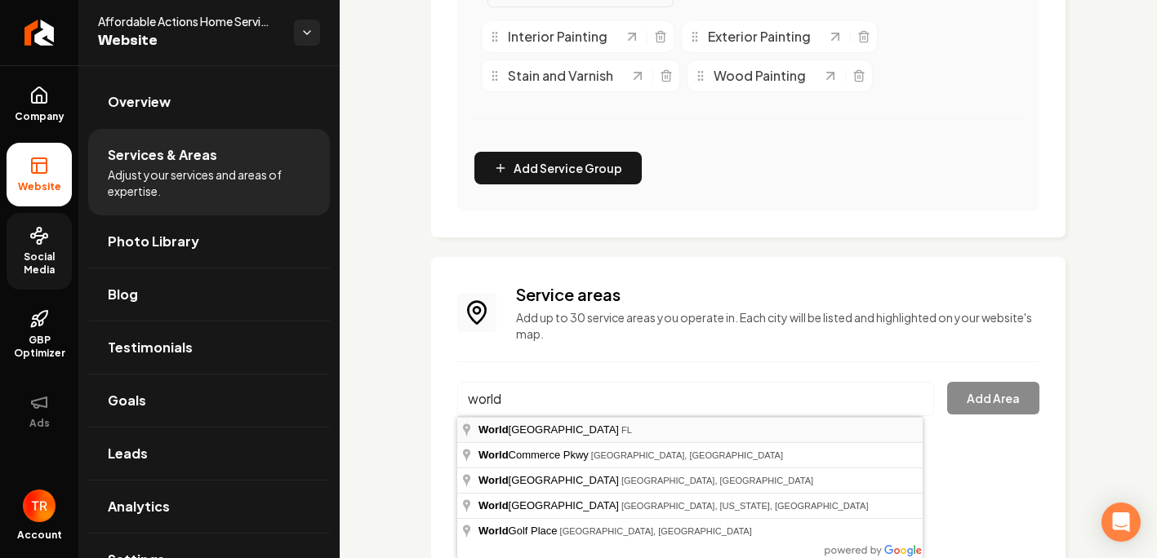
type input "[GEOGRAPHIC_DATA], [GEOGRAPHIC_DATA]"
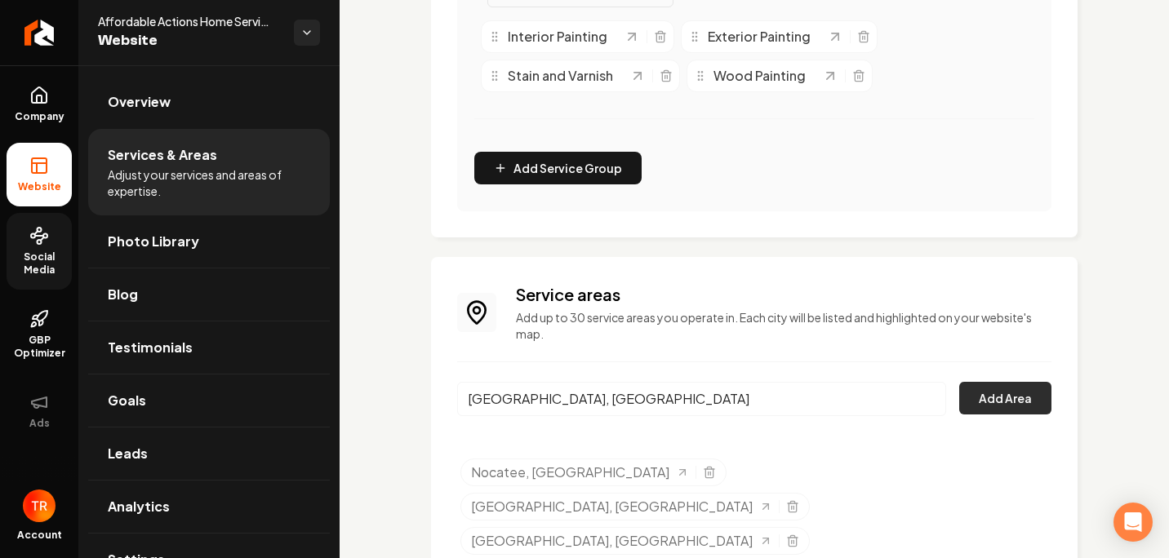
click at [972, 403] on button "Add Area" at bounding box center [1005, 398] width 92 height 33
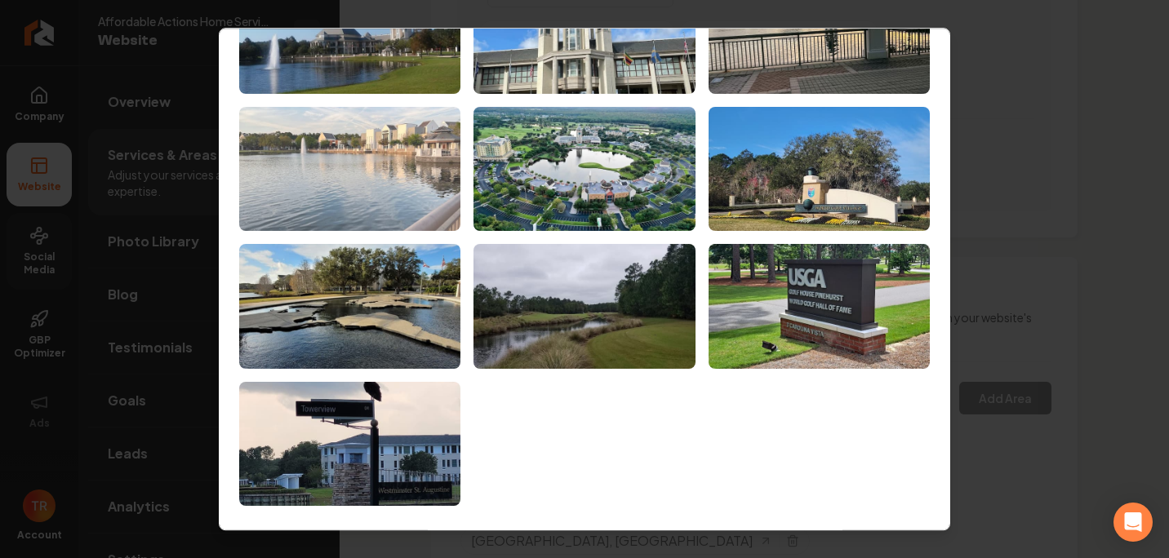
click at [282, 150] on img at bounding box center [349, 169] width 221 height 125
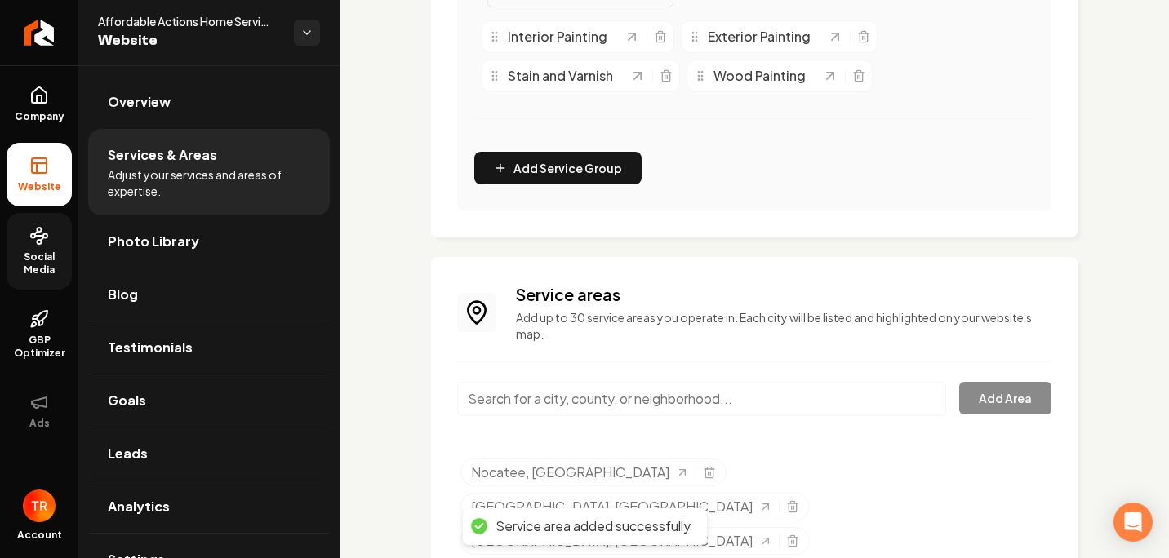
click at [579, 402] on input "Main content area" at bounding box center [701, 399] width 489 height 34
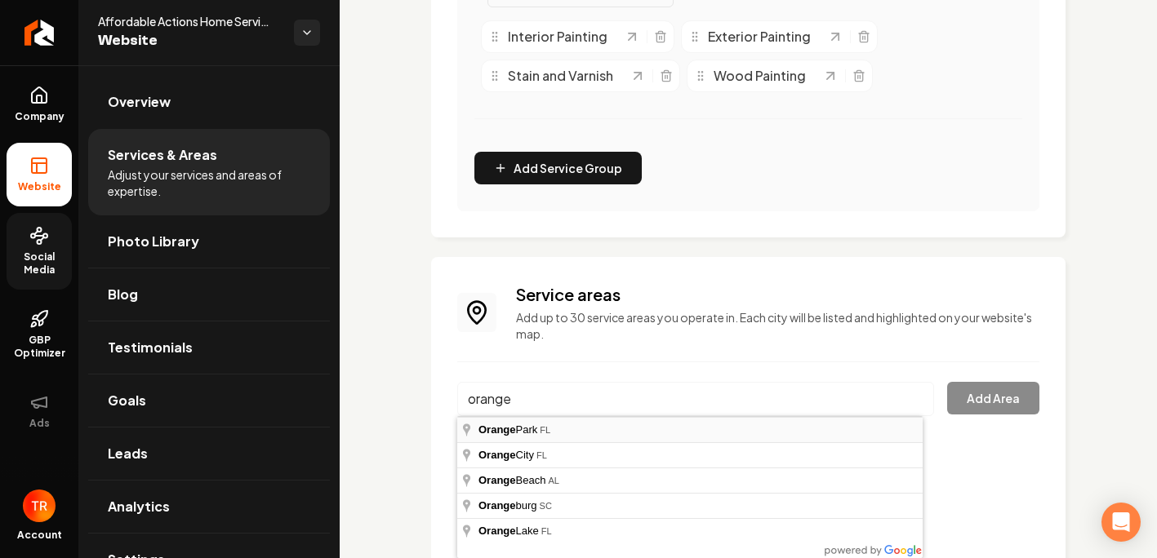
type input "[GEOGRAPHIC_DATA], [GEOGRAPHIC_DATA]"
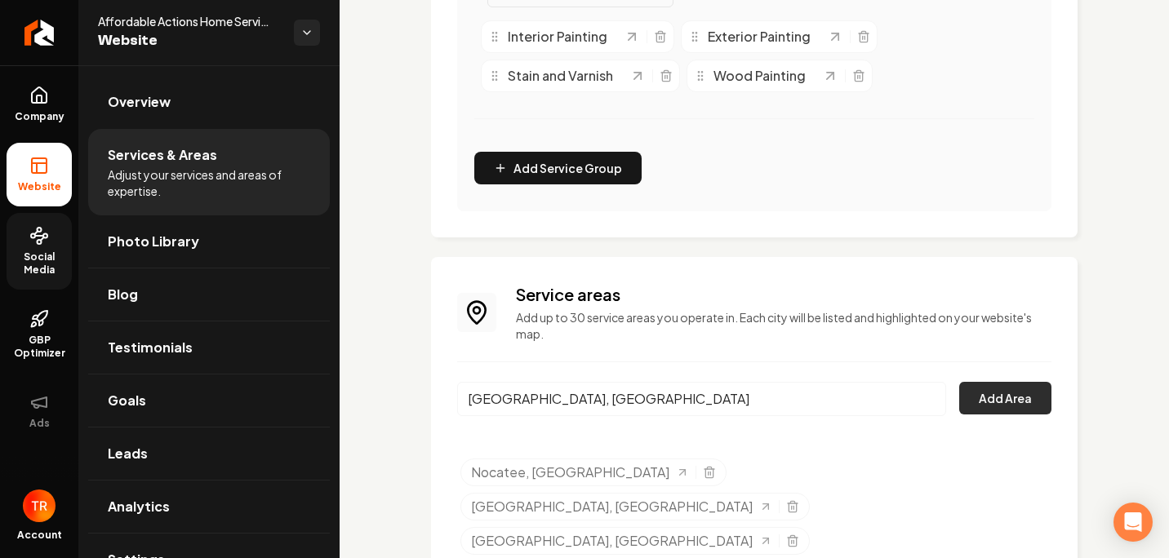
click at [980, 402] on button "Add Area" at bounding box center [1005, 398] width 92 height 33
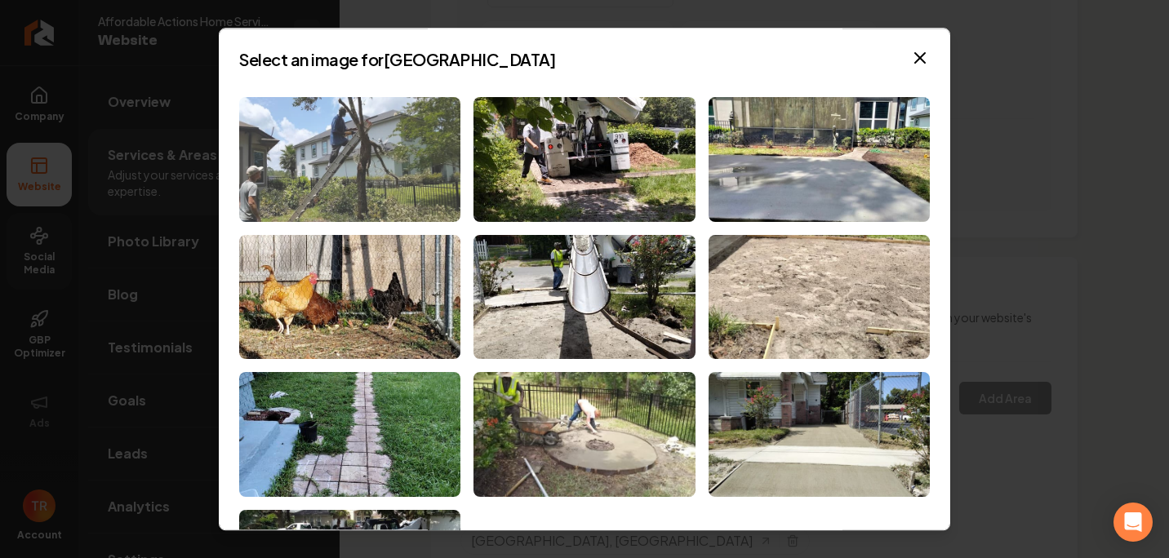
click at [430, 185] on img at bounding box center [349, 159] width 221 height 125
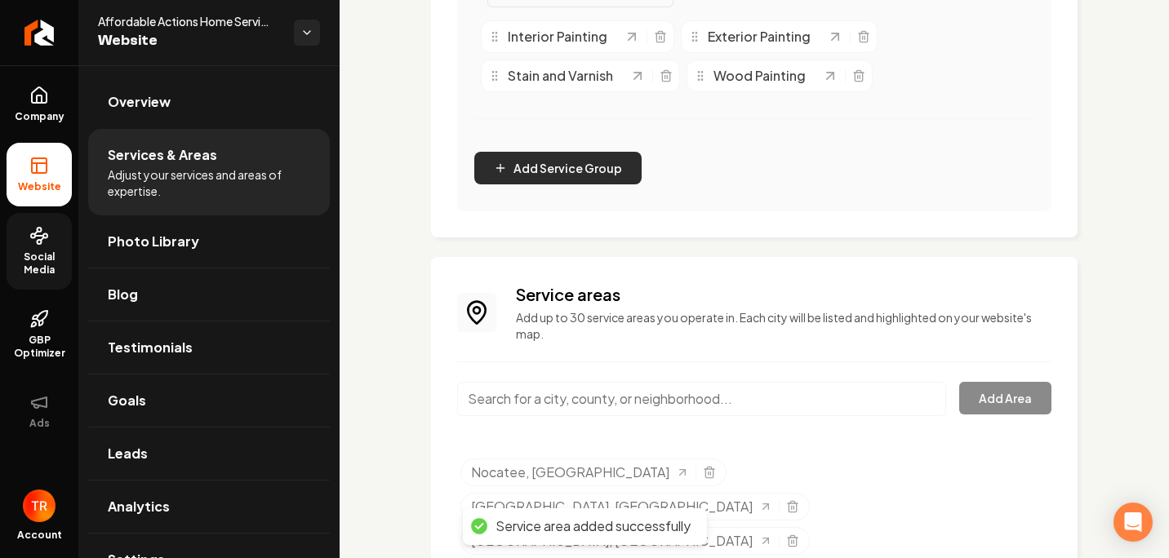
click at [552, 161] on button "Add Service Group" at bounding box center [557, 168] width 167 height 33
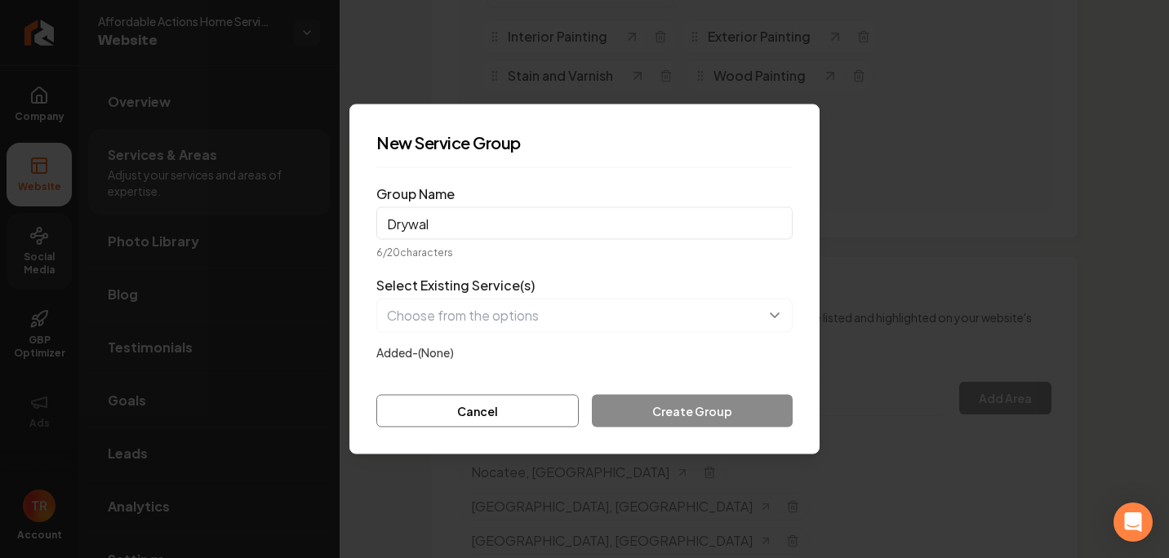
type input "Drywall Repair"
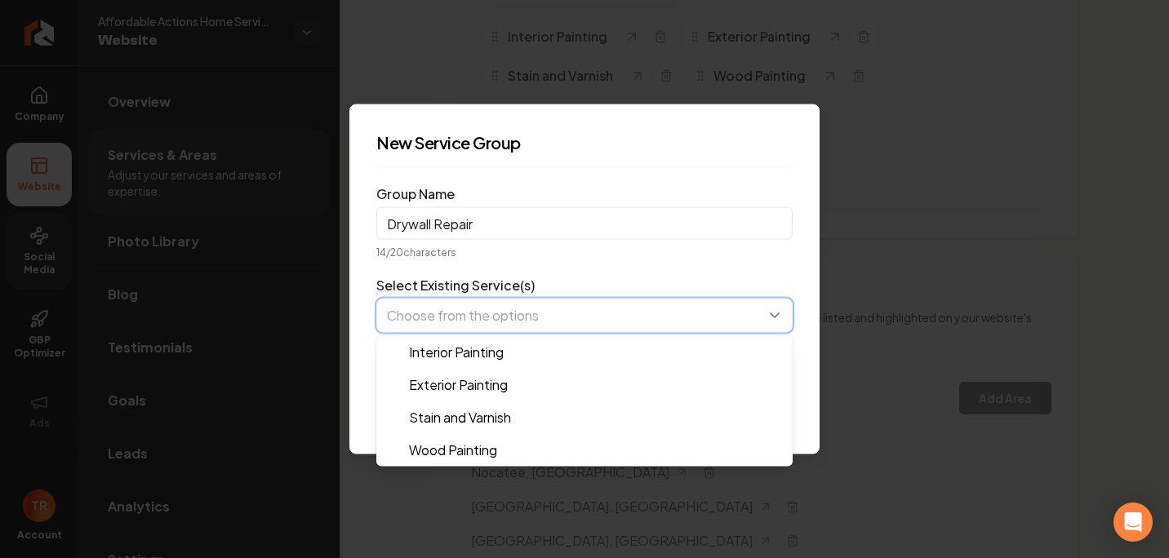
click at [514, 314] on button "button" at bounding box center [584, 316] width 416 height 34
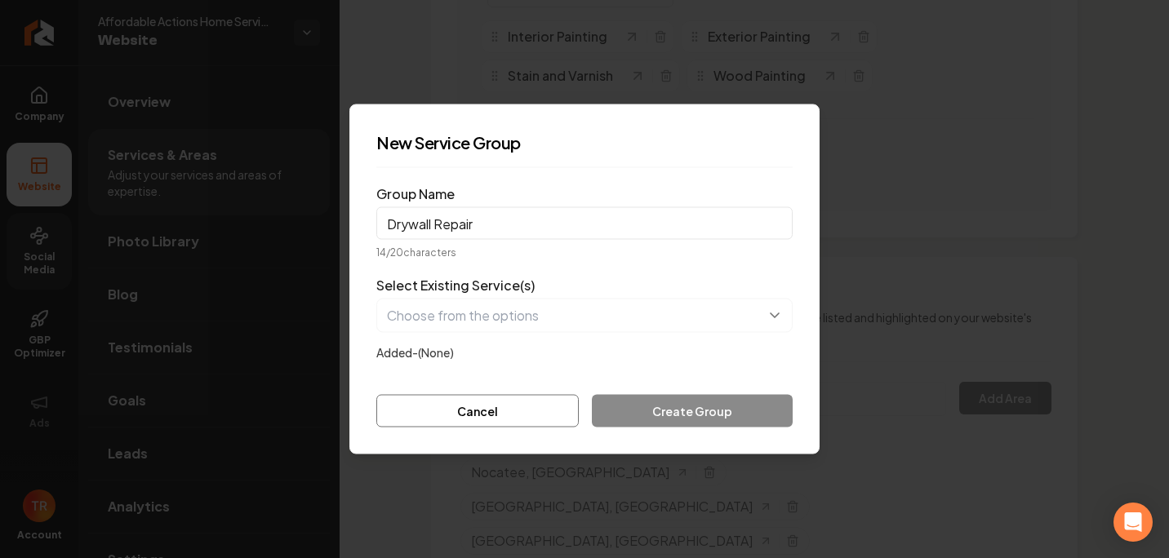
click at [598, 262] on form "Group Name Drywall Repair 14 / 20 characters Select Existing Service(s) Added- …" at bounding box center [584, 304] width 416 height 247
click at [522, 409] on button "Cancel" at bounding box center [477, 411] width 202 height 33
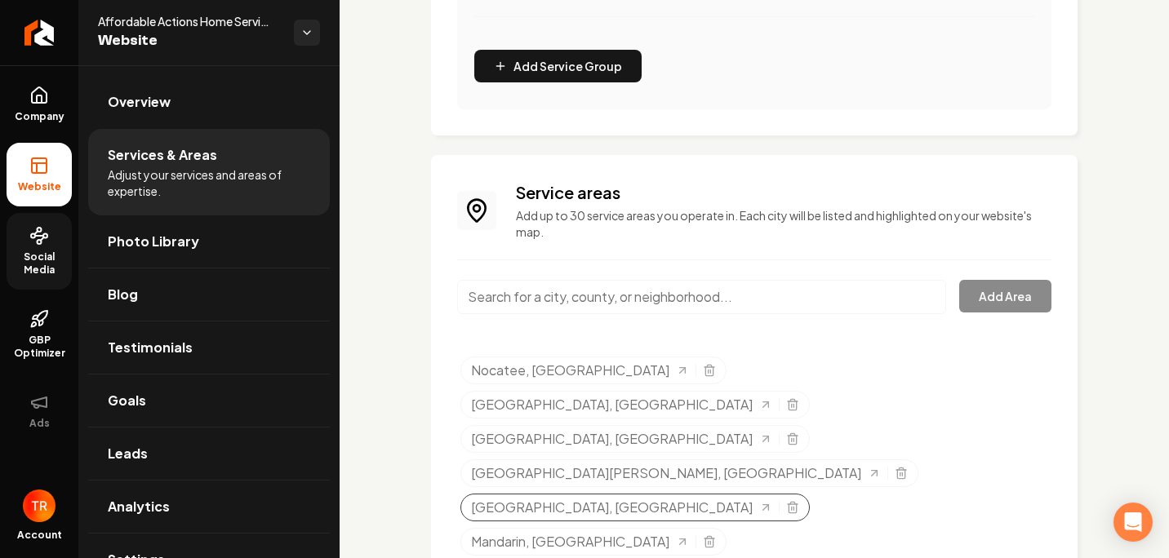
scroll to position [563, 0]
click at [660, 302] on input "Main content area" at bounding box center [701, 296] width 489 height 34
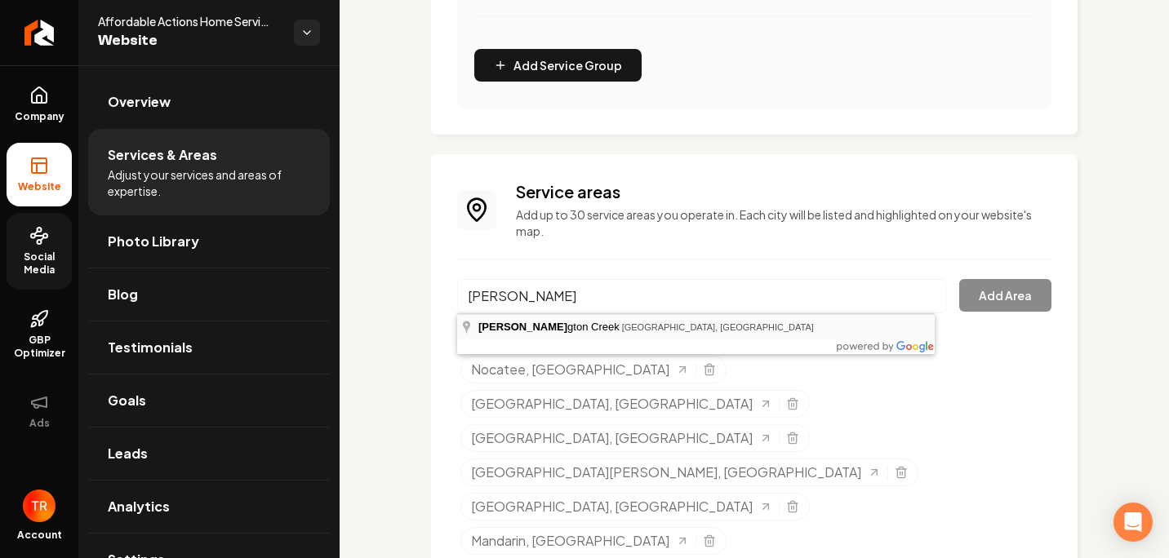
type input "[GEOGRAPHIC_DATA], [GEOGRAPHIC_DATA], [GEOGRAPHIC_DATA]"
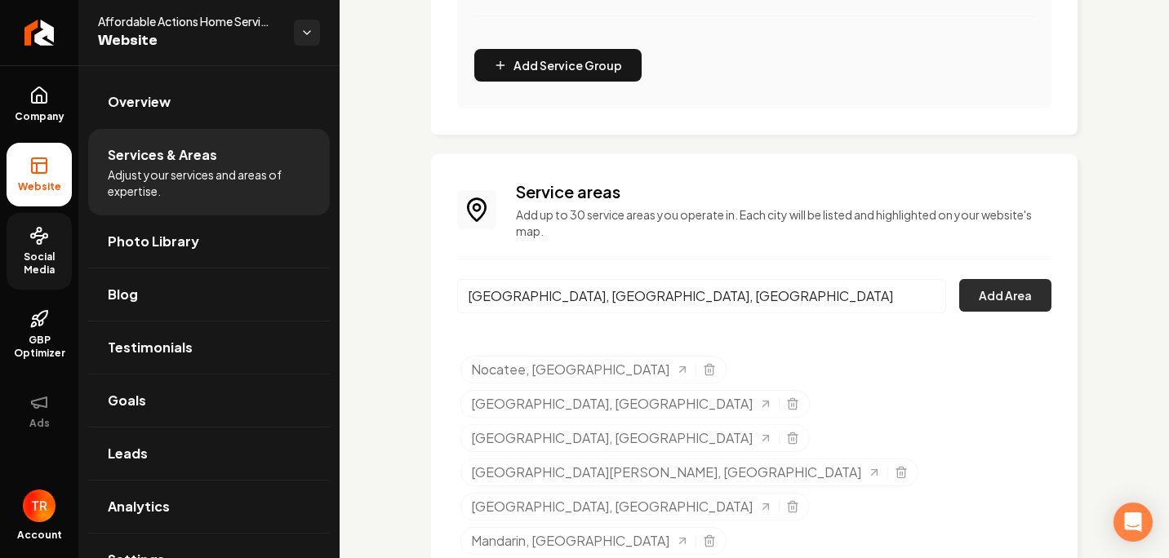
click at [1038, 290] on button "Add Area" at bounding box center [1005, 295] width 92 height 33
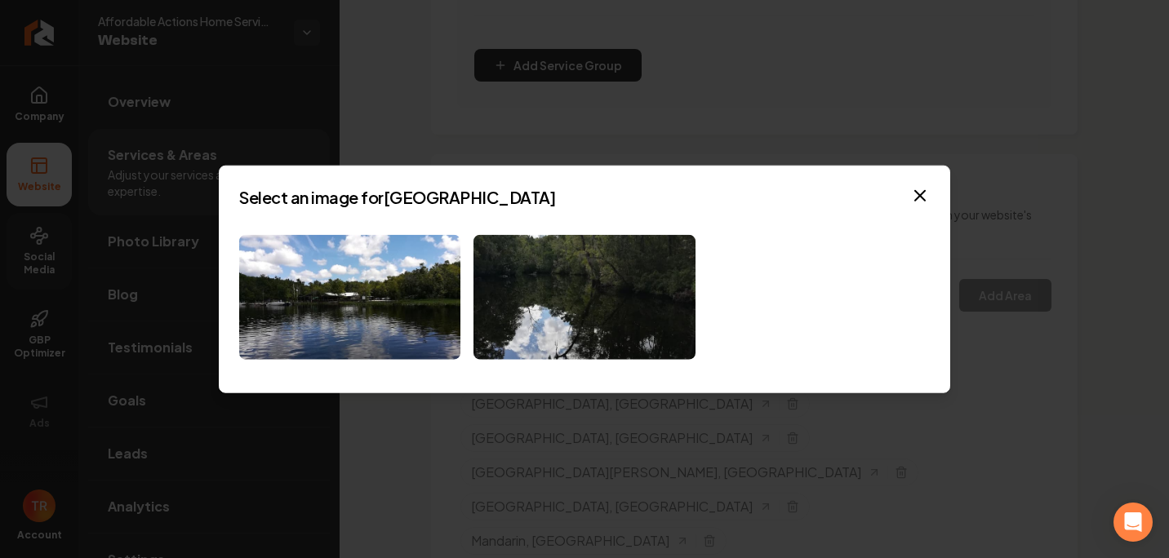
drag, startPoint x: 912, startPoint y: 192, endPoint x: 893, endPoint y: 207, distance: 23.8
click at [914, 191] on icon "button" at bounding box center [920, 196] width 20 height 20
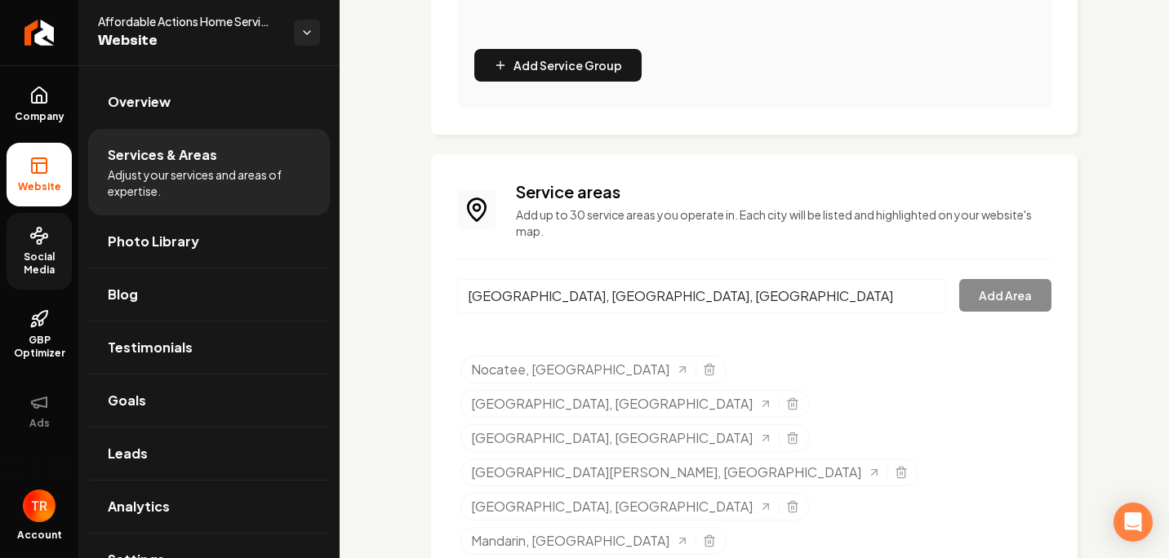
click at [971, 295] on div "[GEOGRAPHIC_DATA], [GEOGRAPHIC_DATA], [GEOGRAPHIC_DATA] Add Area" at bounding box center [754, 306] width 594 height 54
click at [924, 296] on input "[GEOGRAPHIC_DATA], [GEOGRAPHIC_DATA], [GEOGRAPHIC_DATA]" at bounding box center [701, 296] width 489 height 34
click at [920, 299] on input "[GEOGRAPHIC_DATA], [GEOGRAPHIC_DATA], [GEOGRAPHIC_DATA]" at bounding box center [701, 296] width 489 height 34
click at [808, 299] on input "Main content area" at bounding box center [701, 296] width 489 height 34
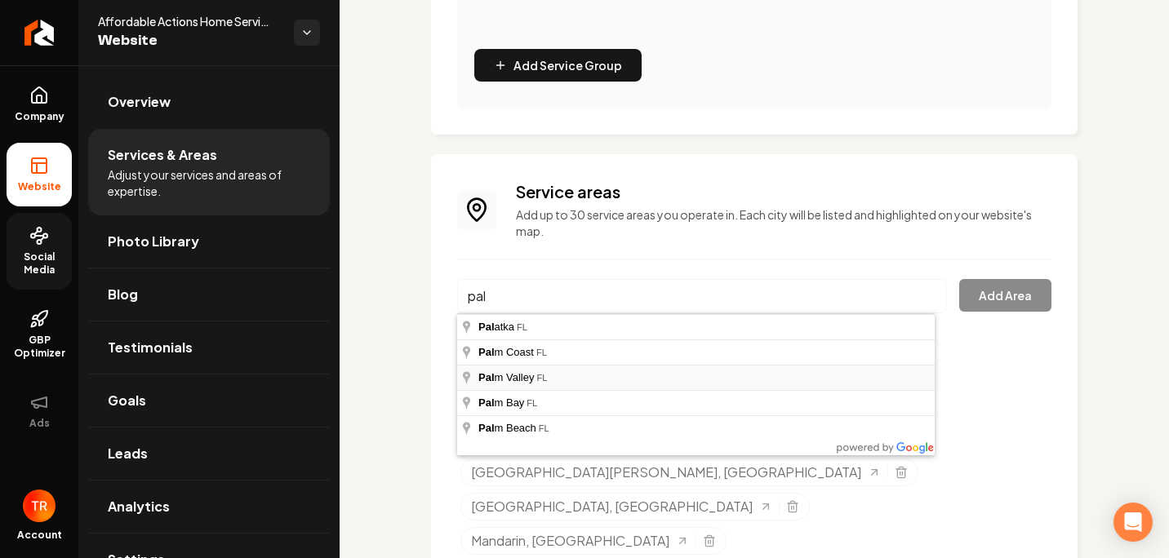
type input "[GEOGRAPHIC_DATA], [GEOGRAPHIC_DATA]"
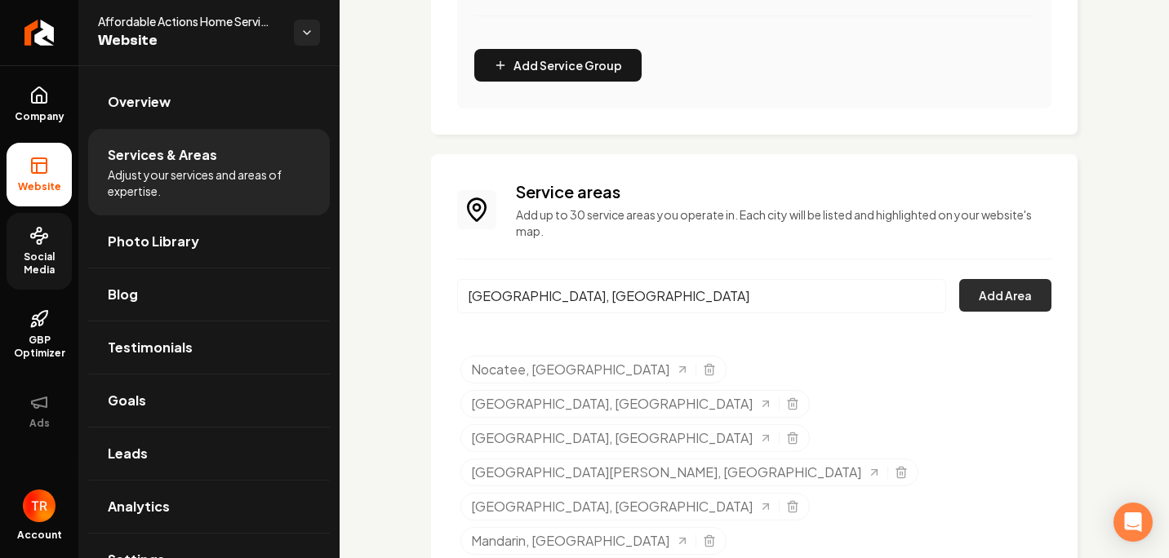
click at [1008, 287] on button "Add Area" at bounding box center [1005, 295] width 92 height 33
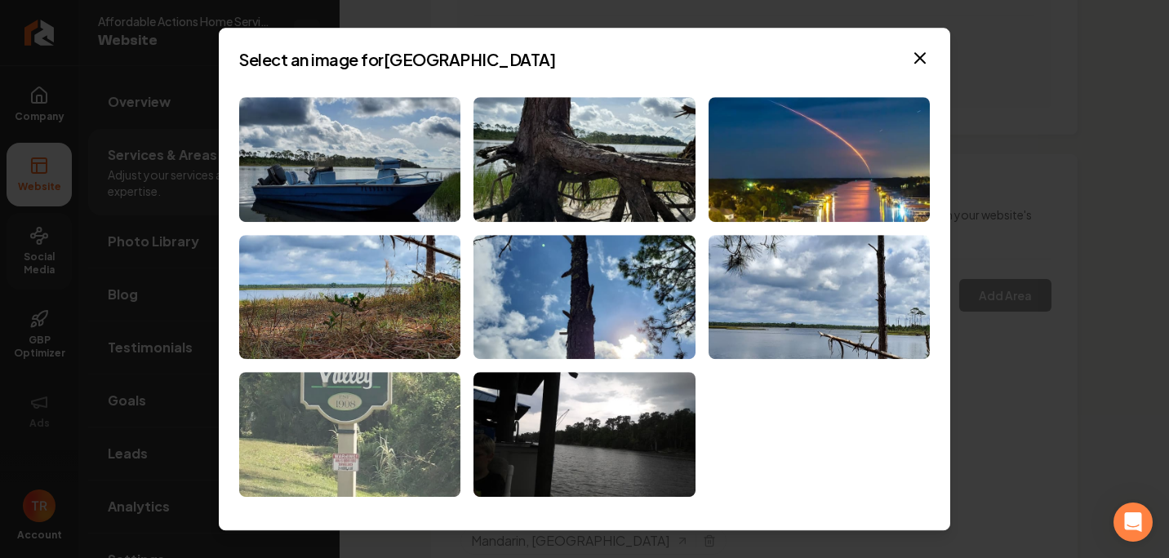
click at [371, 412] on img at bounding box center [349, 434] width 221 height 125
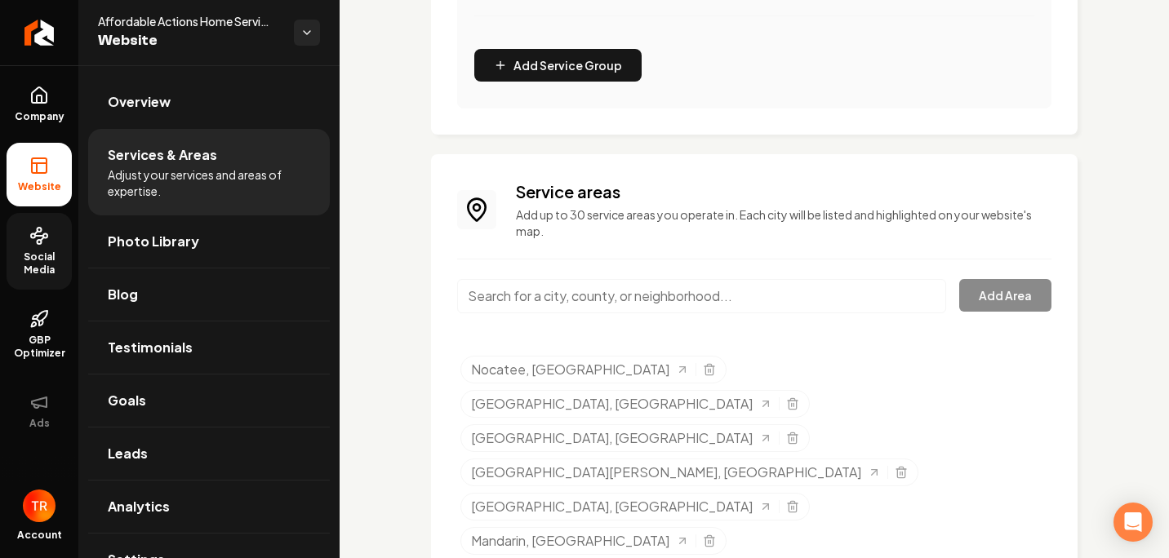
click at [653, 291] on input "Main content area" at bounding box center [701, 296] width 489 height 34
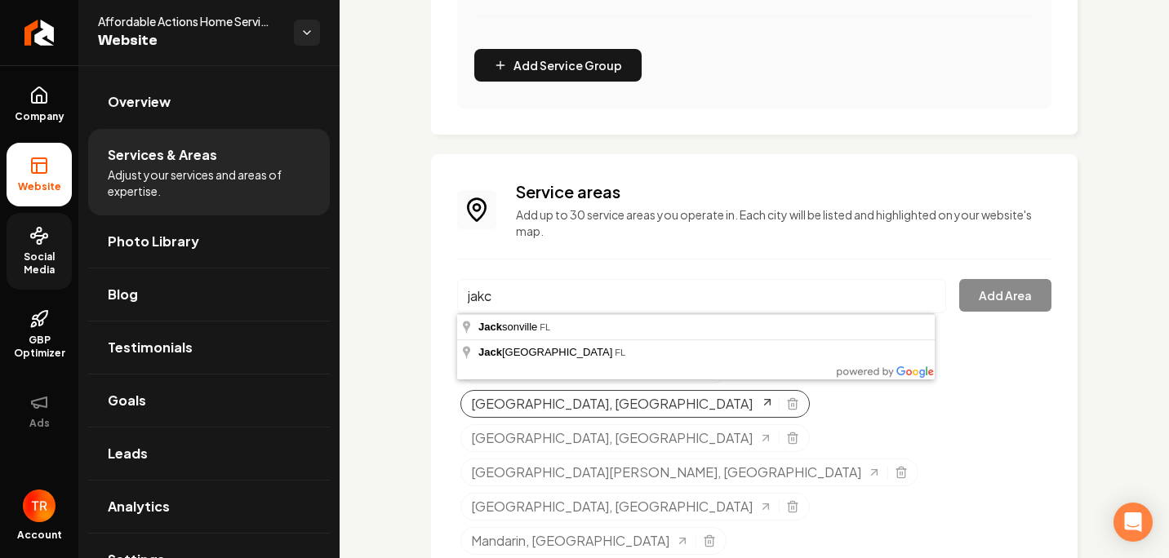
type input "[GEOGRAPHIC_DATA], [GEOGRAPHIC_DATA]"
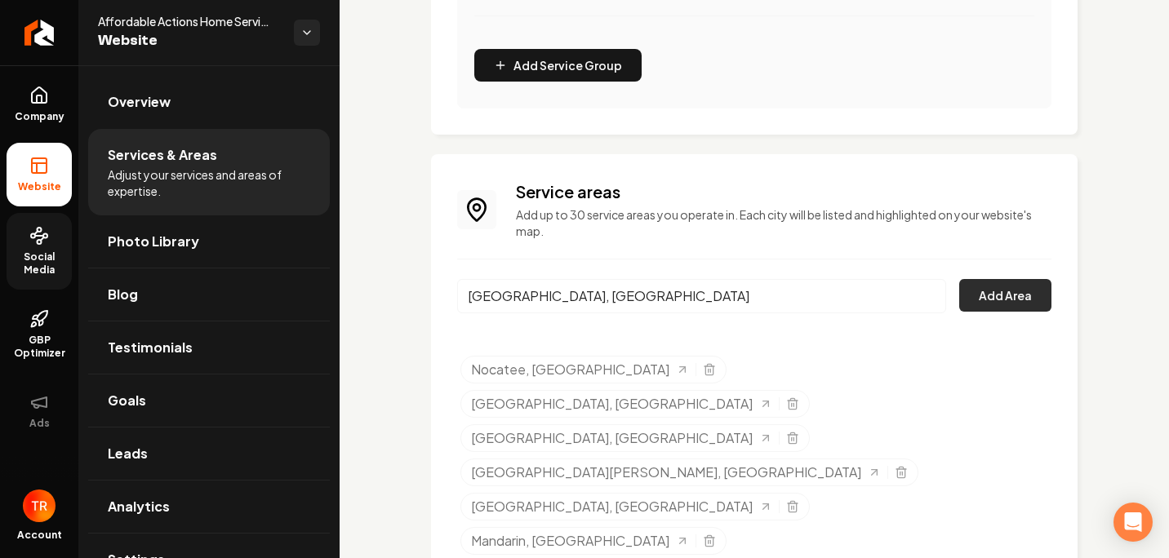
click at [976, 300] on button "Add Area" at bounding box center [1005, 295] width 92 height 33
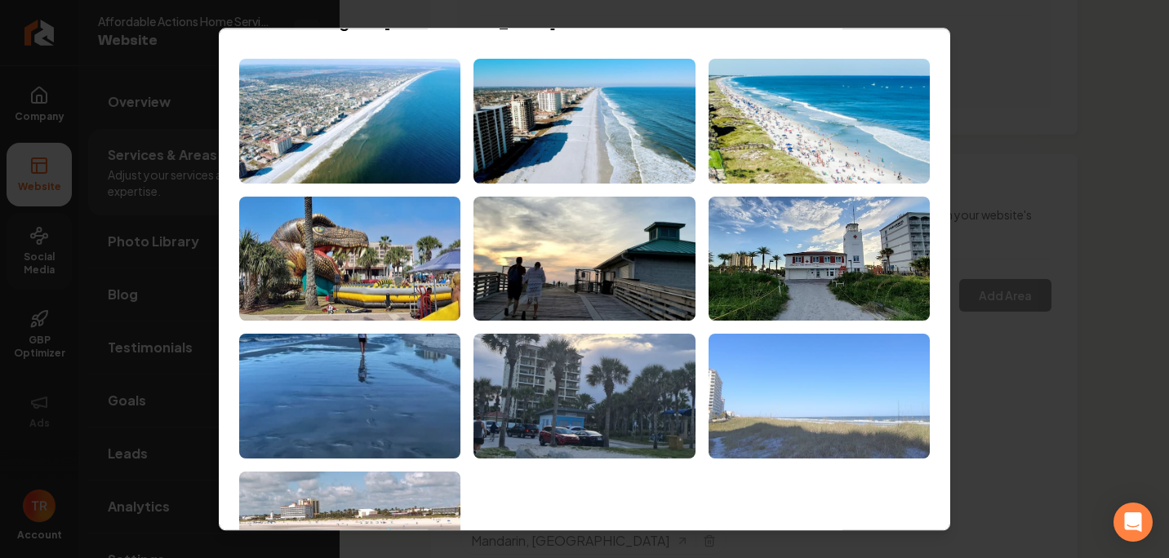
scroll to position [82, 0]
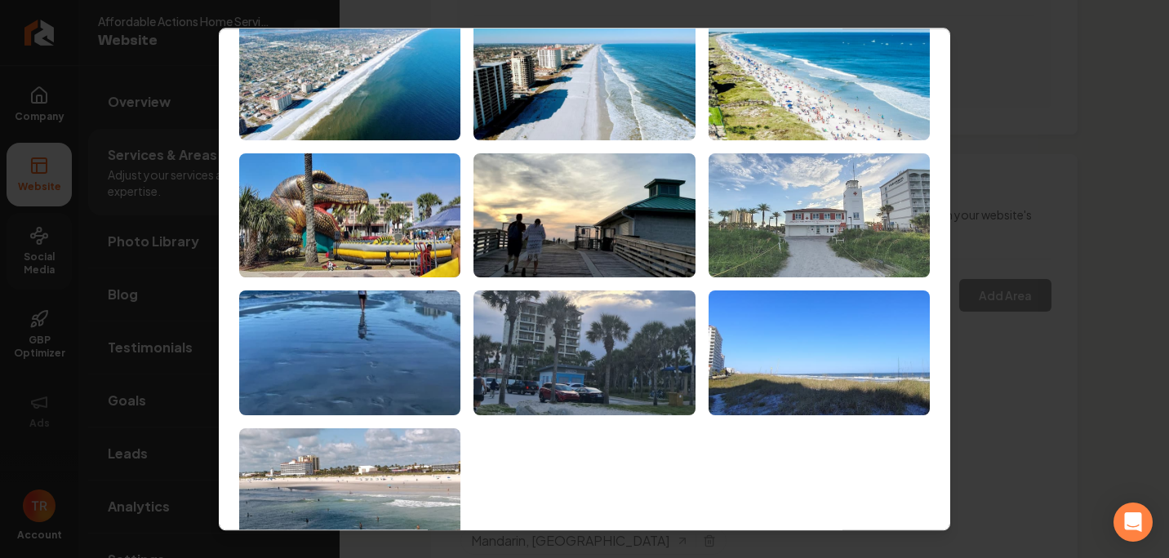
click at [800, 246] on img at bounding box center [819, 215] width 221 height 125
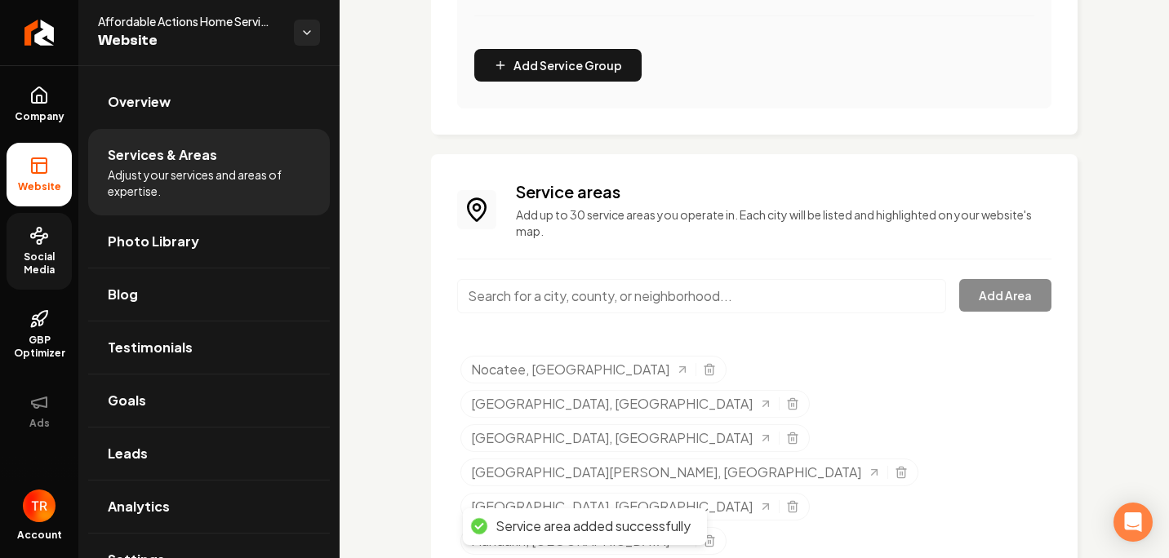
click at [627, 310] on input "Main content area" at bounding box center [701, 296] width 489 height 34
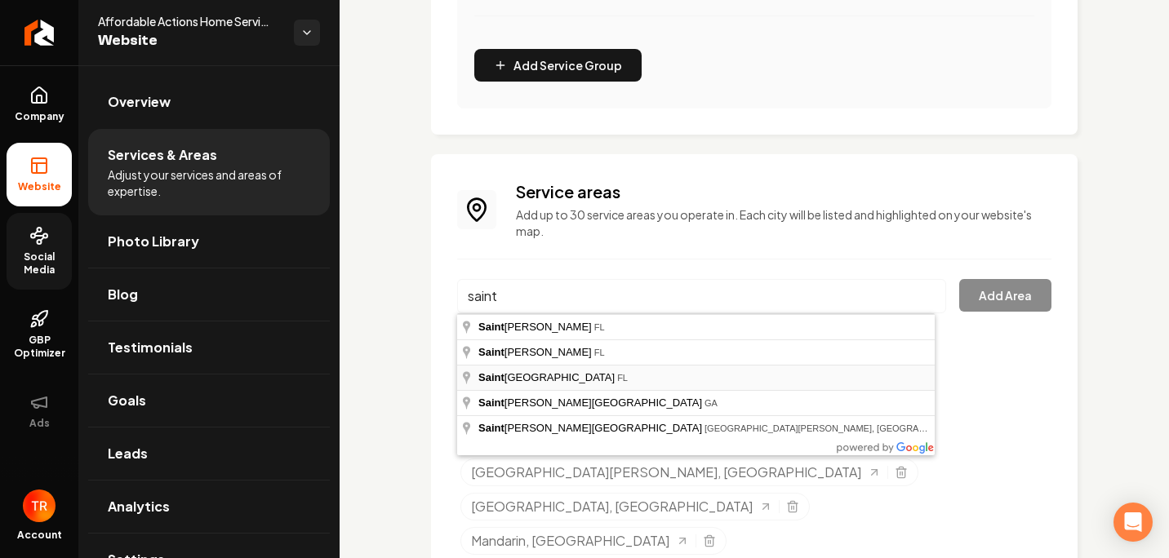
type input "[GEOGRAPHIC_DATA], [GEOGRAPHIC_DATA]"
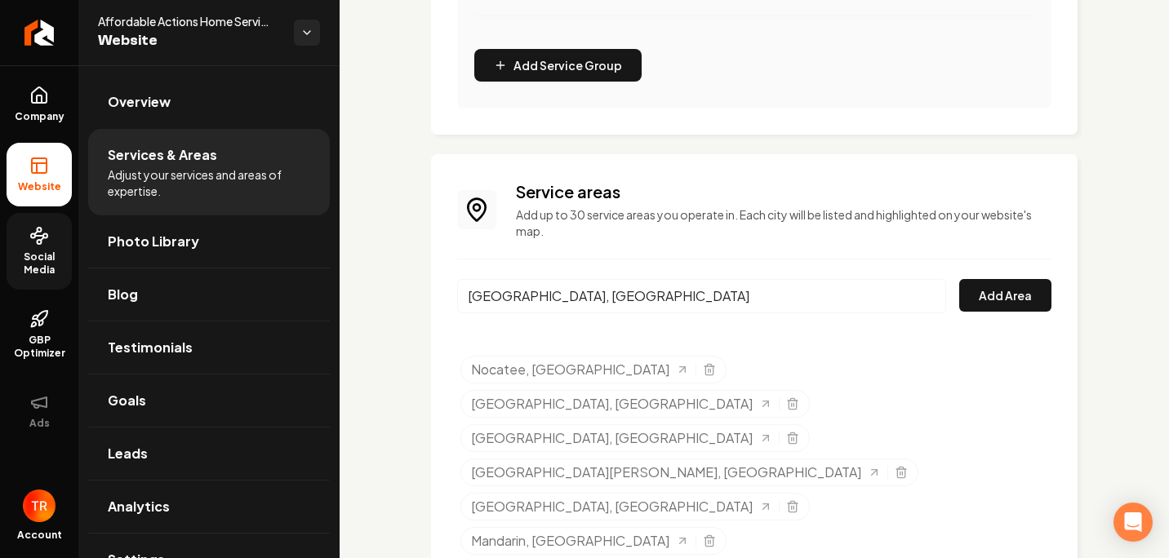
click at [993, 276] on div "Service areas Add up to 30 service areas you operate in. Each city will be list…" at bounding box center [754, 473] width 594 height 587
click at [992, 285] on button "Add Area" at bounding box center [1005, 295] width 92 height 33
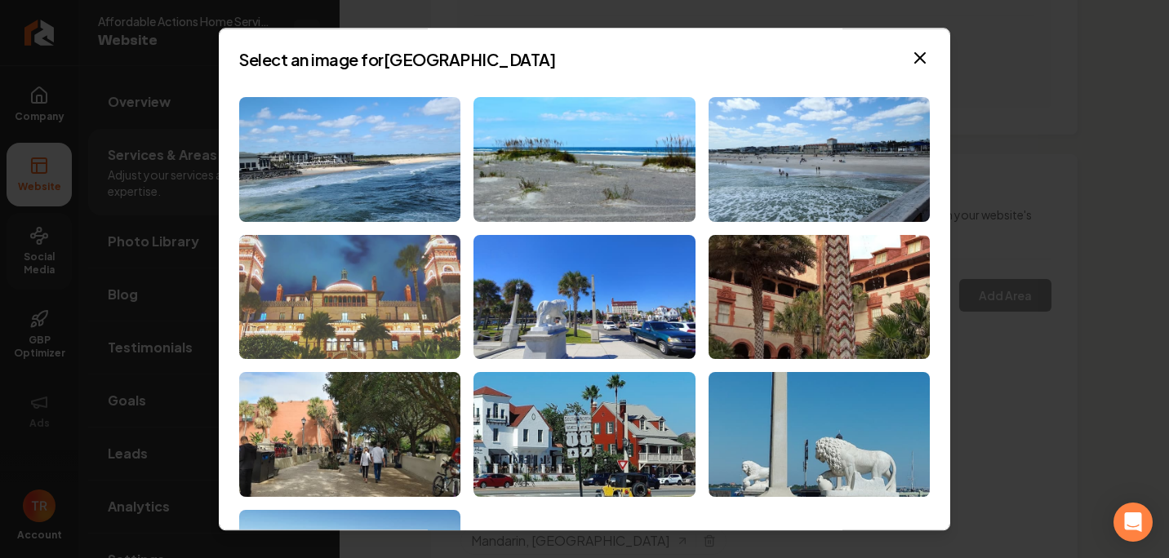
click at [413, 286] on img at bounding box center [349, 297] width 221 height 125
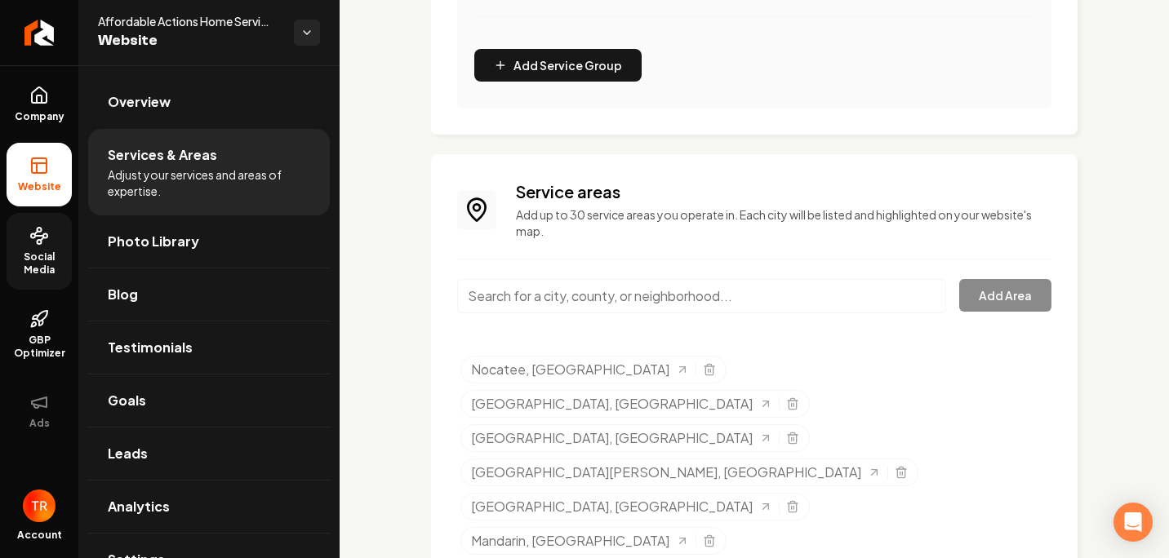
click at [684, 291] on input "Main content area" at bounding box center [701, 296] width 489 height 34
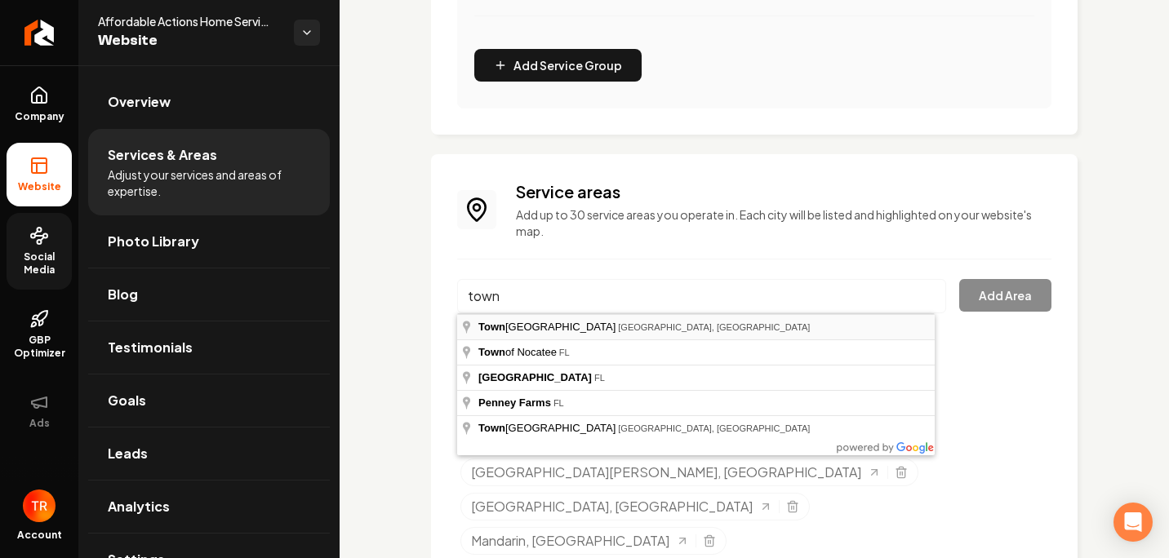
type input "[GEOGRAPHIC_DATA], [GEOGRAPHIC_DATA], [GEOGRAPHIC_DATA]"
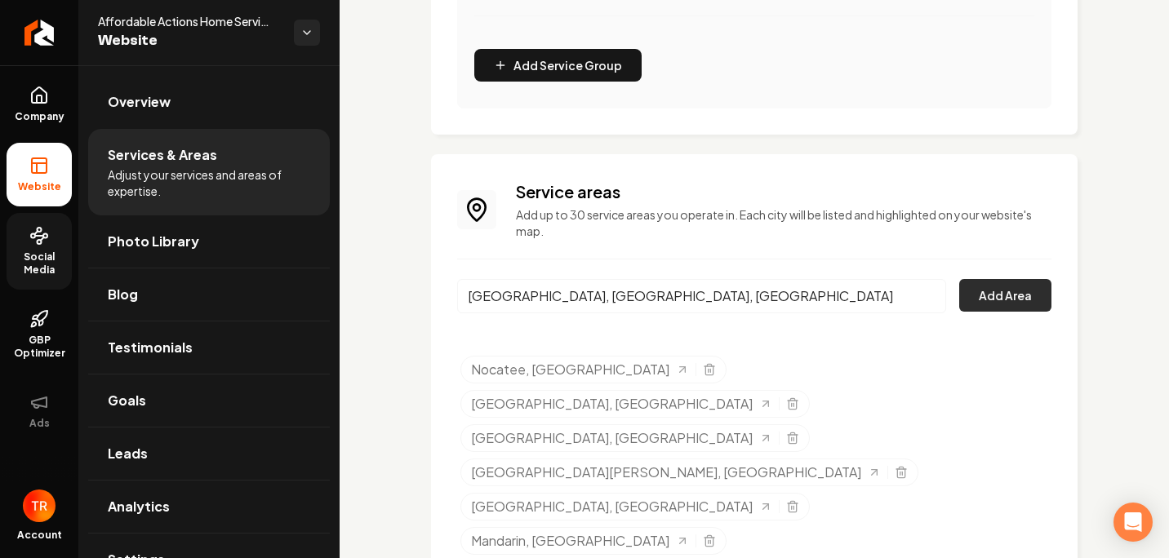
click at [986, 297] on button "Add Area" at bounding box center [1005, 295] width 92 height 33
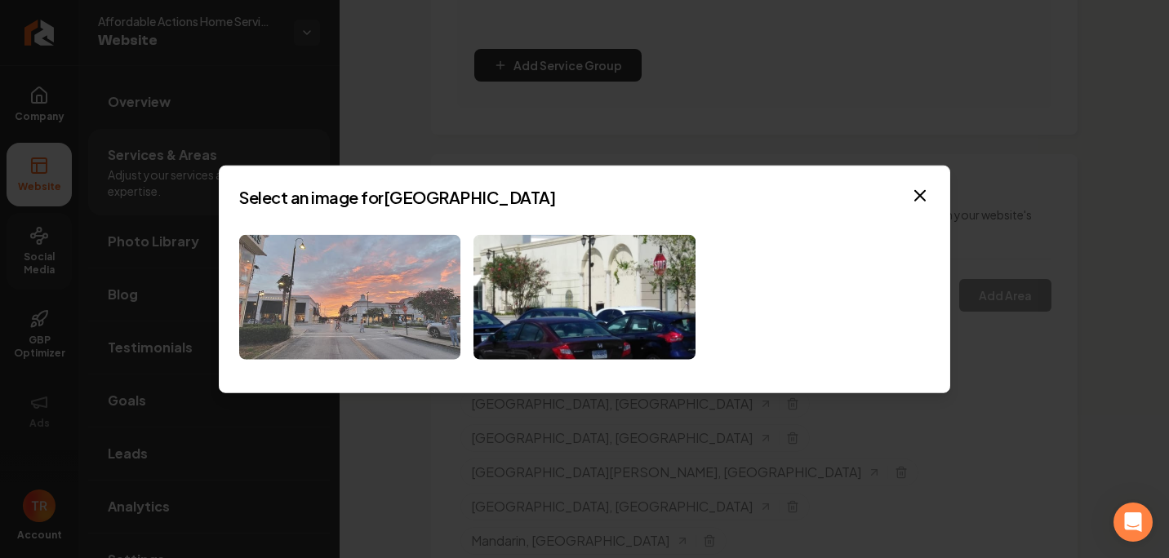
click at [407, 329] on img at bounding box center [349, 297] width 221 height 125
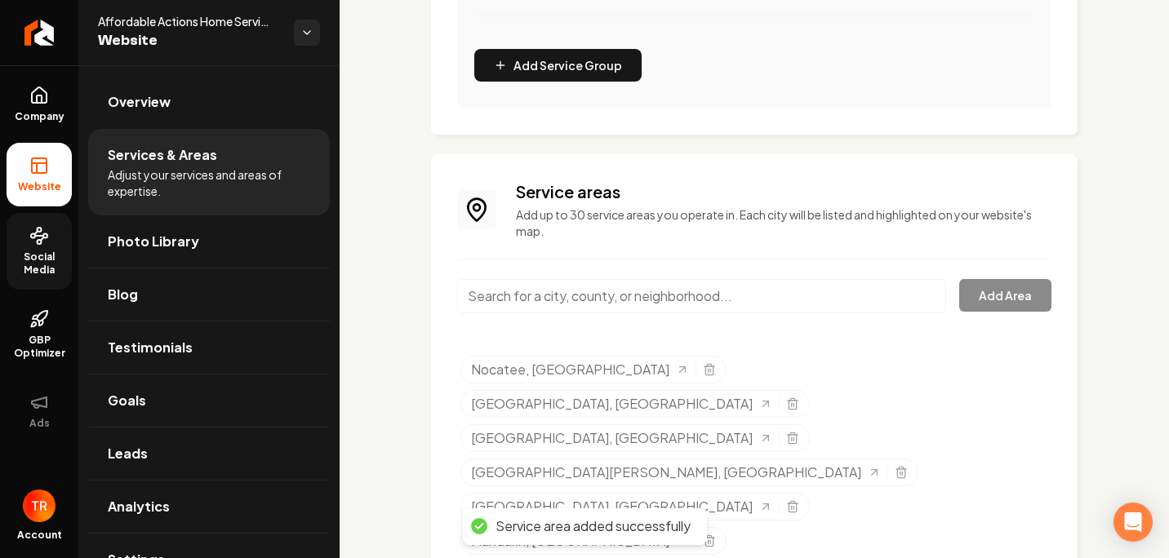
click at [631, 305] on input "Main content area" at bounding box center [701, 296] width 489 height 34
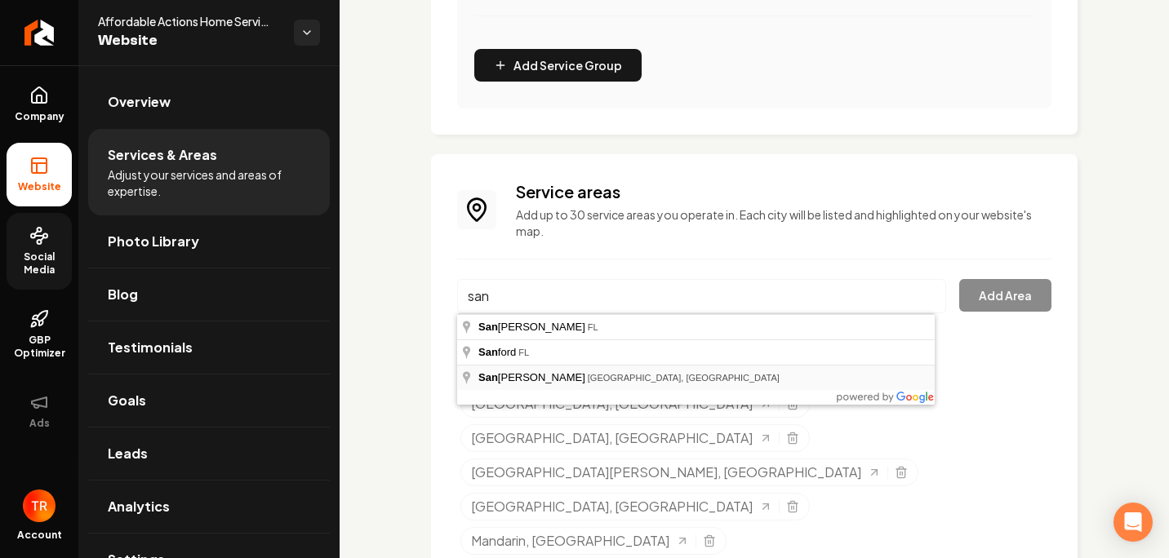
type input "[GEOGRAPHIC_DATA], [GEOGRAPHIC_DATA], [GEOGRAPHIC_DATA]"
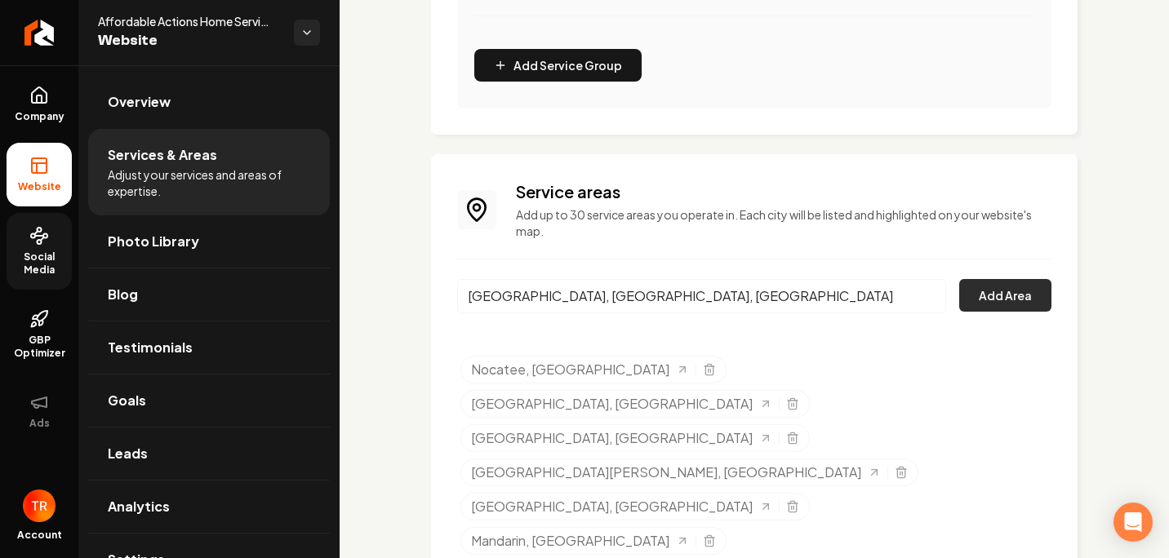
click at [979, 297] on button "Add Area" at bounding box center [1005, 295] width 92 height 33
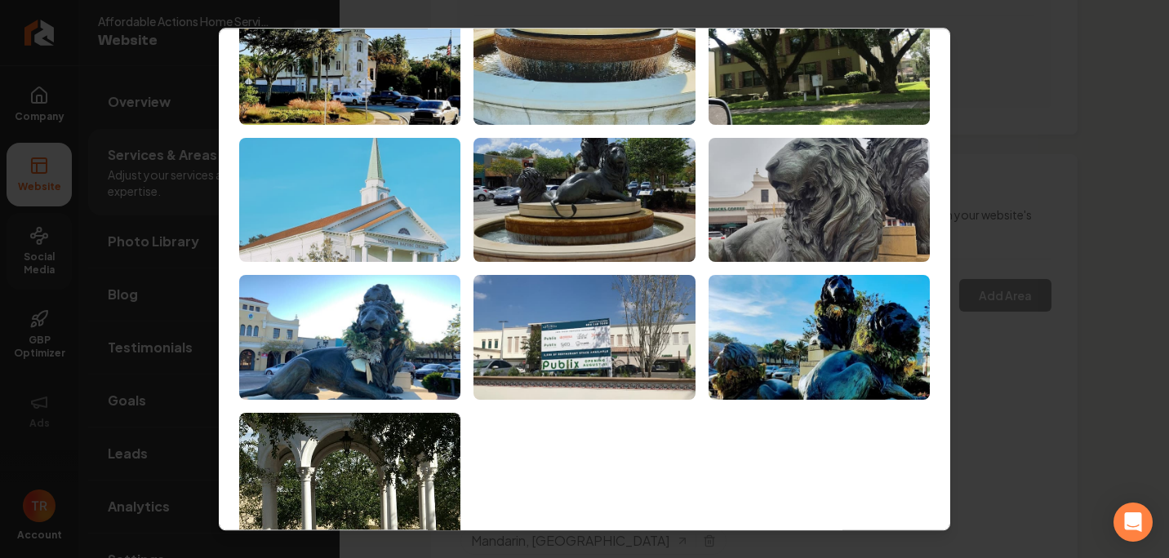
scroll to position [0, 0]
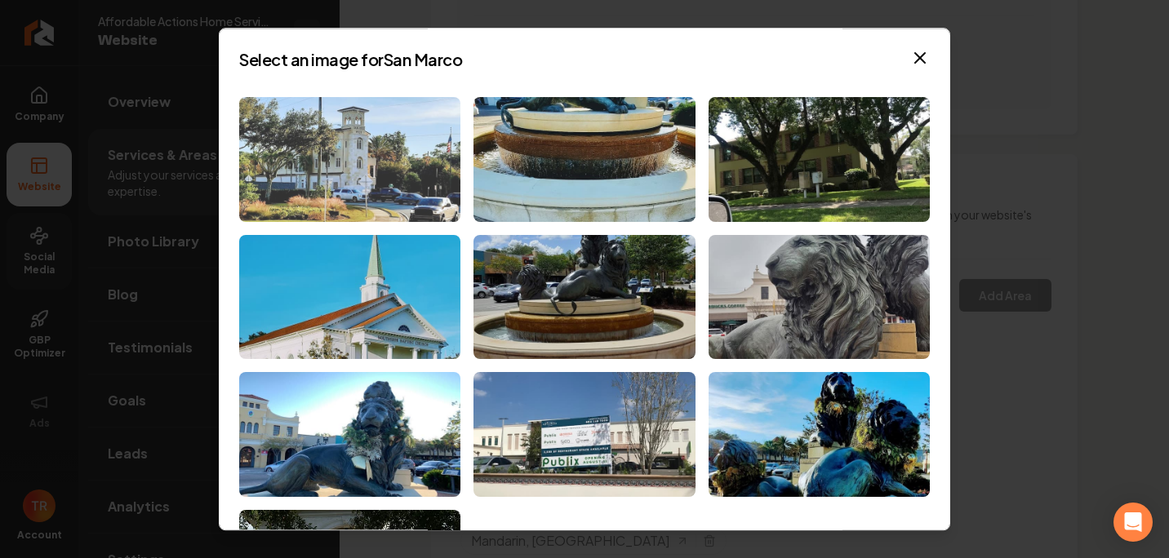
click at [379, 191] on img at bounding box center [349, 159] width 221 height 125
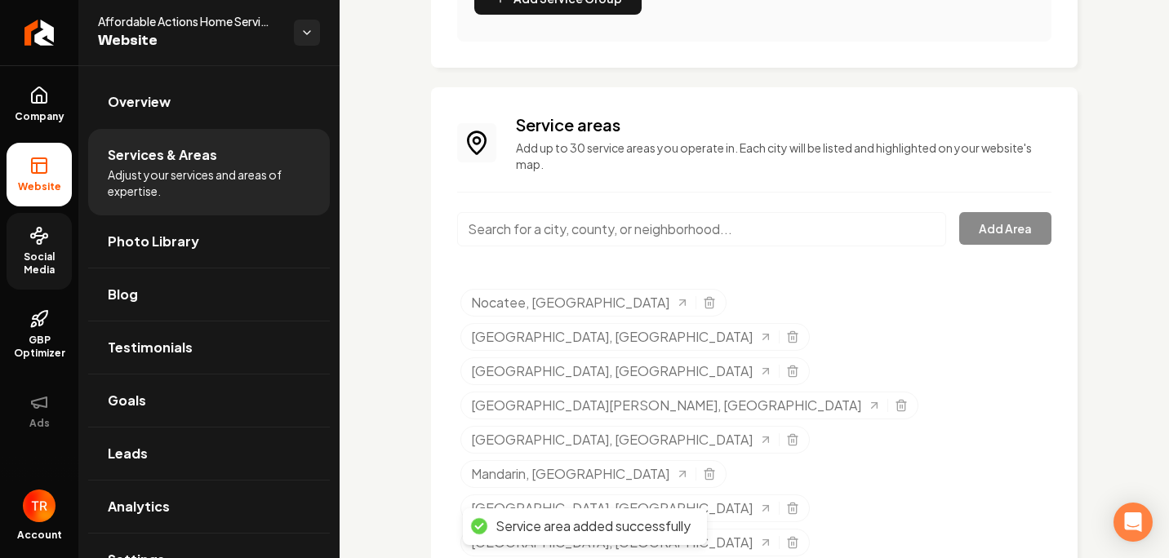
scroll to position [632, 0]
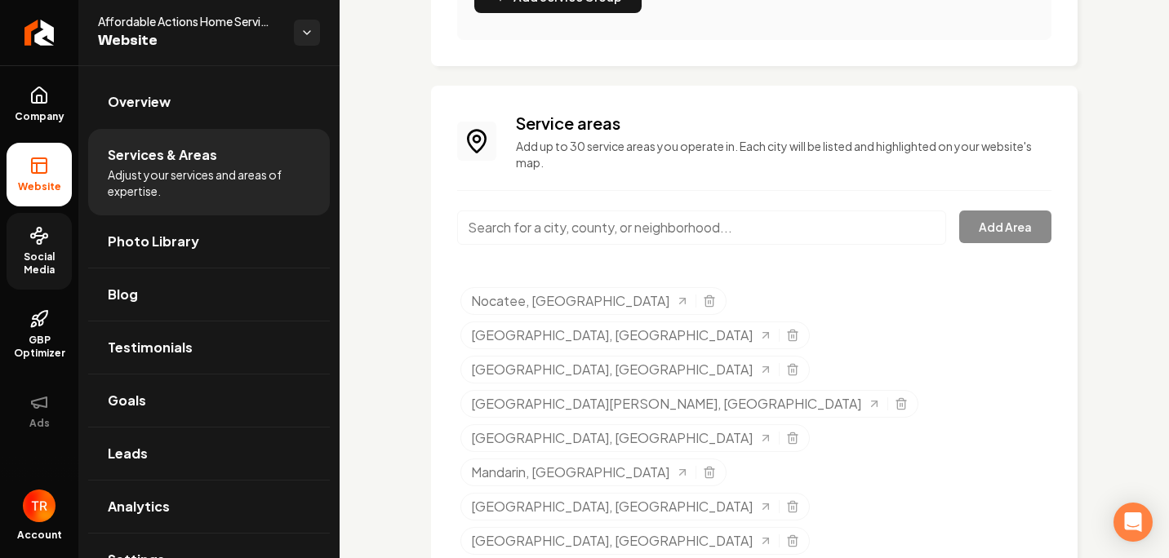
click at [611, 242] on input "Main content area" at bounding box center [701, 228] width 489 height 34
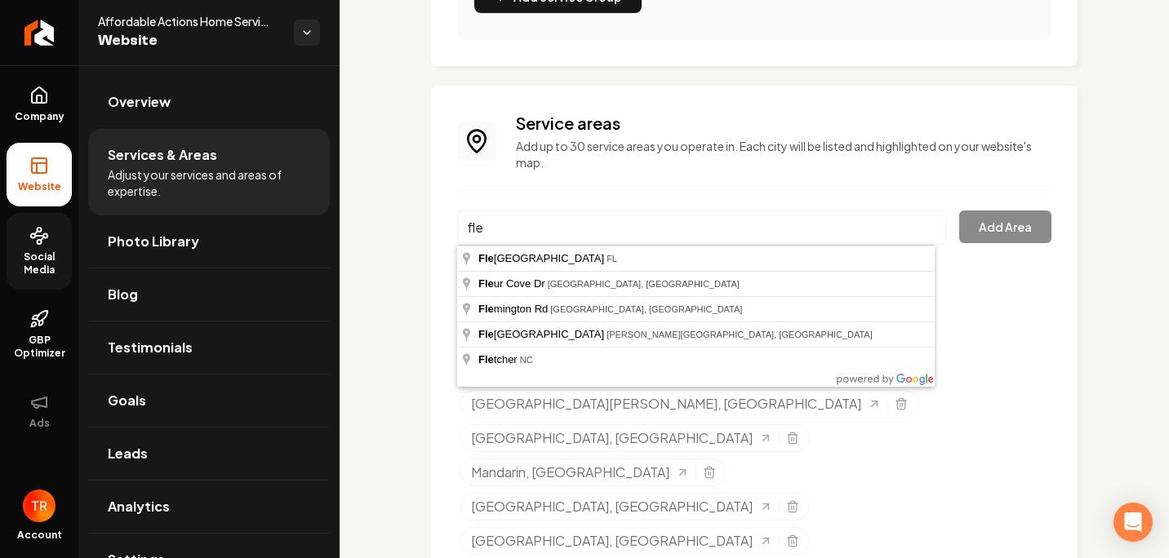
type input "[PERSON_NAME][GEOGRAPHIC_DATA], [GEOGRAPHIC_DATA]"
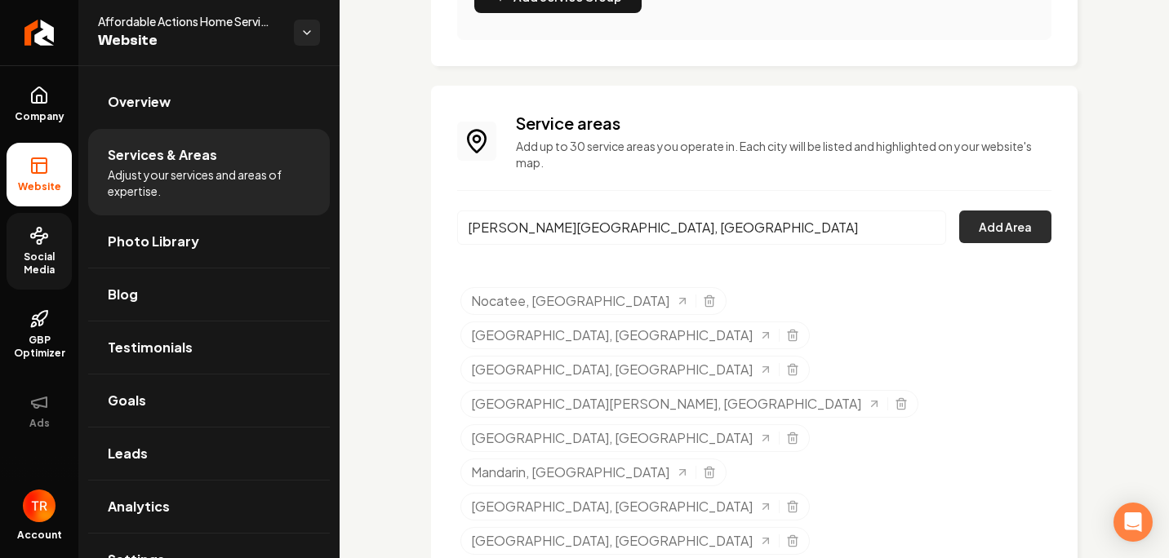
click at [1001, 223] on button "Add Area" at bounding box center [1005, 227] width 92 height 33
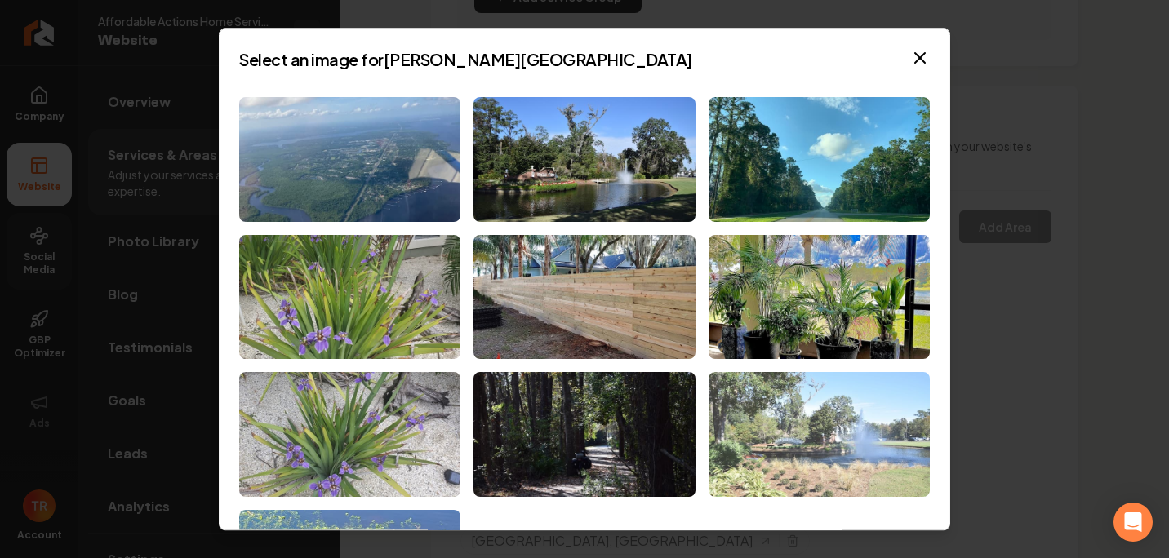
click at [759, 424] on img at bounding box center [819, 434] width 221 height 125
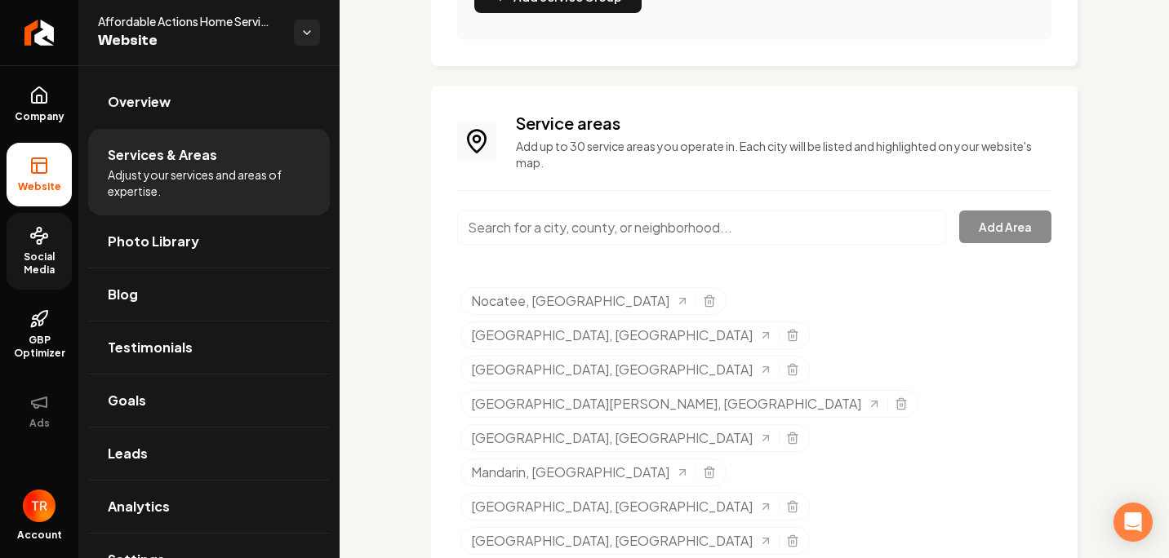
click at [504, 232] on input "Main content area" at bounding box center [701, 228] width 489 height 34
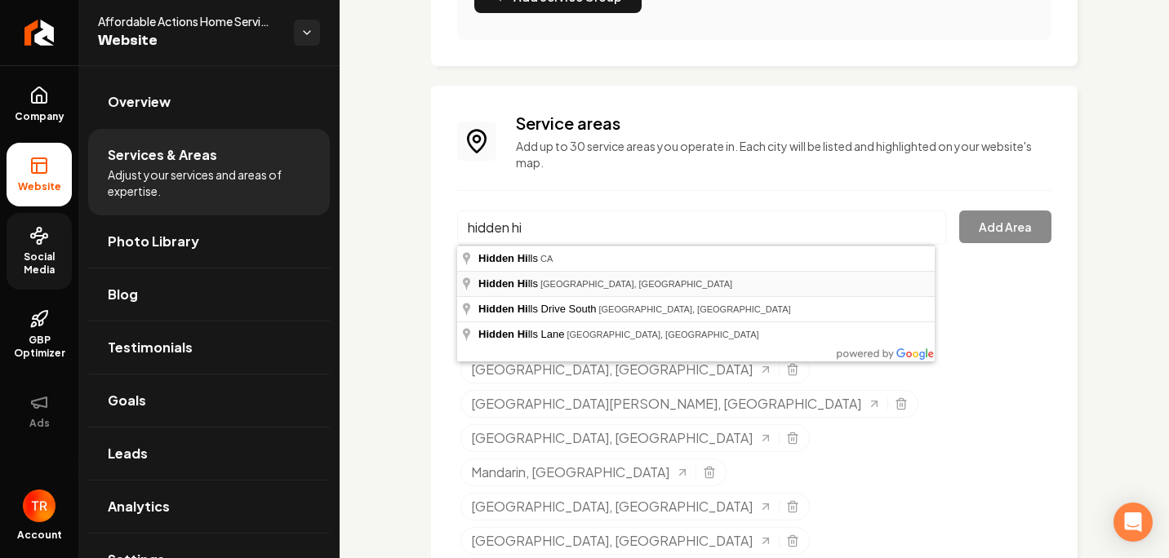
type input "[GEOGRAPHIC_DATA], [GEOGRAPHIC_DATA], [GEOGRAPHIC_DATA]"
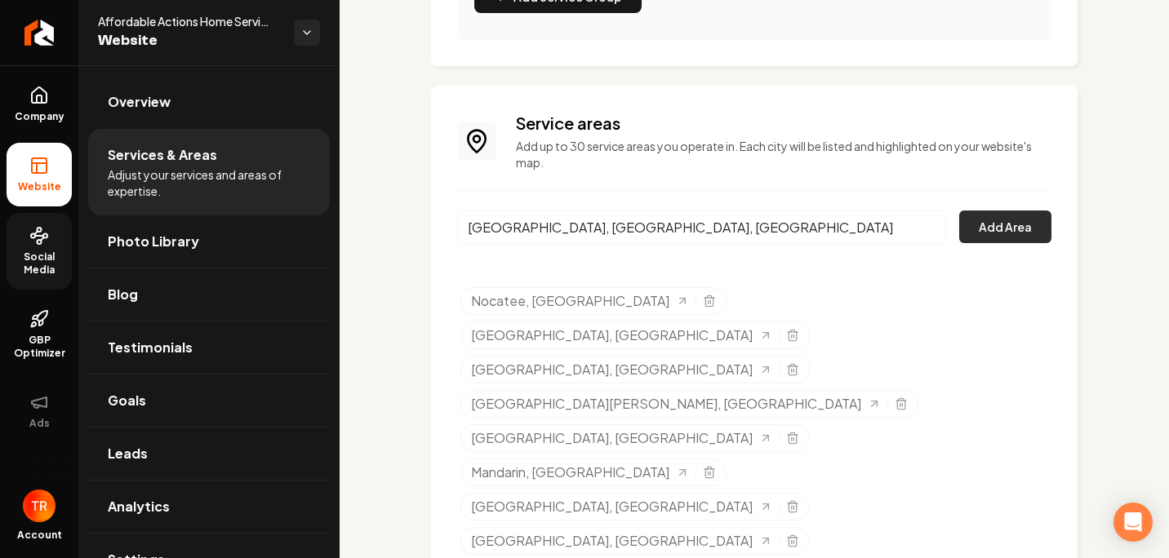
click at [997, 218] on button "Add Area" at bounding box center [1005, 227] width 92 height 33
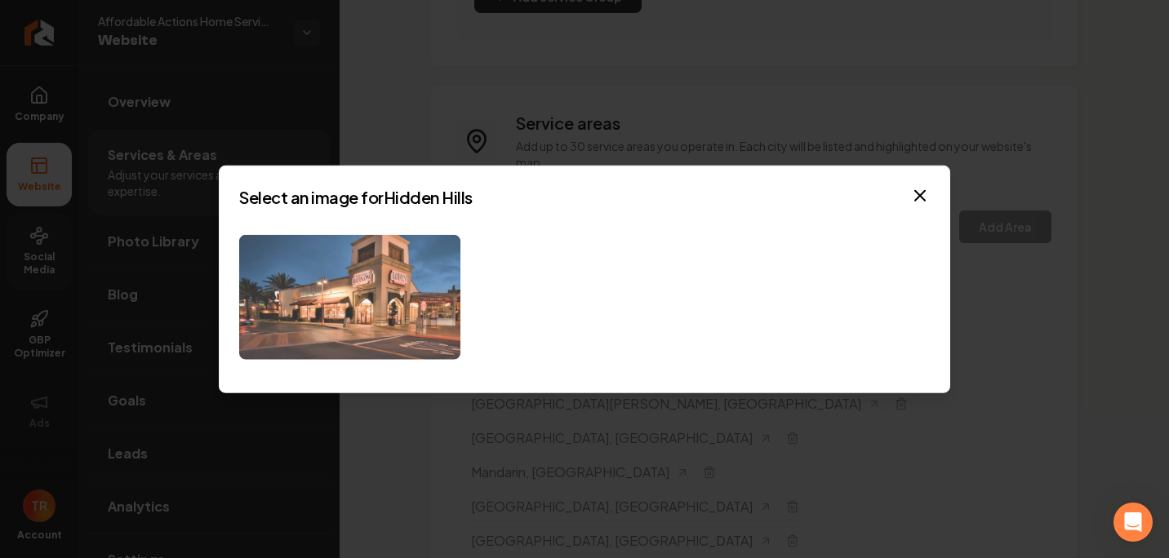
click at [412, 306] on img at bounding box center [349, 297] width 221 height 125
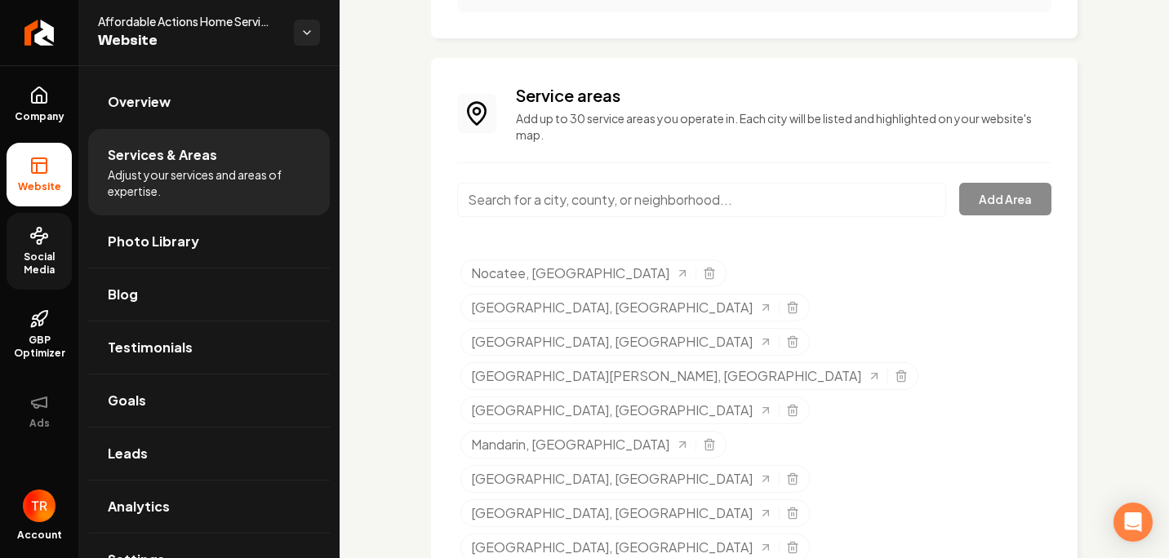
scroll to position [666, 0]
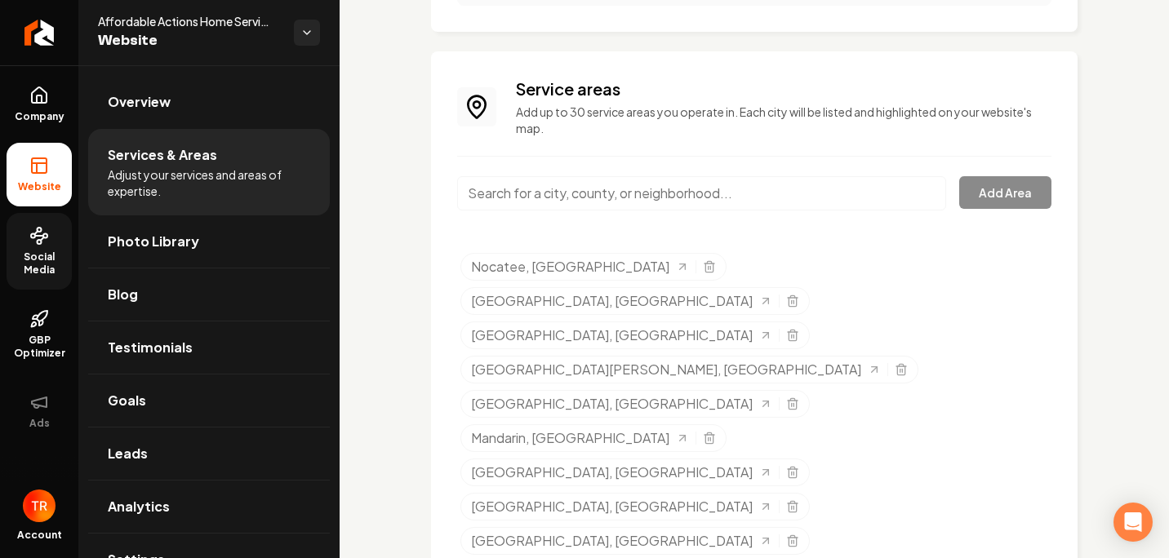
click at [772, 188] on input "Main content area" at bounding box center [701, 193] width 489 height 34
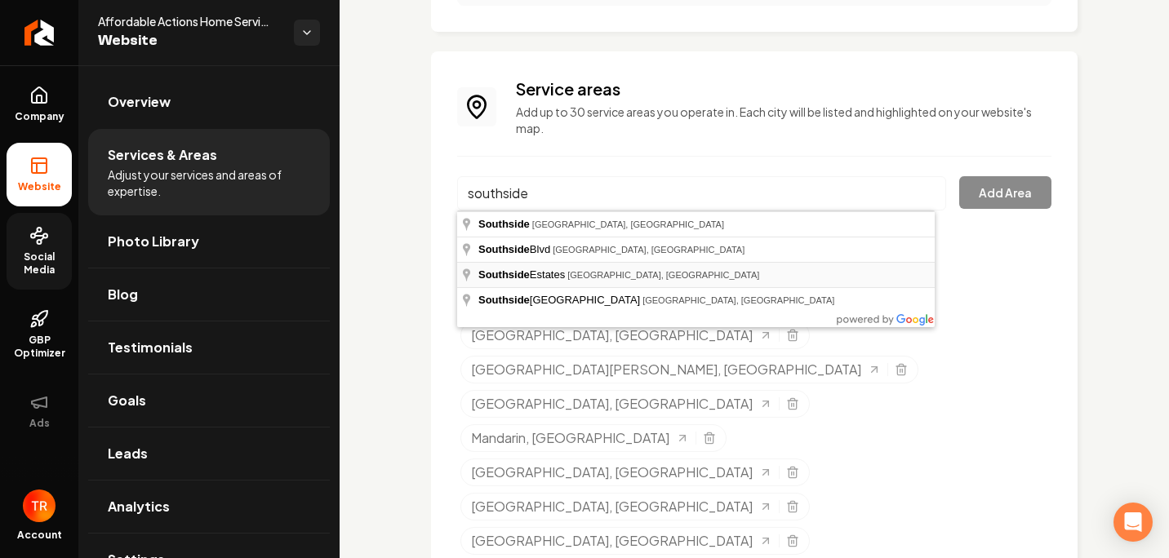
type input "Southside Estates, [GEOGRAPHIC_DATA], [GEOGRAPHIC_DATA]"
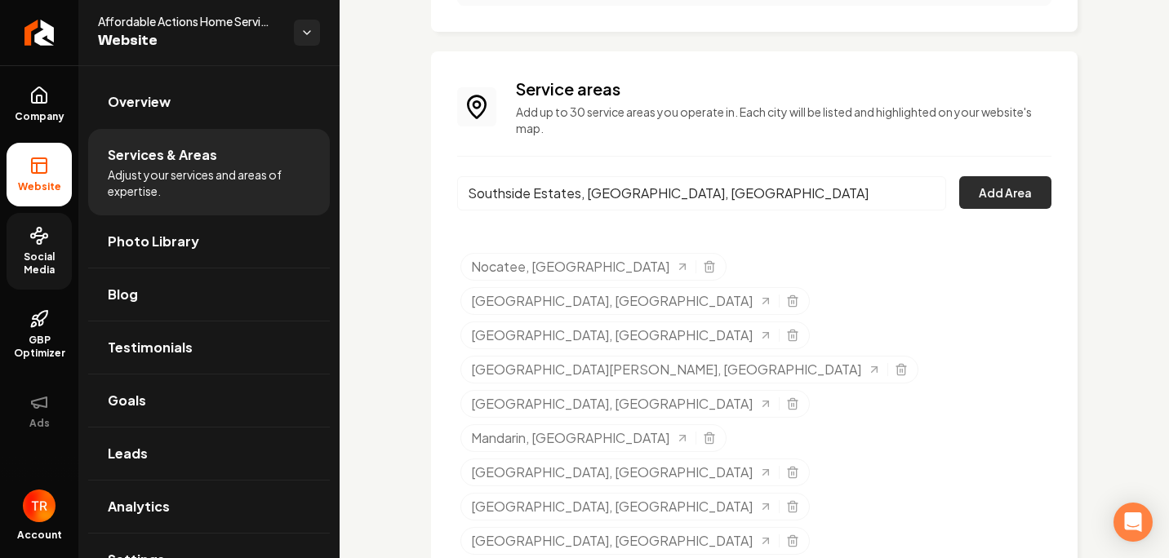
click at [1003, 193] on button "Add Area" at bounding box center [1005, 192] width 92 height 33
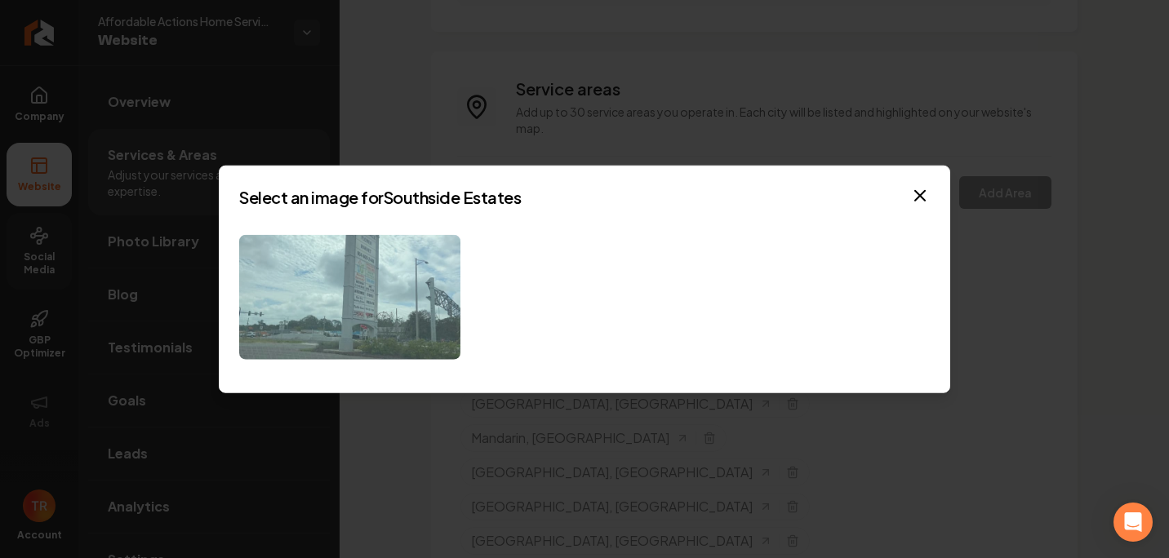
click at [287, 260] on img at bounding box center [349, 297] width 221 height 125
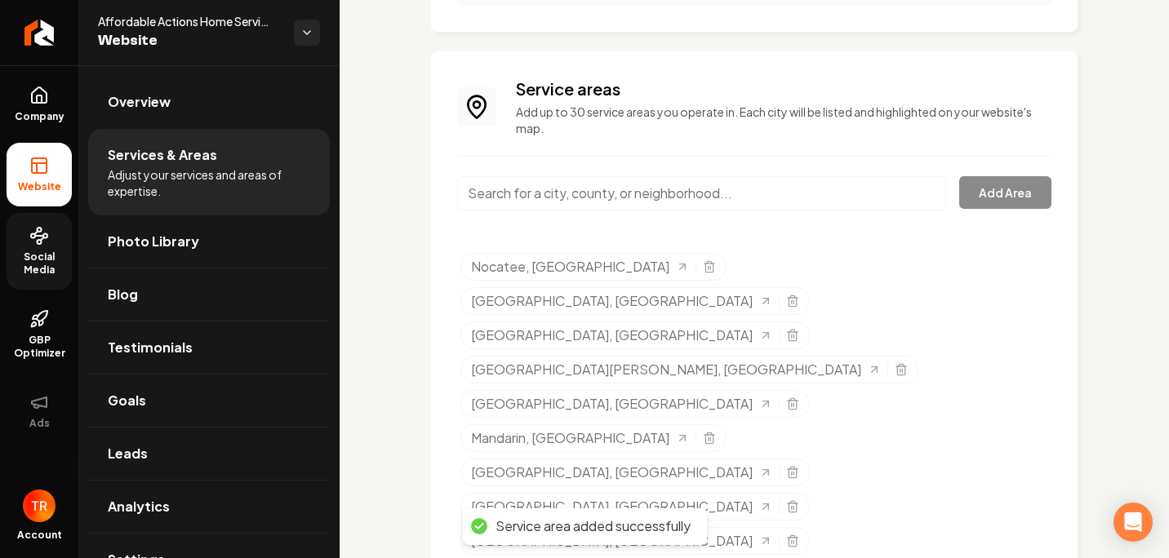
click at [557, 204] on input "Main content area" at bounding box center [701, 193] width 489 height 34
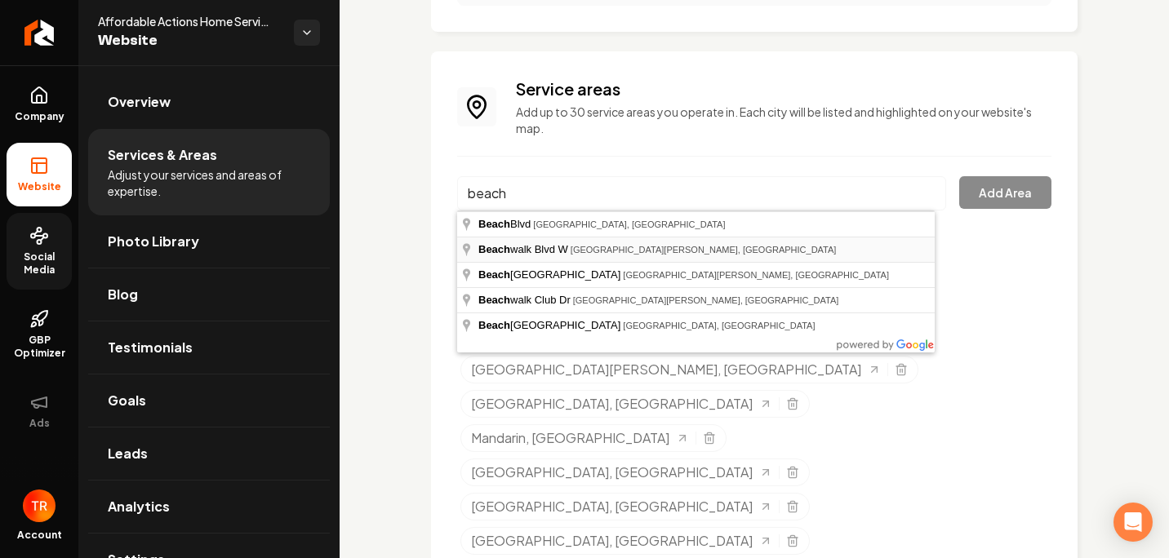
type input "[GEOGRAPHIC_DATA][PERSON_NAME], [GEOGRAPHIC_DATA]"
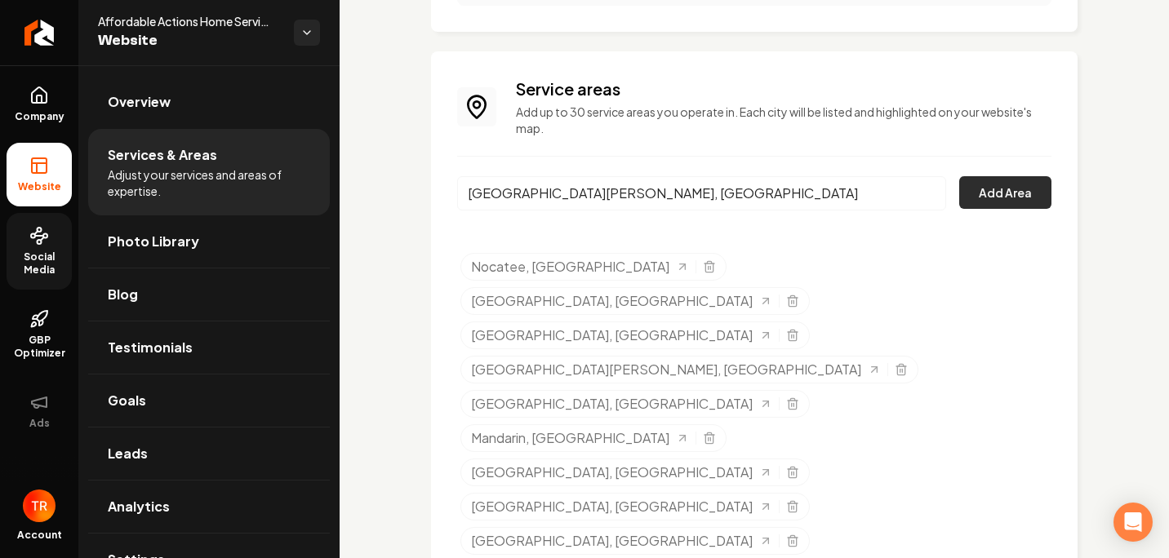
click at [965, 196] on button "Add Area" at bounding box center [1005, 192] width 92 height 33
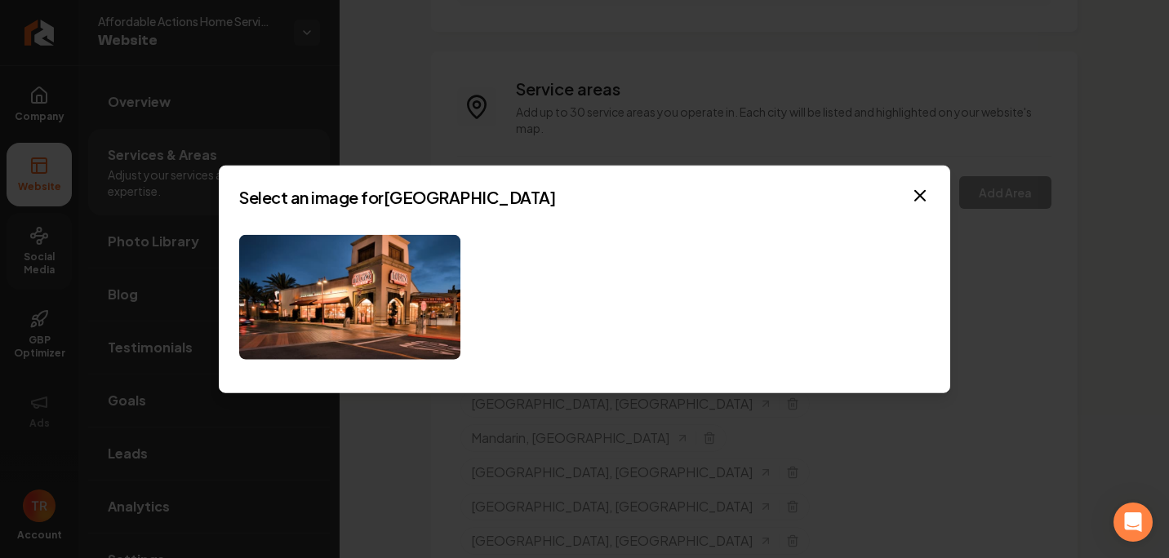
drag, startPoint x: 924, startPoint y: 198, endPoint x: 913, endPoint y: 204, distance: 13.2
click at [921, 200] on icon "button" at bounding box center [920, 196] width 20 height 20
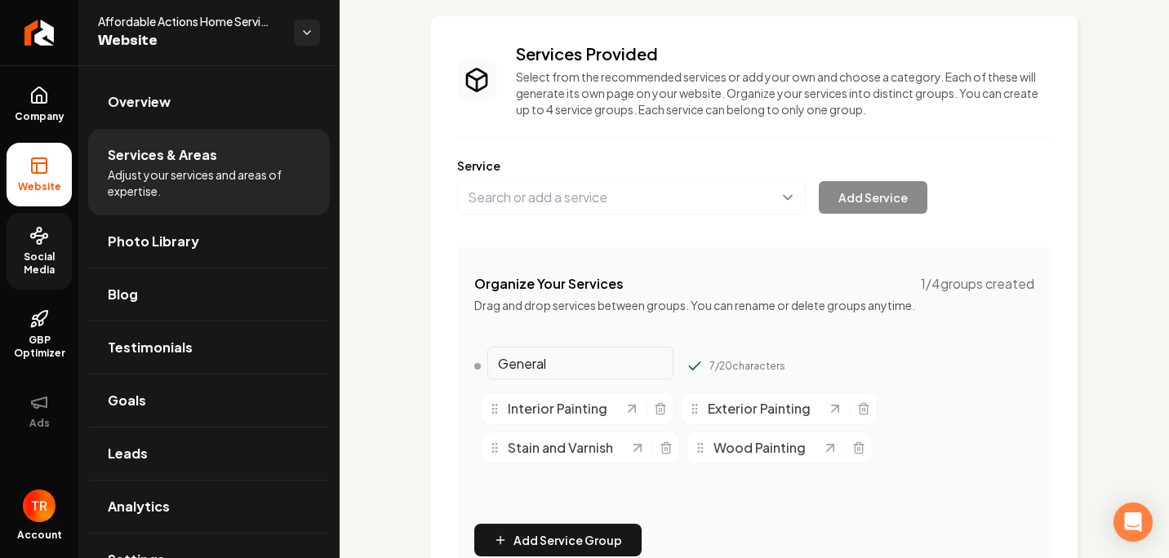
scroll to position [0, 0]
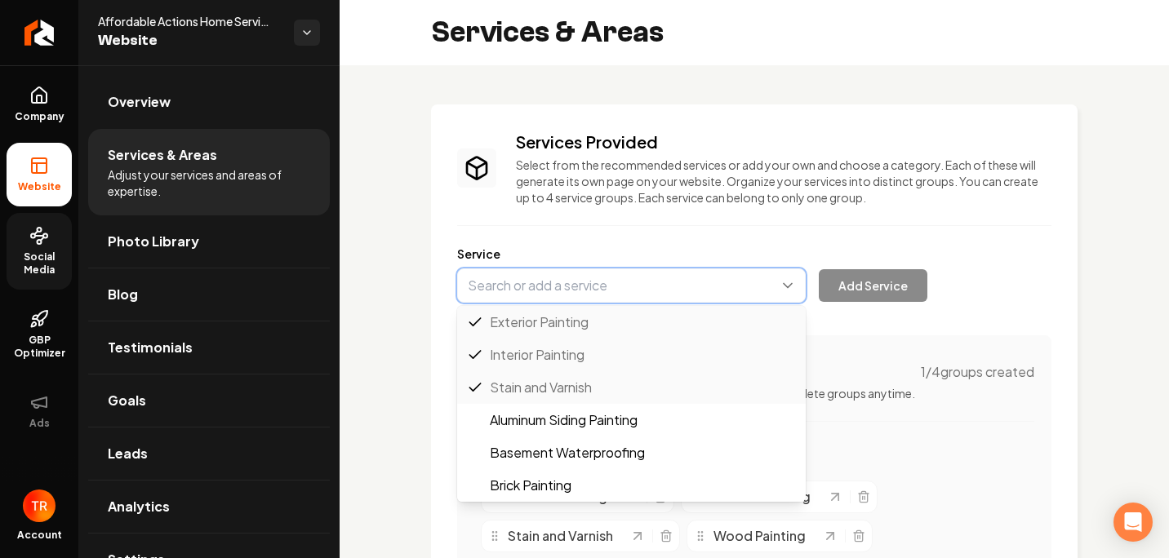
click at [791, 285] on button "Main content area" at bounding box center [631, 286] width 349 height 34
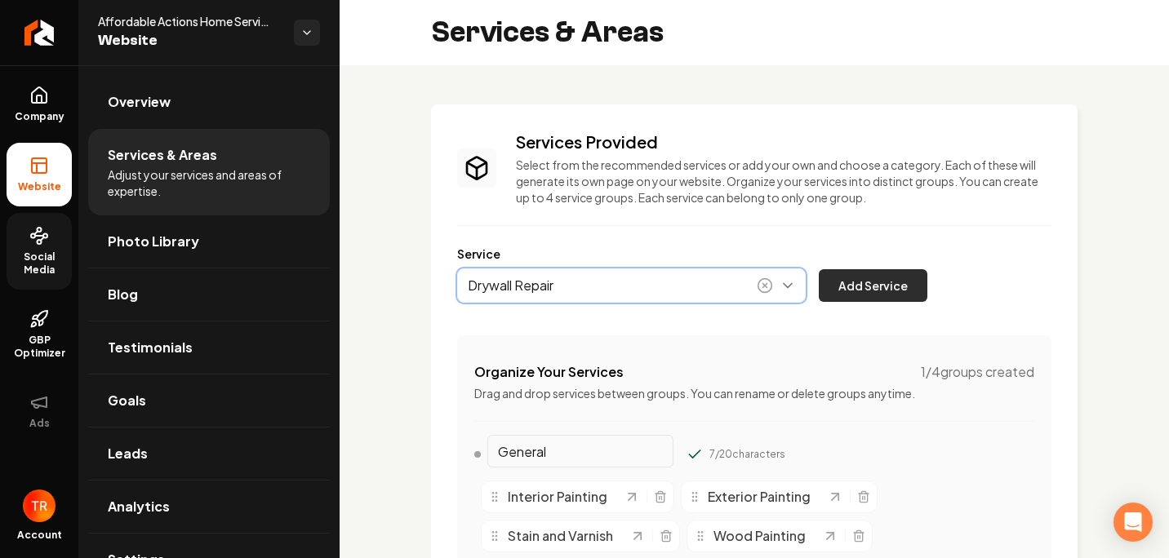
type input "Drywall Repair"
click at [846, 274] on button "Add Service" at bounding box center [873, 285] width 109 height 33
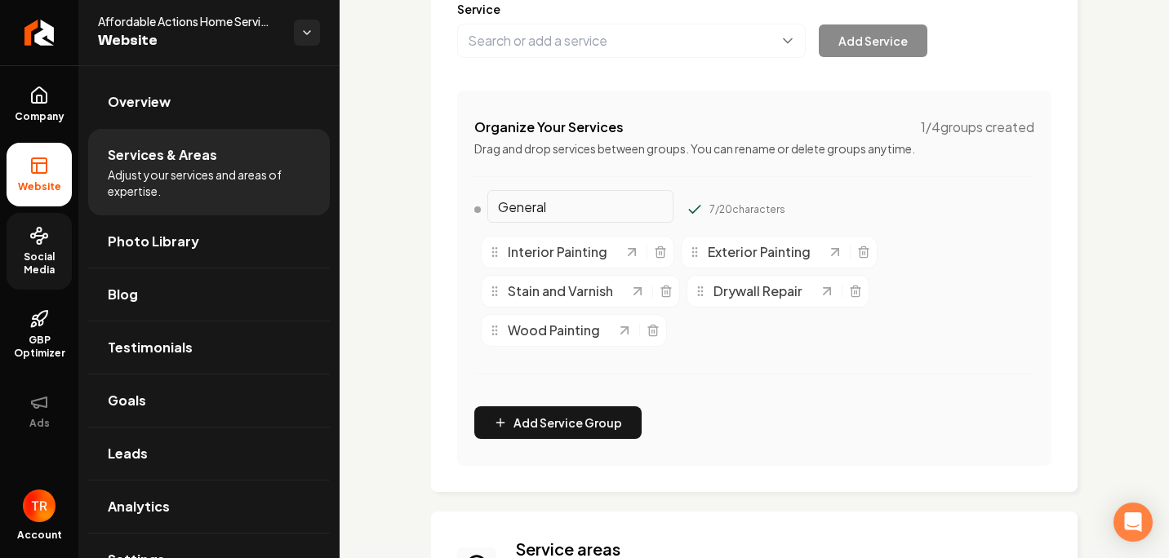
scroll to position [245, 0]
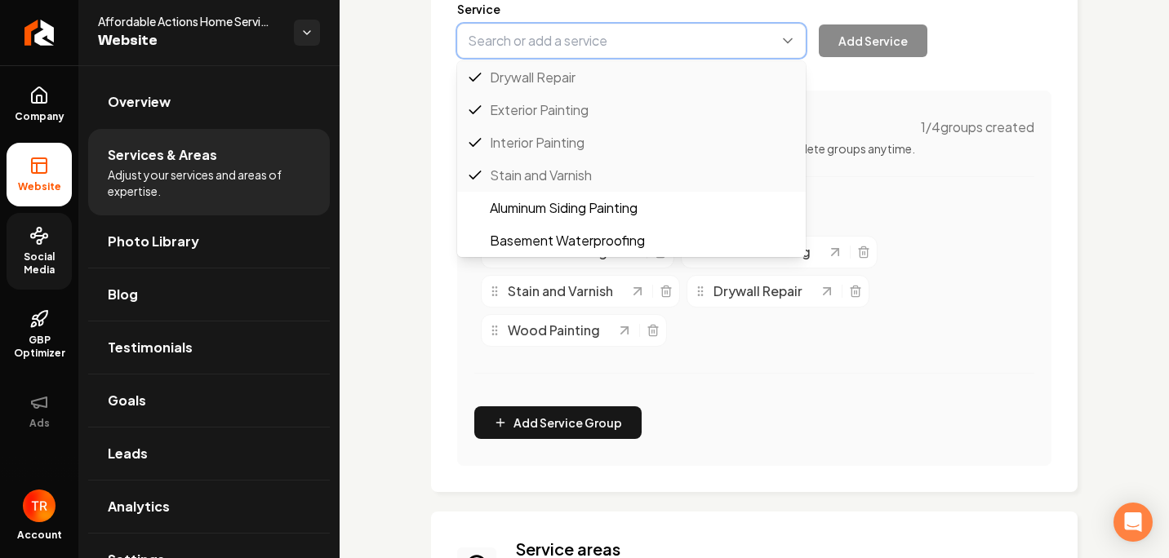
click at [536, 50] on button "Main content area" at bounding box center [631, 41] width 349 height 34
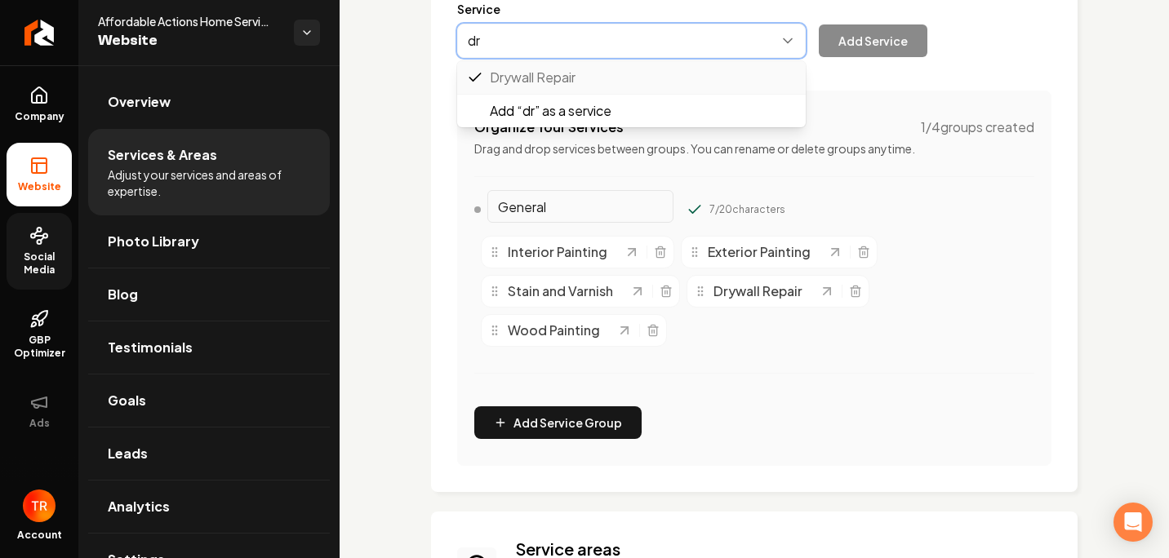
type input "d"
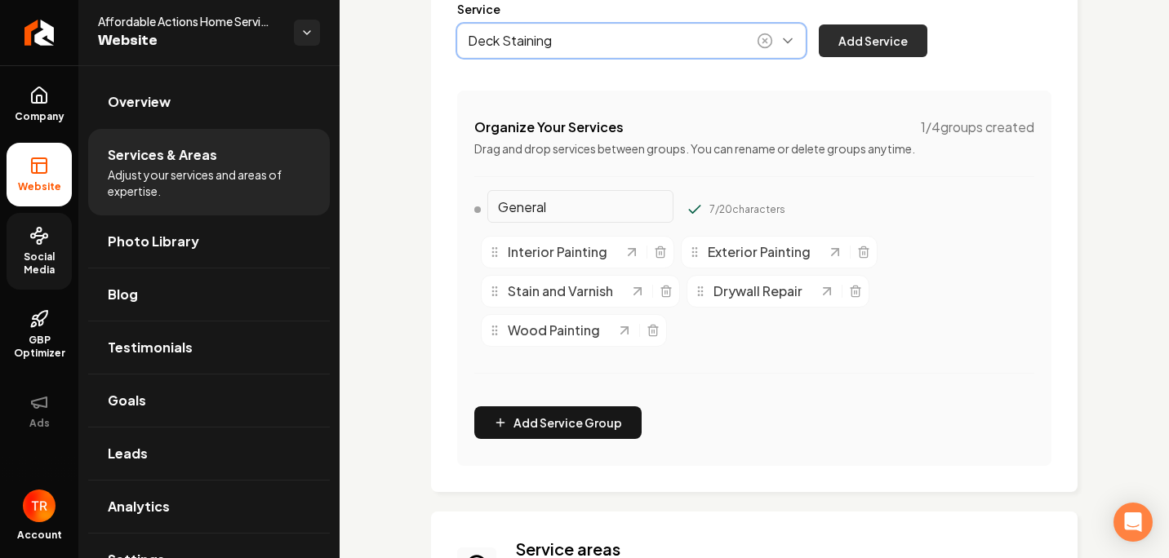
type input "Deck Staining"
click at [841, 39] on button "Add Service" at bounding box center [873, 40] width 109 height 33
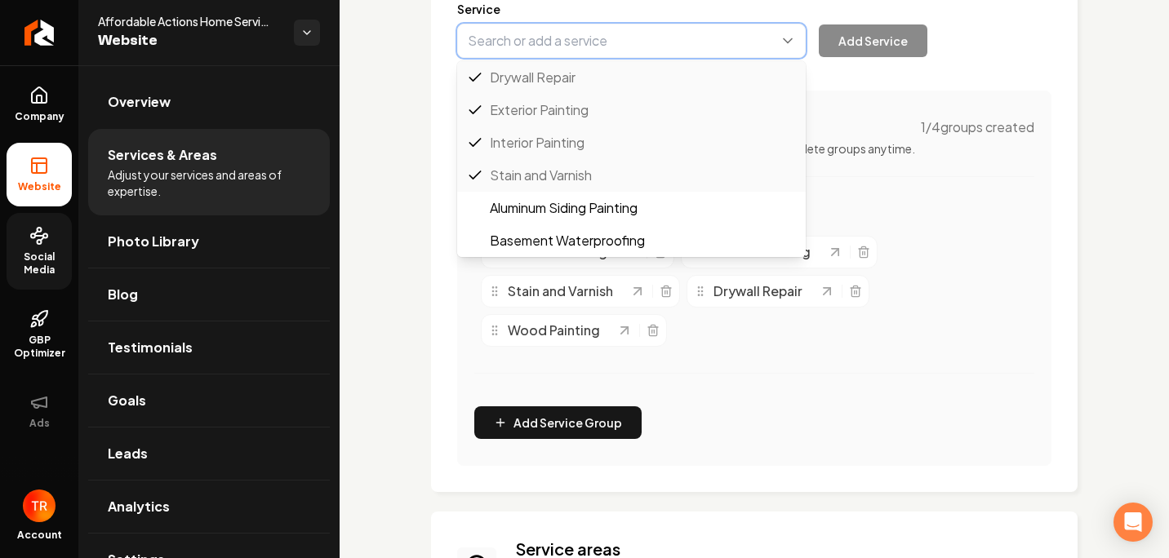
click at [605, 44] on button "Main content area" at bounding box center [631, 41] width 349 height 34
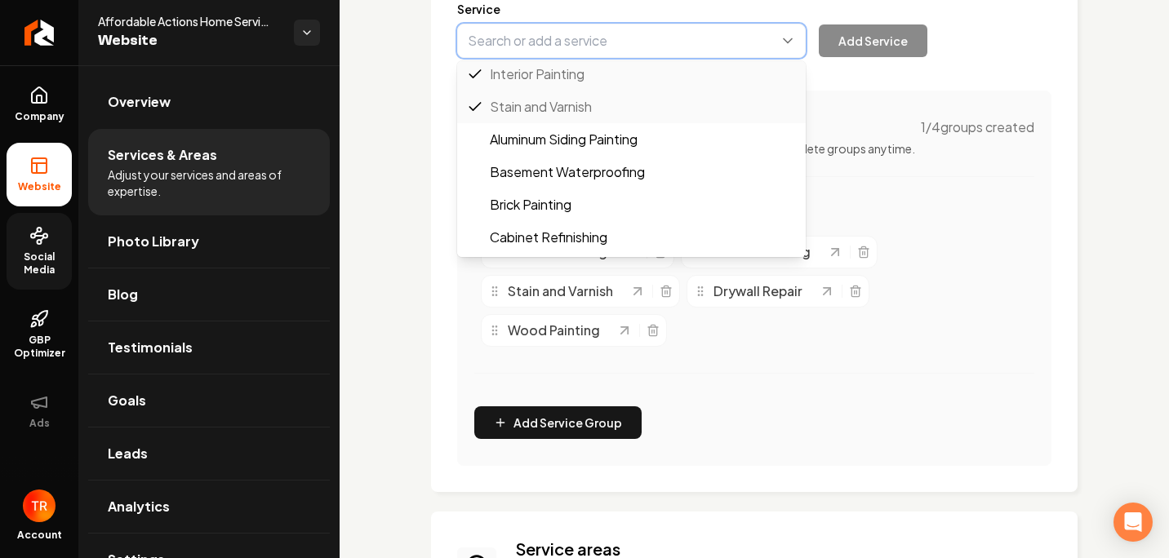
scroll to position [198, 0]
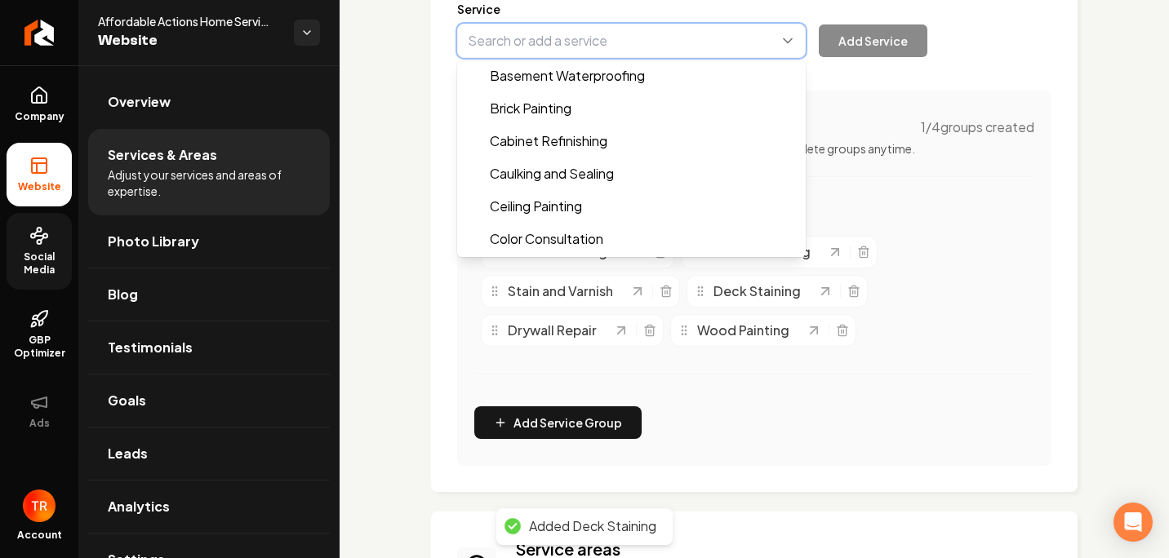
type input "Ceiling Painting"
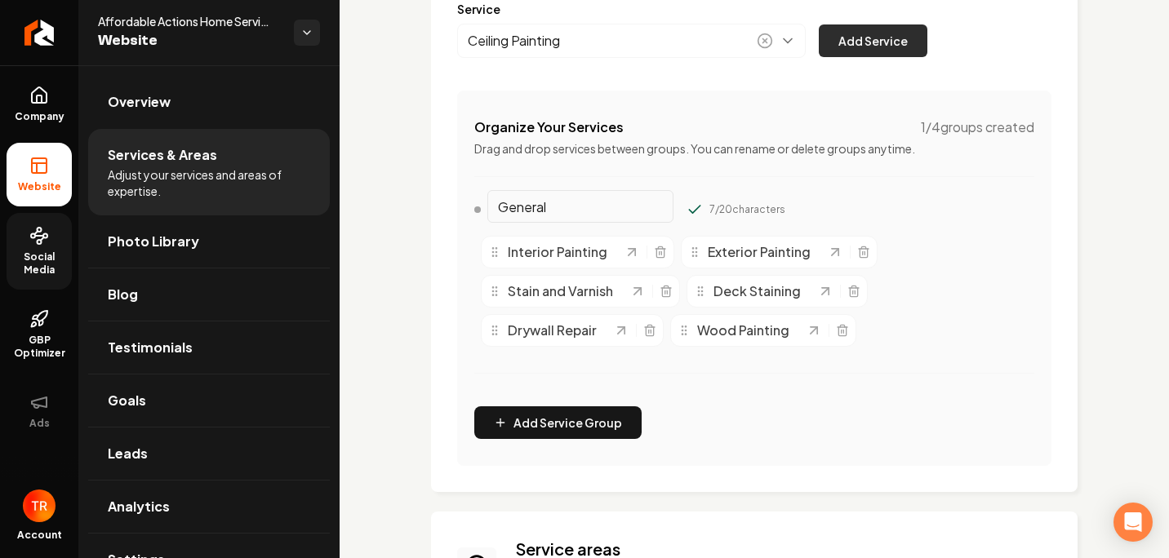
click at [836, 46] on button "Add Service" at bounding box center [873, 40] width 109 height 33
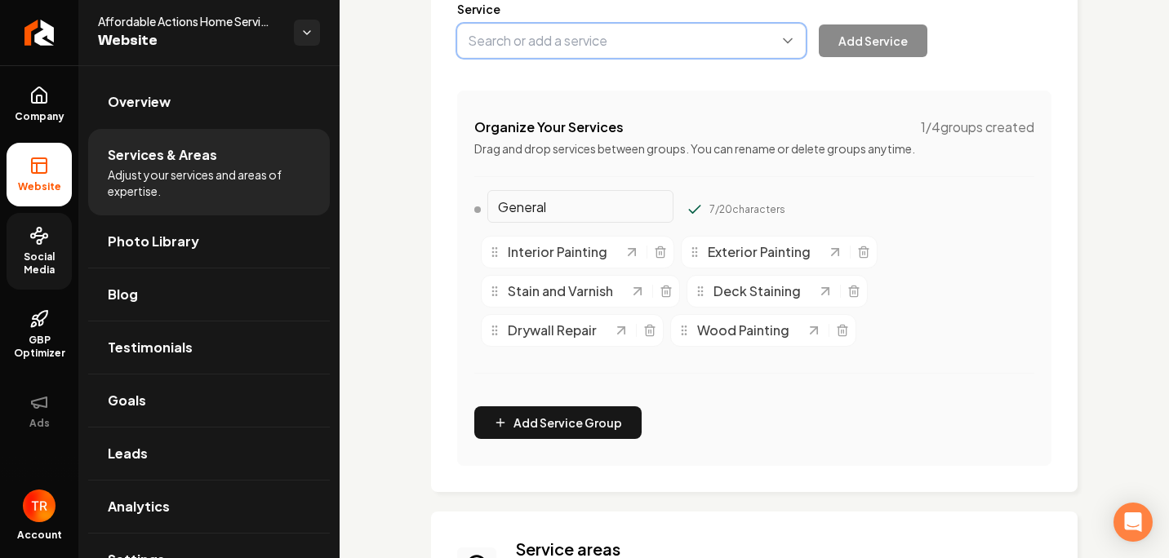
click at [610, 52] on button "Main content area" at bounding box center [631, 41] width 349 height 34
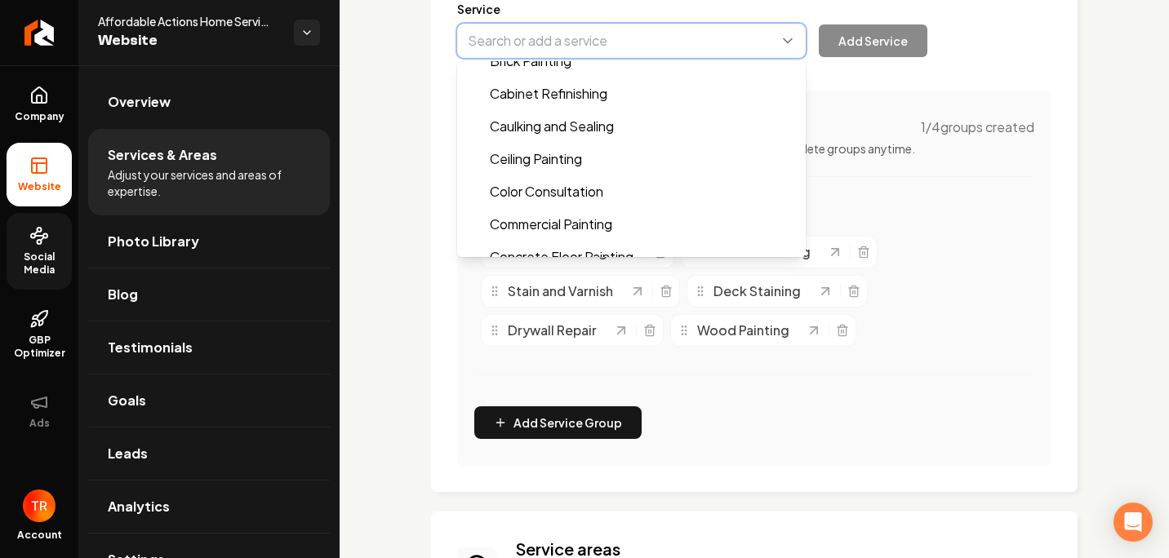
scroll to position [196, 0]
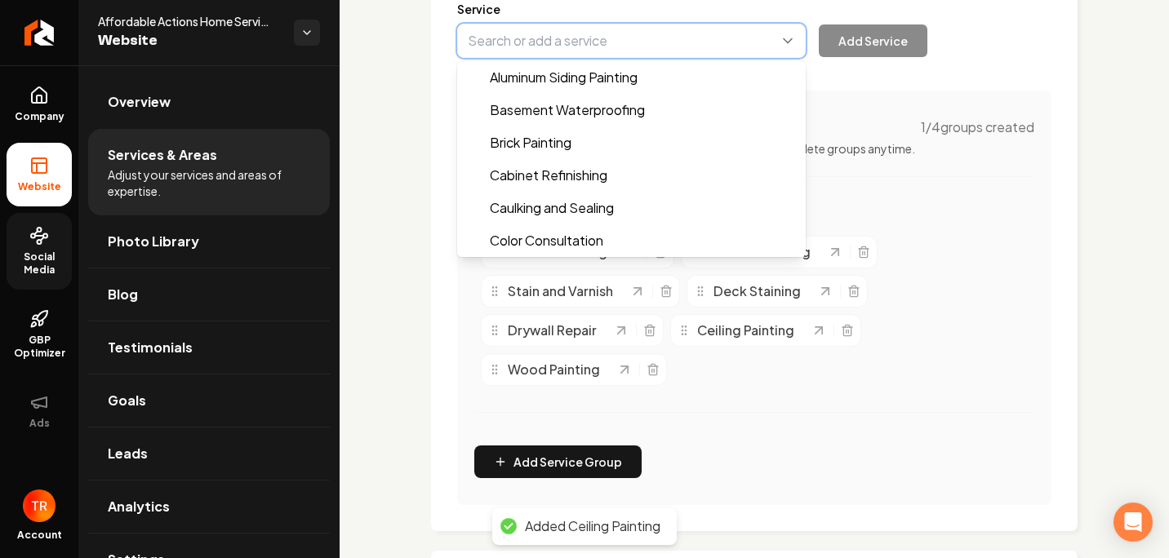
type input "Cabinet Refinishing"
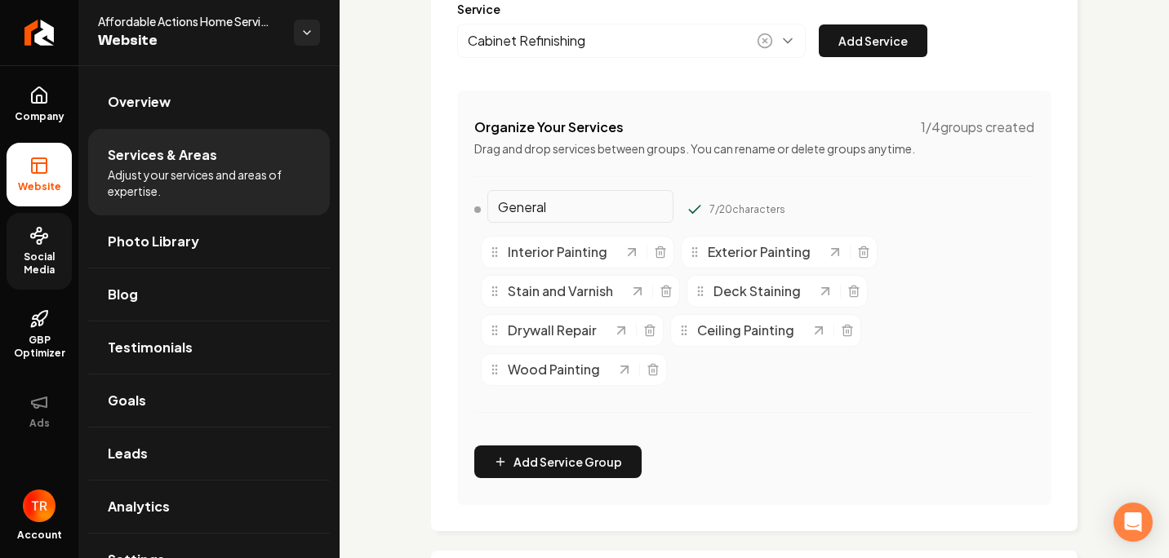
click at [850, 43] on button "Add Service" at bounding box center [873, 40] width 109 height 33
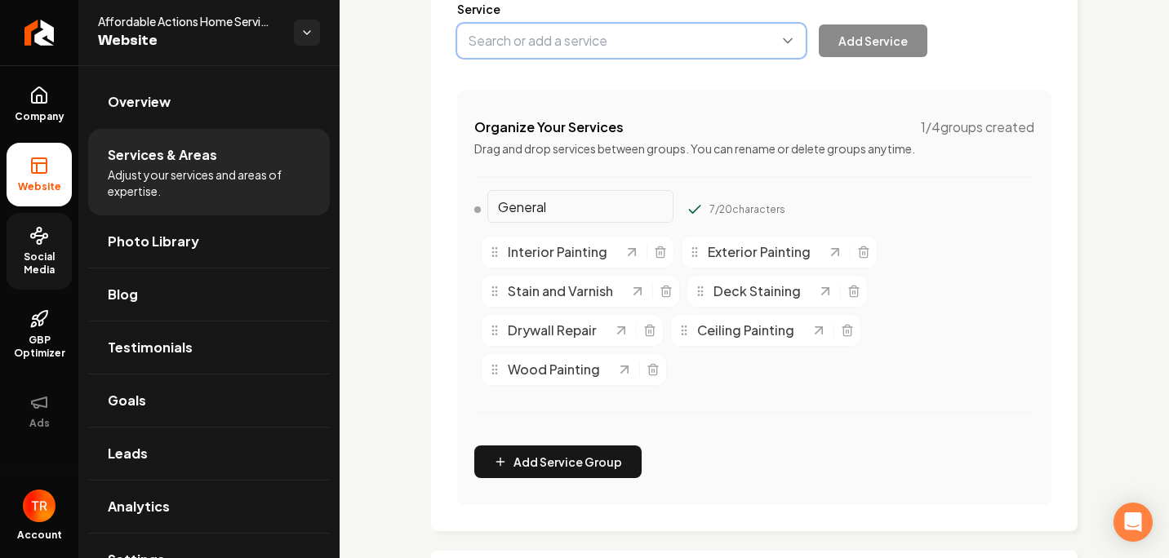
click at [586, 51] on button "Main content area" at bounding box center [631, 41] width 349 height 34
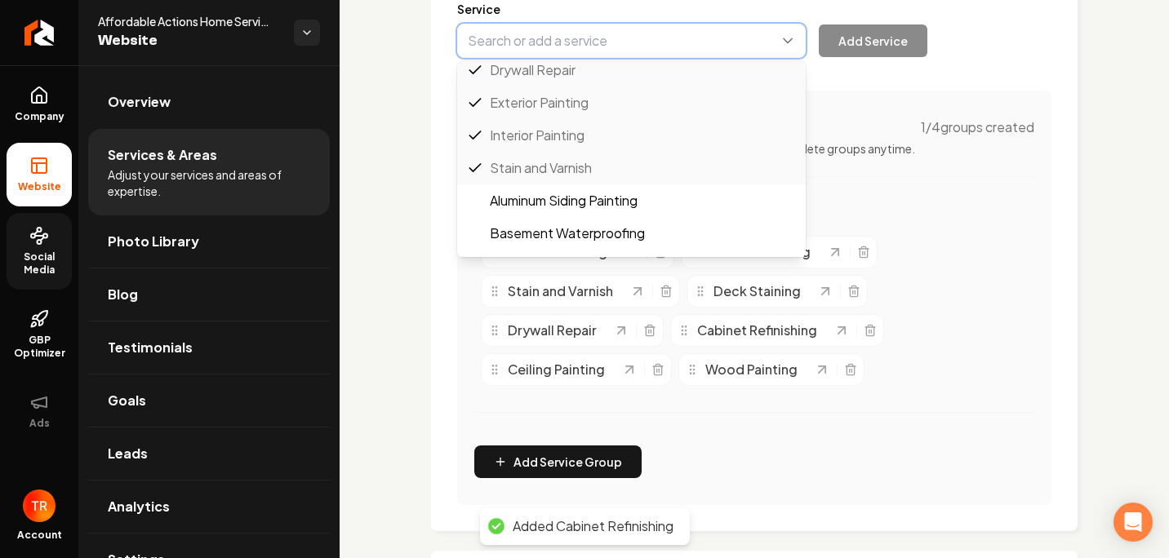
scroll to position [310, 0]
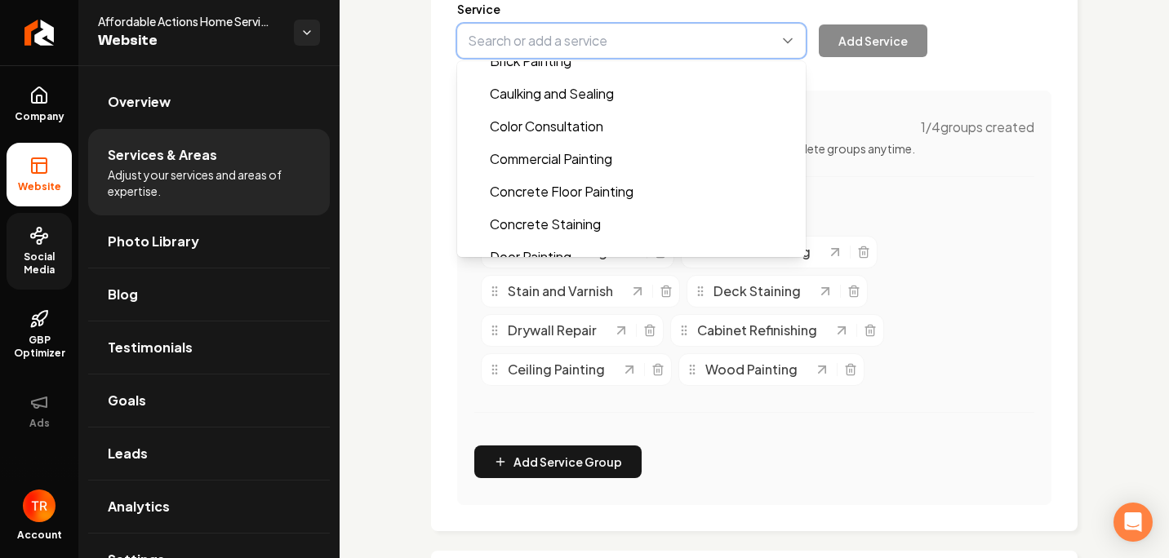
type input "Caulking and Sealing"
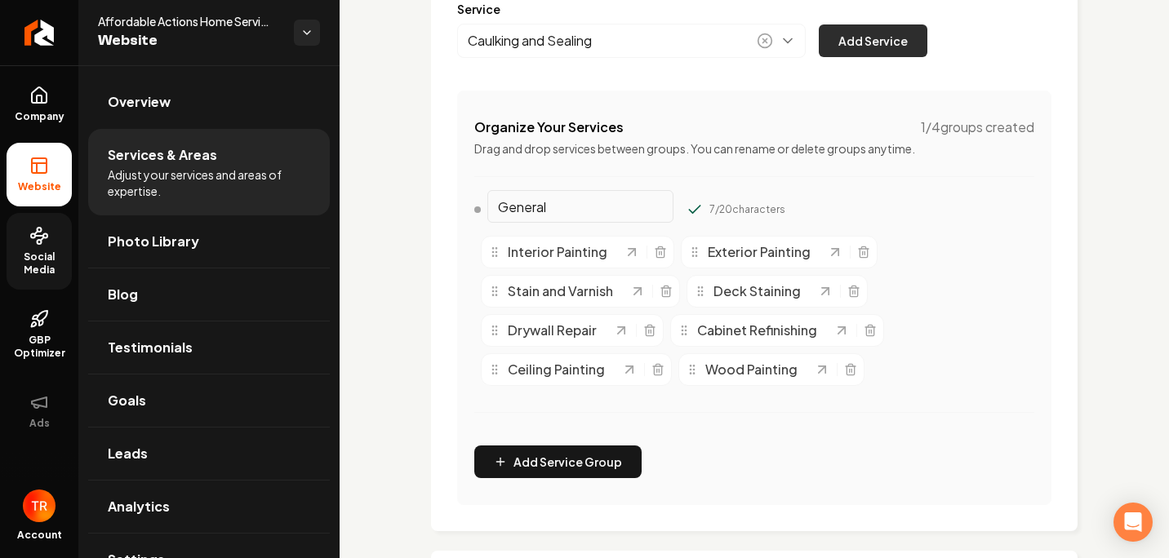
click at [829, 38] on button "Add Service" at bounding box center [873, 40] width 109 height 33
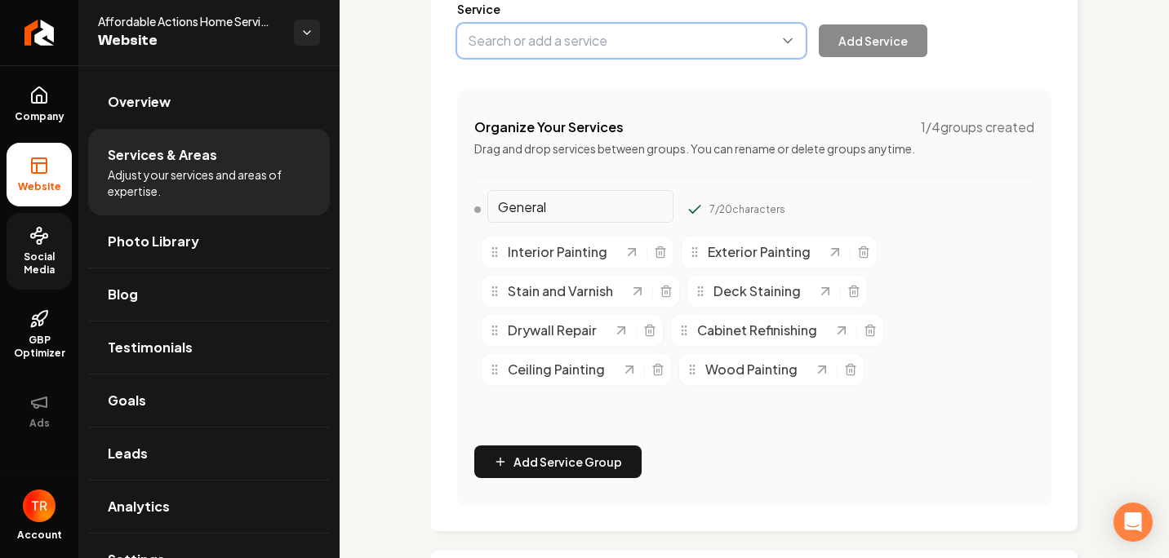
click at [596, 41] on button "Main content area" at bounding box center [631, 41] width 349 height 34
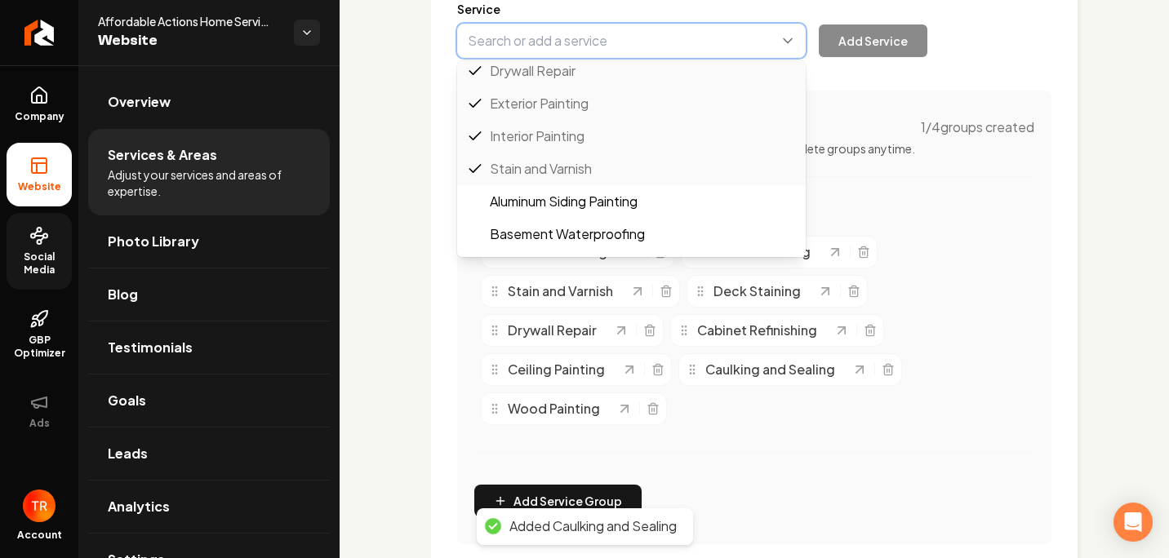
scroll to position [261, 0]
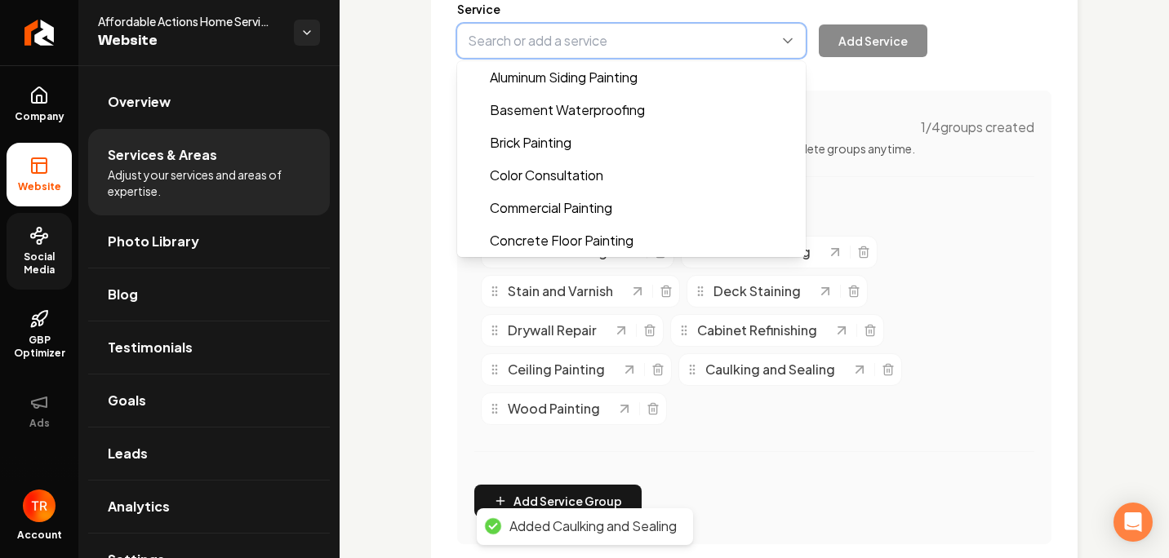
type input "Brick Painting"
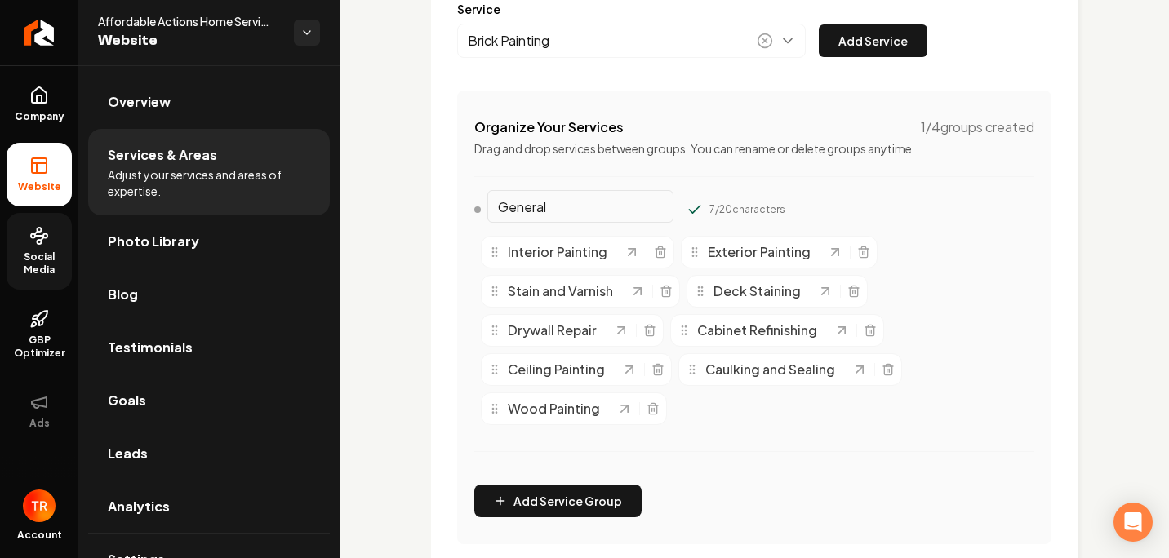
click at [862, 34] on button "Add Service" at bounding box center [873, 40] width 109 height 33
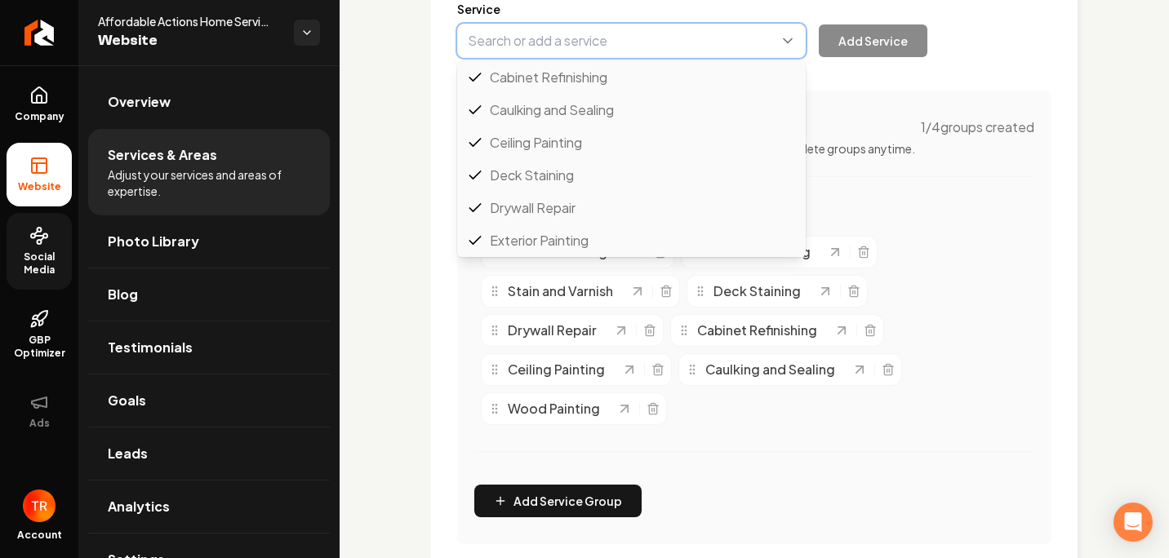
drag, startPoint x: 610, startPoint y: 41, endPoint x: 589, endPoint y: 36, distance: 21.8
click at [602, 35] on button "Main content area" at bounding box center [631, 41] width 349 height 34
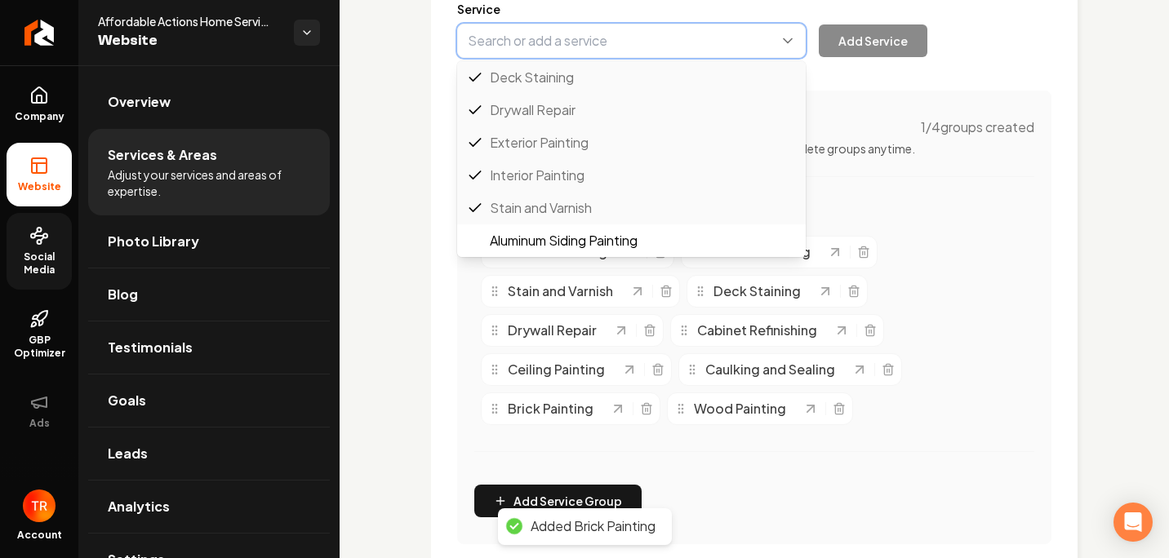
scroll to position [212, 0]
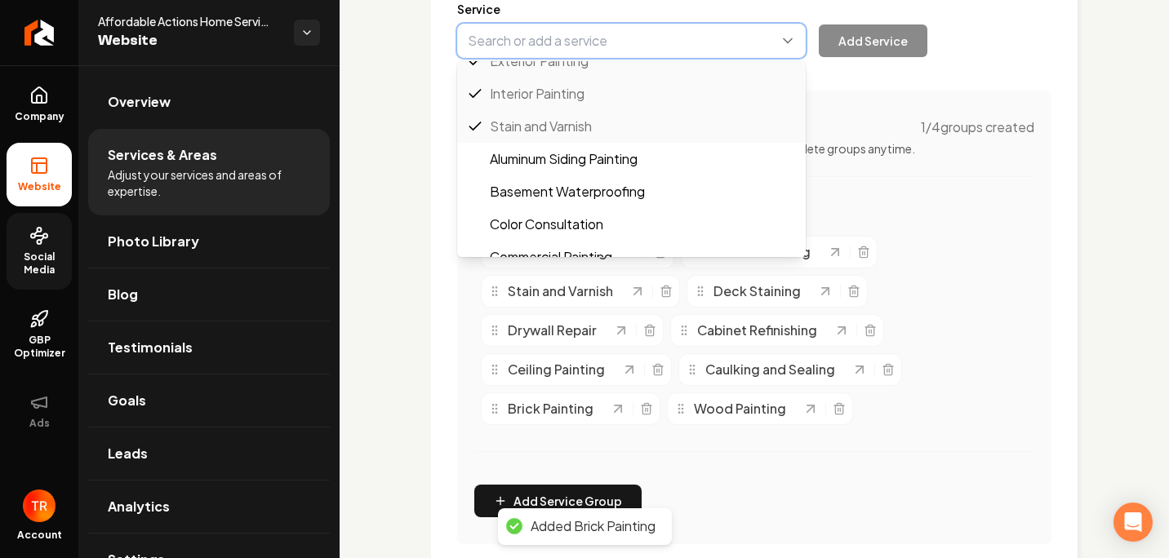
type input "Aluminum Siding Painting"
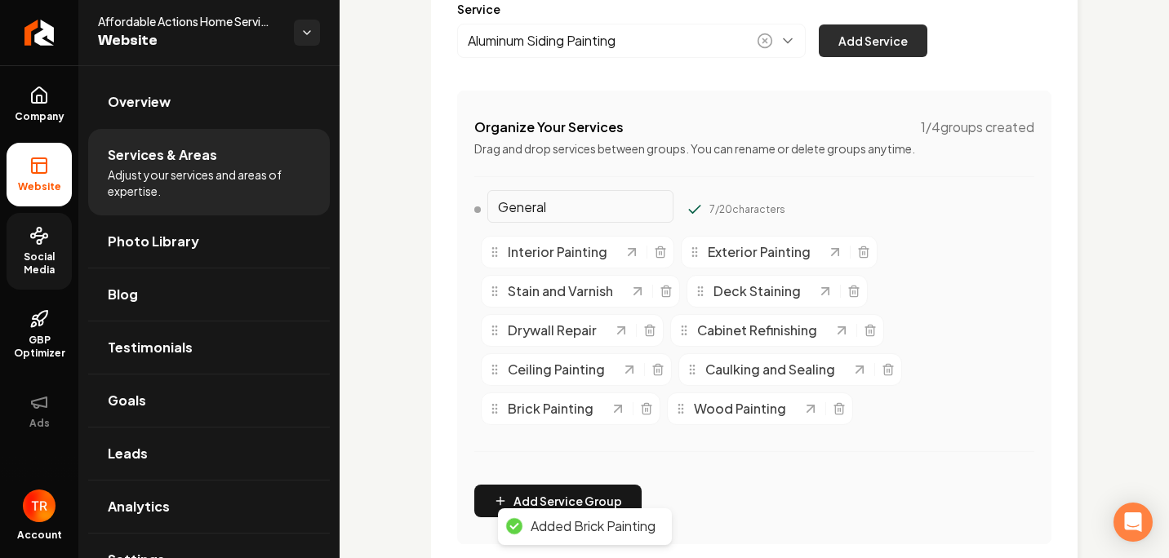
click at [890, 54] on button "Add Service" at bounding box center [873, 40] width 109 height 33
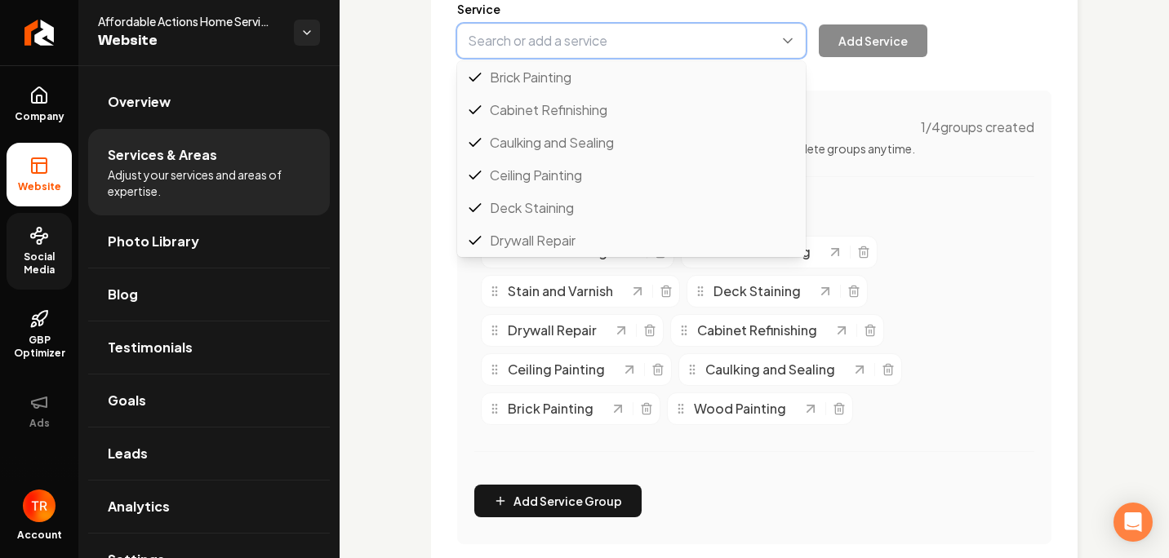
click at [644, 44] on button "Main content area" at bounding box center [631, 41] width 349 height 34
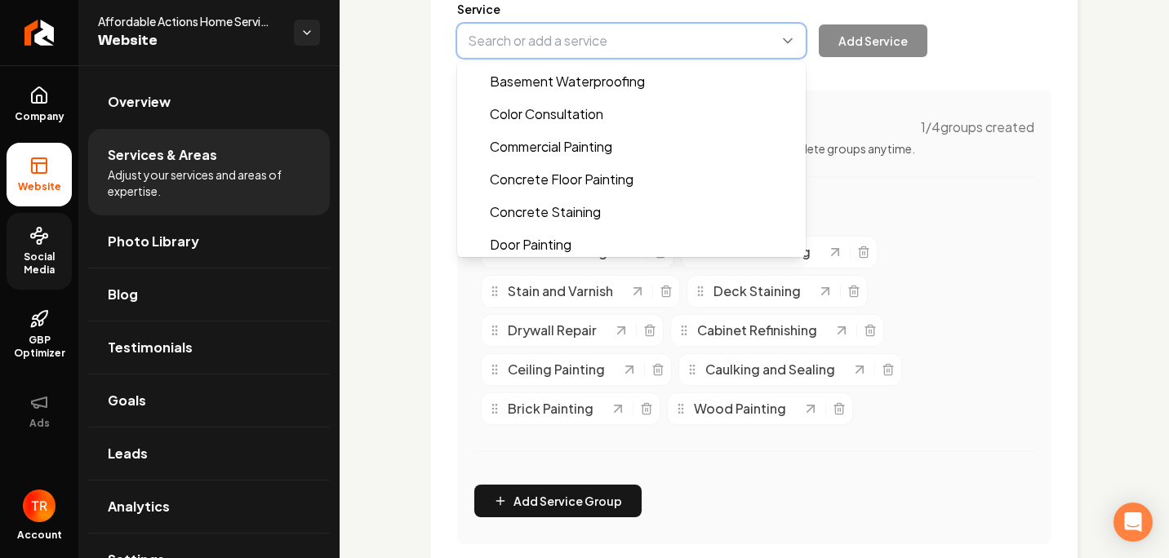
scroll to position [327, 0]
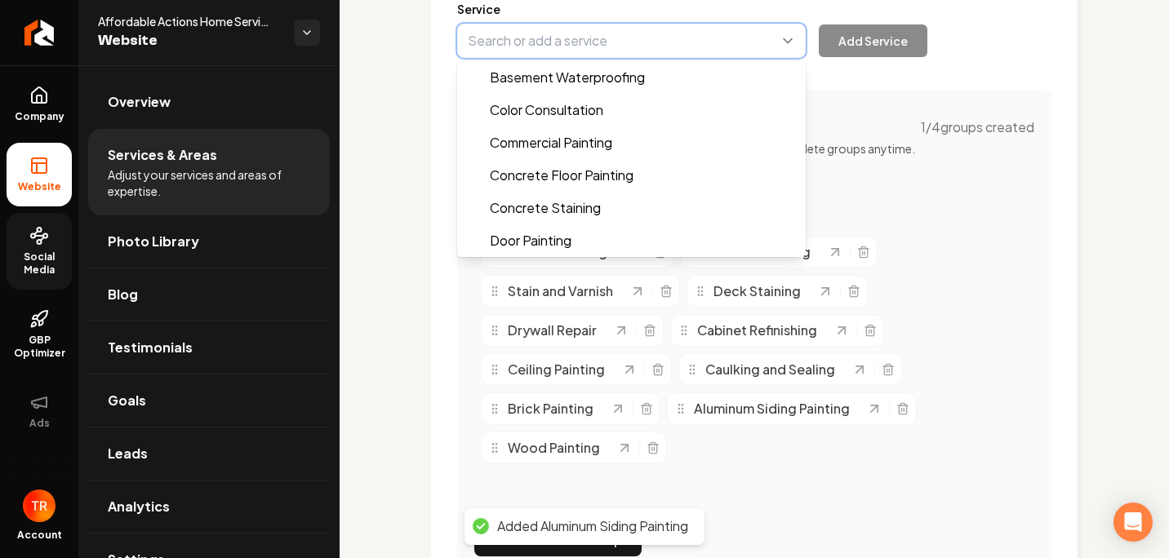
type input "Commercial Painting"
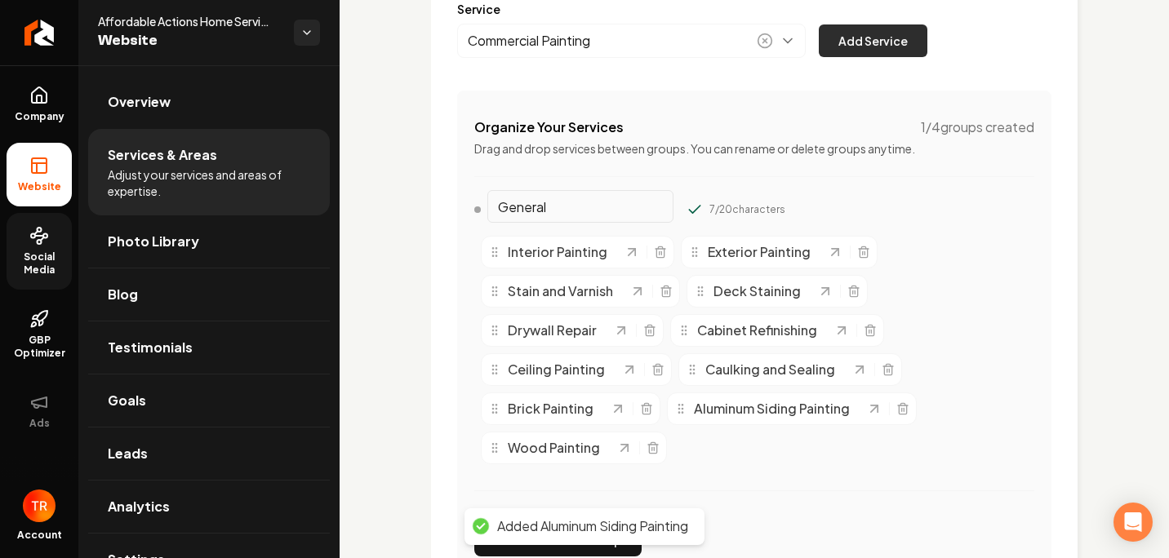
click at [891, 56] on button "Add Service" at bounding box center [873, 40] width 109 height 33
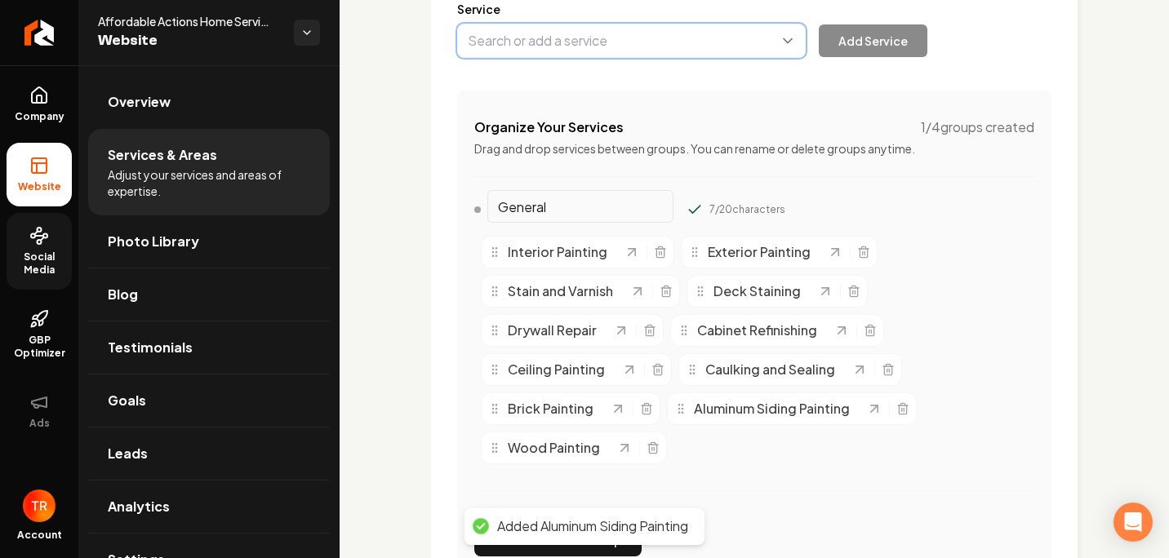
click at [684, 55] on button "Main content area" at bounding box center [631, 41] width 349 height 34
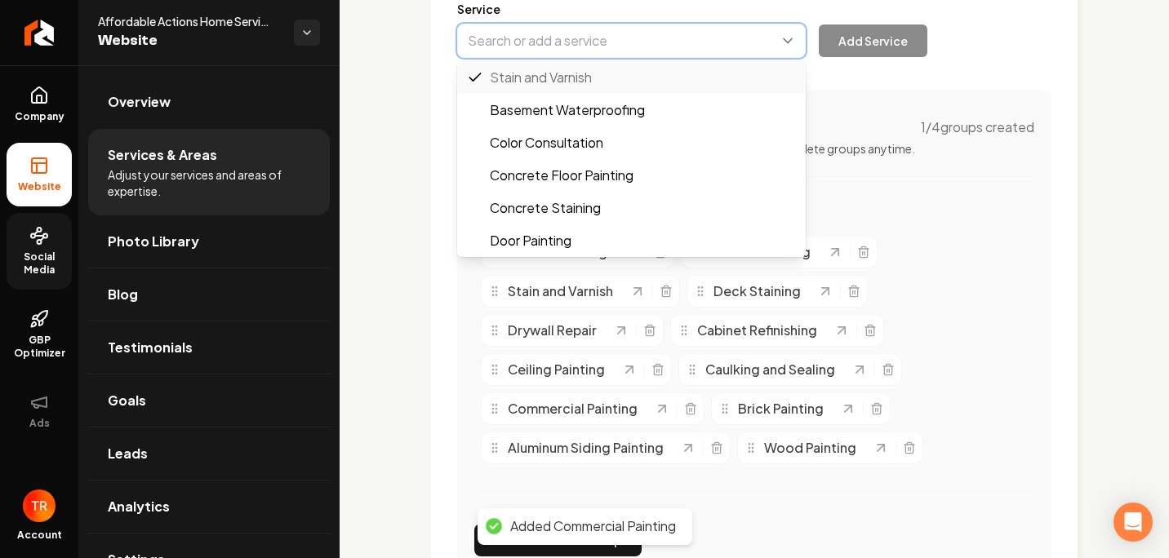
scroll to position [359, 0]
type input "Door Painting"
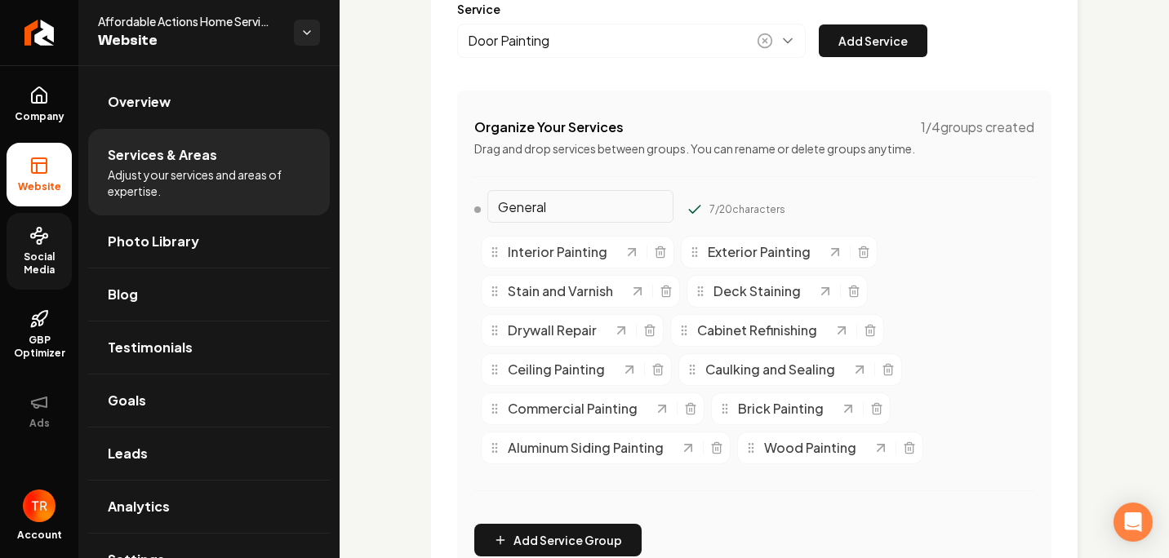
drag, startPoint x: 895, startPoint y: 47, endPoint x: 846, endPoint y: 48, distance: 49.0
click at [892, 47] on button "Add Service" at bounding box center [873, 40] width 109 height 33
click at [754, 59] on div "Services Provided Select from the recommended services or add your own and choo…" at bounding box center [754, 235] width 594 height 698
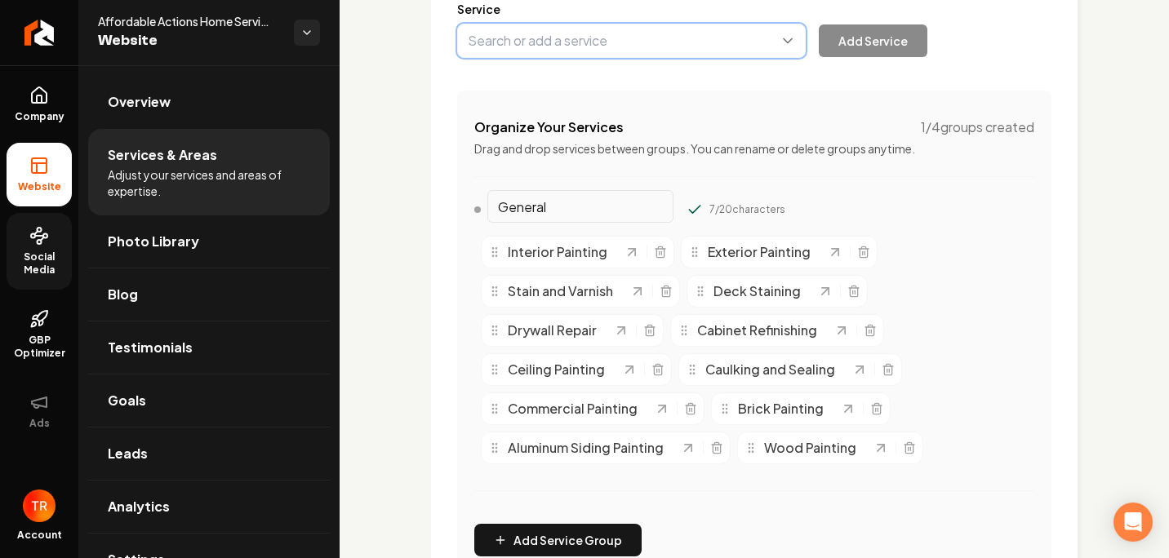
drag, startPoint x: 745, startPoint y: 37, endPoint x: 735, endPoint y: 39, distance: 10.1
click at [742, 38] on button "Main content area" at bounding box center [631, 41] width 349 height 34
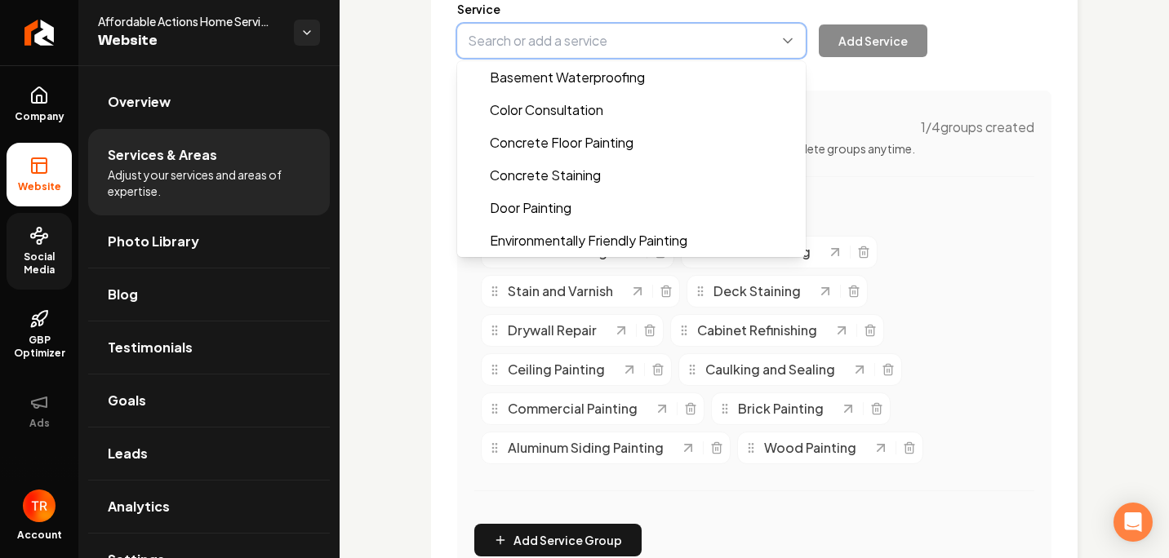
type input "Epoxy Flooring"
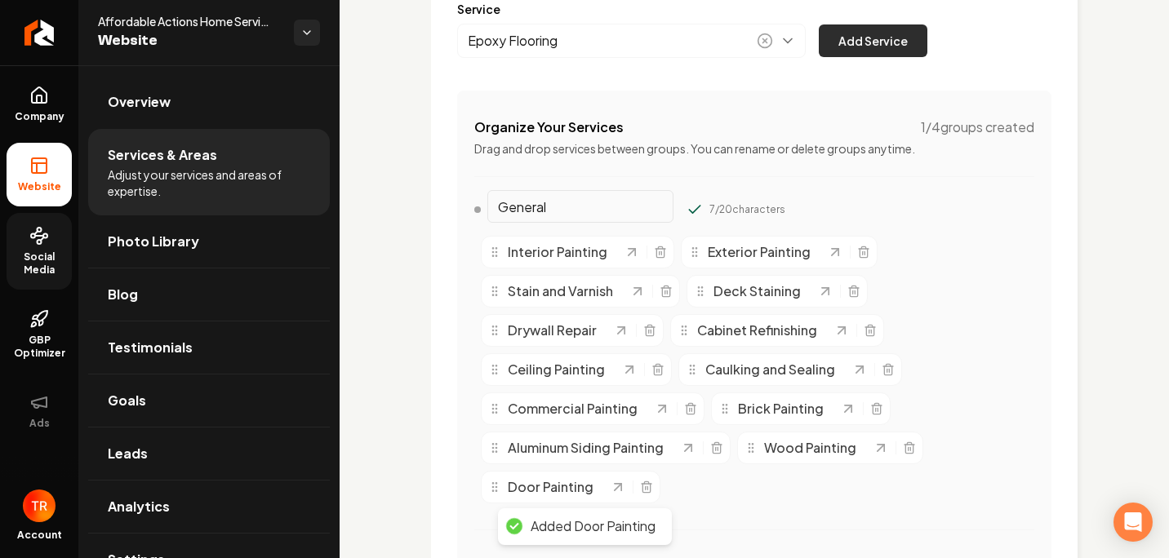
click at [847, 35] on button "Add Service" at bounding box center [873, 40] width 109 height 33
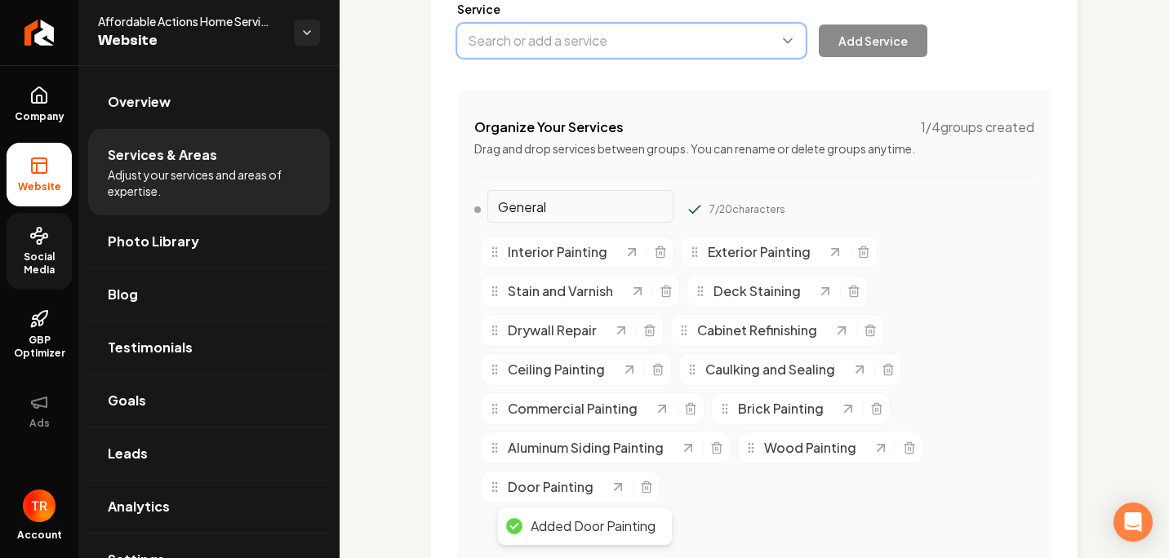
click at [667, 47] on button "Main content area" at bounding box center [631, 41] width 349 height 34
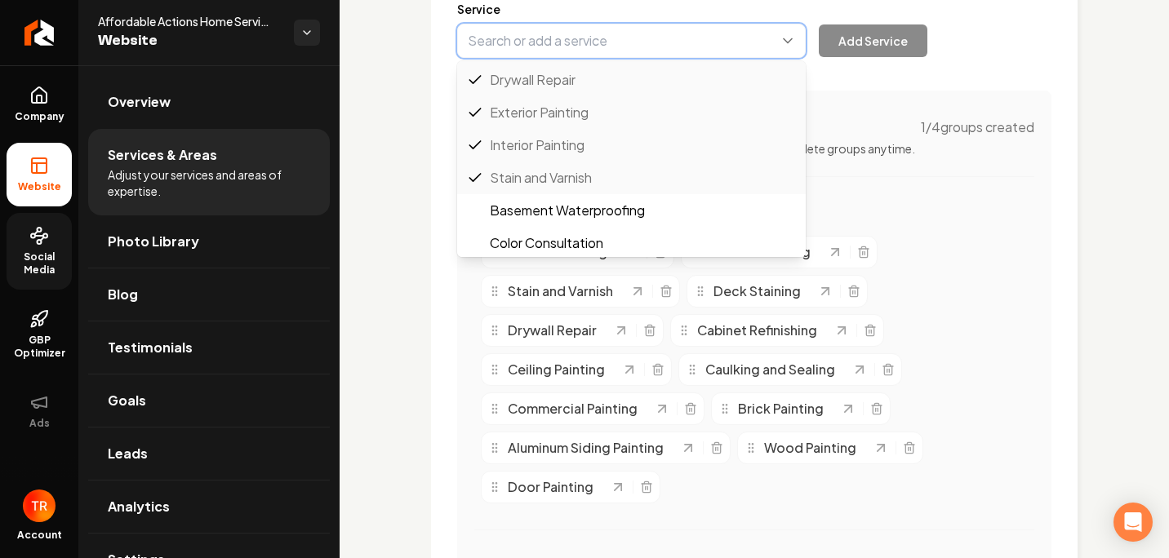
scroll to position [392, 0]
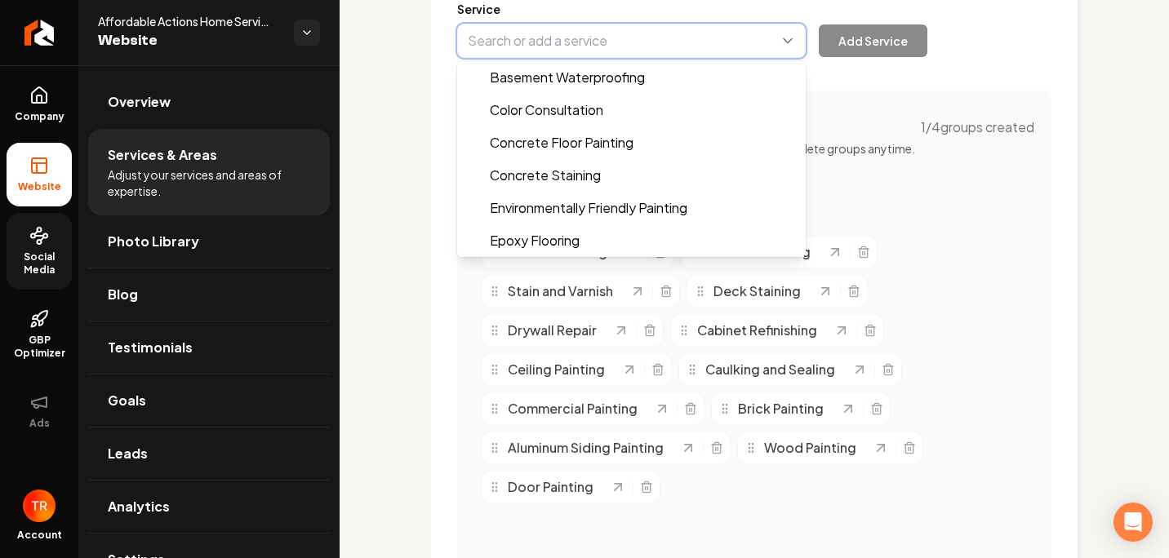
type input "Concrete Staining"
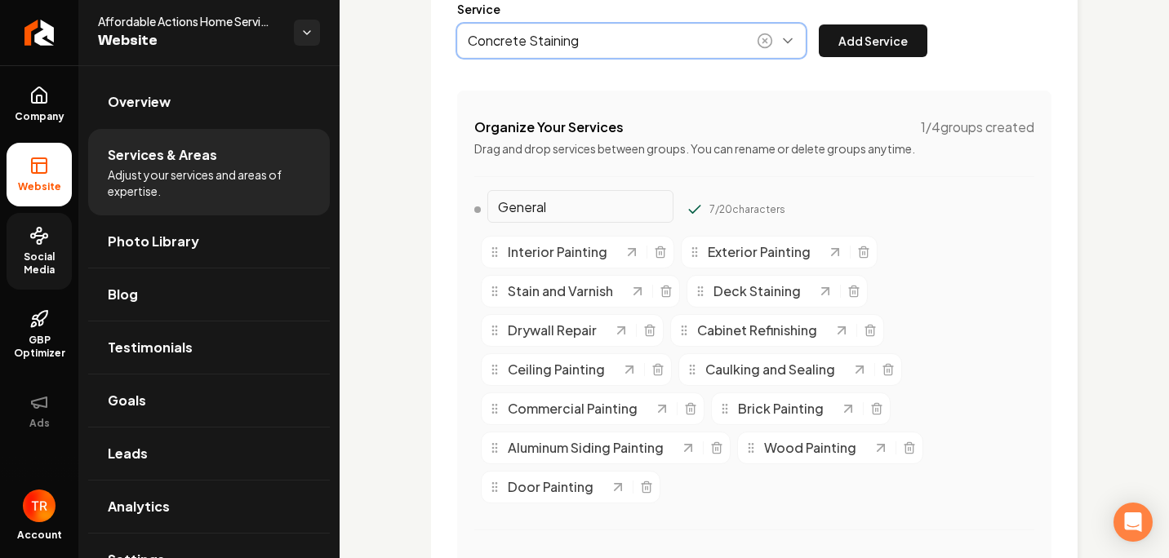
drag, startPoint x: 599, startPoint y: 180, endPoint x: 731, endPoint y: 125, distance: 142.4
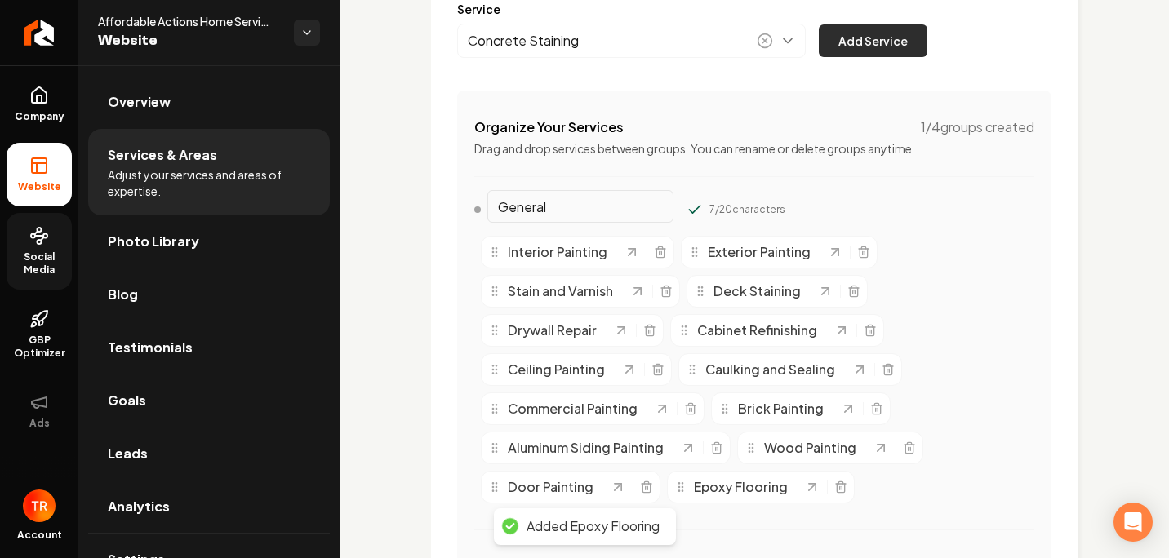
click at [887, 33] on button "Add Service" at bounding box center [873, 40] width 109 height 33
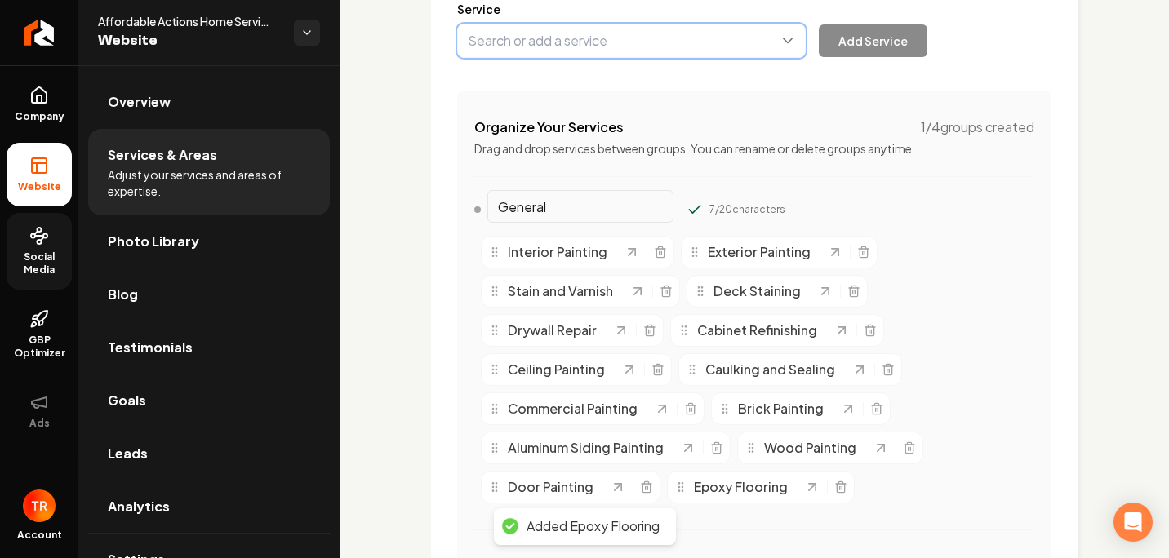
click at [682, 56] on button "Main content area" at bounding box center [631, 41] width 349 height 34
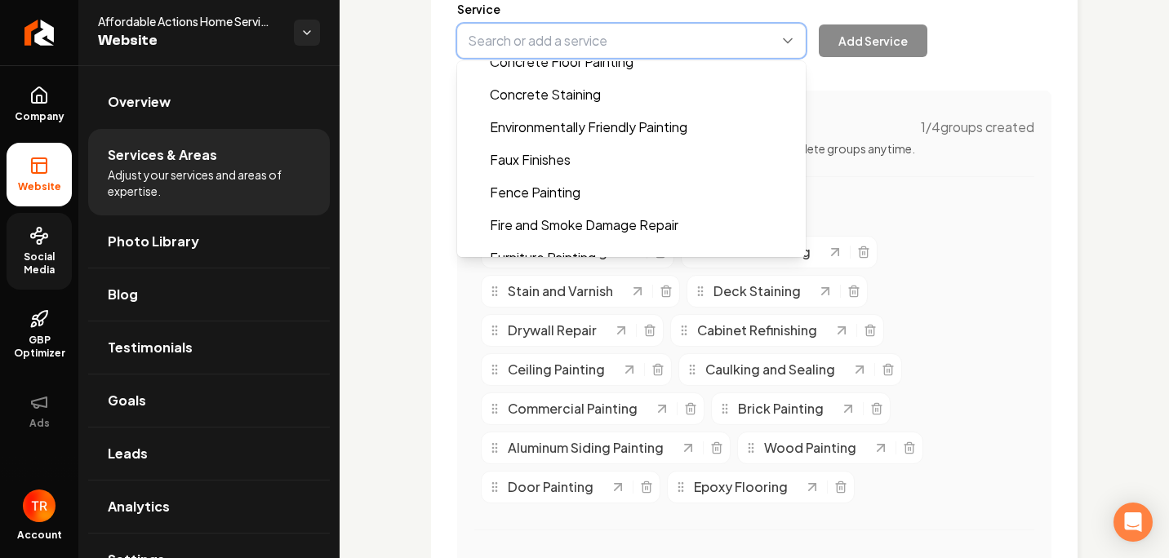
scroll to position [506, 0]
type input "Fence Painting"
drag, startPoint x: 573, startPoint y: 195, endPoint x: 589, endPoint y: 196, distance: 16.3
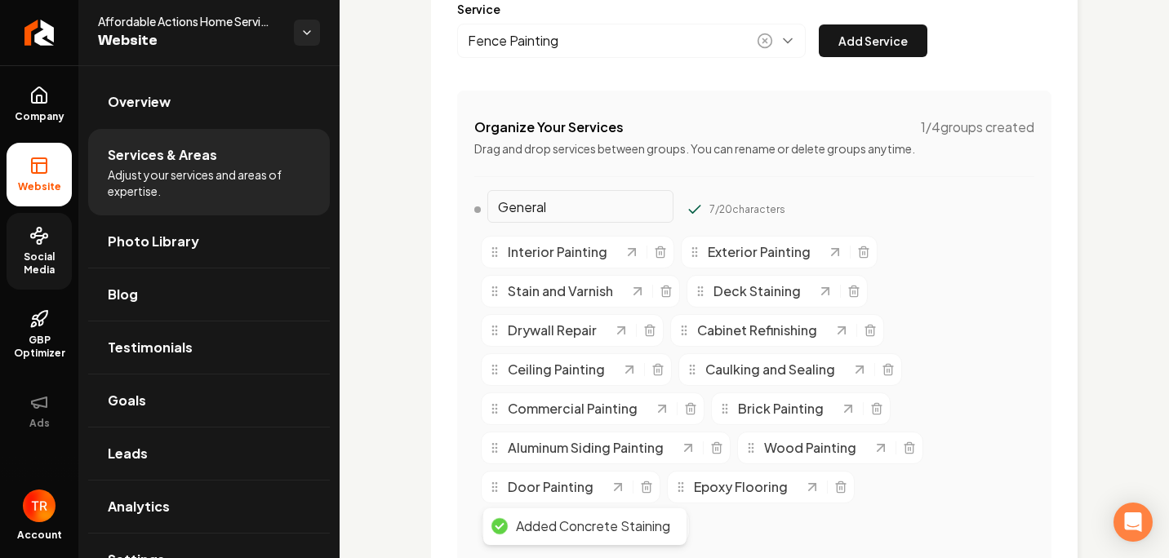
drag, startPoint x: 910, startPoint y: 50, endPoint x: 806, endPoint y: 52, distance: 104.5
click at [909, 50] on button "Add Service" at bounding box center [873, 40] width 109 height 33
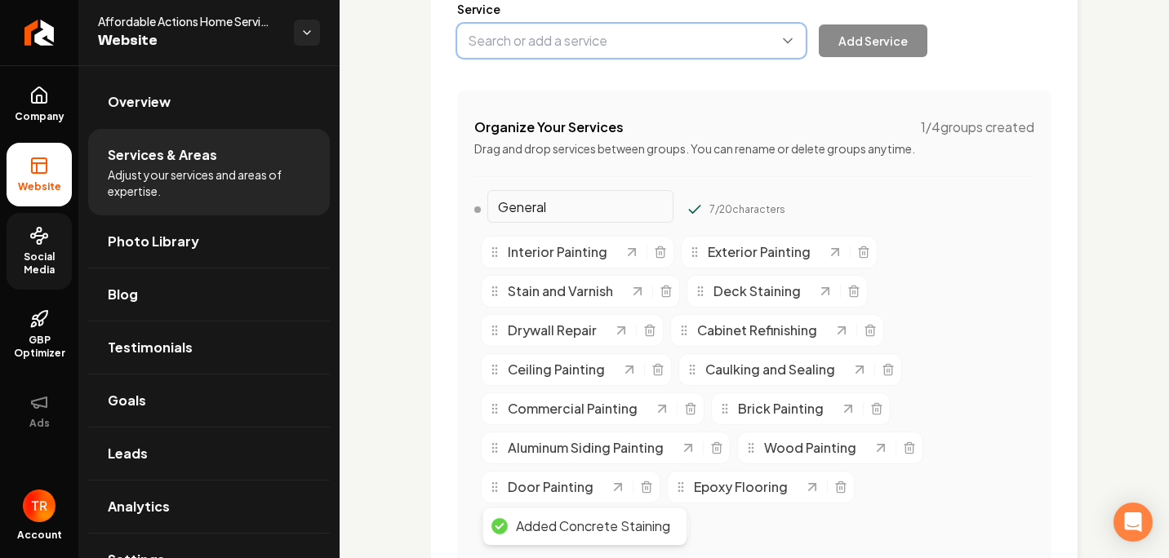
click at [660, 57] on button "Main content area" at bounding box center [631, 41] width 349 height 34
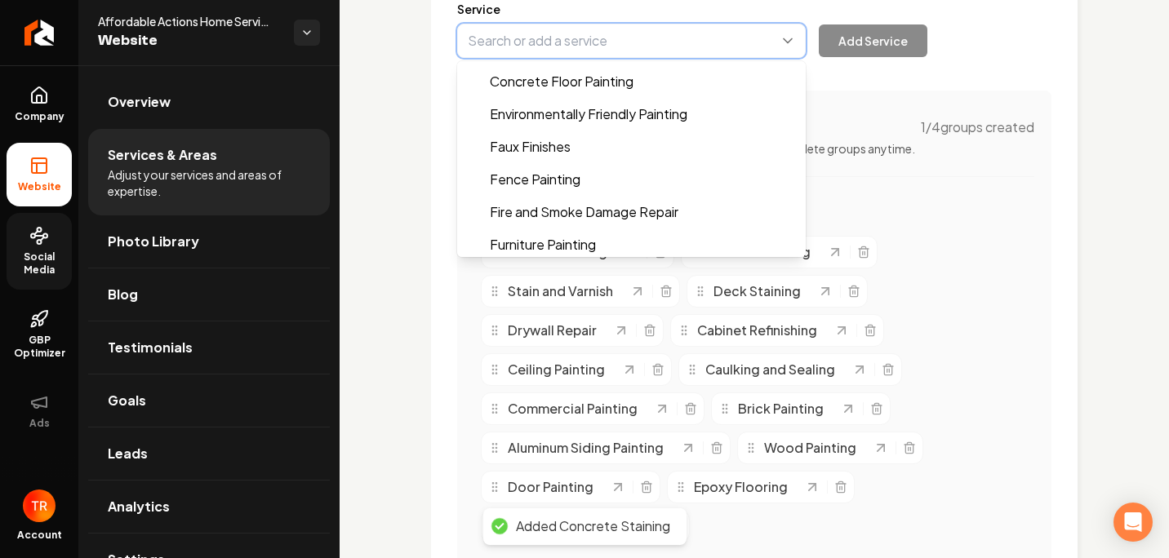
scroll to position [539, 0]
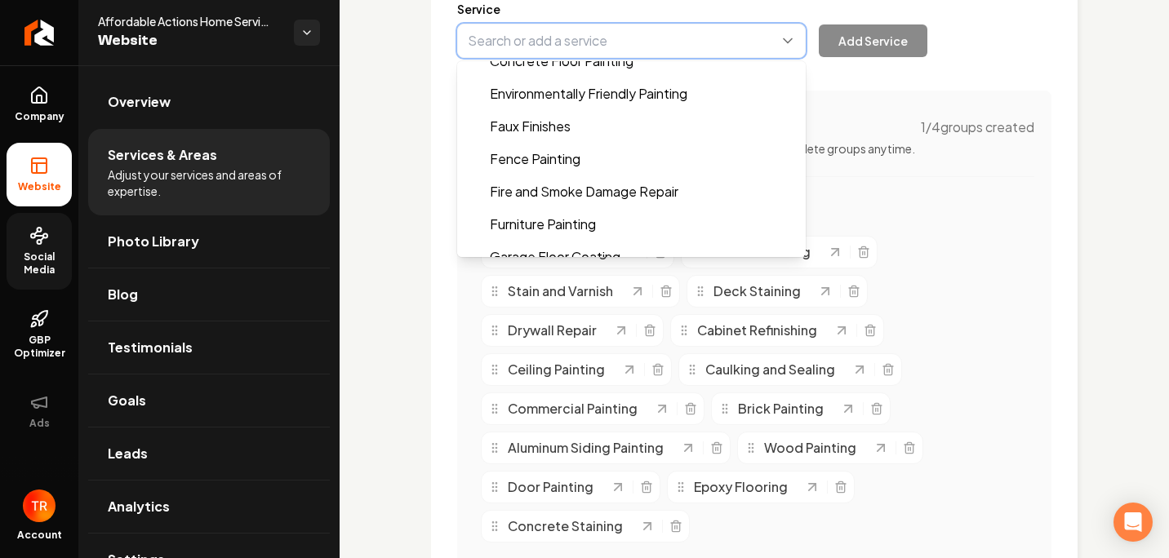
type input "Fence Painting"
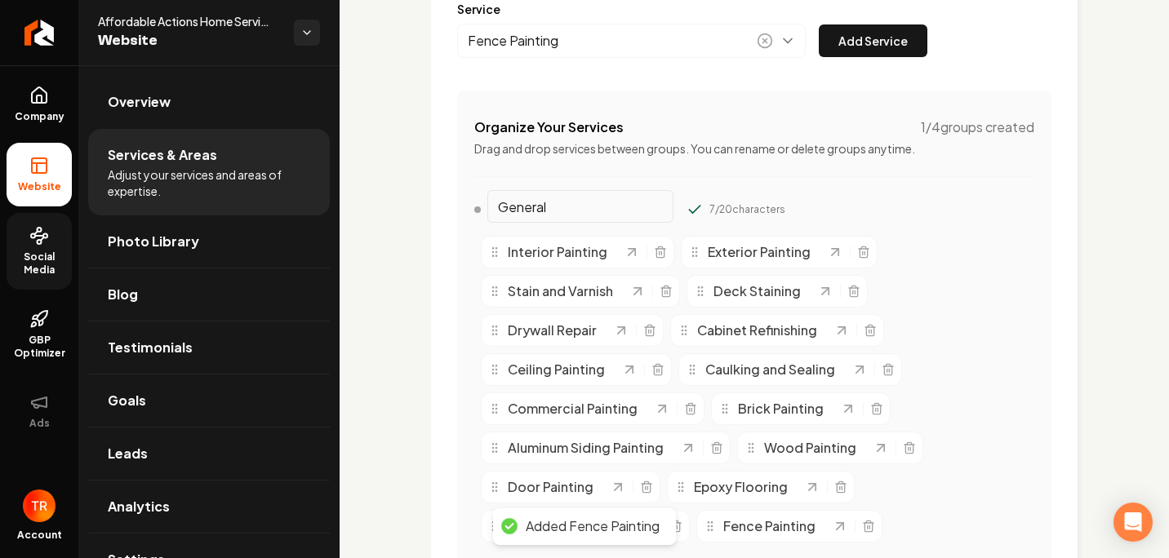
click at [889, 34] on button "Add Service" at bounding box center [873, 40] width 109 height 33
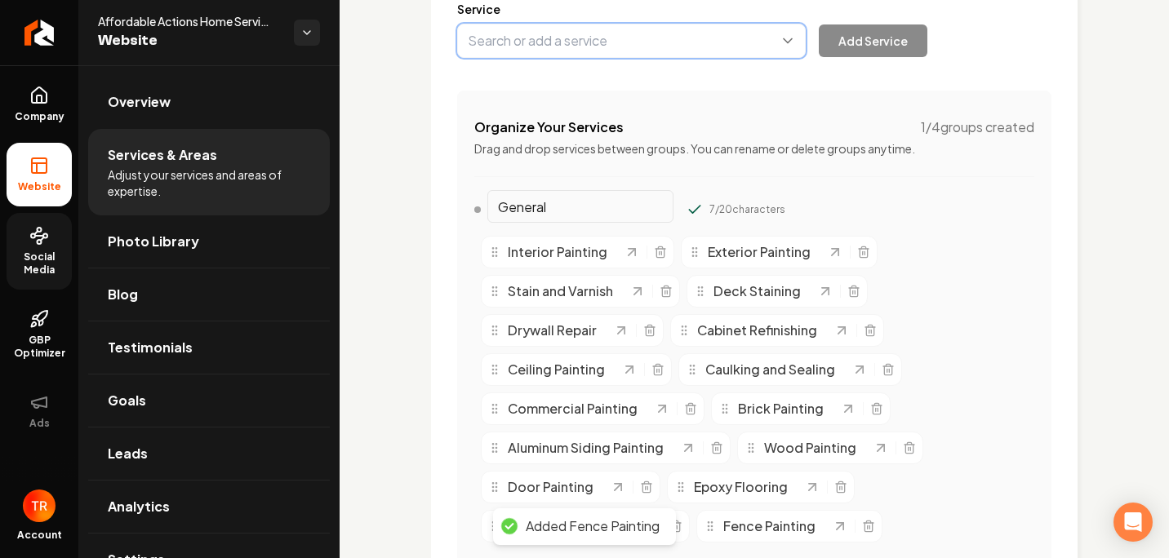
drag, startPoint x: 629, startPoint y: 38, endPoint x: 634, endPoint y: 51, distance: 12.9
click at [629, 39] on button "Main content area" at bounding box center [631, 41] width 349 height 34
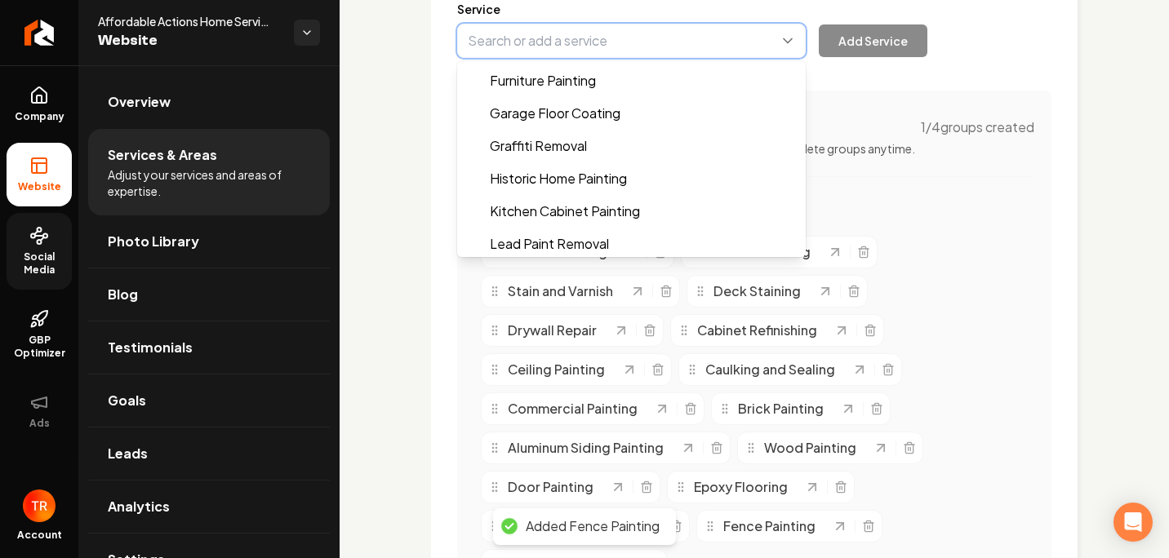
scroll to position [653, 0]
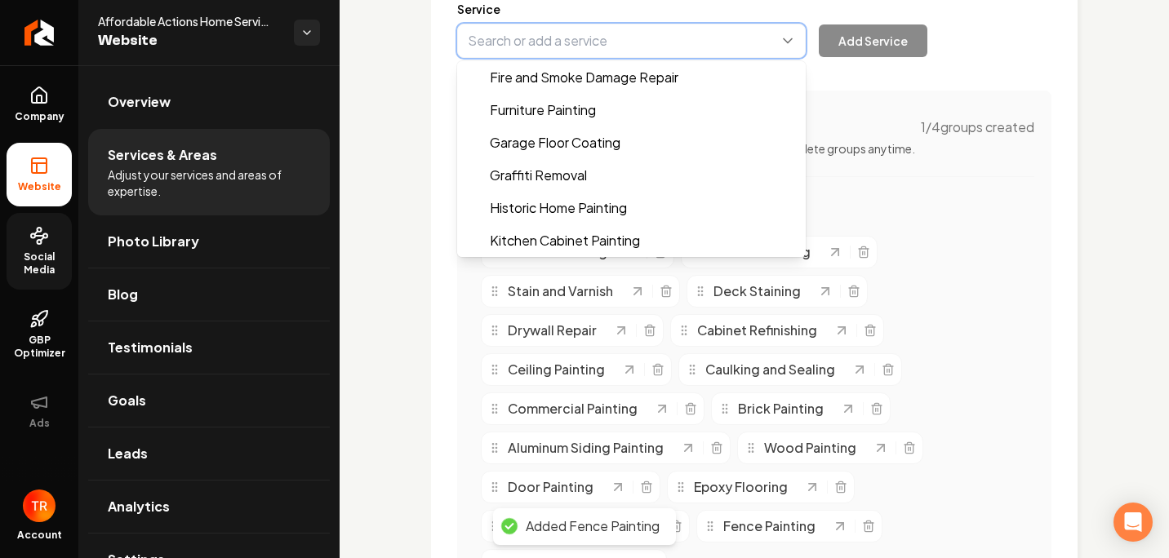
type input "Garage Floor Coating"
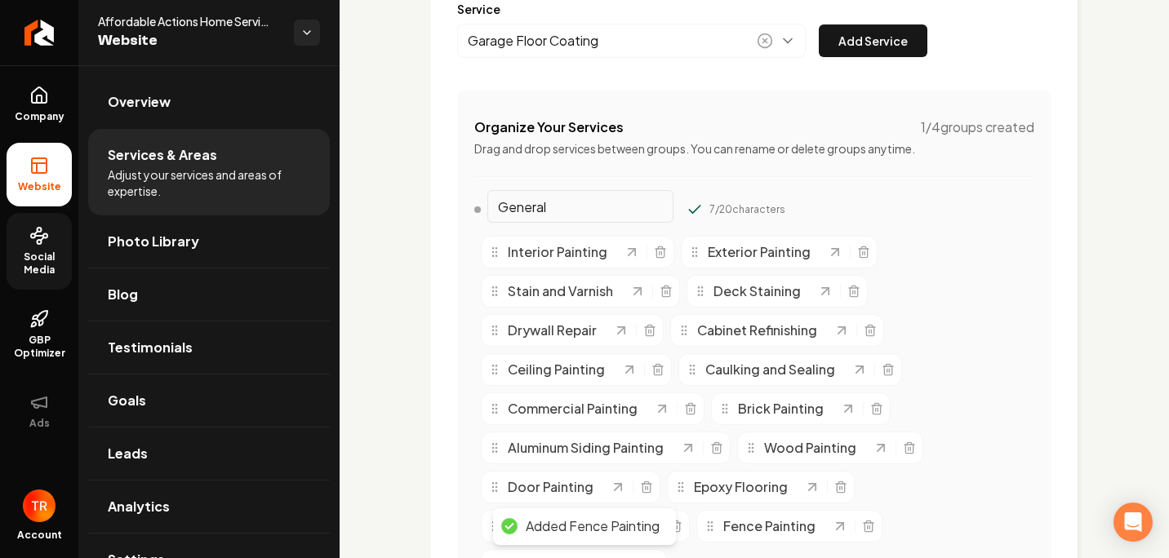
drag, startPoint x: 853, startPoint y: 44, endPoint x: 733, endPoint y: 42, distance: 120.0
click at [852, 45] on button "Add Service" at bounding box center [873, 40] width 109 height 33
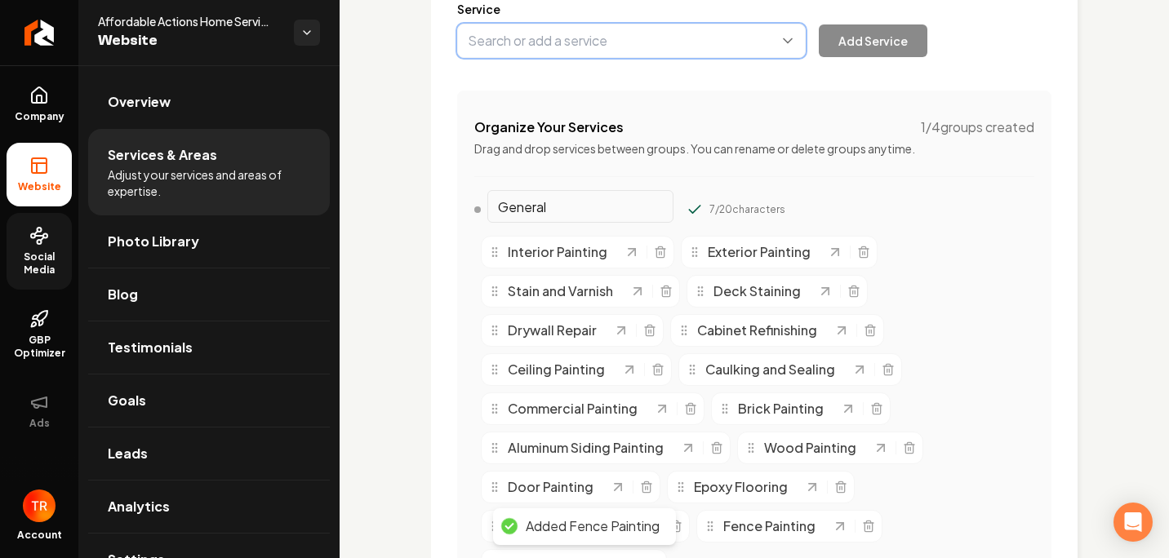
click at [683, 39] on button "Main content area" at bounding box center [631, 41] width 349 height 34
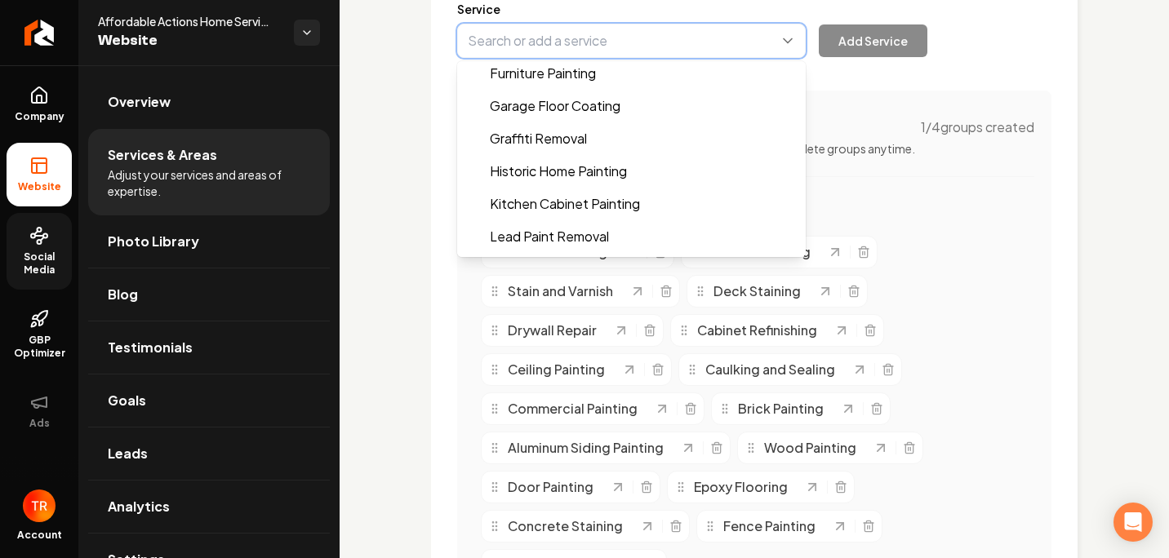
scroll to position [735, 0]
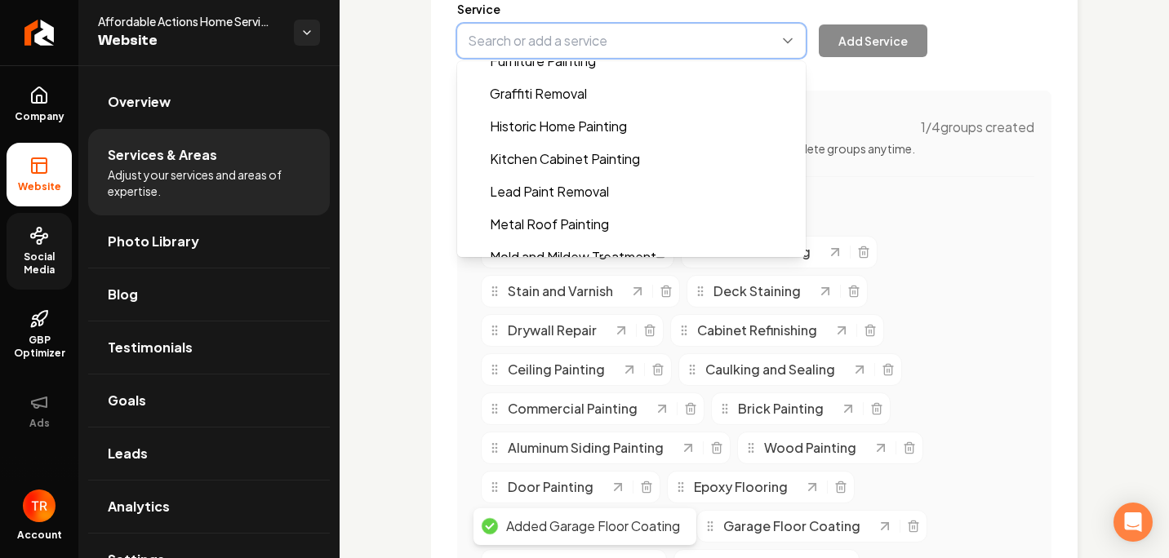
type input "Historic Home Painting"
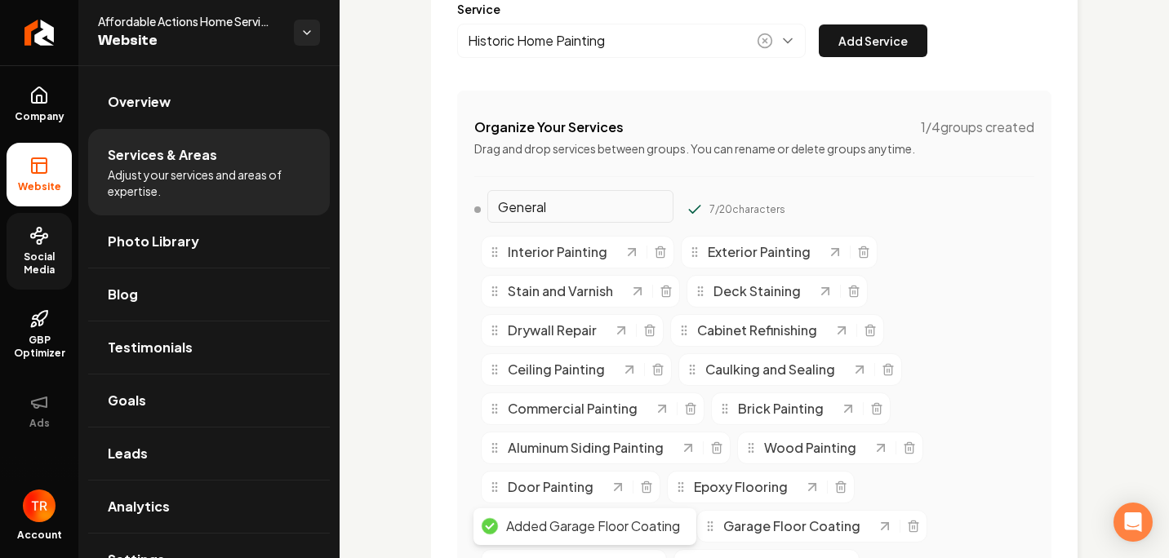
click at [852, 44] on button "Add Service" at bounding box center [873, 40] width 109 height 33
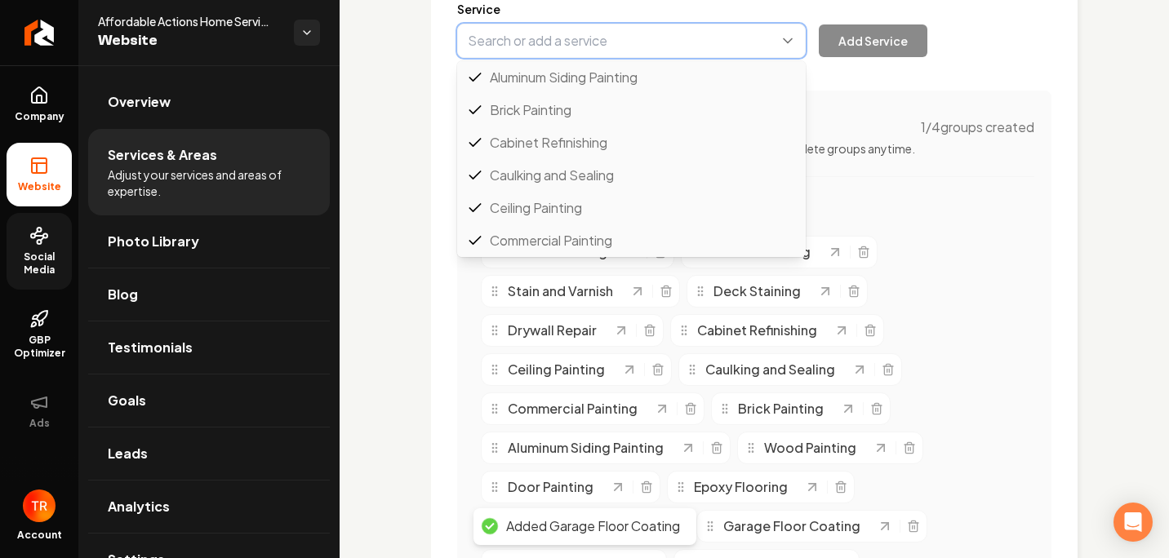
click at [685, 37] on button "Main content area" at bounding box center [631, 41] width 349 height 34
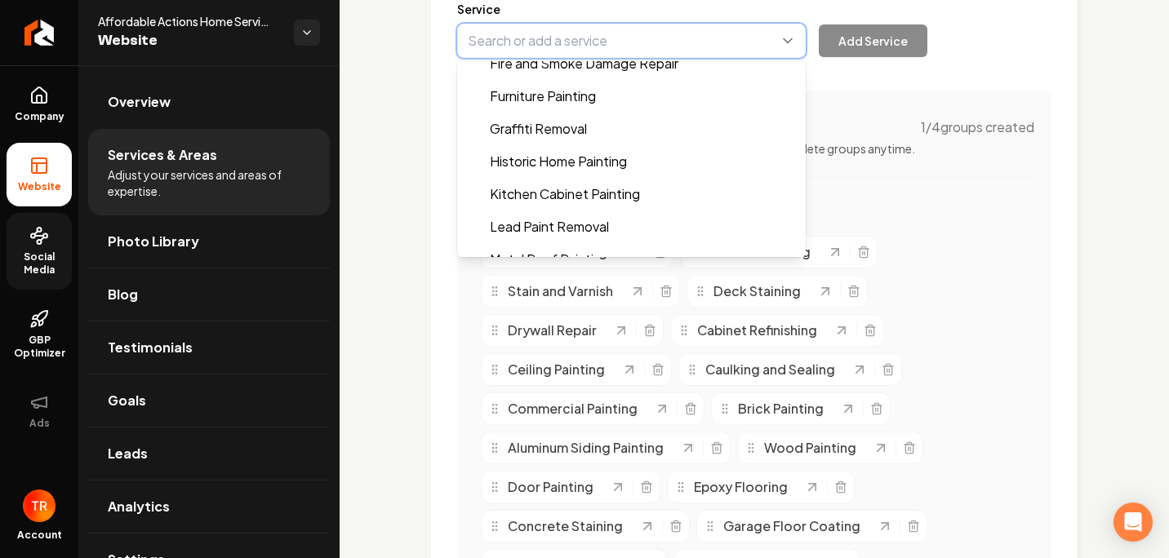
scroll to position [767, 0]
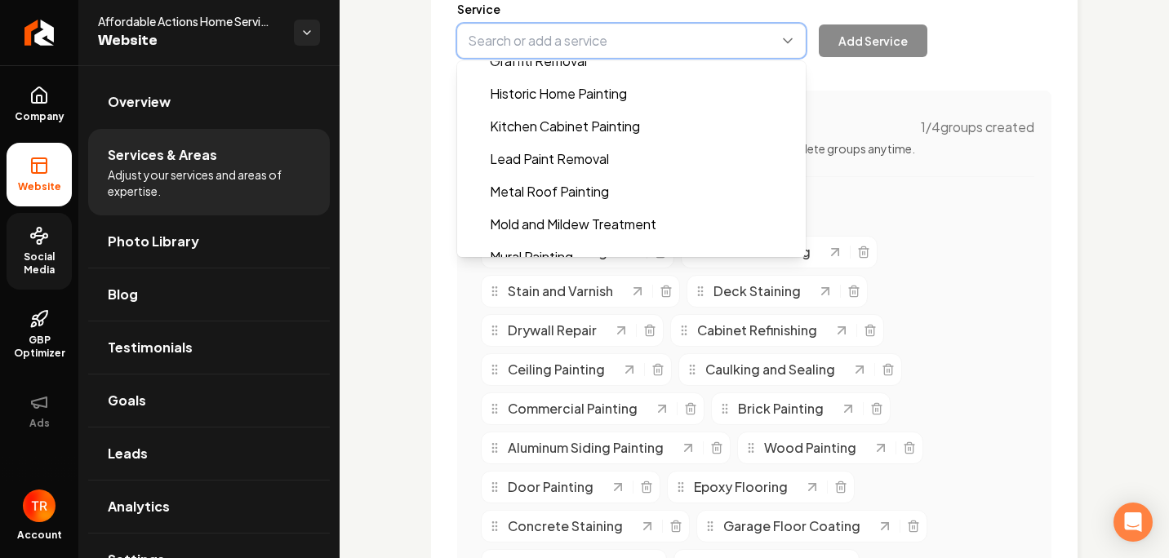
type input "Kitchen Cabinet Painting"
drag, startPoint x: 602, startPoint y: 131, endPoint x: 623, endPoint y: 125, distance: 22.0
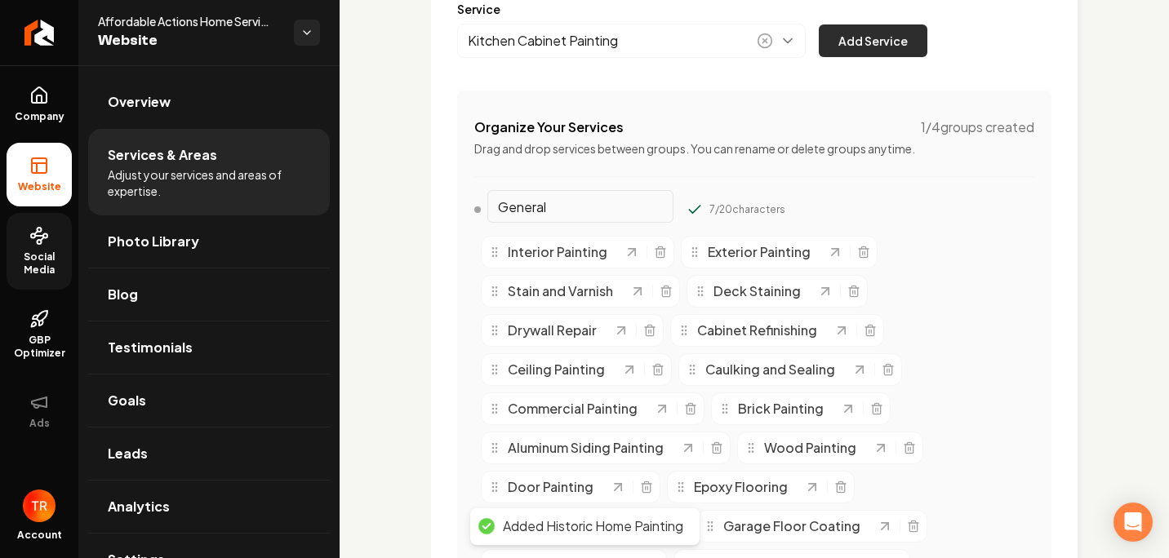
click at [869, 38] on button "Add Service" at bounding box center [873, 40] width 109 height 33
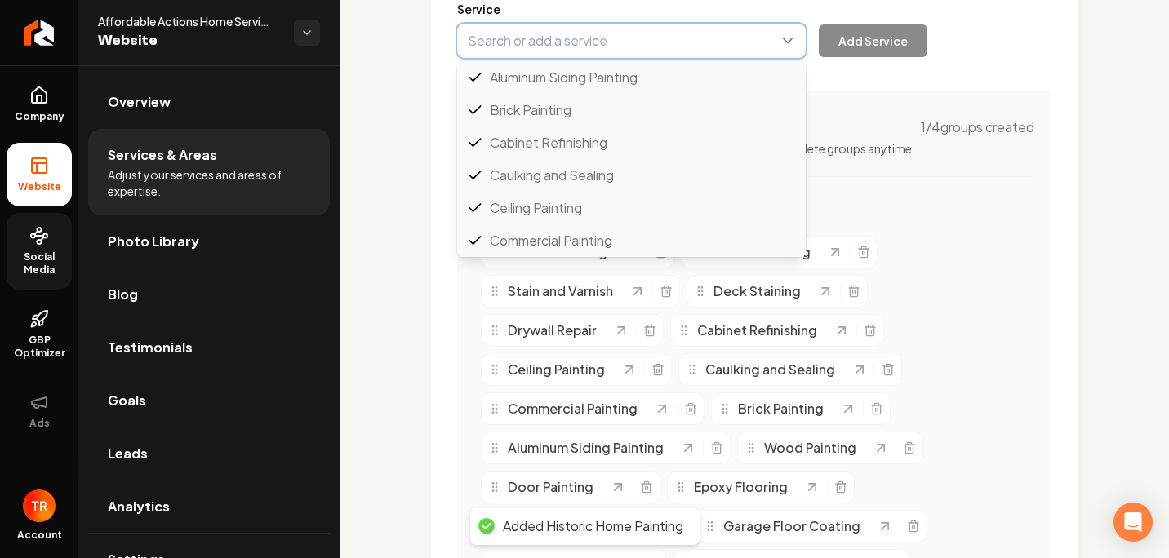
click at [628, 38] on button "Main content area" at bounding box center [631, 41] width 349 height 34
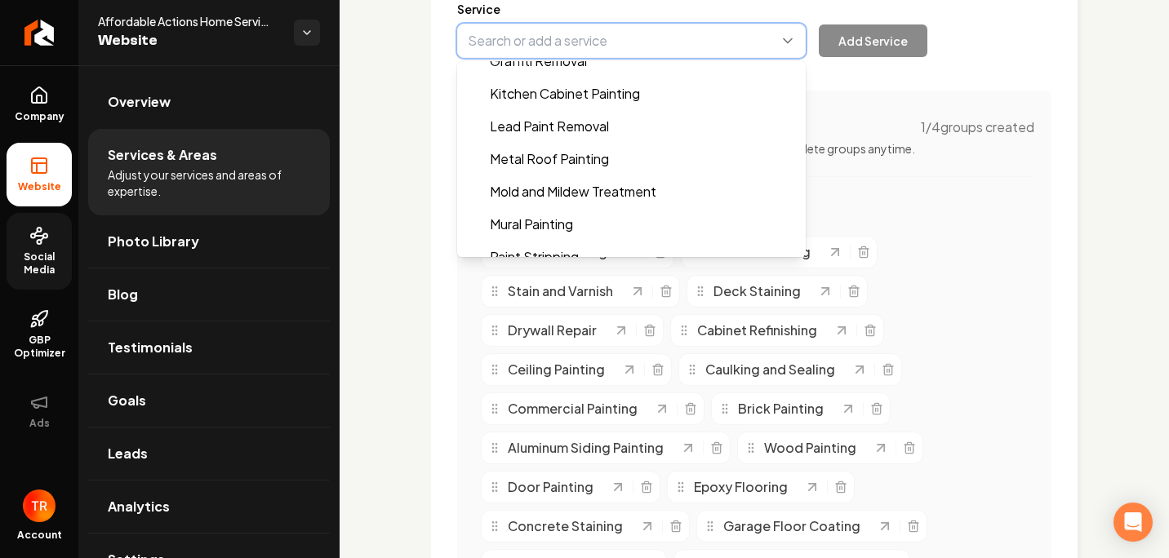
scroll to position [833, 0]
type input "Metal Roof Painting"
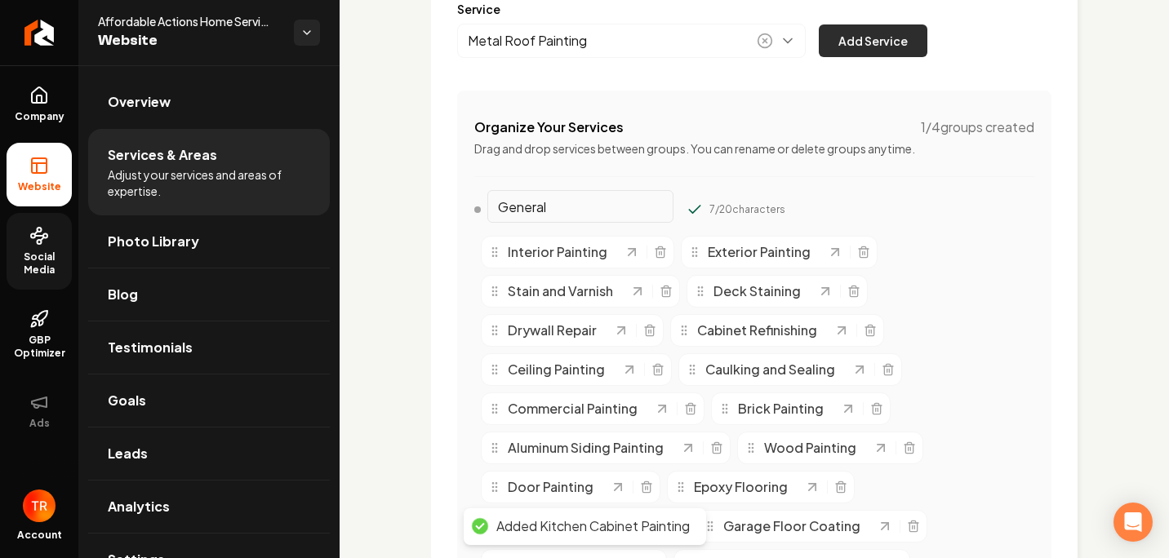
click at [867, 50] on button "Add Service" at bounding box center [873, 40] width 109 height 33
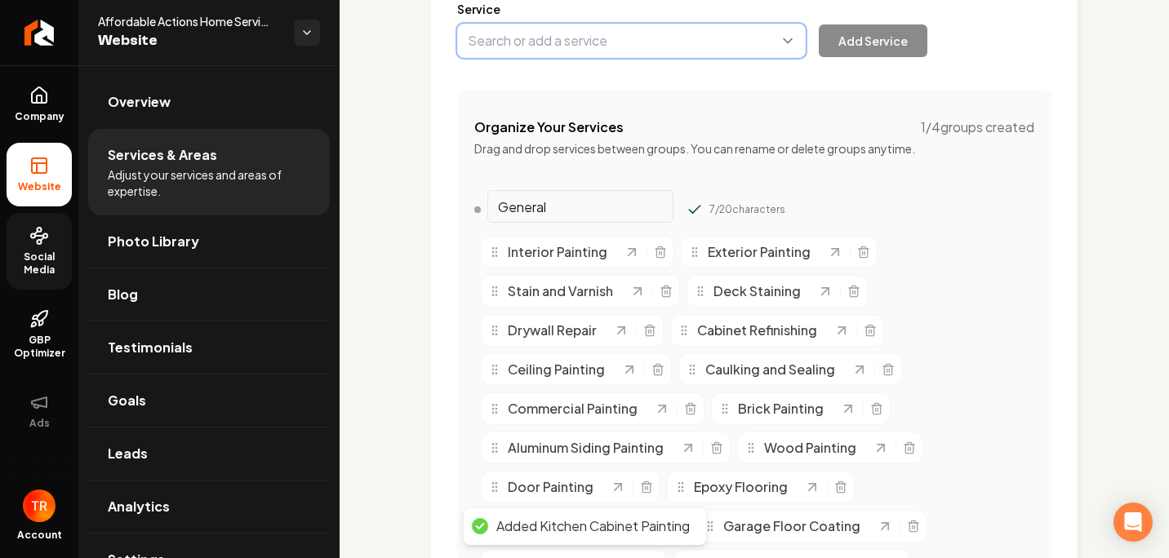
click at [654, 39] on button "Main content area" at bounding box center [631, 41] width 349 height 34
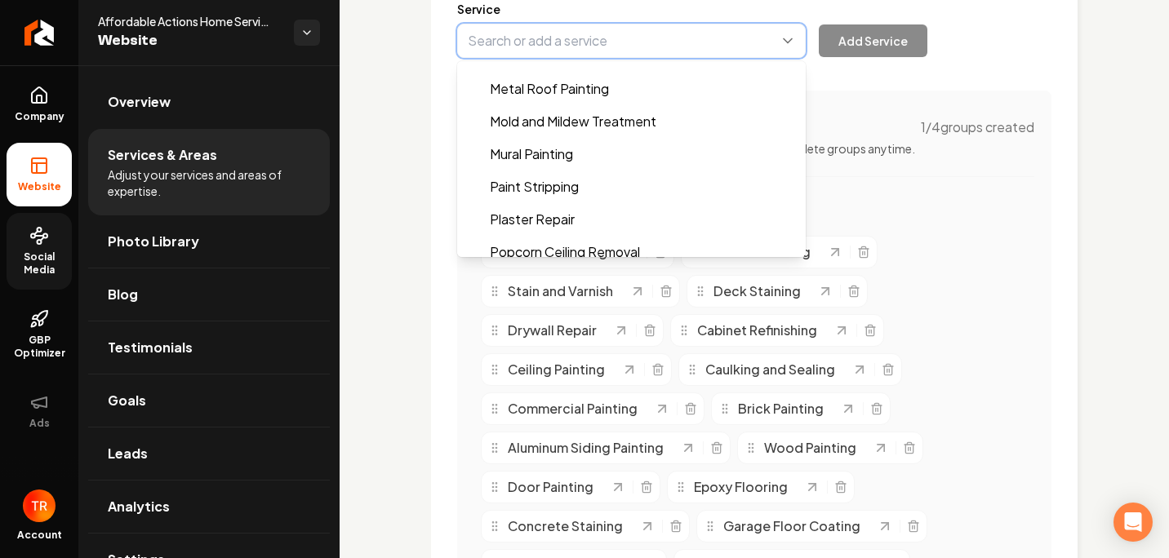
scroll to position [914, 0]
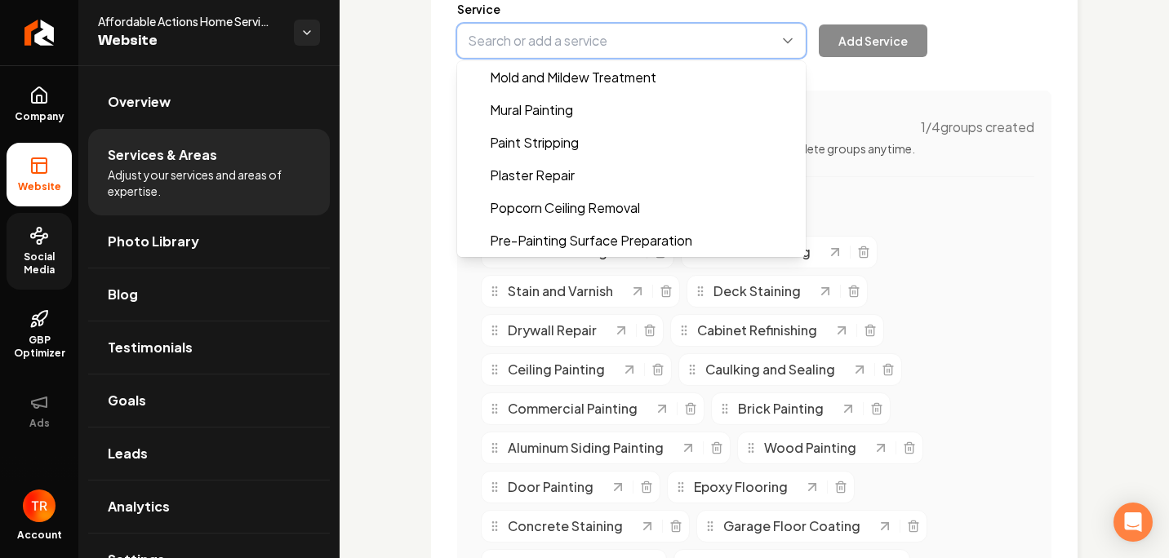
type input "Popcorn Ceiling Removal"
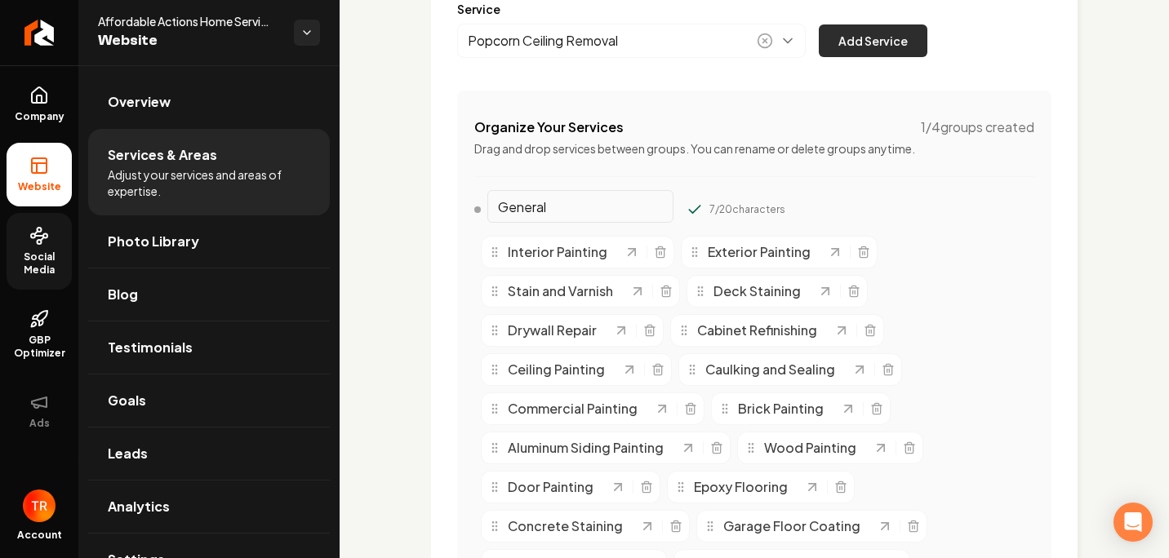
click at [853, 46] on button "Add Service" at bounding box center [873, 40] width 109 height 33
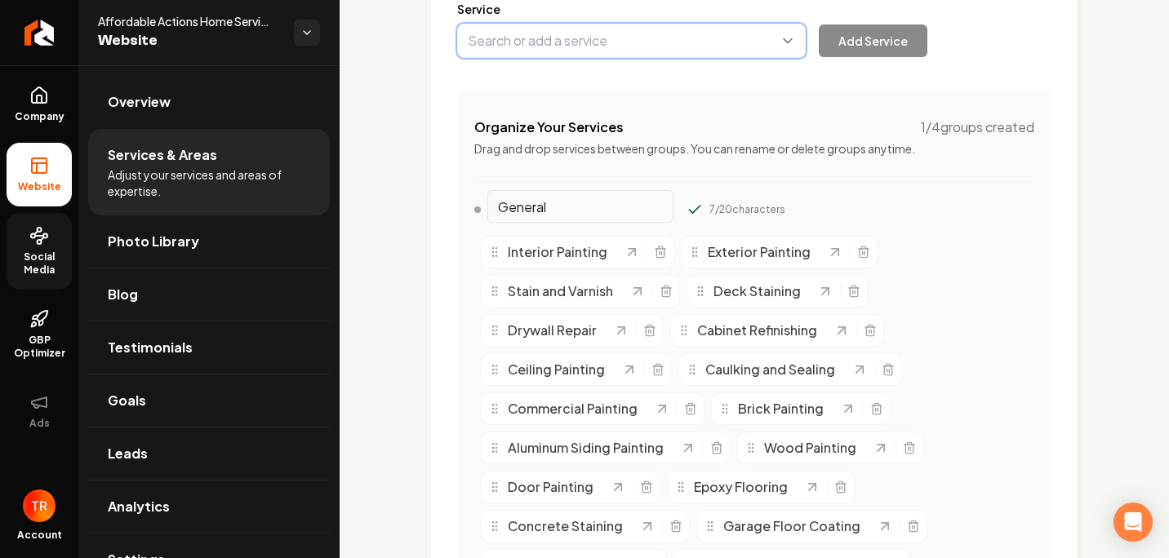
drag, startPoint x: 576, startPoint y: 37, endPoint x: 576, endPoint y: 60, distance: 22.9
click at [575, 38] on button "Main content area" at bounding box center [631, 41] width 349 height 34
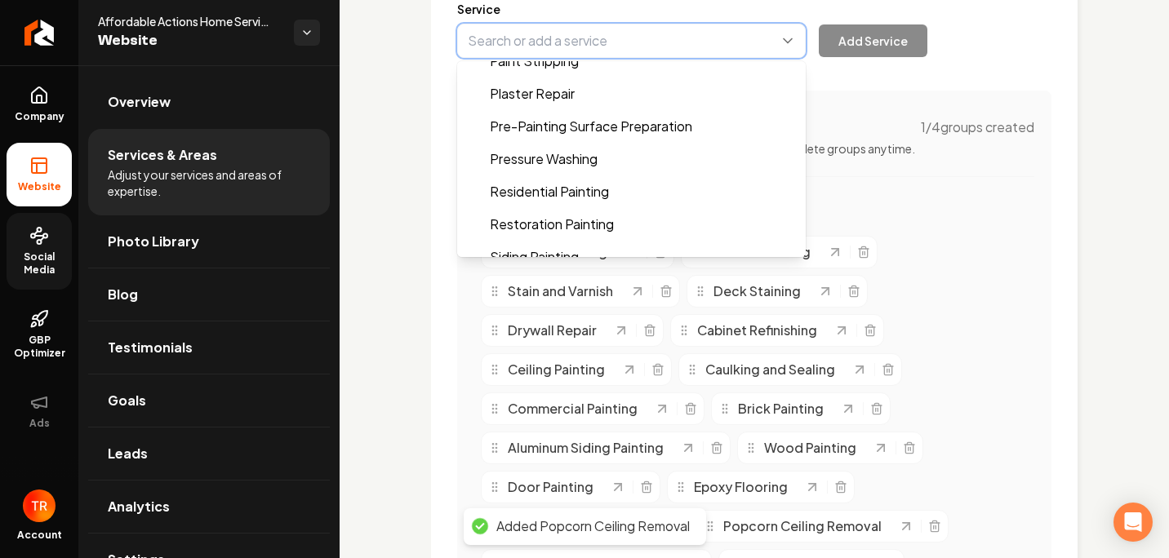
scroll to position [1061, 0]
type input "Pressure Washing"
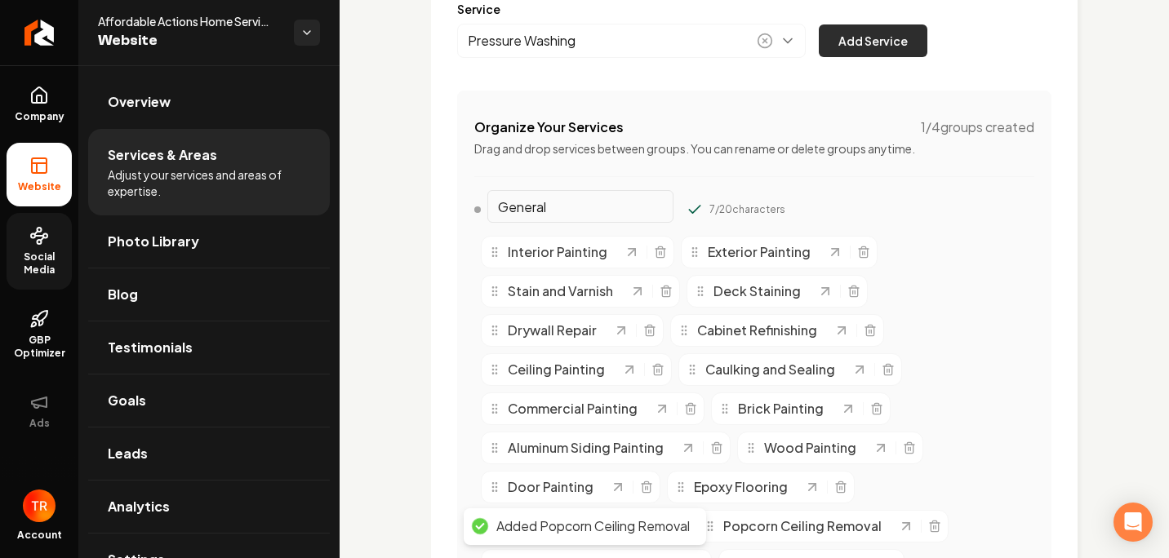
click at [846, 48] on button "Add Service" at bounding box center [873, 40] width 109 height 33
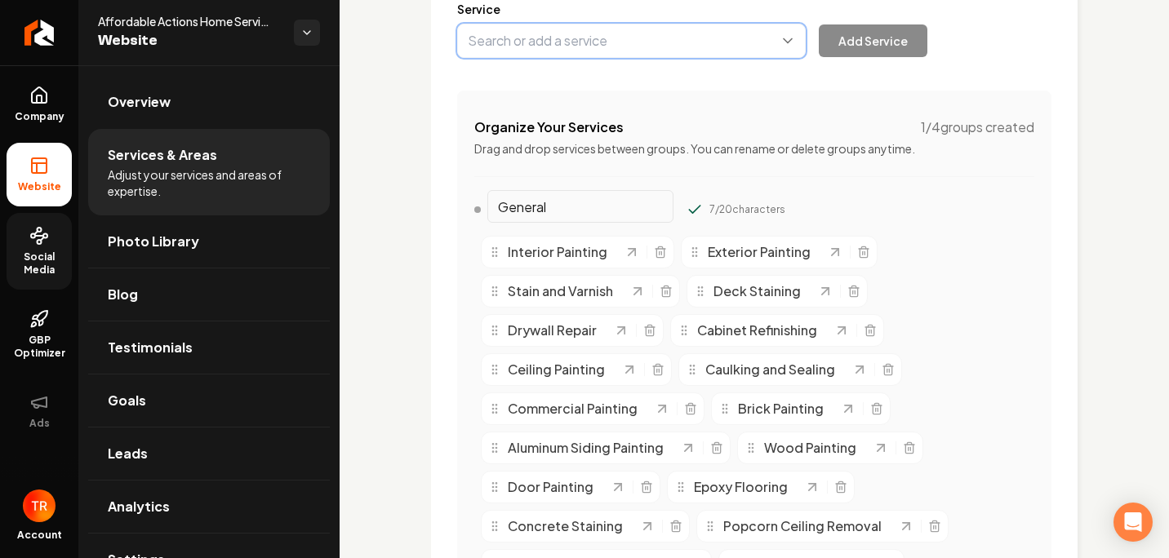
click at [599, 35] on button "Main content area" at bounding box center [631, 41] width 349 height 34
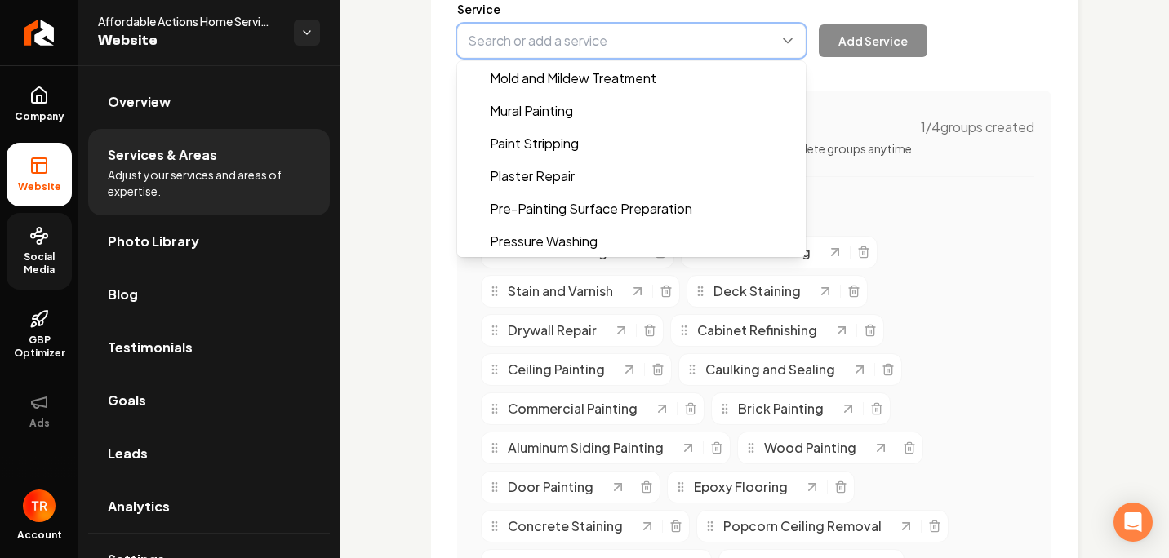
scroll to position [980, 0]
type input "Residential Painting"
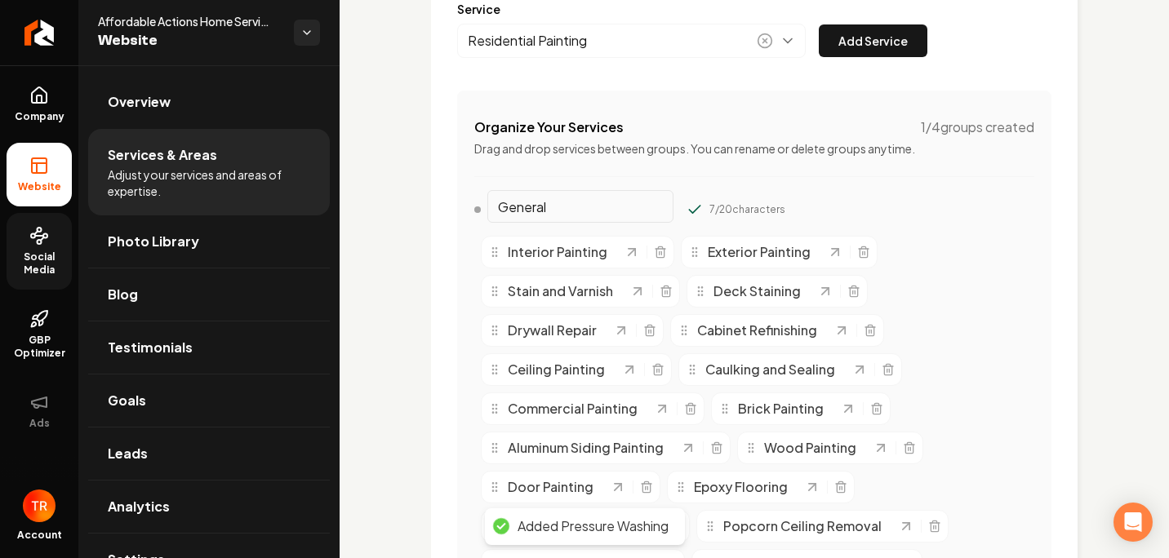
drag, startPoint x: 870, startPoint y: 33, endPoint x: 800, endPoint y: 36, distance: 70.3
click at [868, 33] on button "Add Service" at bounding box center [873, 40] width 109 height 33
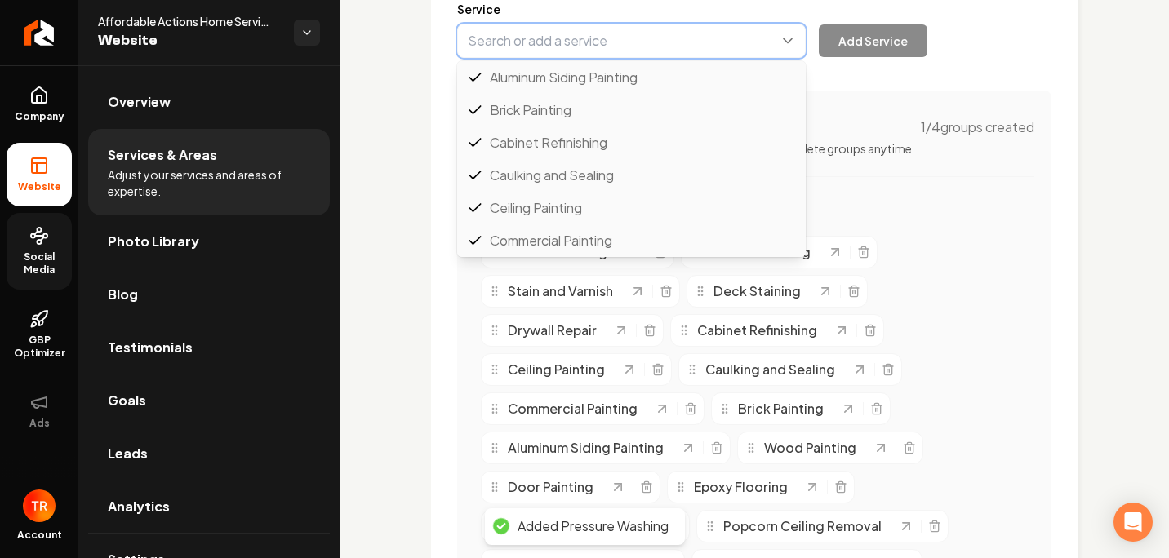
click at [581, 34] on button "Main content area" at bounding box center [631, 41] width 349 height 34
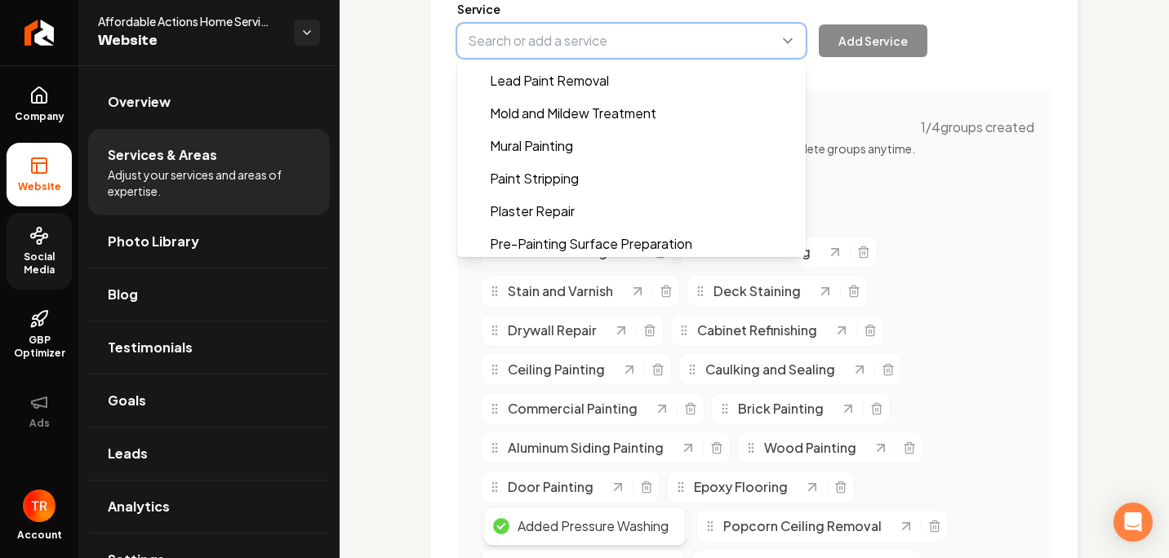
scroll to position [1012, 0]
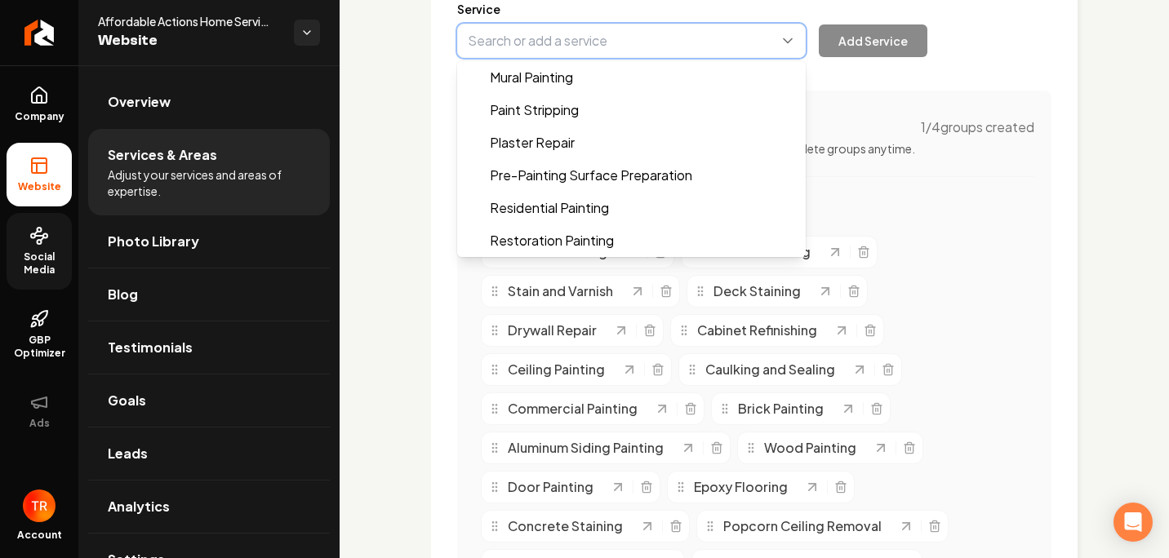
type input "Restoration Painting"
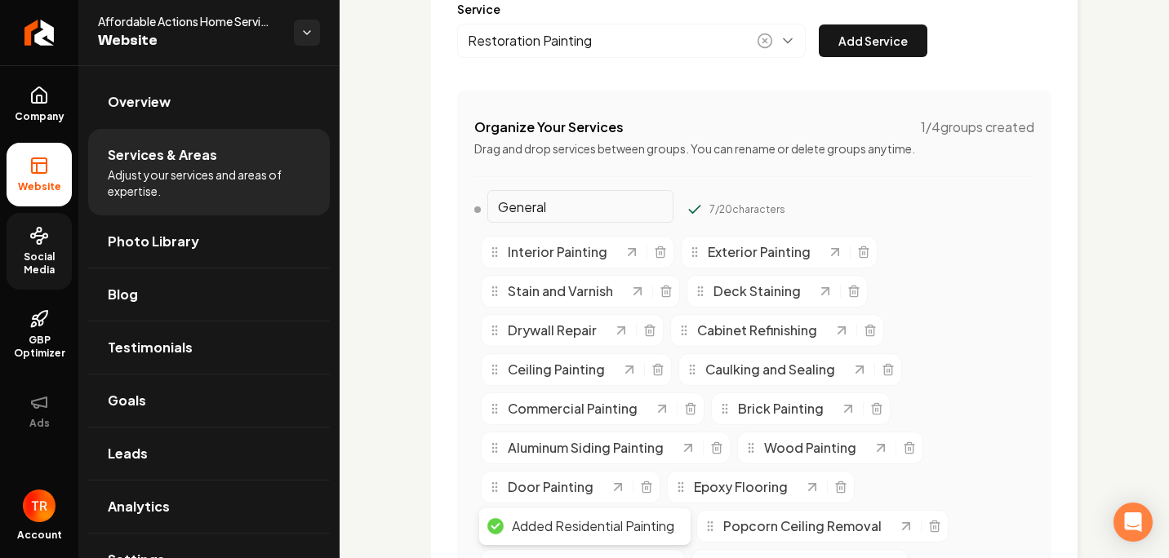
click at [865, 37] on button "Add Service" at bounding box center [873, 40] width 109 height 33
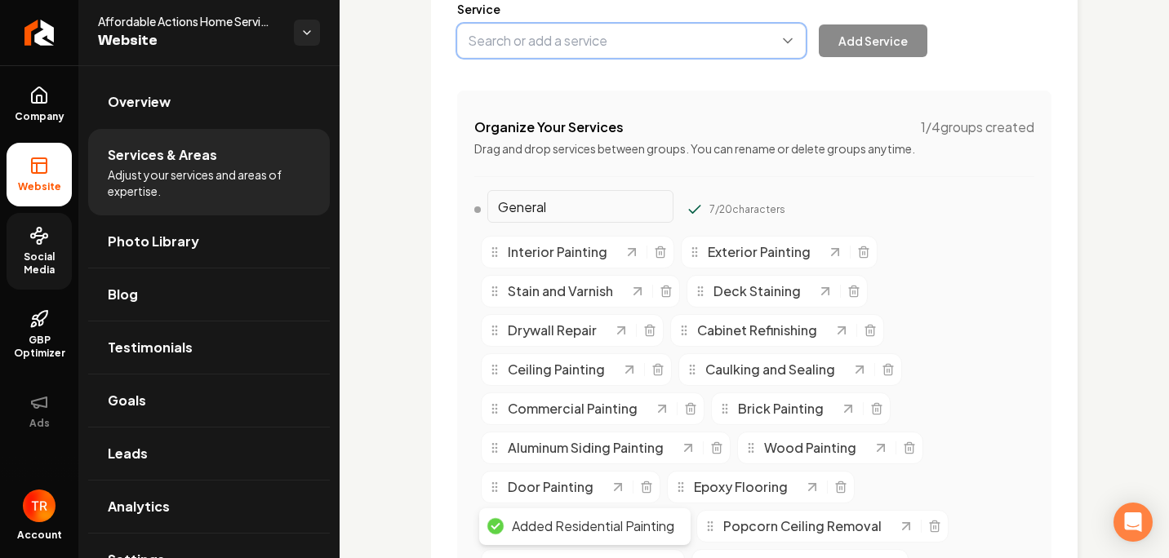
click at [656, 34] on button "Main content area" at bounding box center [631, 41] width 349 height 34
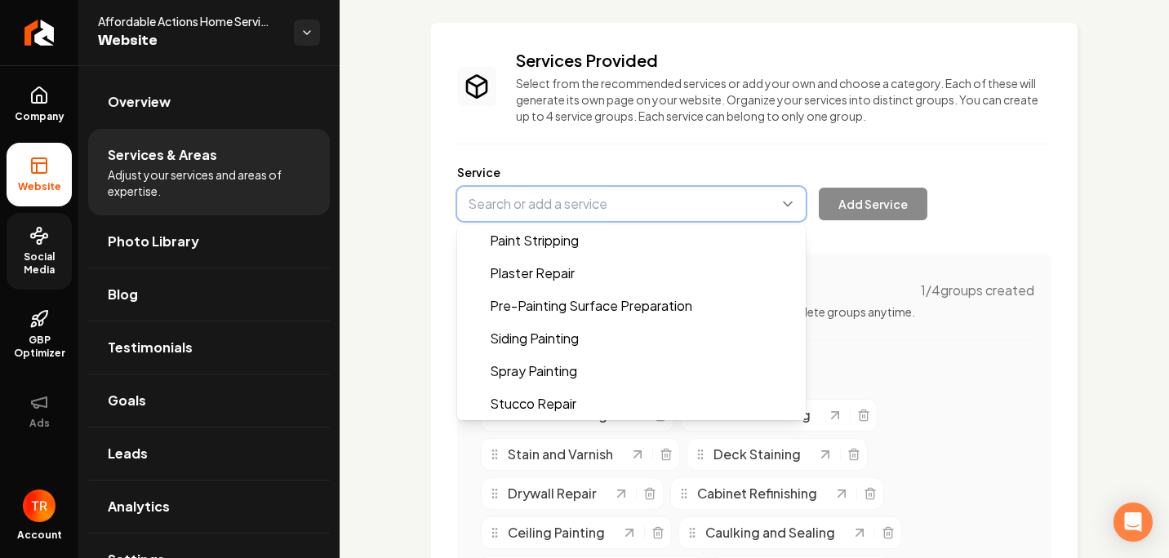
scroll to position [1192, 0]
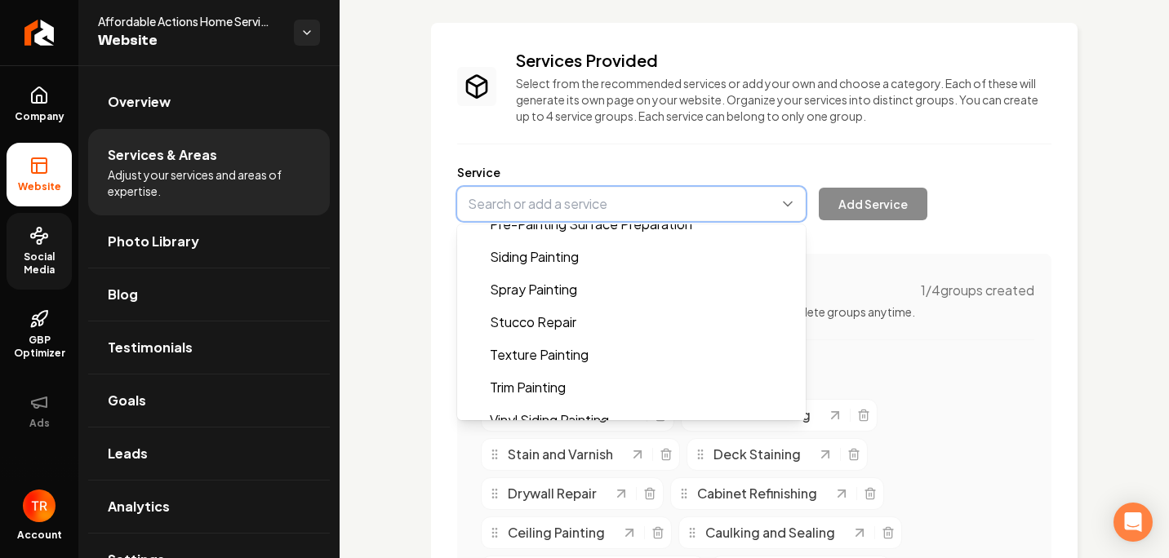
type input "Pre-Painting Surface Preparation"
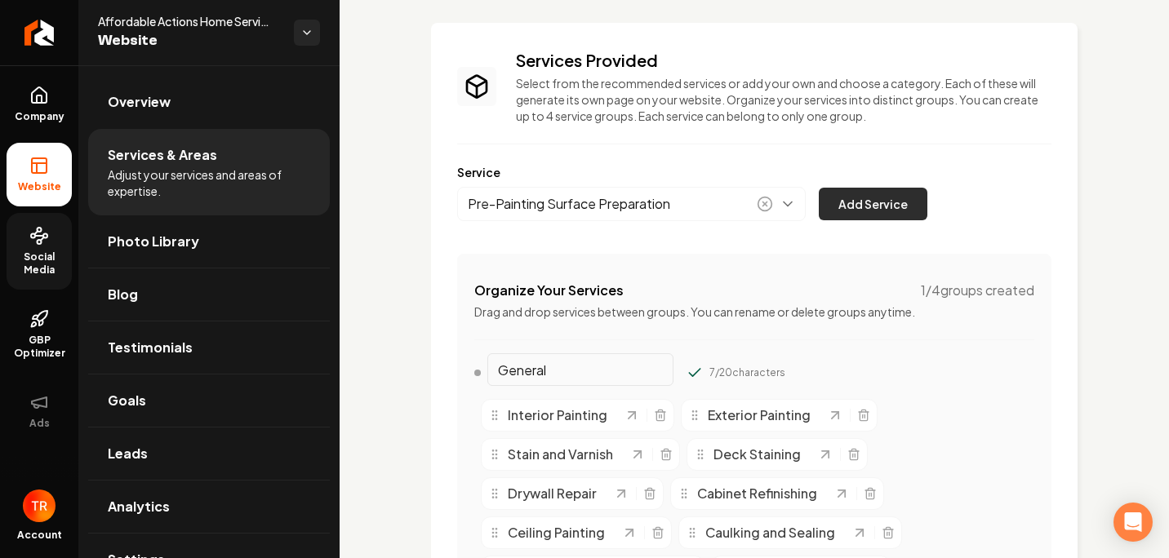
click at [847, 209] on button "Add Service" at bounding box center [873, 204] width 109 height 33
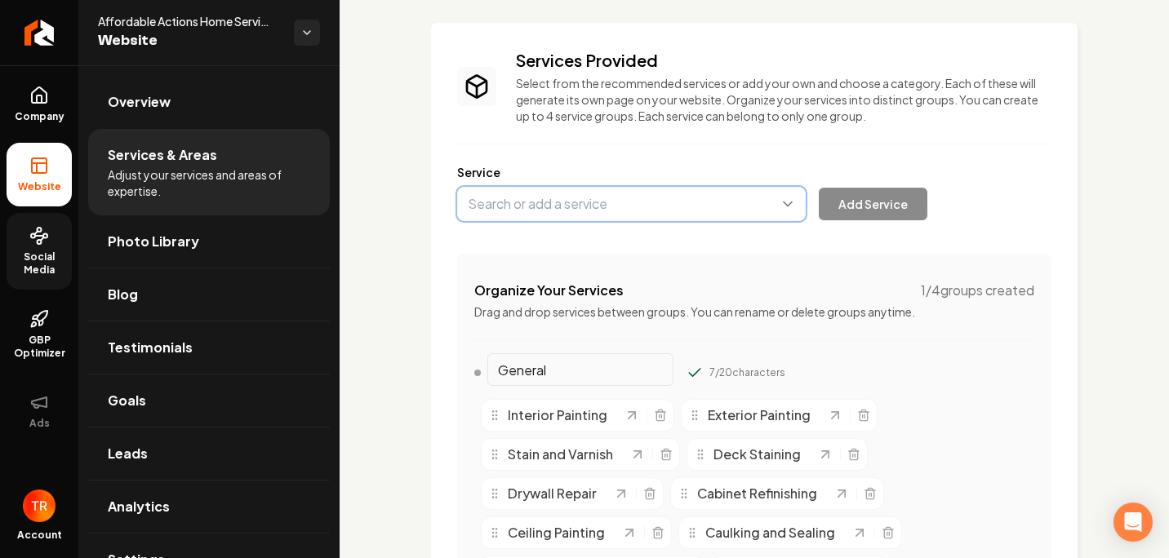
click at [696, 220] on button "Main content area" at bounding box center [631, 204] width 349 height 34
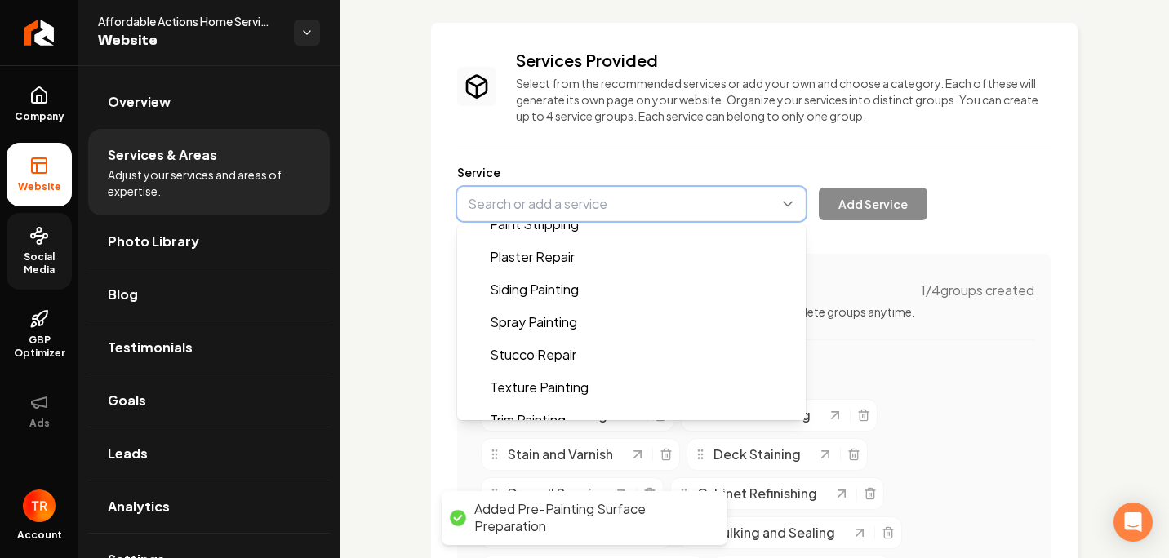
scroll to position [1110, 0]
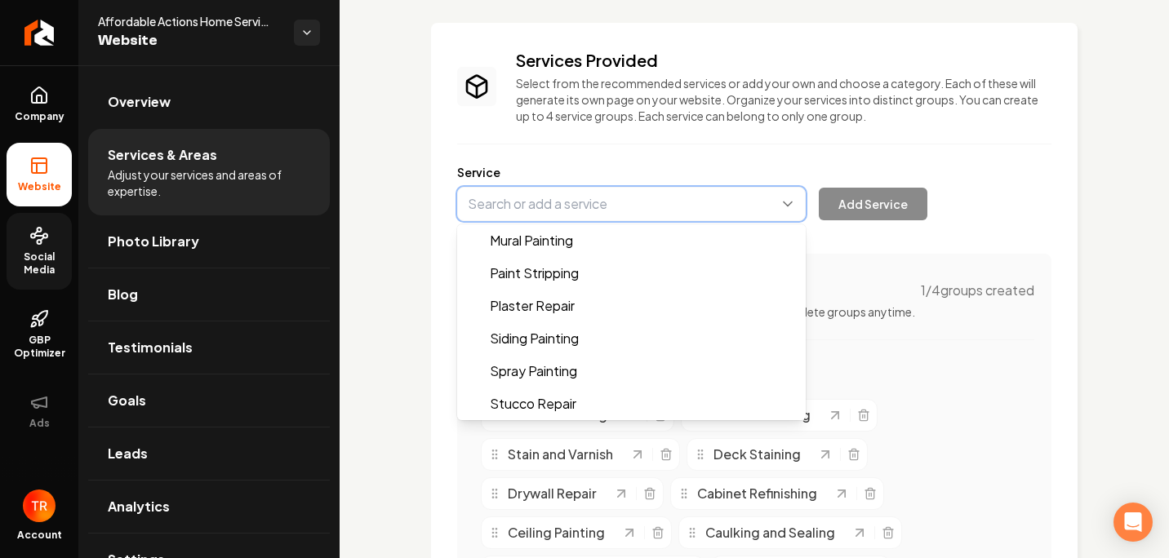
type input "Stucco Repair"
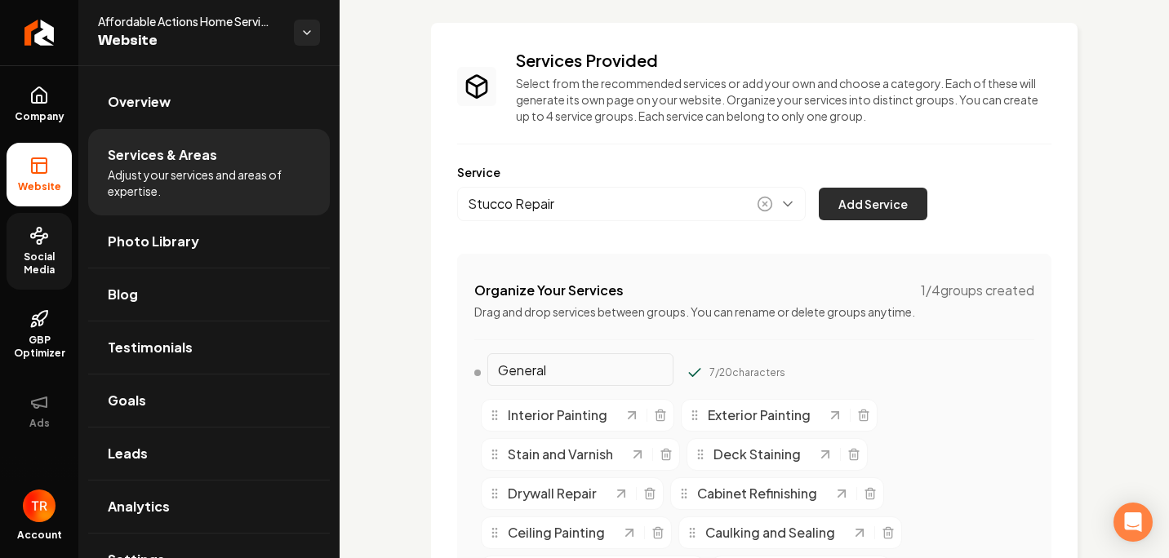
drag, startPoint x: 850, startPoint y: 211, endPoint x: 838, endPoint y: 211, distance: 11.5
click at [849, 211] on button "Add Service" at bounding box center [873, 204] width 109 height 33
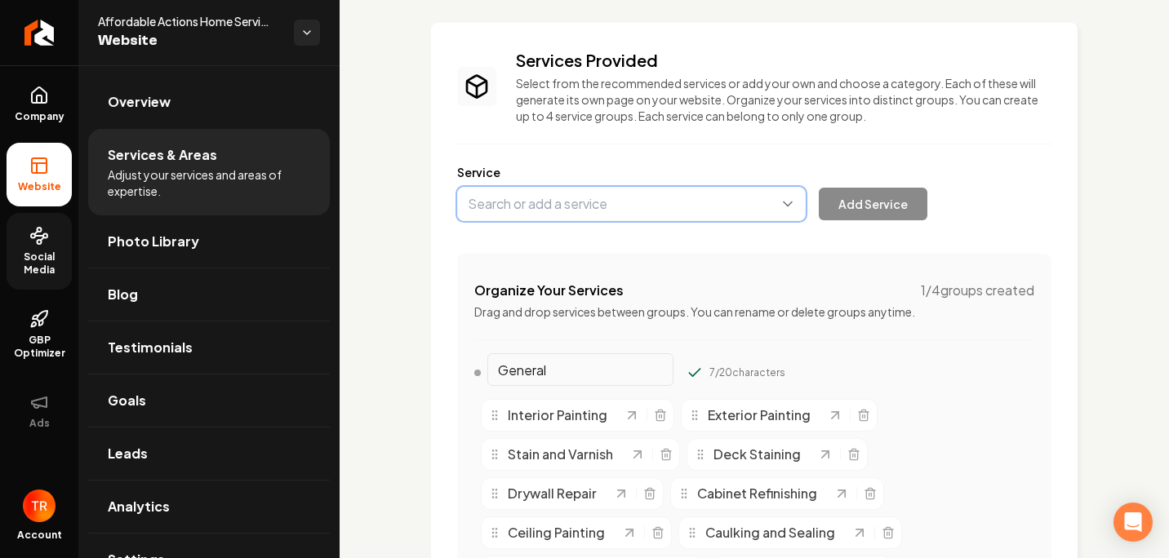
click at [656, 216] on button "Main content area" at bounding box center [631, 204] width 349 height 34
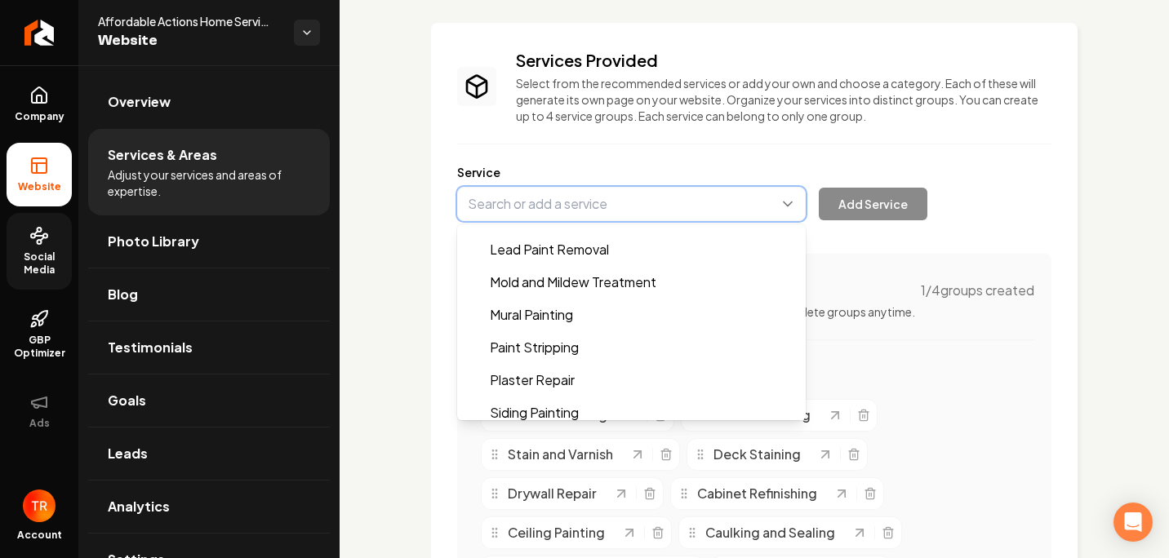
scroll to position [1192, 0]
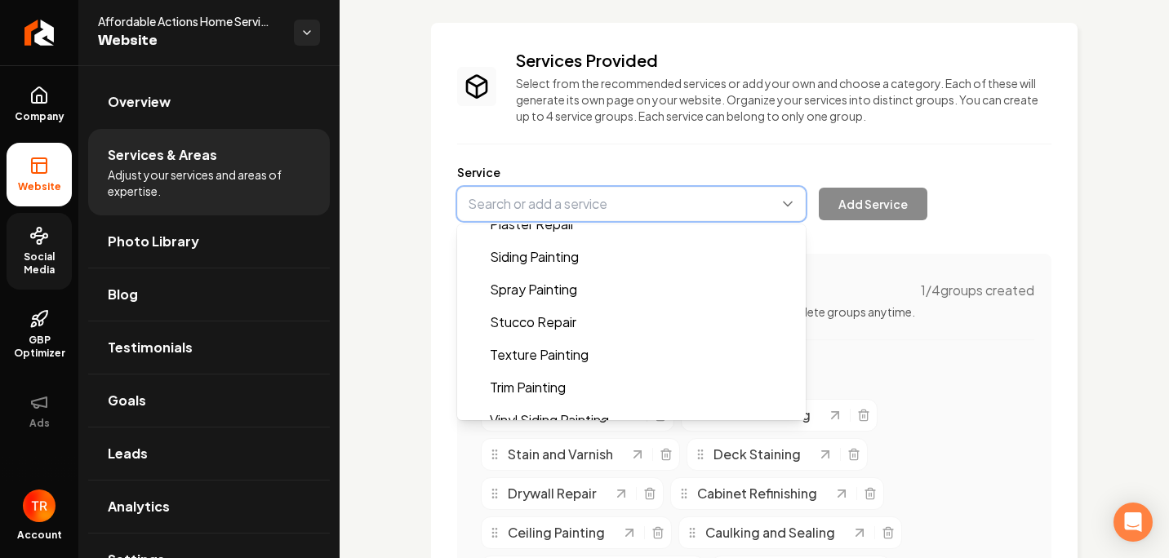
type input "Texture Painting"
drag, startPoint x: 571, startPoint y: 349, endPoint x: 594, endPoint y: 340, distance: 24.3
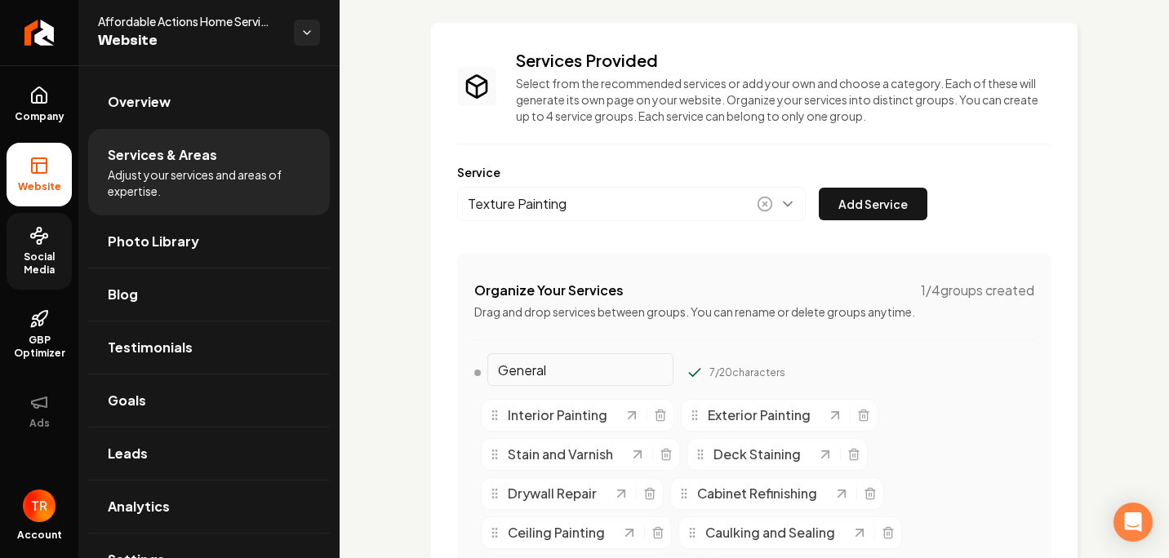
click at [845, 206] on button "Add Service" at bounding box center [873, 204] width 109 height 33
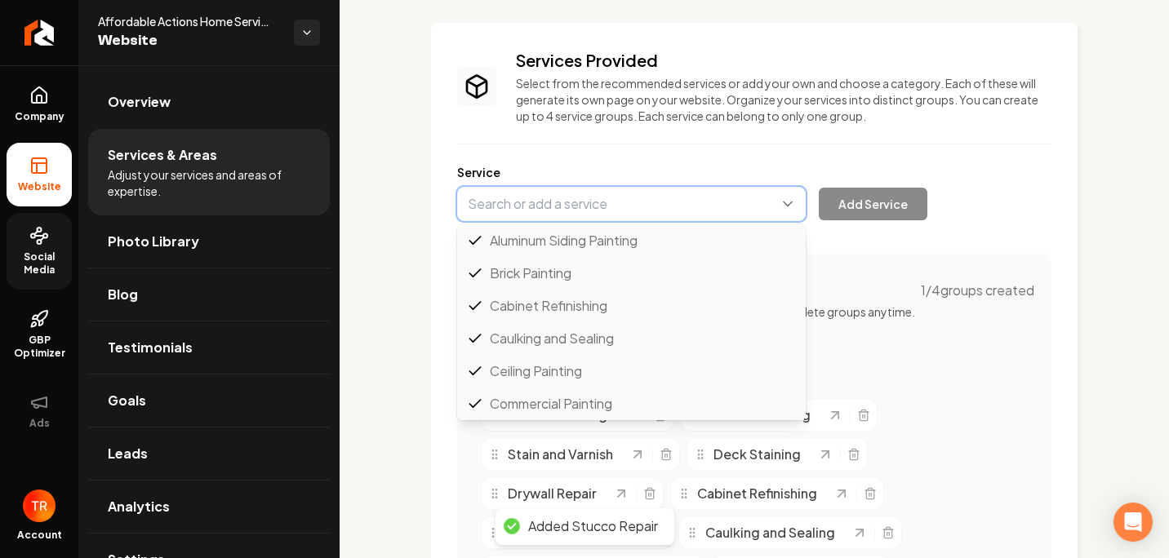
click at [620, 209] on button "Main content area" at bounding box center [631, 204] width 349 height 34
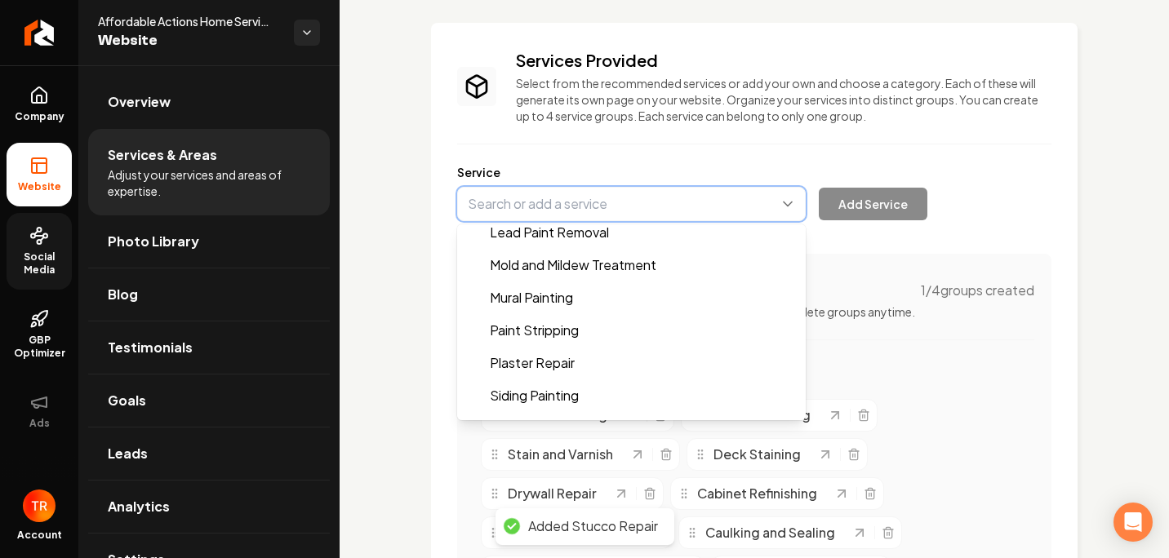
scroll to position [1143, 0]
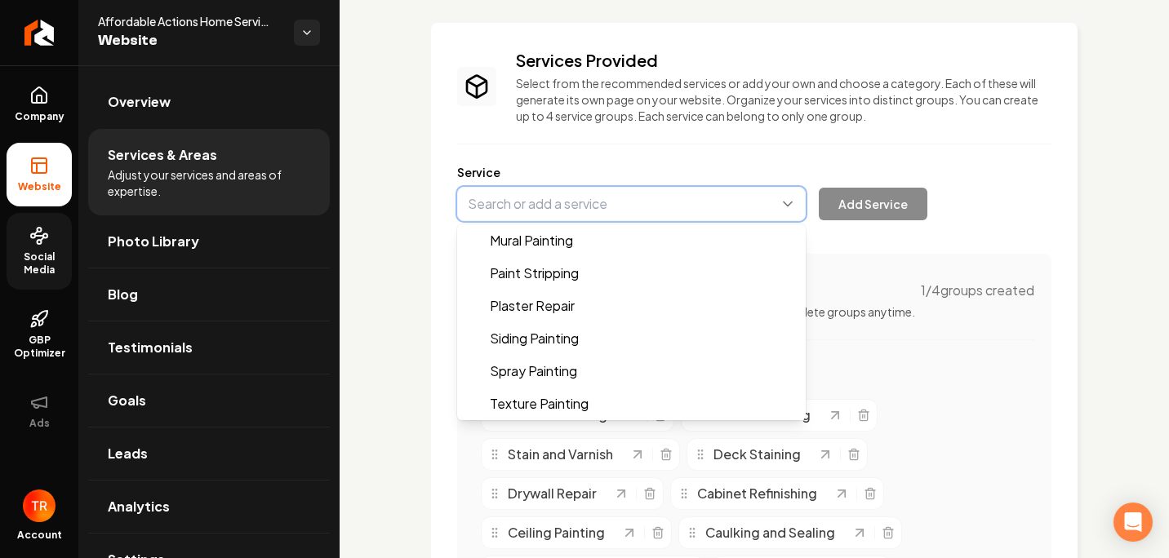
type input "Spray Painting"
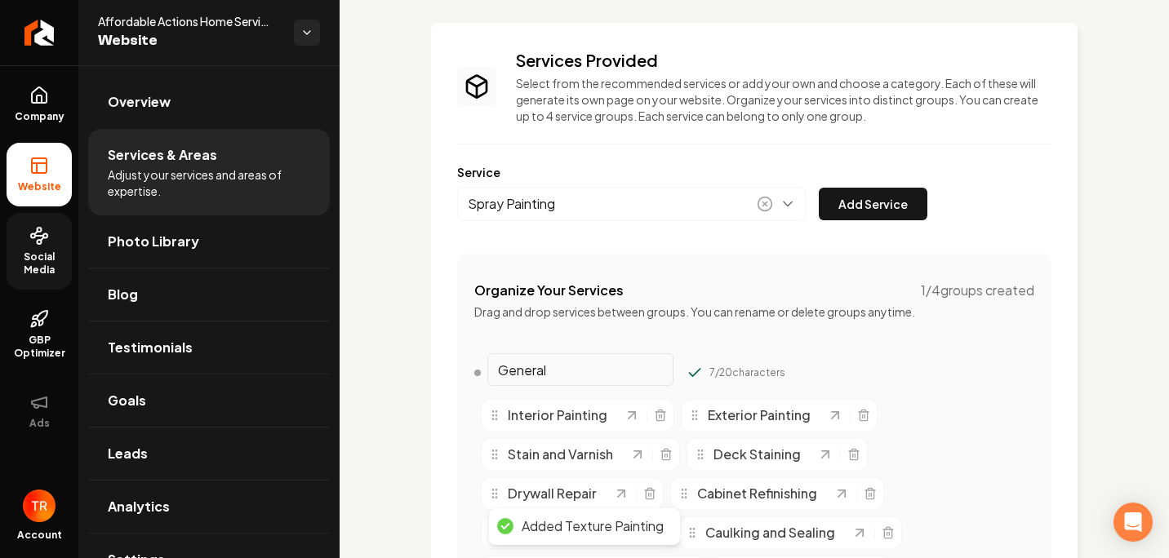
drag, startPoint x: 906, startPoint y: 202, endPoint x: 837, endPoint y: 204, distance: 69.4
click at [903, 203] on button "Add Service" at bounding box center [873, 204] width 109 height 33
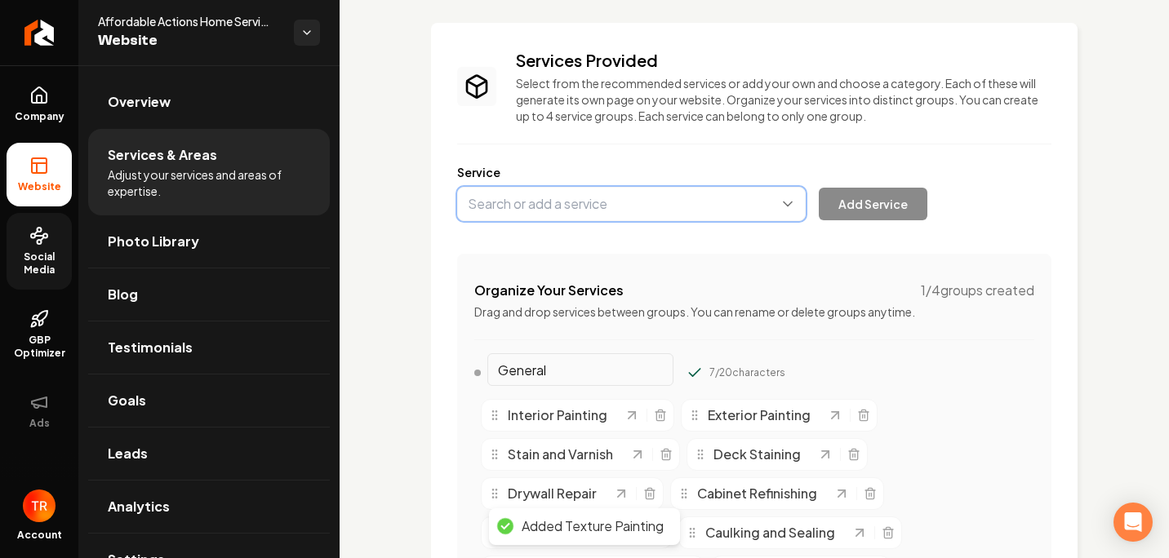
click at [621, 205] on button "Main content area" at bounding box center [631, 204] width 349 height 34
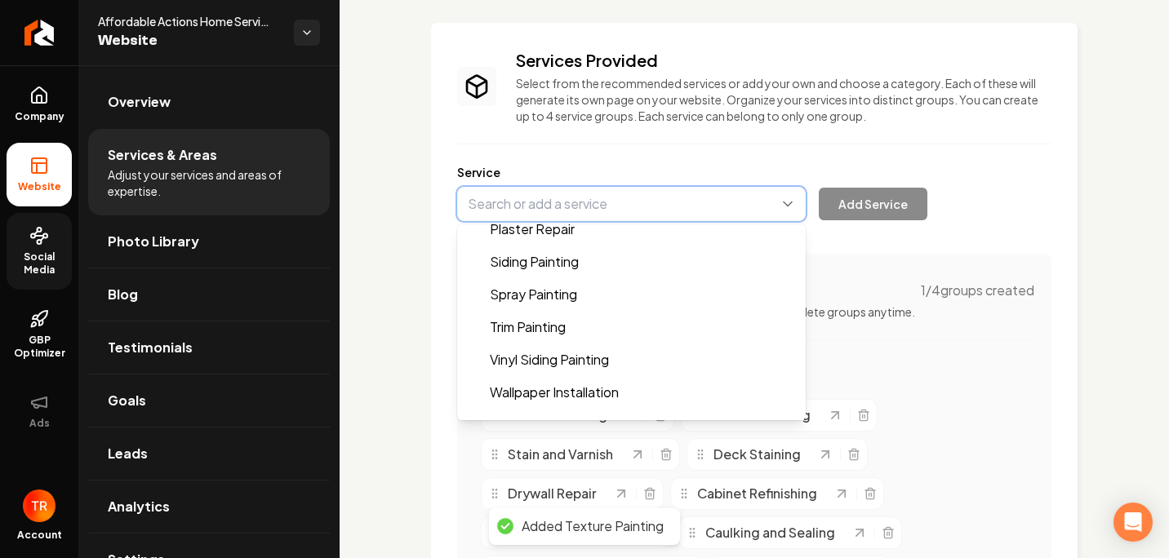
scroll to position [1257, 0]
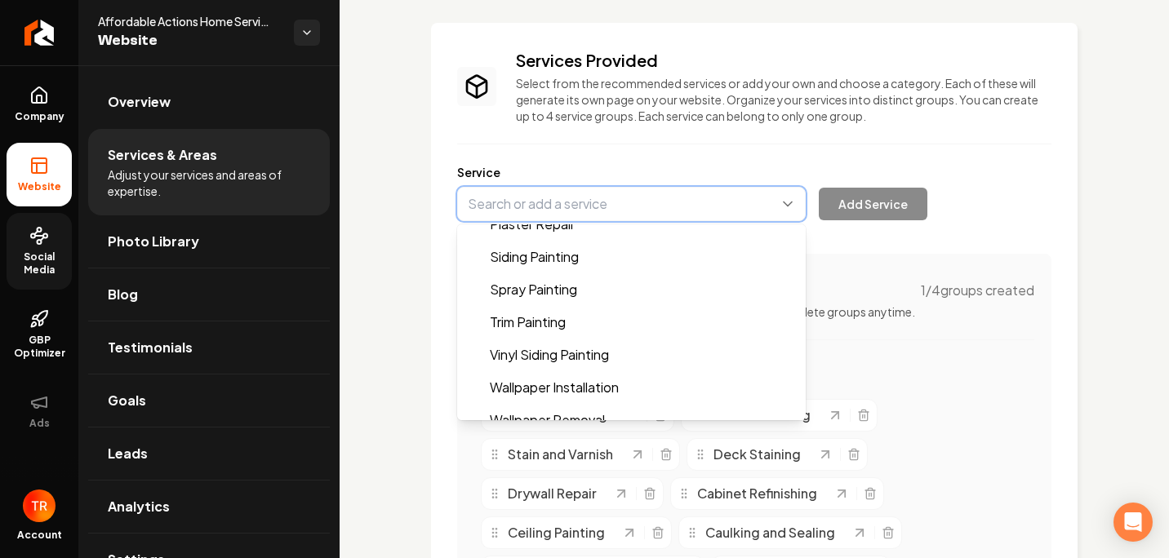
type input "Vinyl Siding Painting"
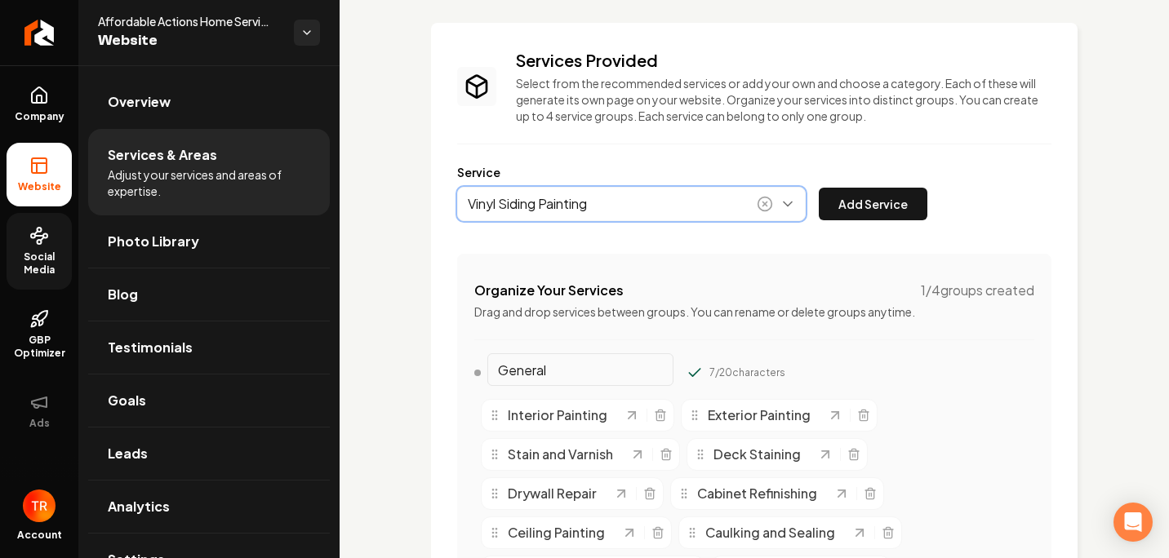
drag, startPoint x: 607, startPoint y: 349, endPoint x: 622, endPoint y: 344, distance: 15.8
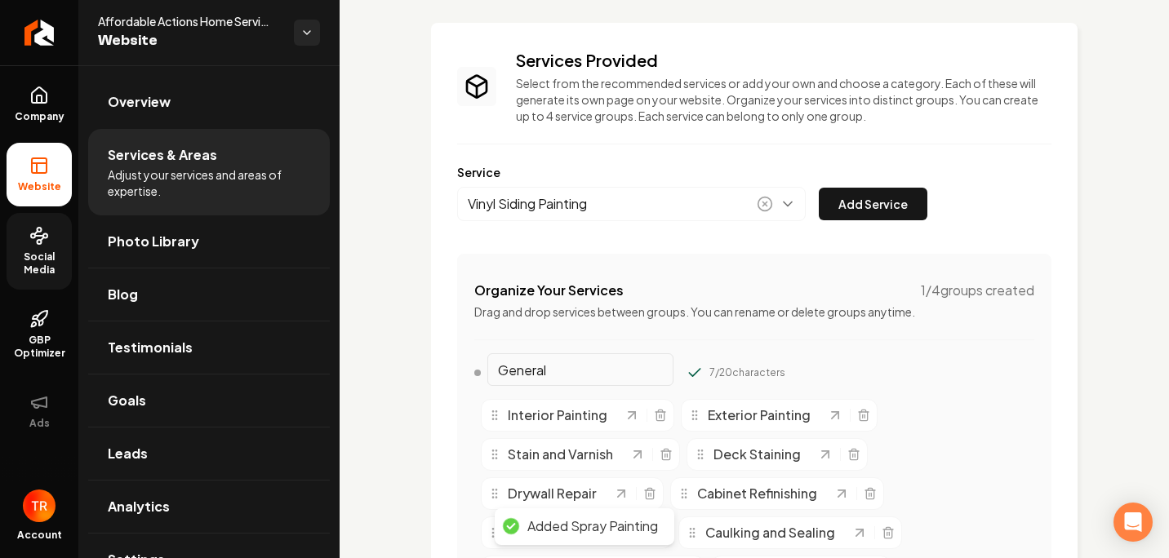
click at [874, 203] on button "Add Service" at bounding box center [873, 204] width 109 height 33
click at [656, 189] on div "Service Add Service" at bounding box center [754, 192] width 594 height 57
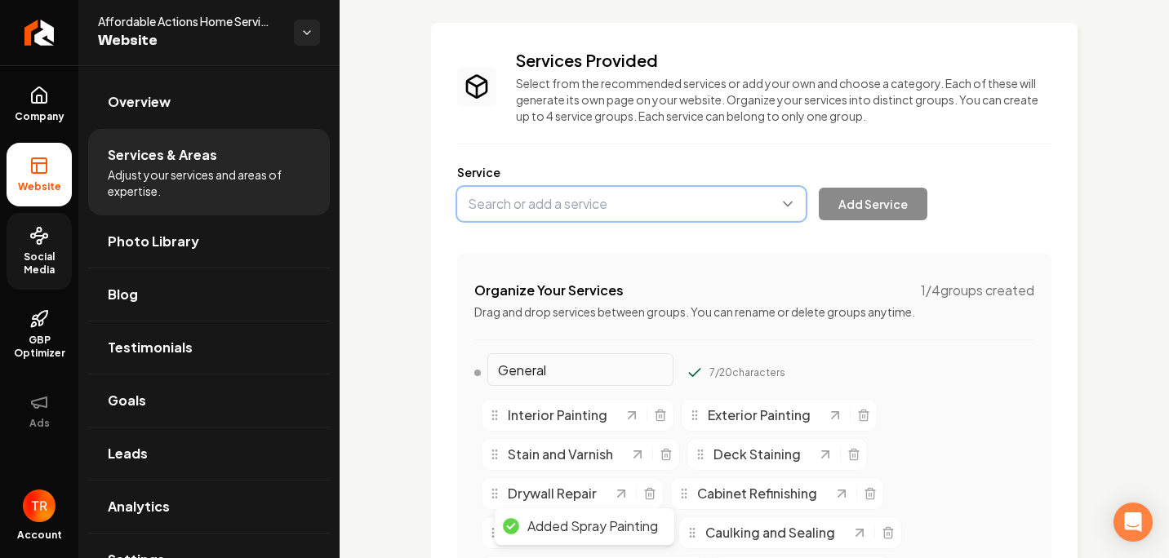
click at [675, 192] on button "Main content area" at bounding box center [631, 204] width 349 height 34
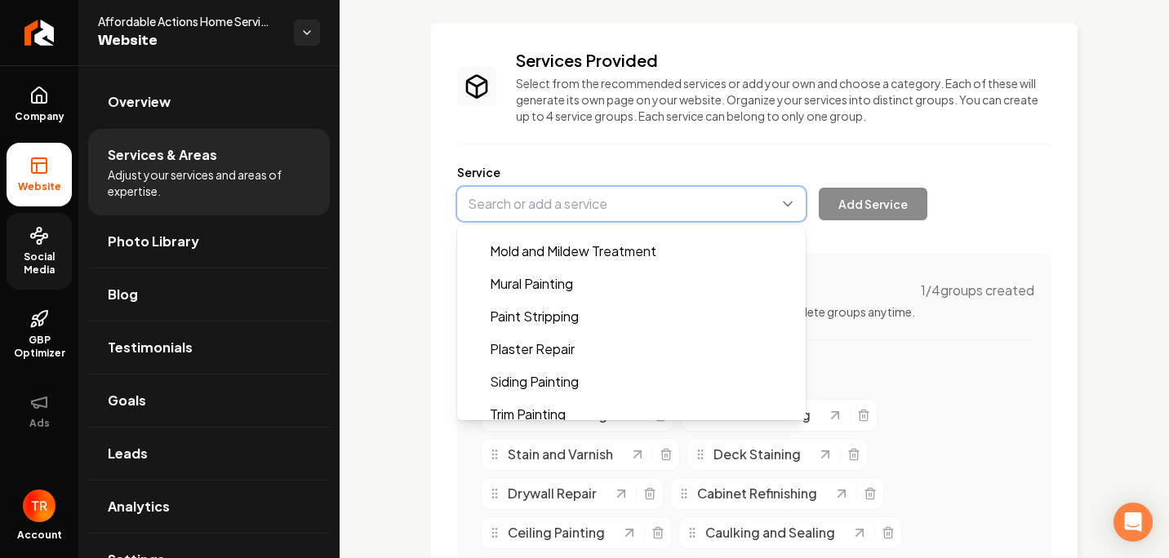
scroll to position [1208, 0]
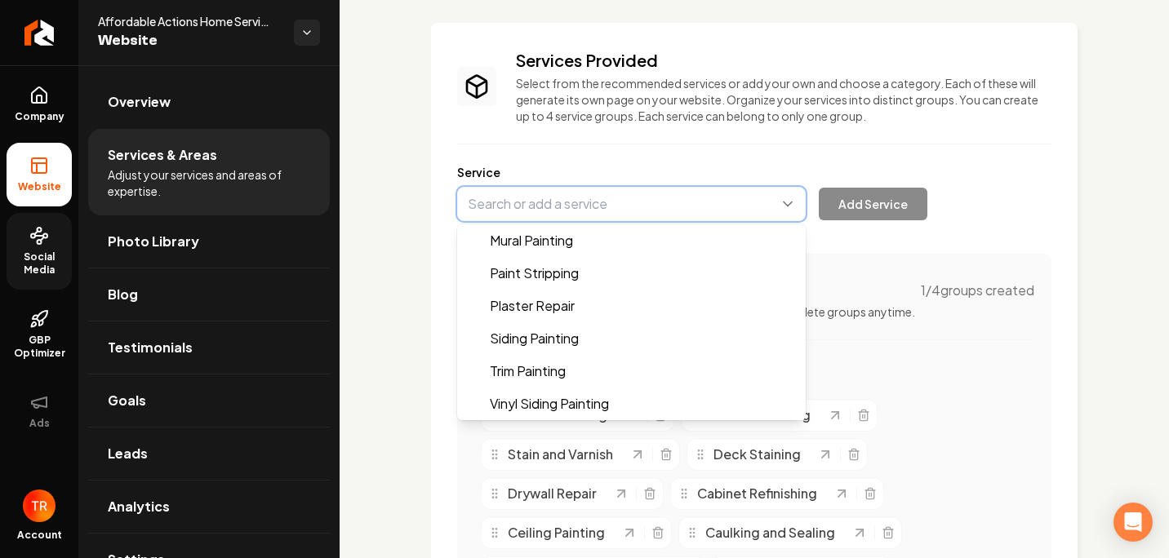
type input "Siding Painting"
drag, startPoint x: 607, startPoint y: 345, endPoint x: 612, endPoint y: 334, distance: 11.7
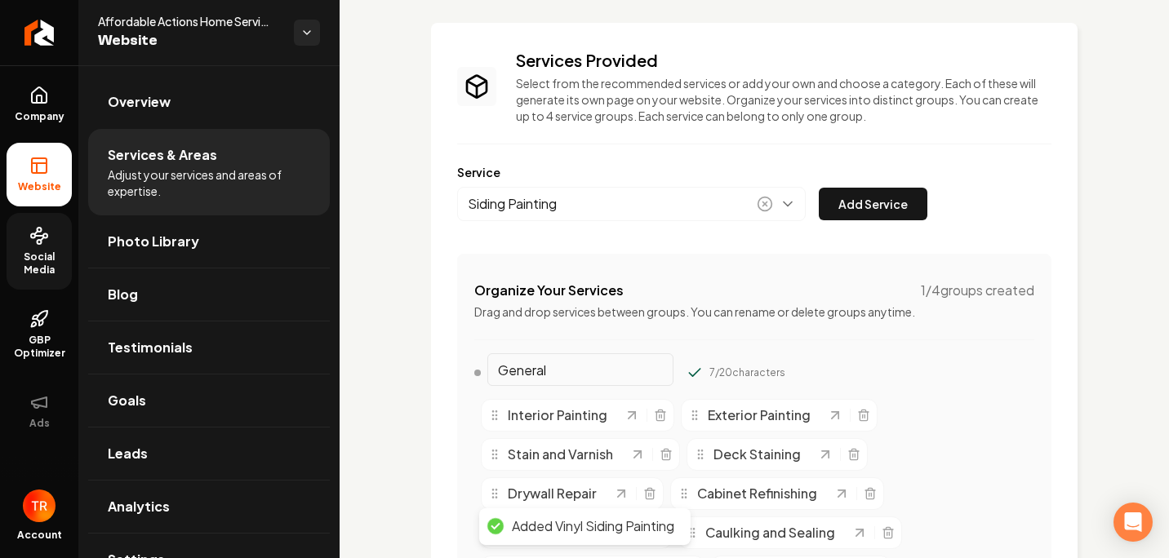
drag, startPoint x: 900, startPoint y: 209, endPoint x: 820, endPoint y: 215, distance: 80.2
click at [898, 209] on button "Add Service" at bounding box center [873, 204] width 109 height 33
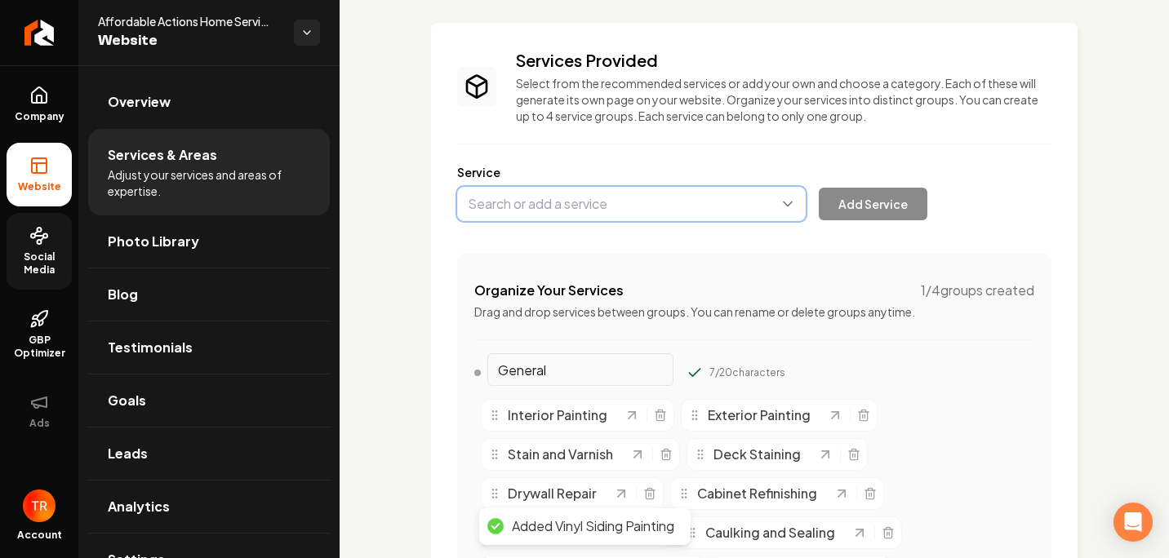
click at [686, 216] on button "Main content area" at bounding box center [631, 204] width 349 height 34
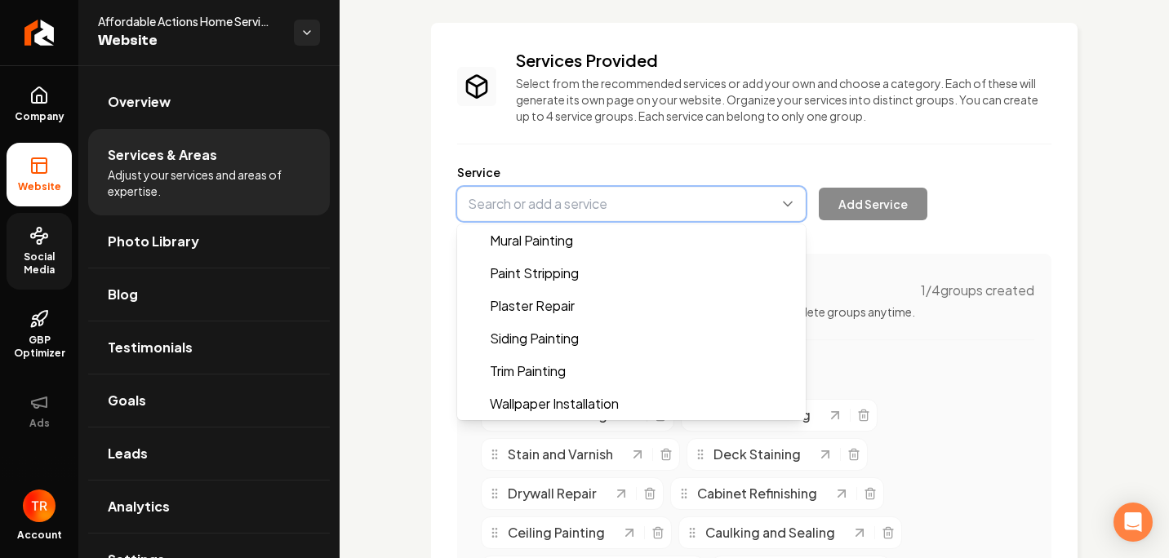
scroll to position [1404, 0]
type input "Wood Siding Painting"
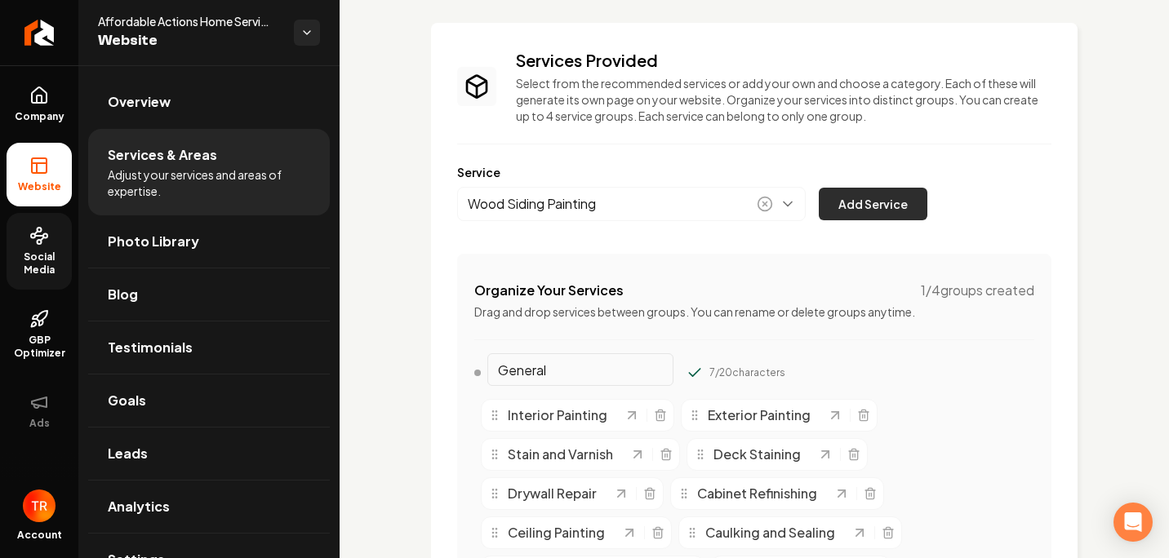
click at [825, 217] on button "Add Service" at bounding box center [873, 204] width 109 height 33
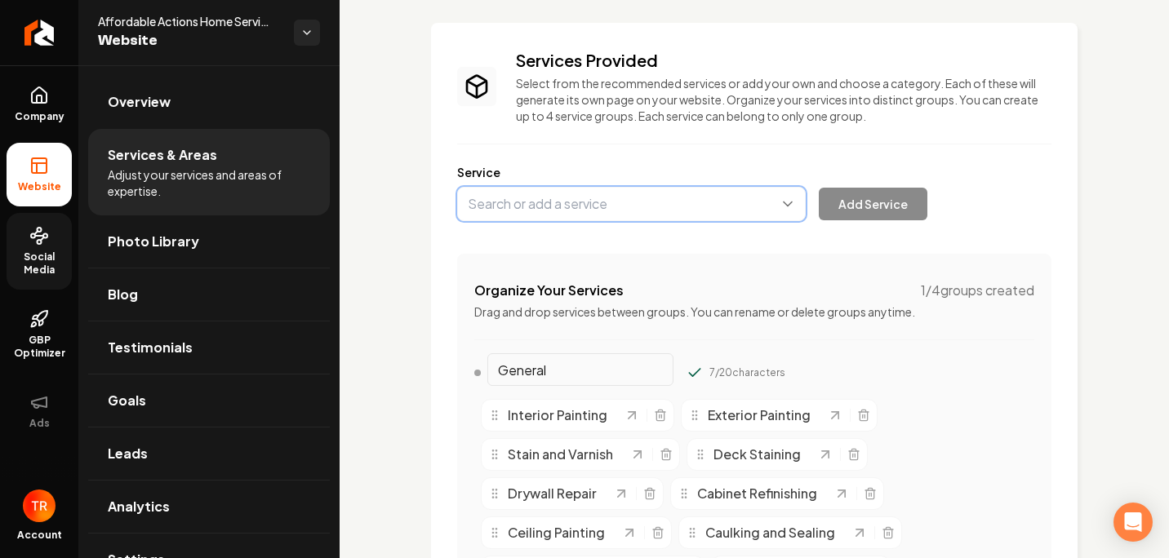
click at [666, 204] on button "Main content area" at bounding box center [631, 204] width 349 height 34
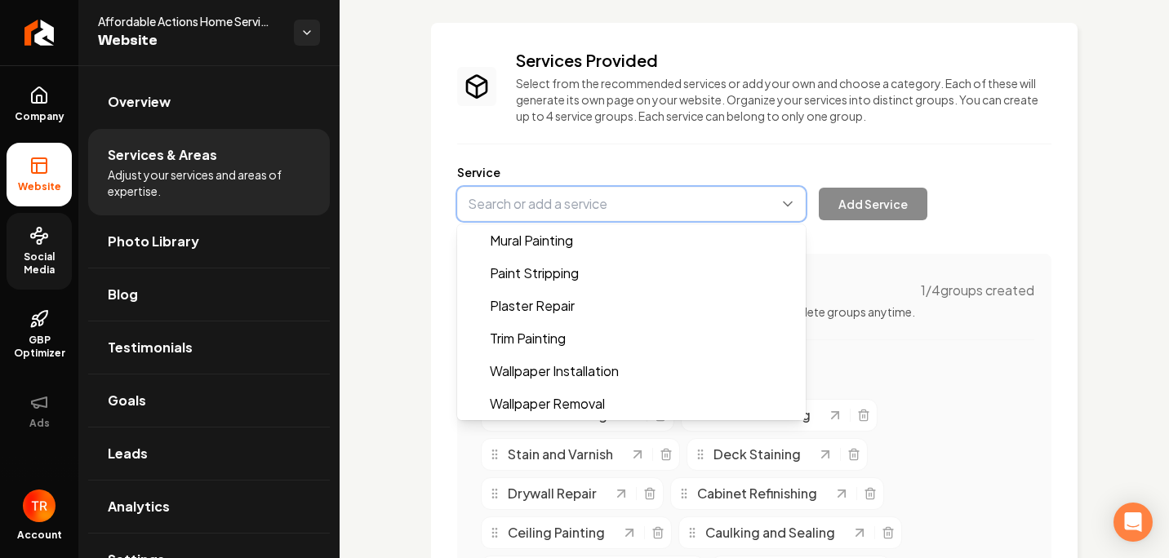
scroll to position [1306, 0]
type input "Trim Painting"
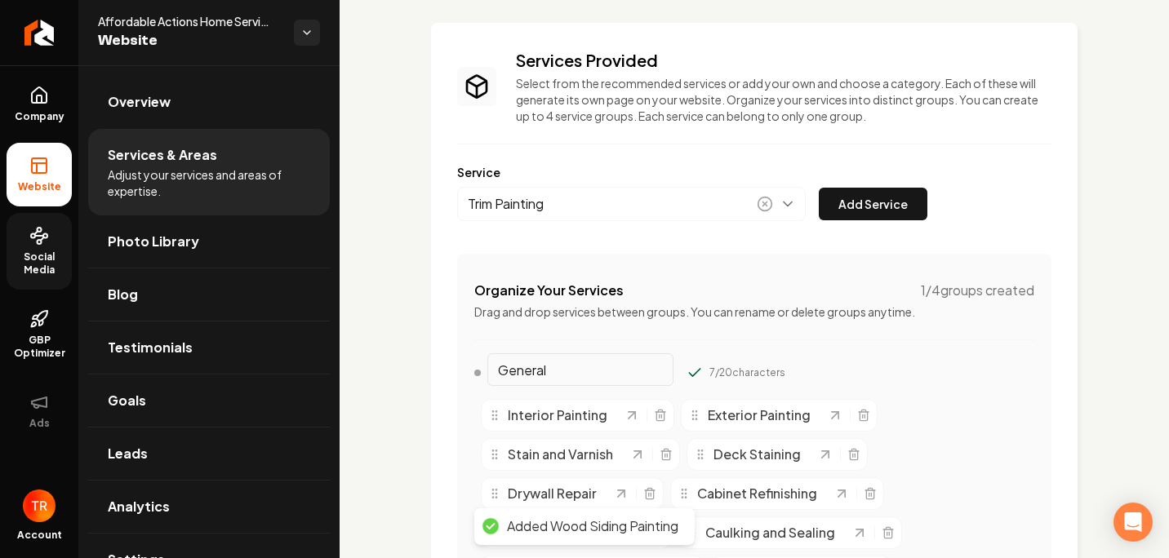
click at [858, 214] on button "Add Service" at bounding box center [873, 204] width 109 height 33
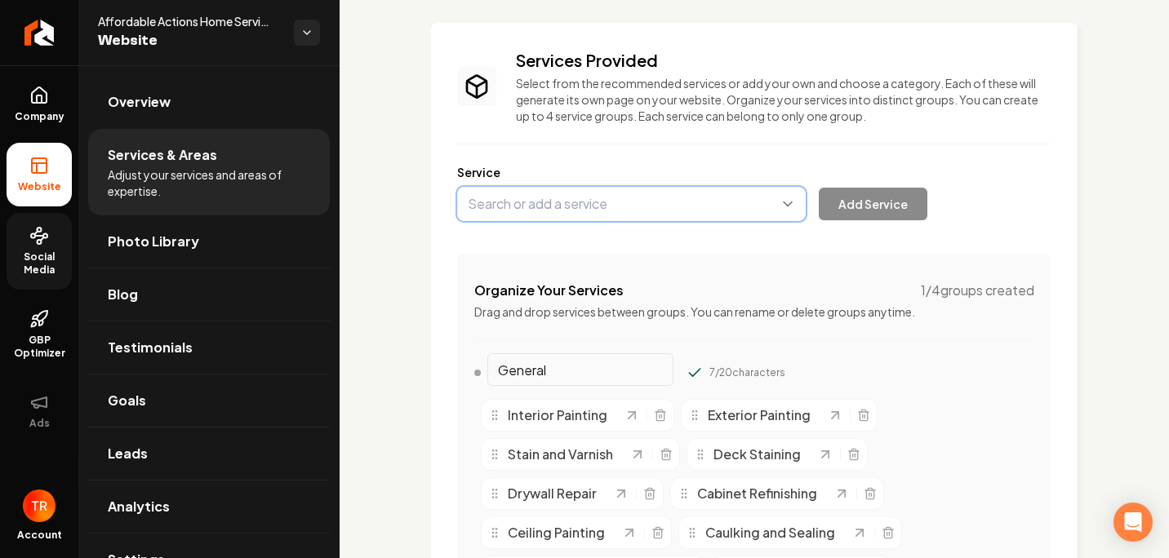
click at [673, 220] on button "Main content area" at bounding box center [631, 204] width 349 height 34
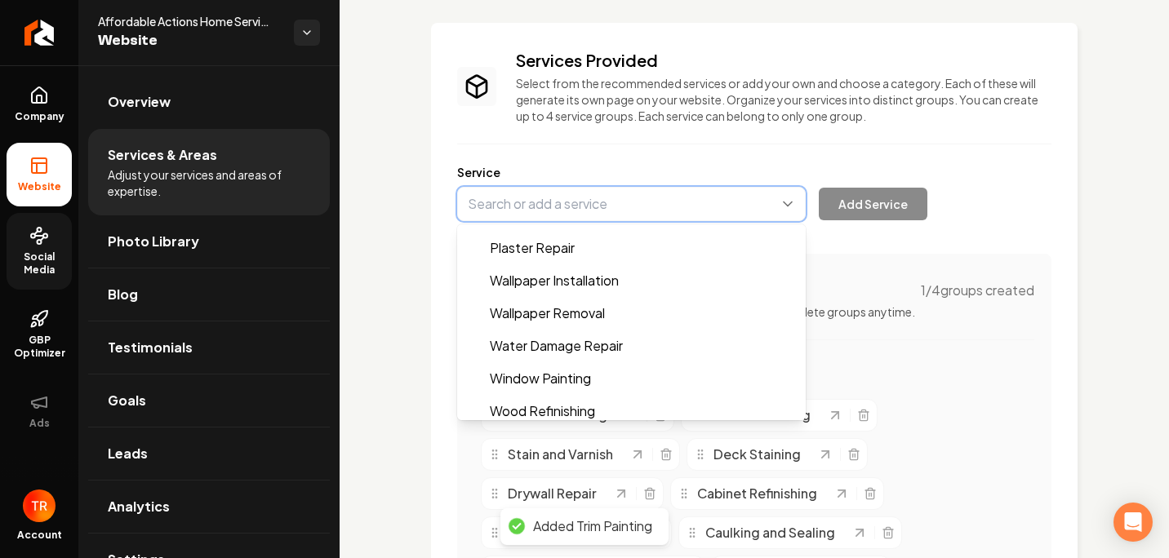
scroll to position [1355, 0]
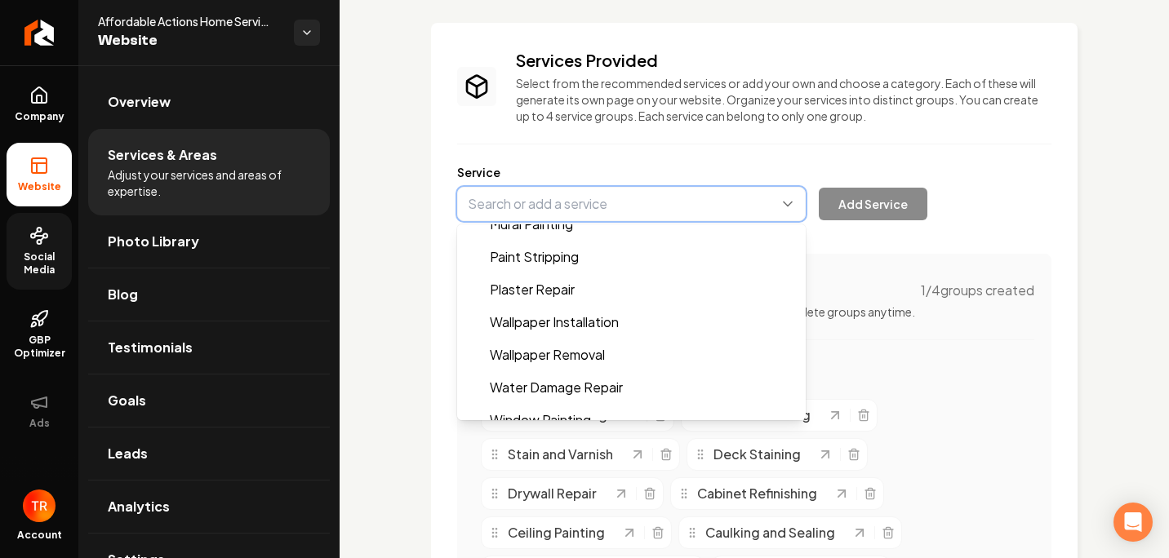
type input "Wallpaper Removal"
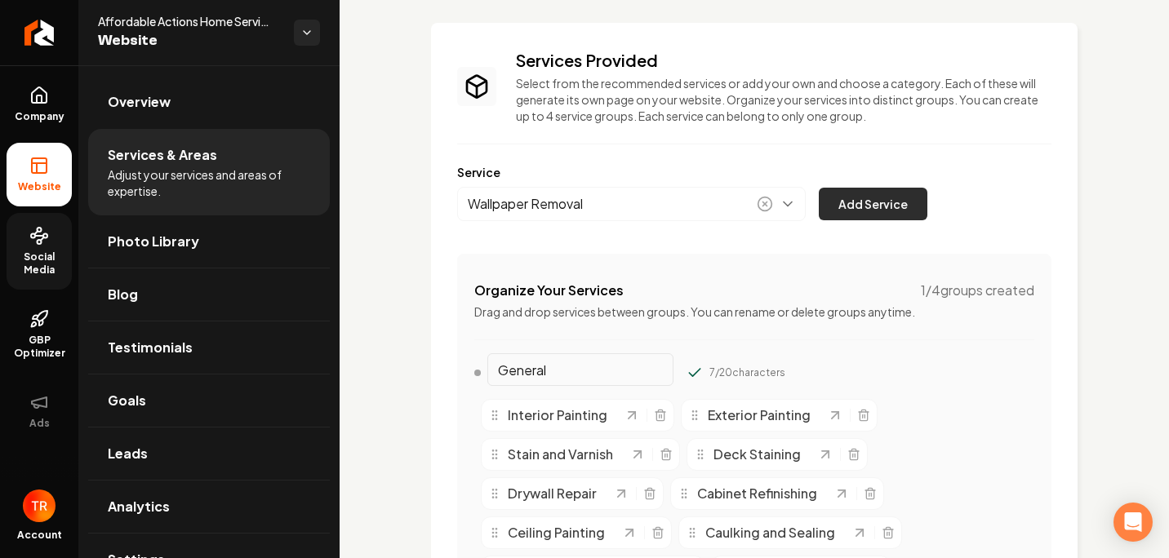
click at [852, 205] on button "Add Service" at bounding box center [873, 204] width 109 height 33
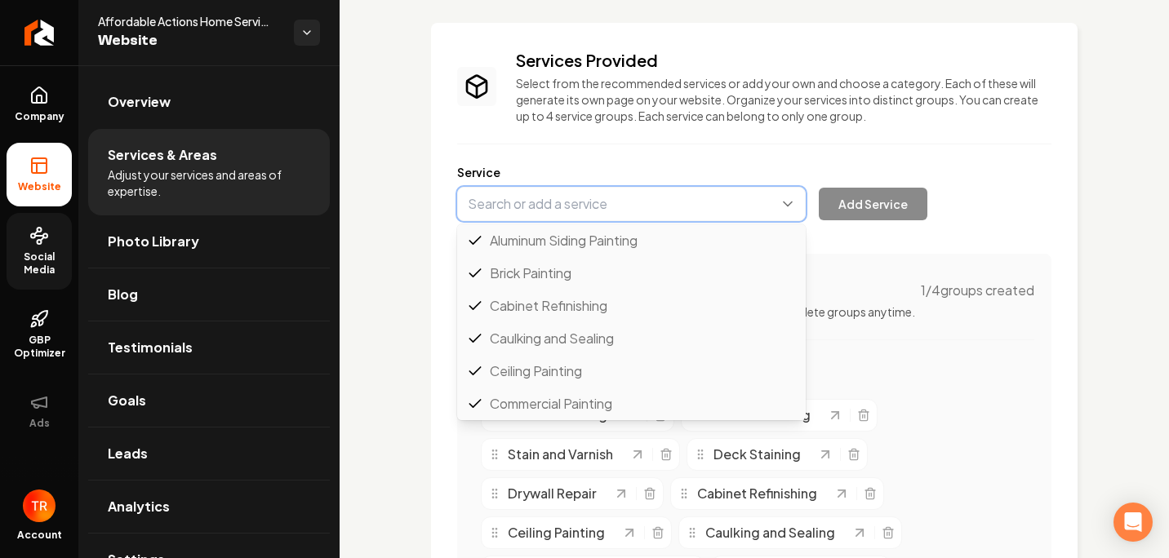
drag, startPoint x: 646, startPoint y: 218, endPoint x: 652, endPoint y: 234, distance: 17.6
click at [650, 216] on button "Main content area" at bounding box center [631, 204] width 349 height 34
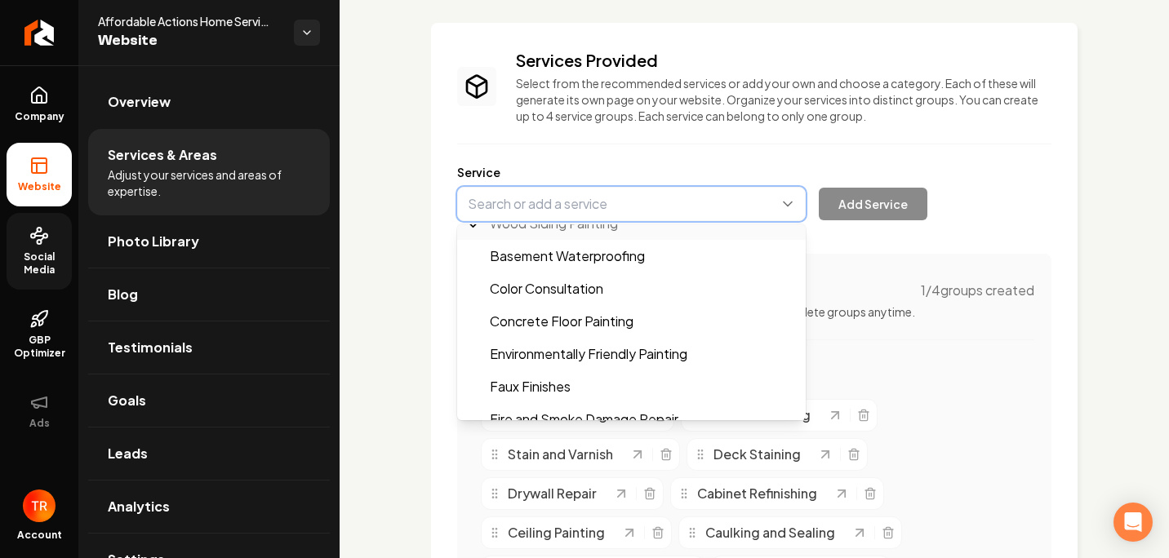
scroll to position [1029, 0]
type input "Concrete Floor Painting"
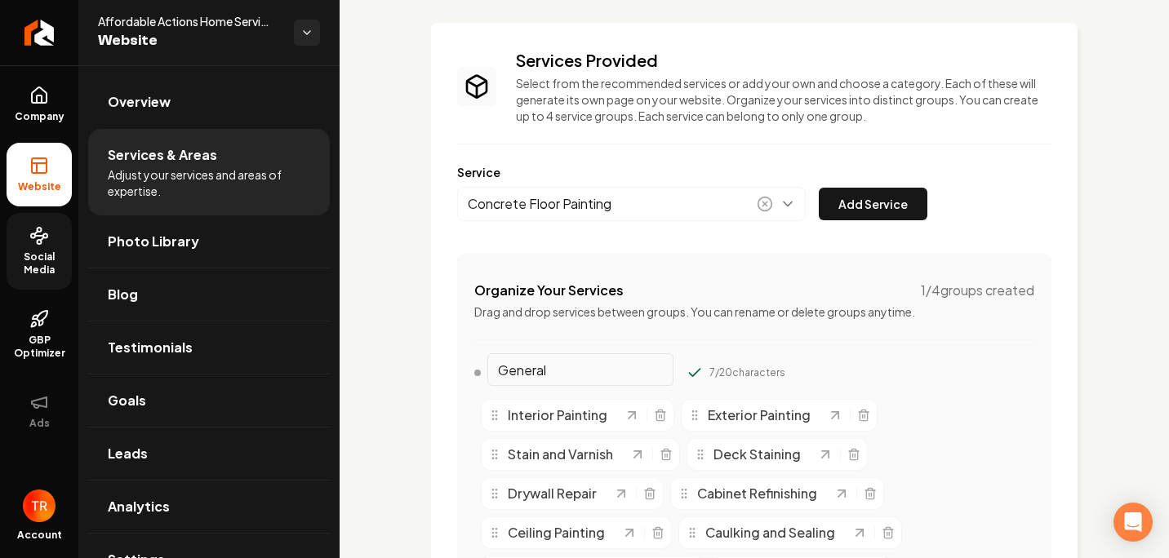
click at [847, 212] on button "Add Service" at bounding box center [873, 204] width 109 height 33
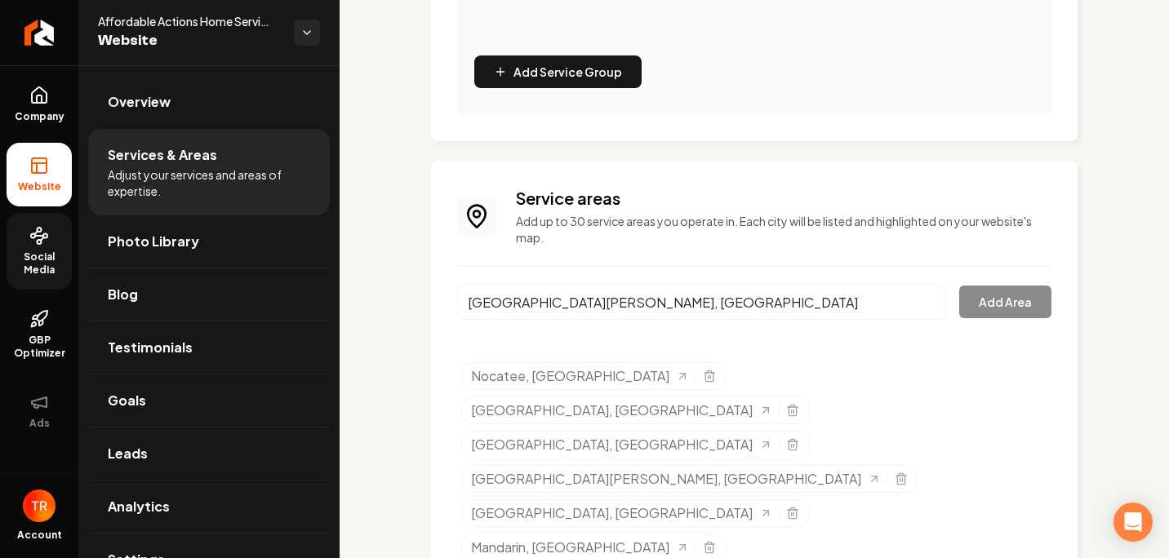
scroll to position [1212, 0]
